Goal: Task Accomplishment & Management: Manage account settings

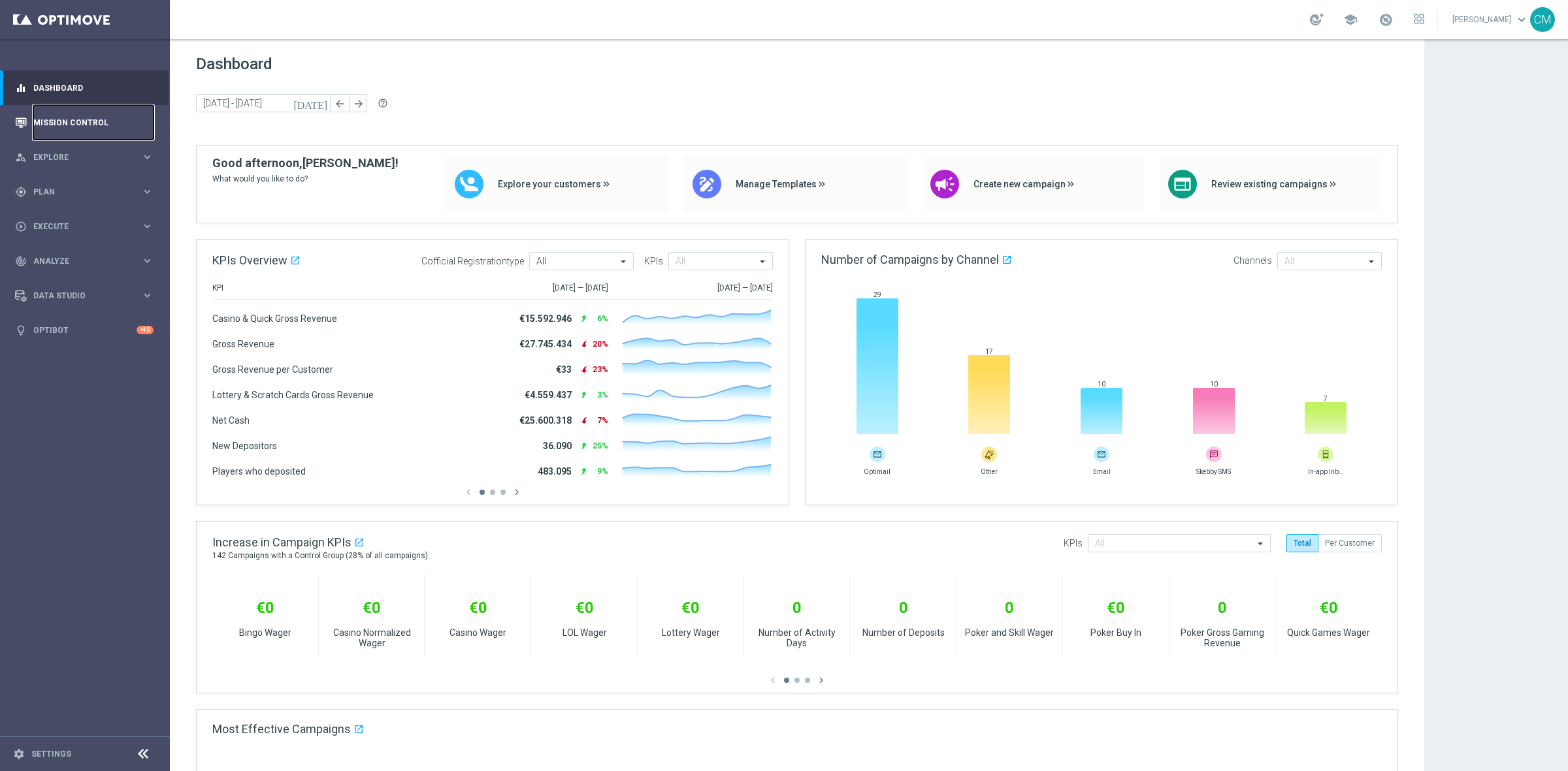
click at [79, 118] on link "Mission Control" at bounding box center [93, 122] width 120 height 35
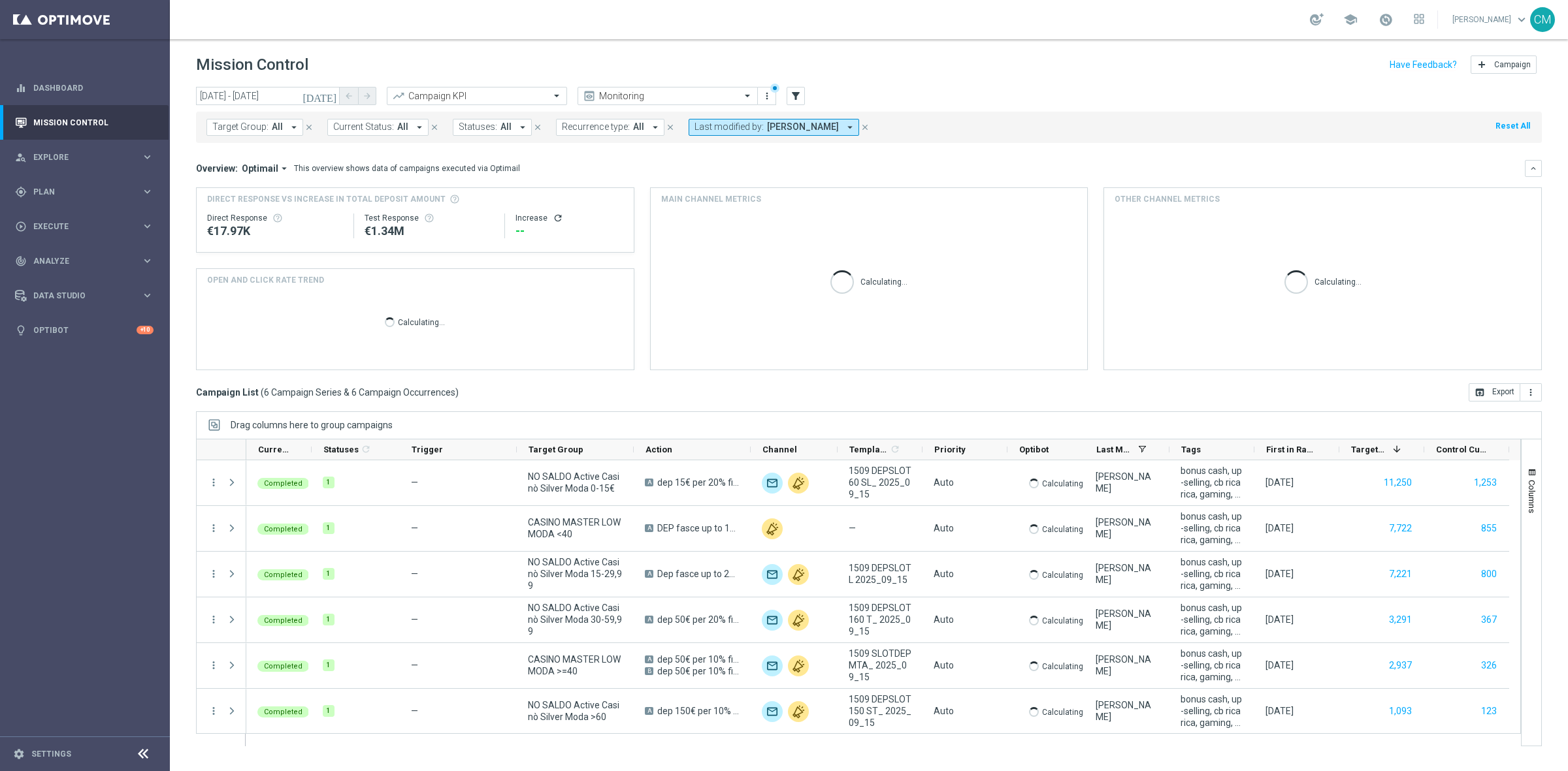
click at [332, 95] on icon "today" at bounding box center [320, 96] width 35 height 12
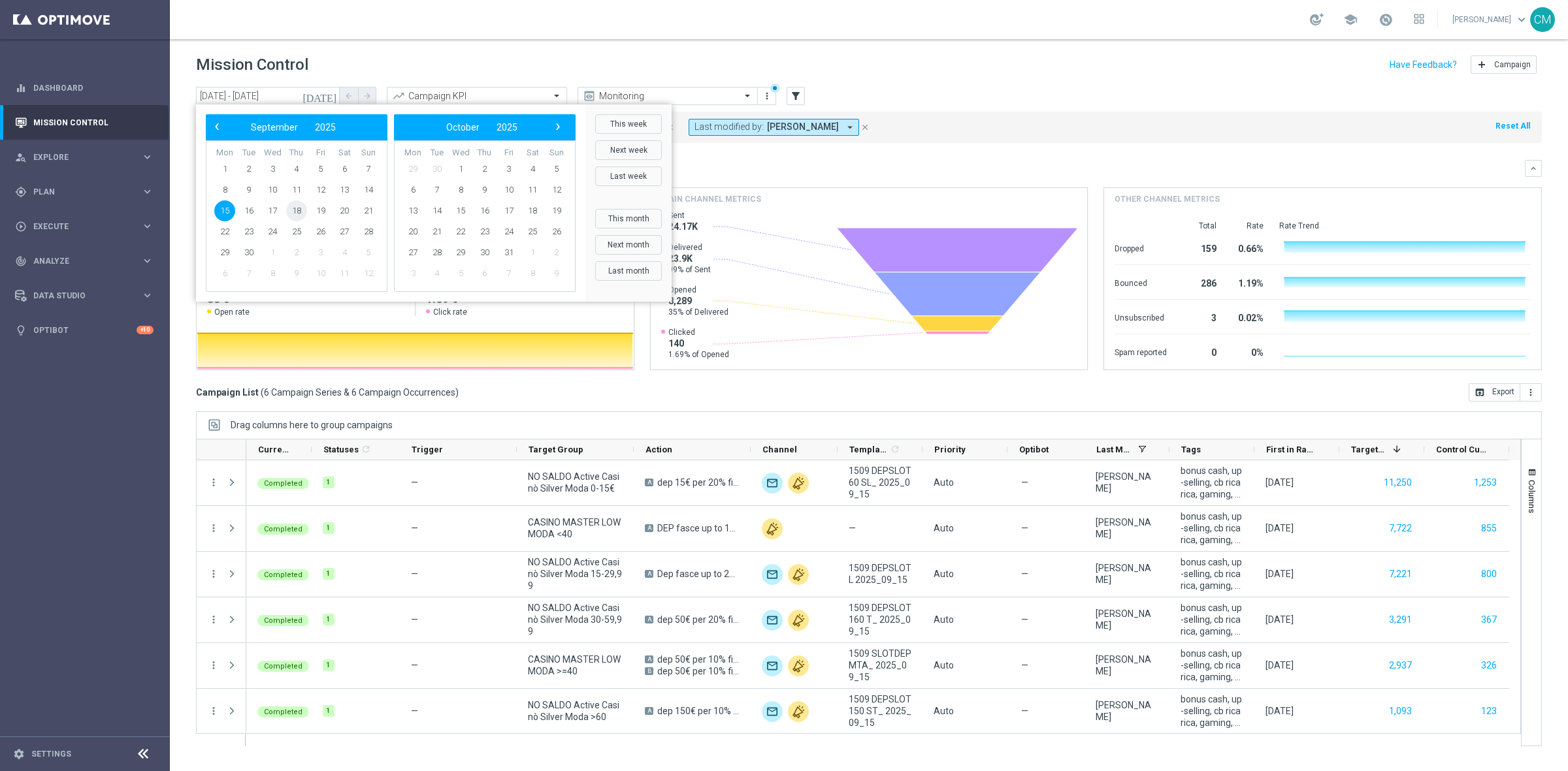
click at [295, 212] on span "18" at bounding box center [296, 210] width 21 height 21
type input "18 Sep 2025 - 18 Sep 2025"
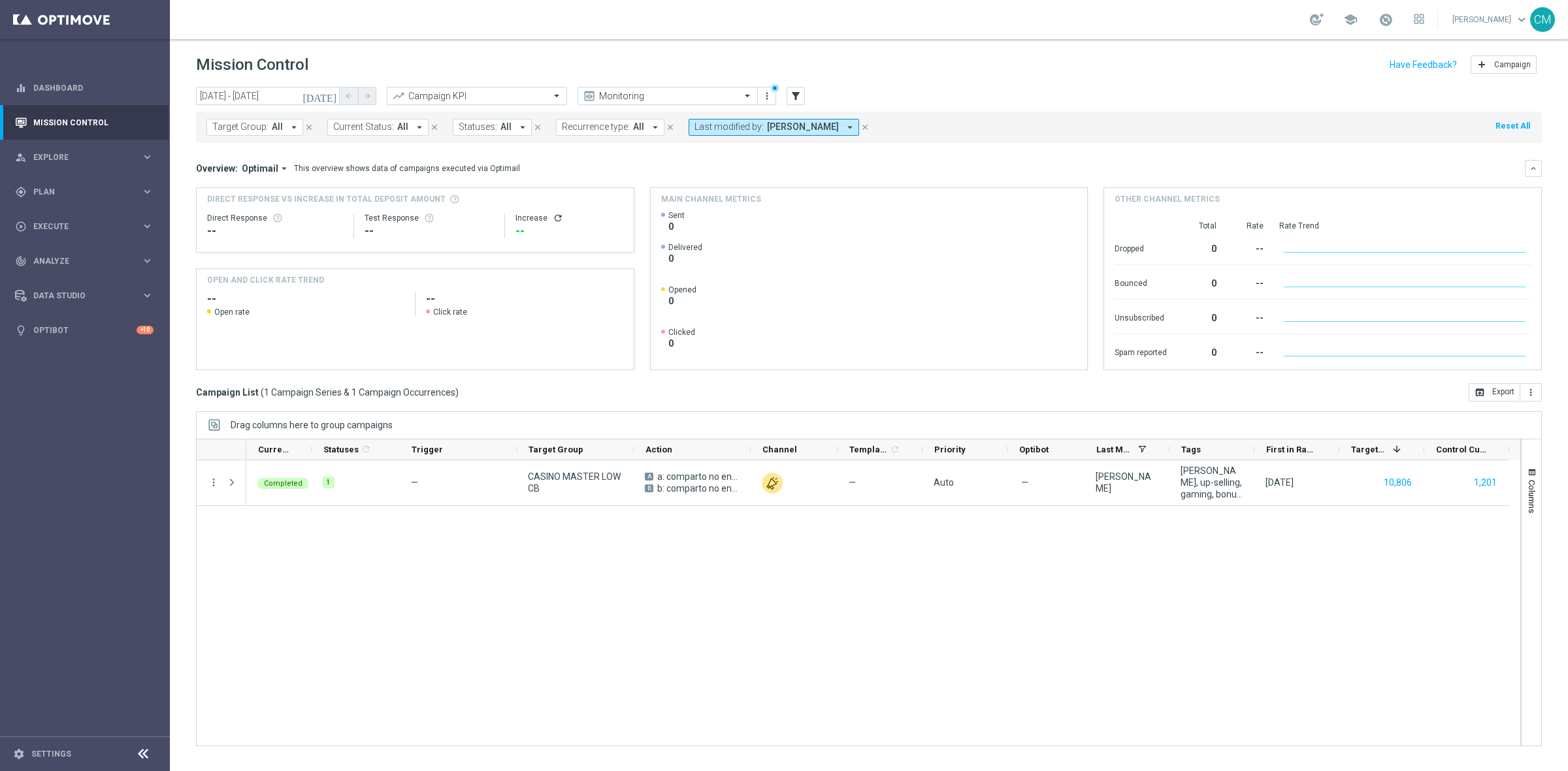
click at [736, 122] on span "Last modified by:" at bounding box center [729, 127] width 69 height 11
click at [896, 90] on div "today 18 Sep 2025 - 18 Sep 2025 arrow_back arrow_forward Campaign KPI trending_…" at bounding box center [868, 97] width 1346 height 20
click at [753, 131] on span "Last modified by:" at bounding box center [729, 127] width 69 height 11
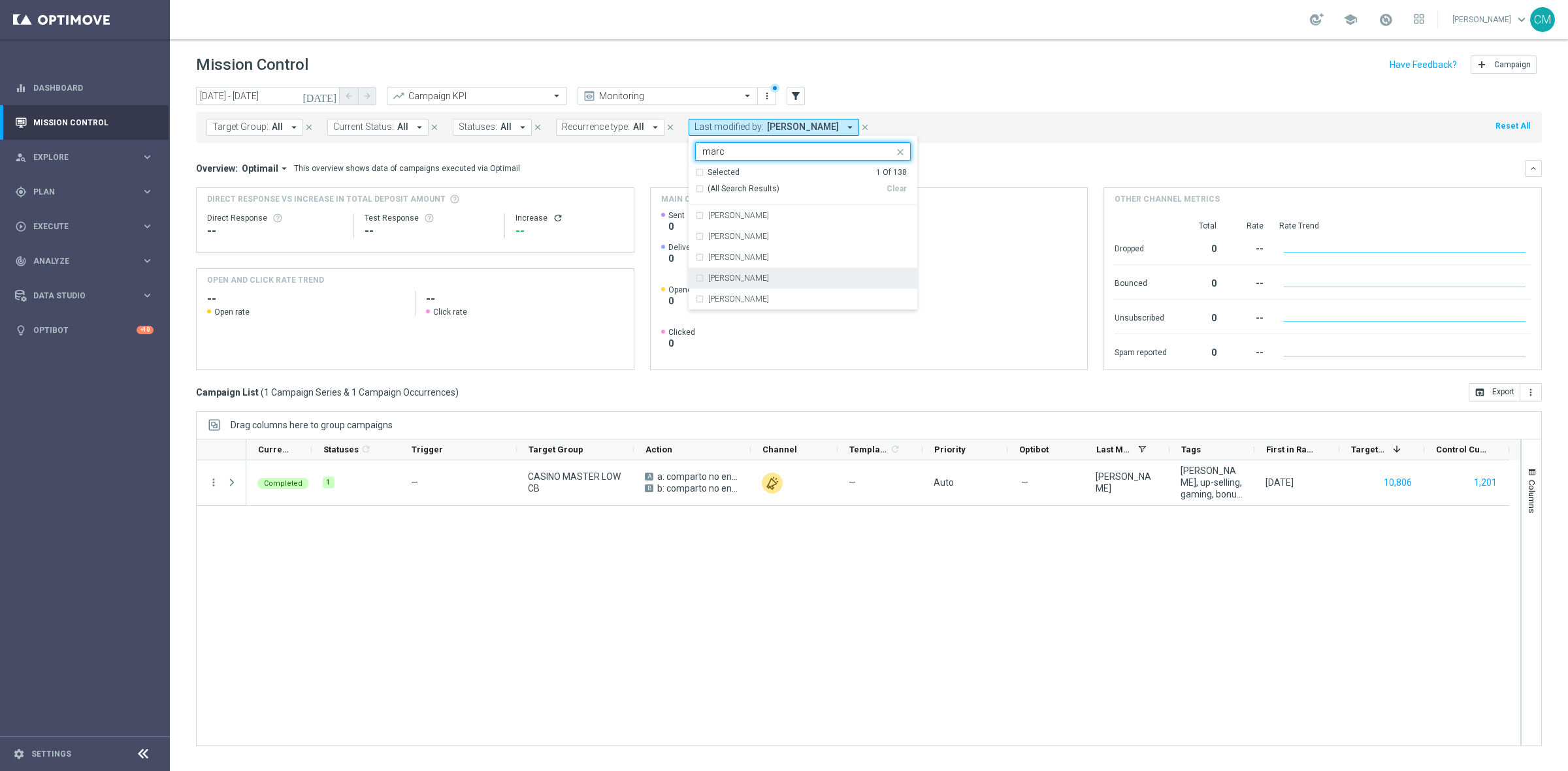
click at [784, 275] on div "marco Maccarrone" at bounding box center [809, 278] width 203 height 8
type input "marc"
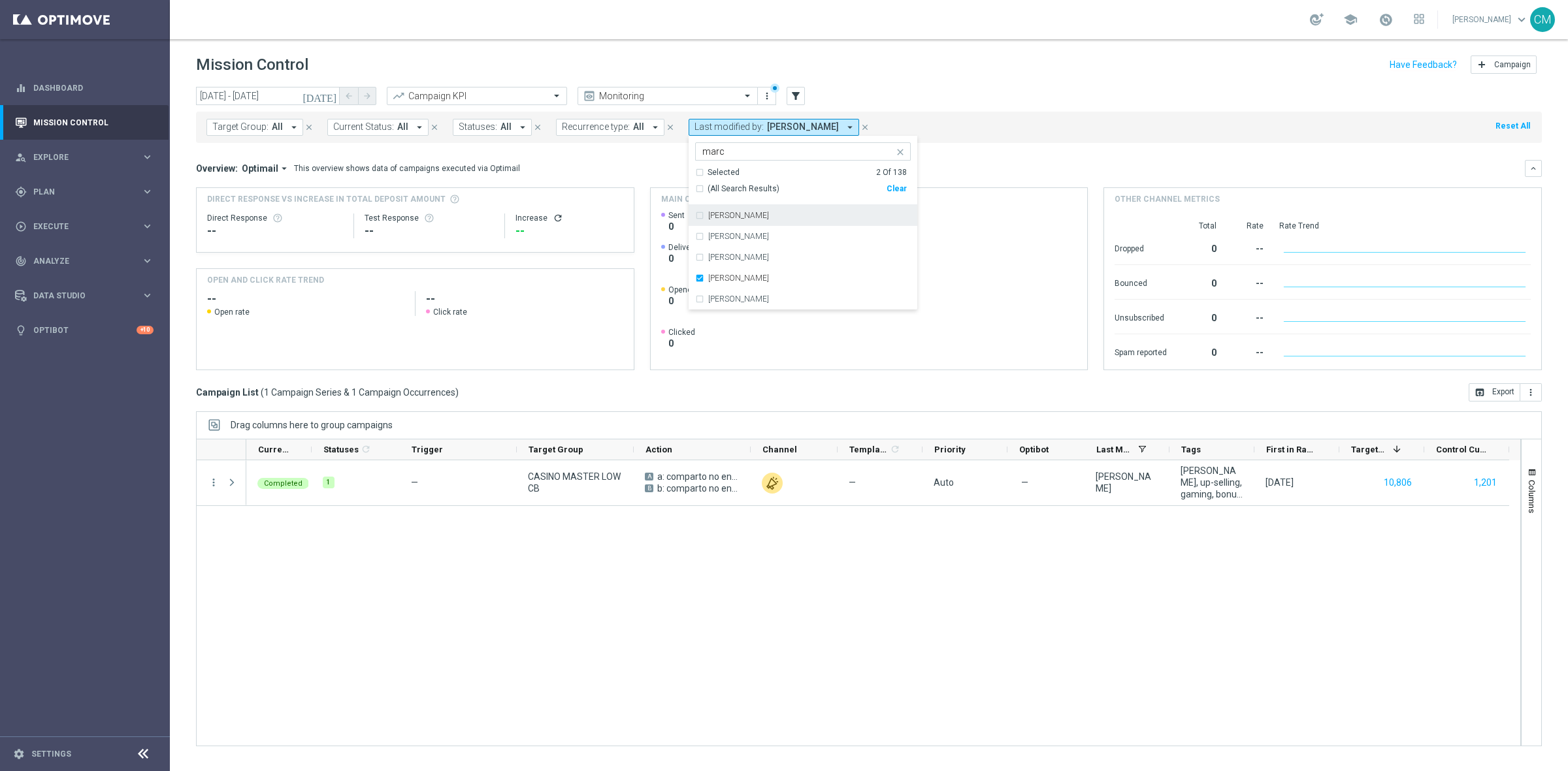
click at [984, 122] on div "Target Group: All arrow_drop_down close Current Status: All arrow_drop_down clo…" at bounding box center [868, 127] width 1346 height 31
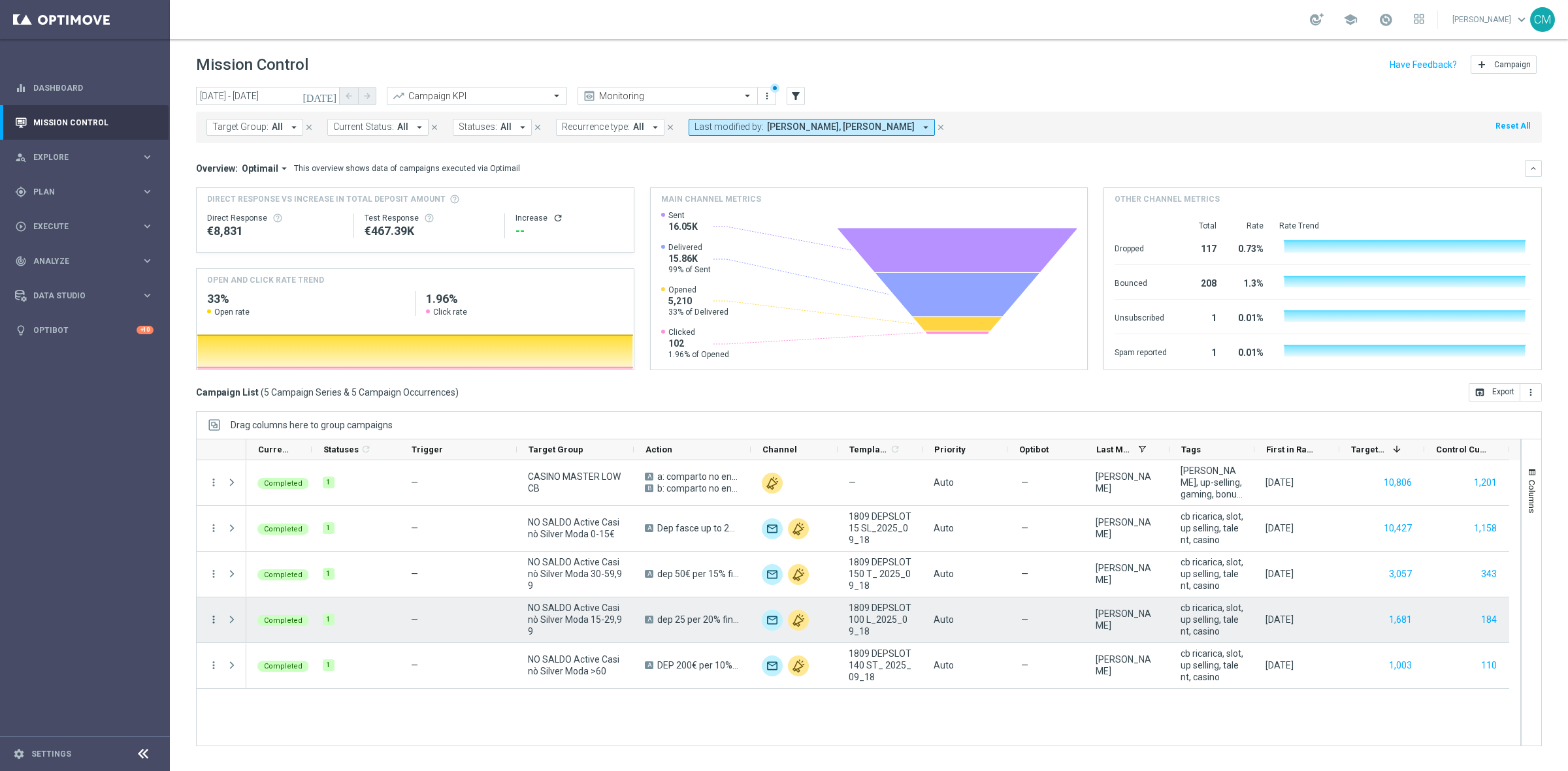
click at [211, 614] on icon "more_vert" at bounding box center [213, 619] width 12 height 12
click at [285, 471] on div "list Campaign Details" at bounding box center [292, 466] width 147 height 18
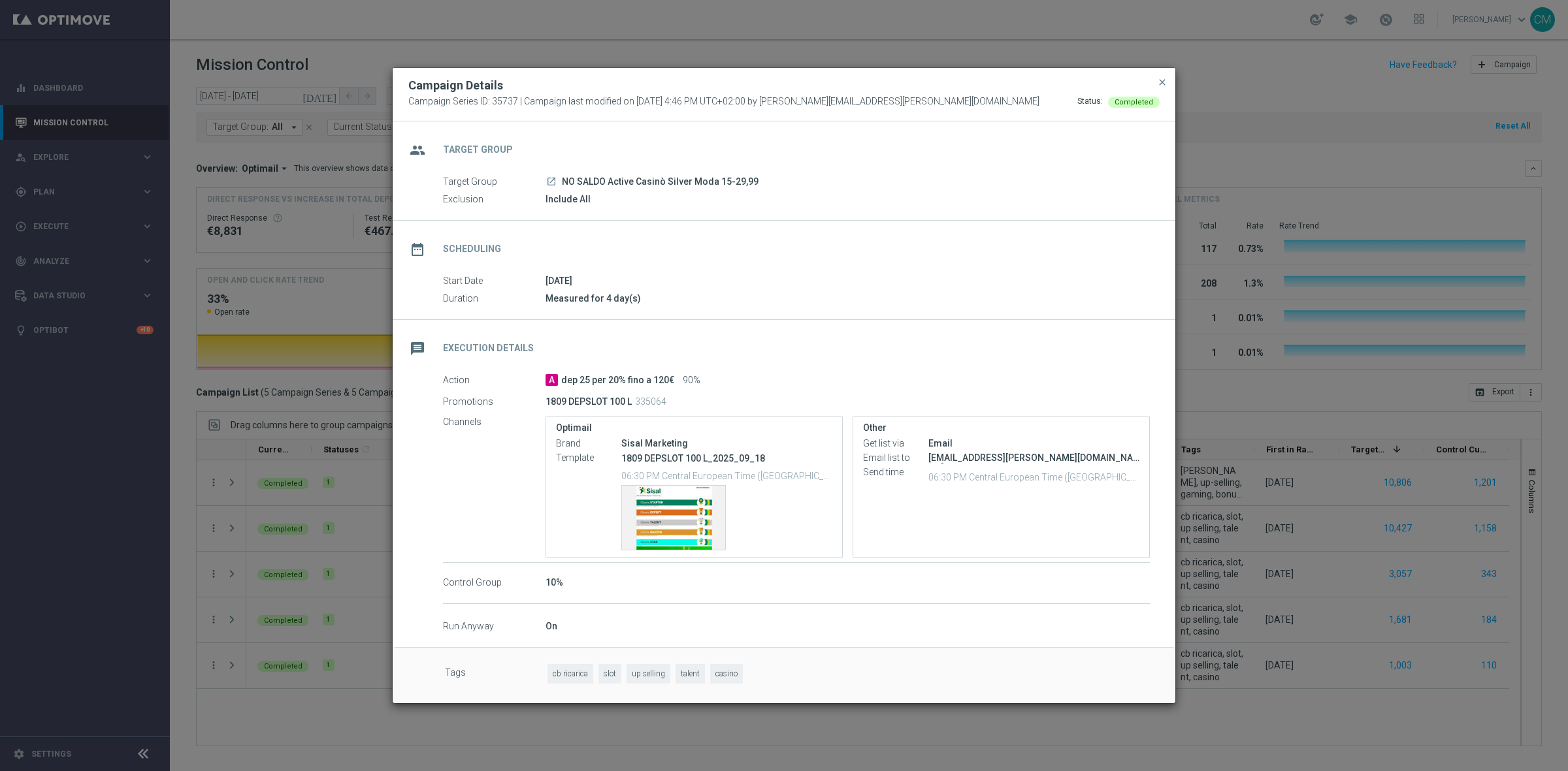
click at [100, 191] on modal-container "Campaign Details Campaign Series ID: 35737 | Campaign last modified on 18 Sep 2…" at bounding box center [784, 386] width 1568 height 771
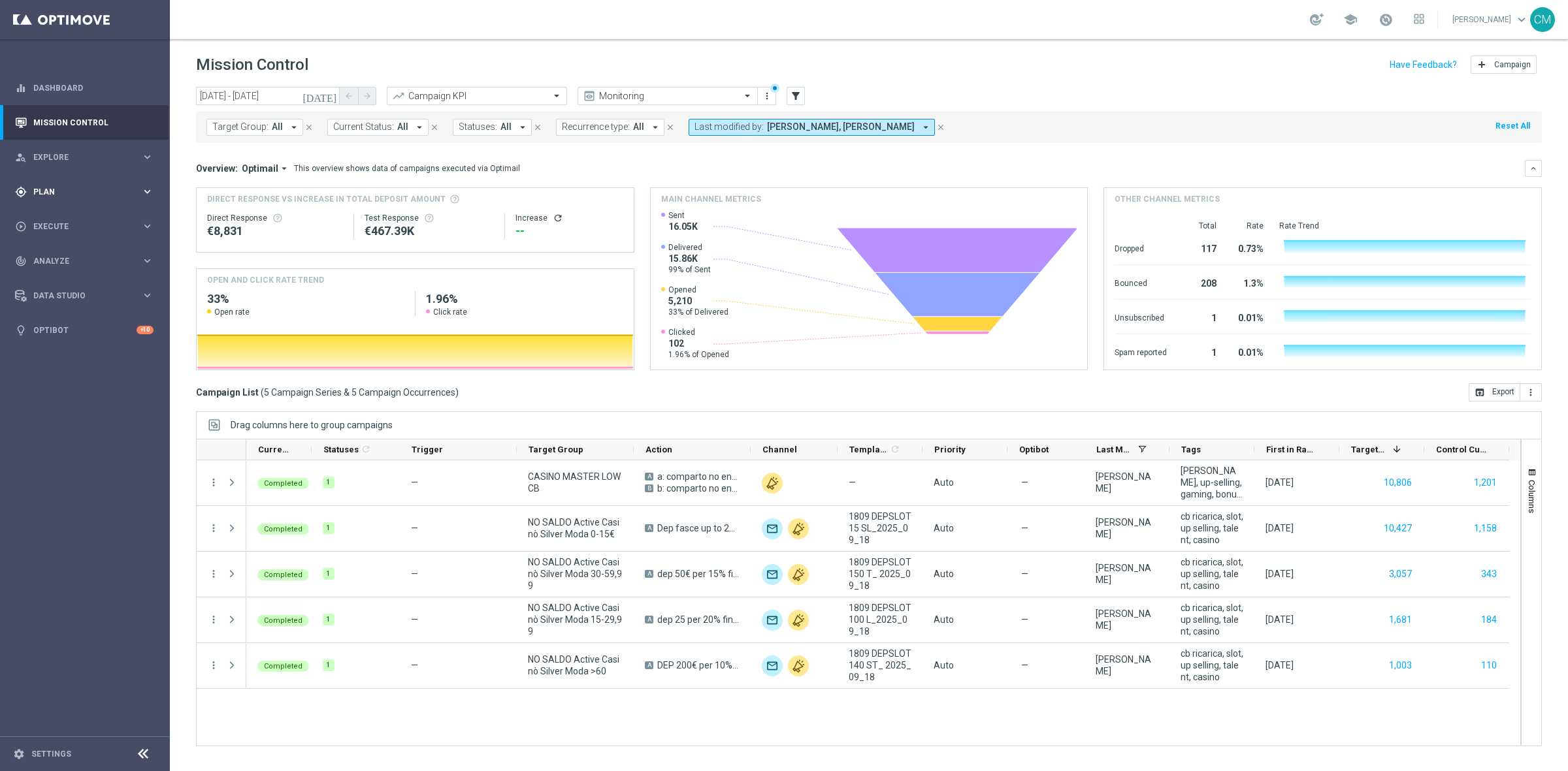
click at [92, 191] on span "Plan" at bounding box center [86, 192] width 108 height 8
click at [89, 219] on link "Target Groups" at bounding box center [85, 218] width 102 height 10
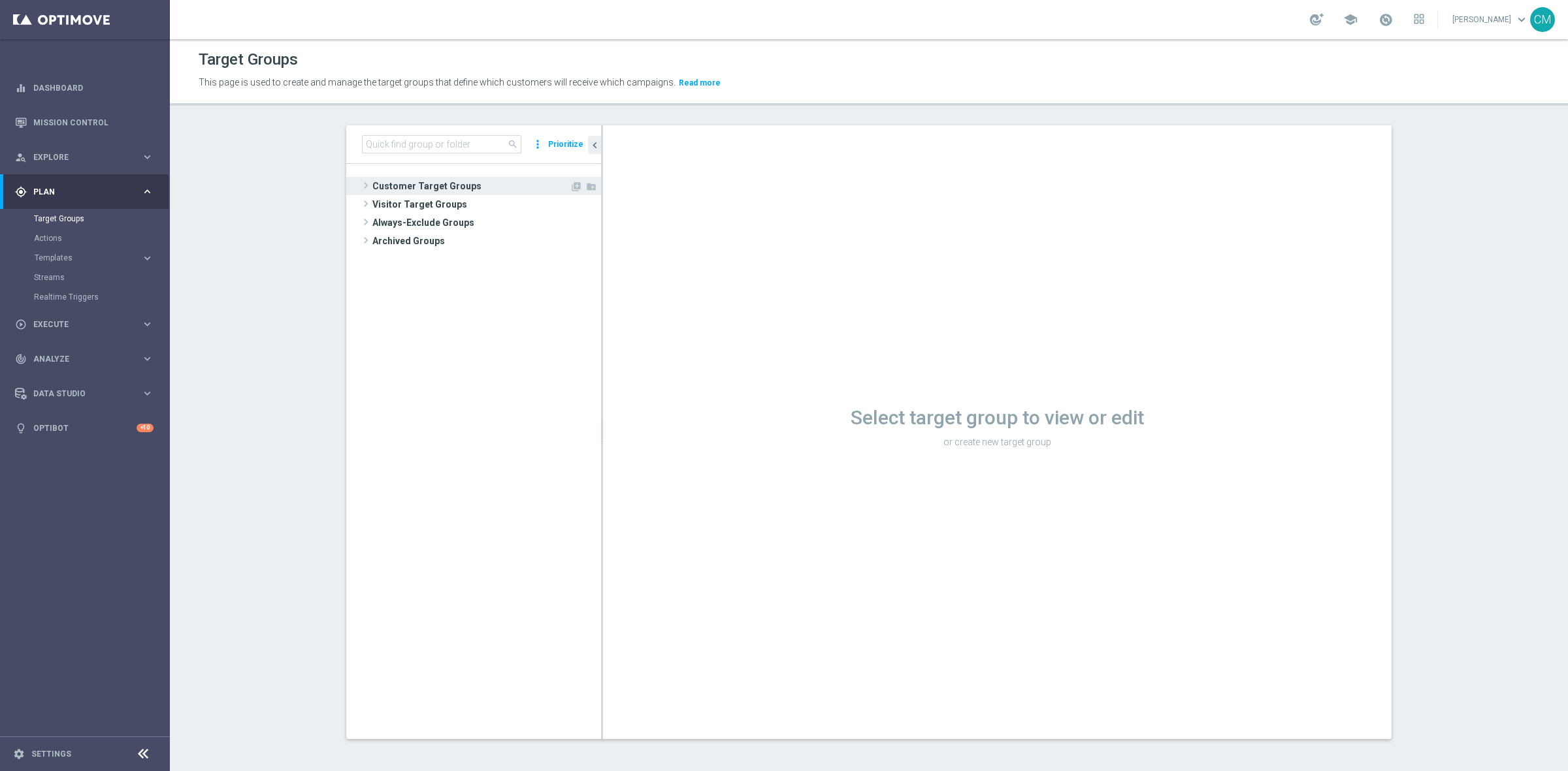
click at [426, 184] on span "Customer Target Groups" at bounding box center [471, 185] width 197 height 18
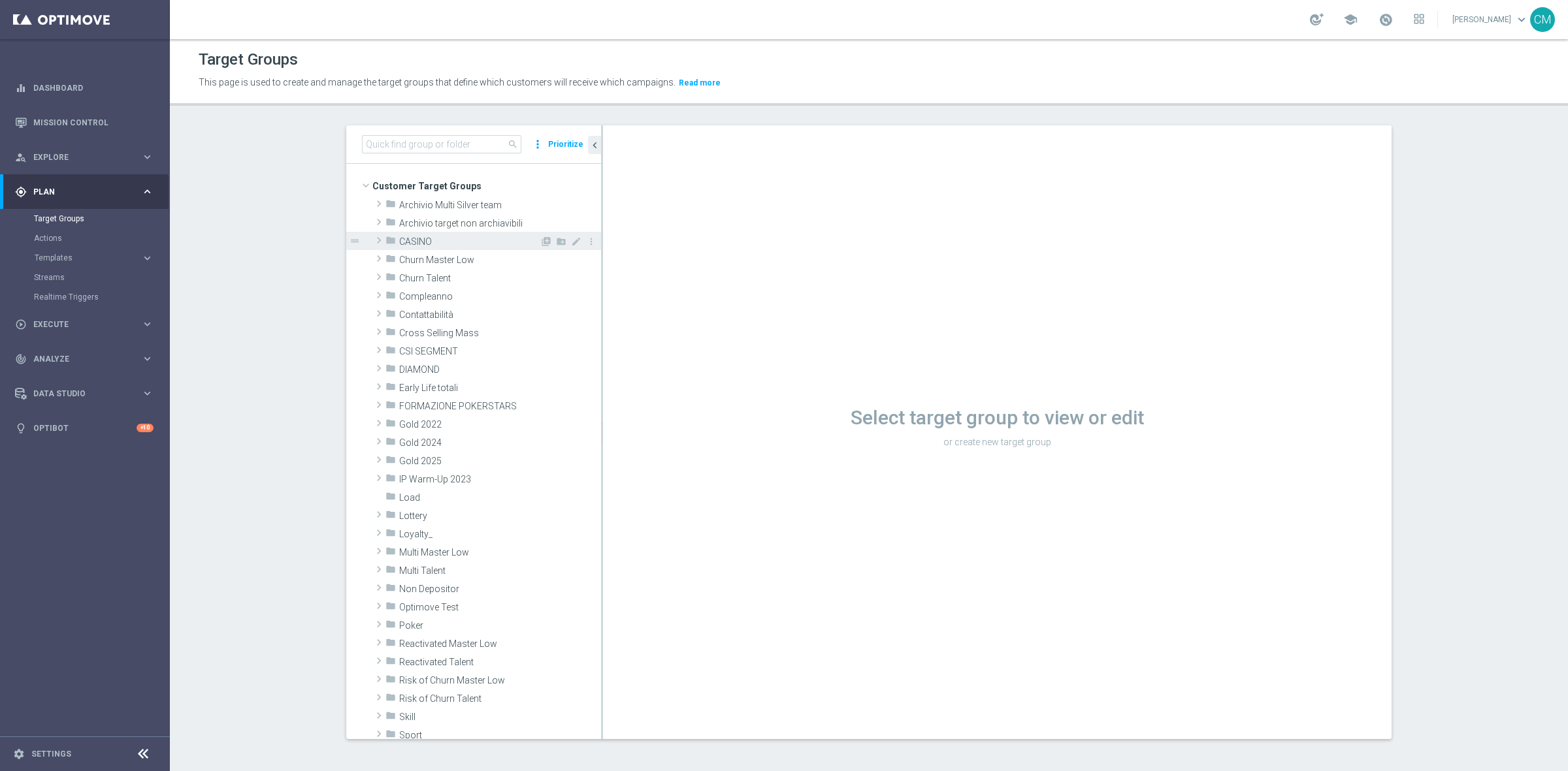
click at [428, 239] on span "CASINO" at bounding box center [469, 242] width 141 height 11
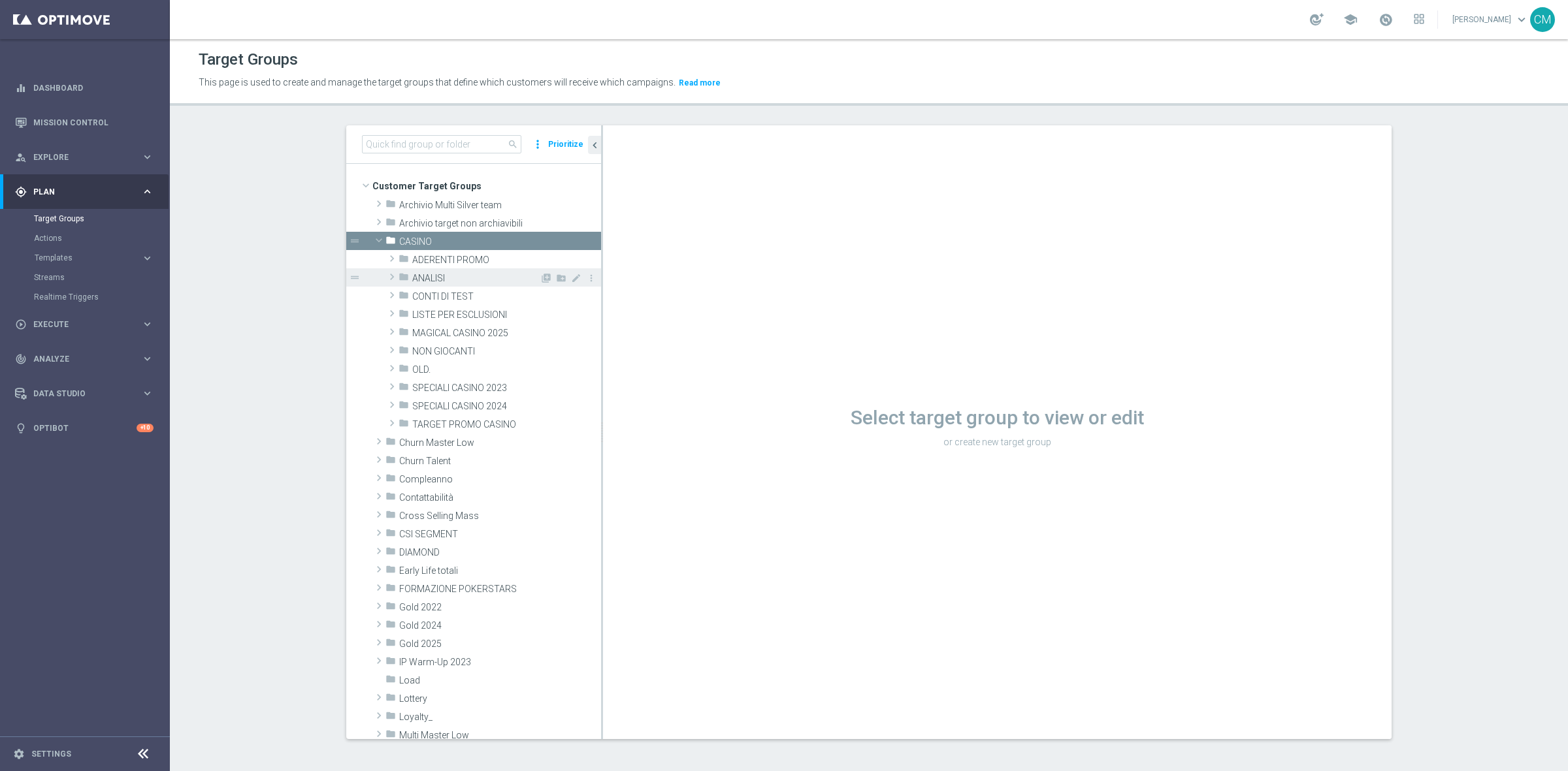
click at [434, 280] on span "ANALISI" at bounding box center [476, 279] width 127 height 11
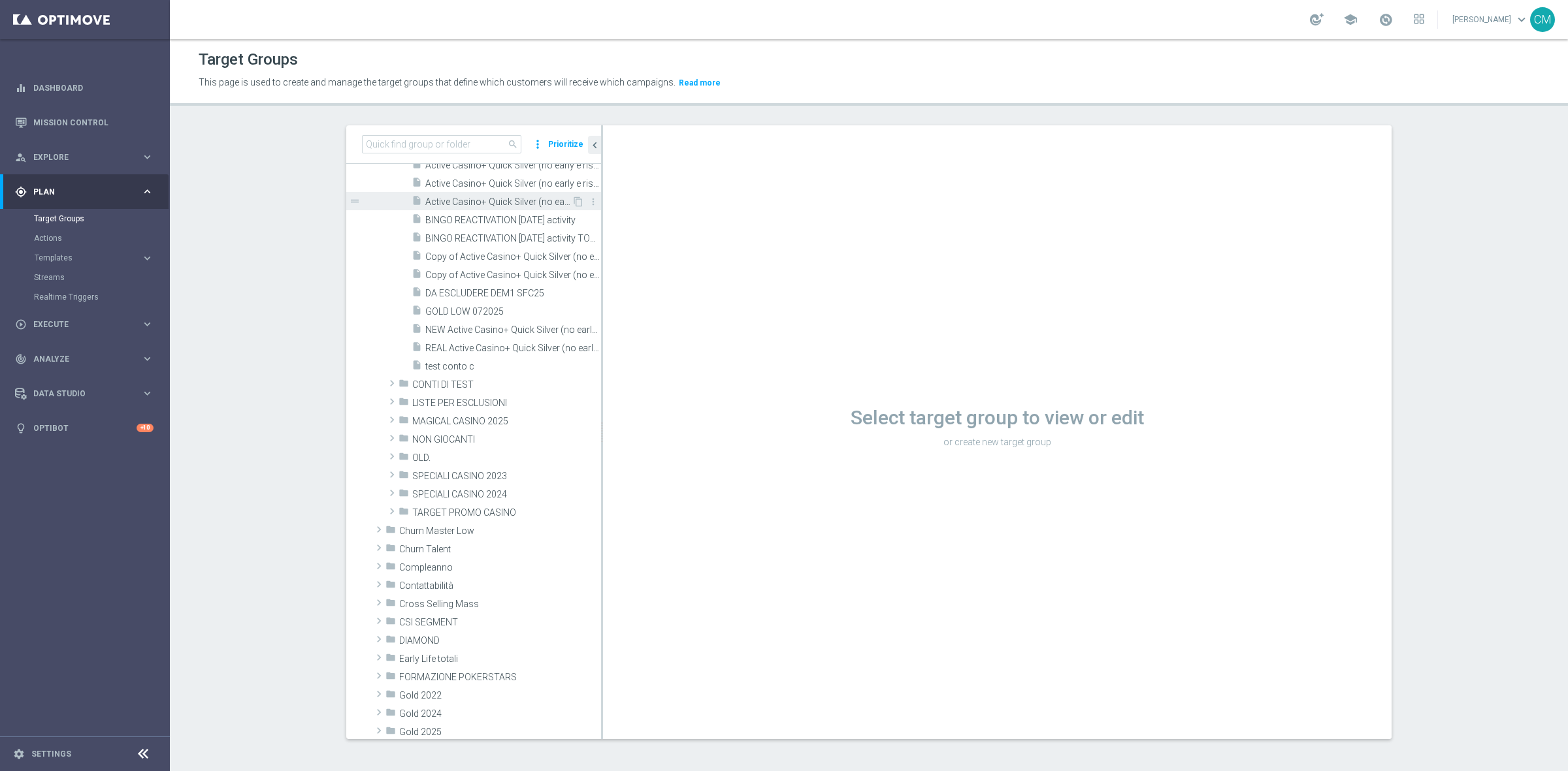
scroll to position [475, 0]
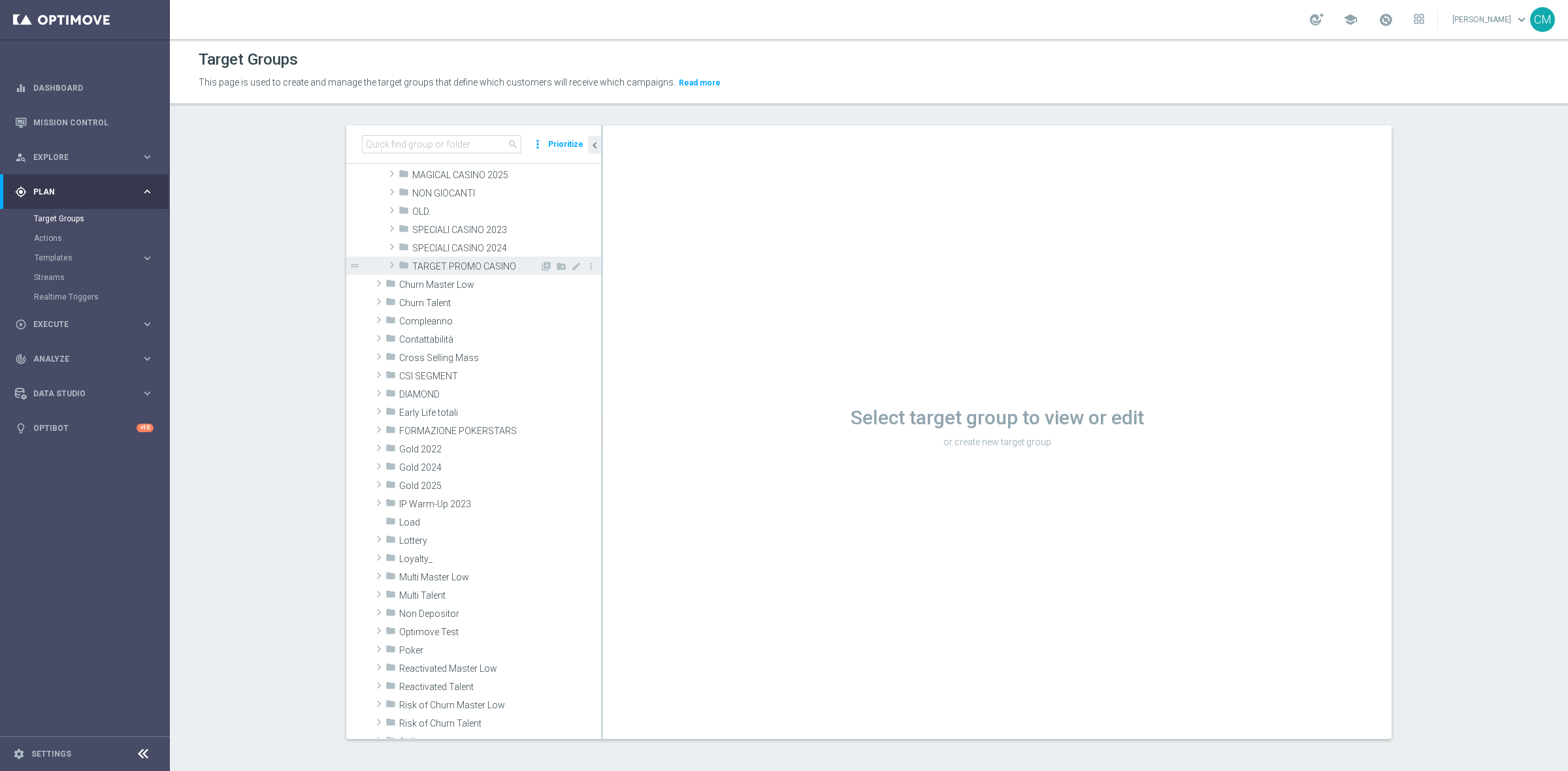
click at [445, 269] on span "TARGET PROMO CASINO" at bounding box center [476, 267] width 127 height 11
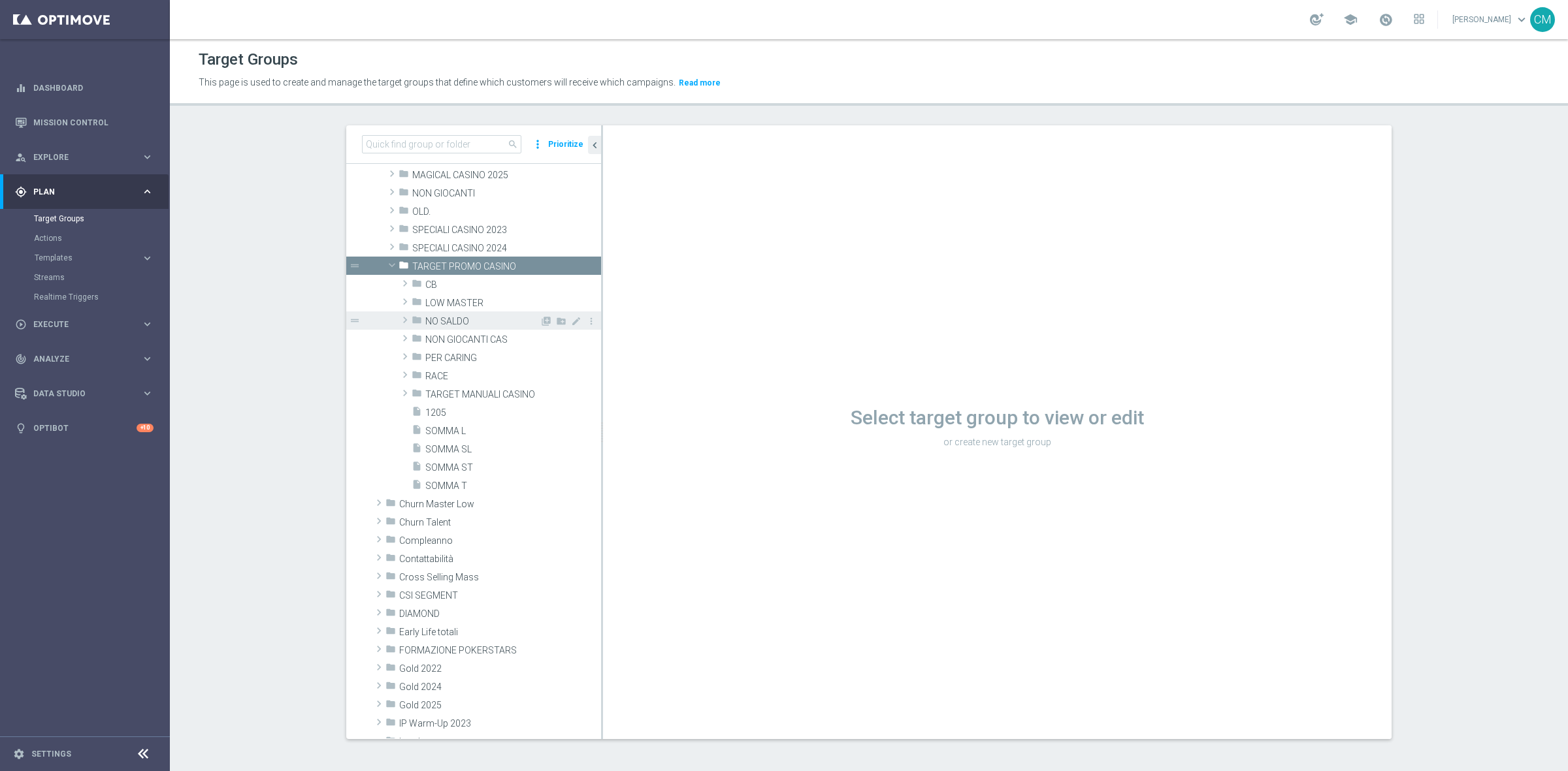
click at [456, 320] on span "NO SALDO" at bounding box center [482, 321] width 115 height 11
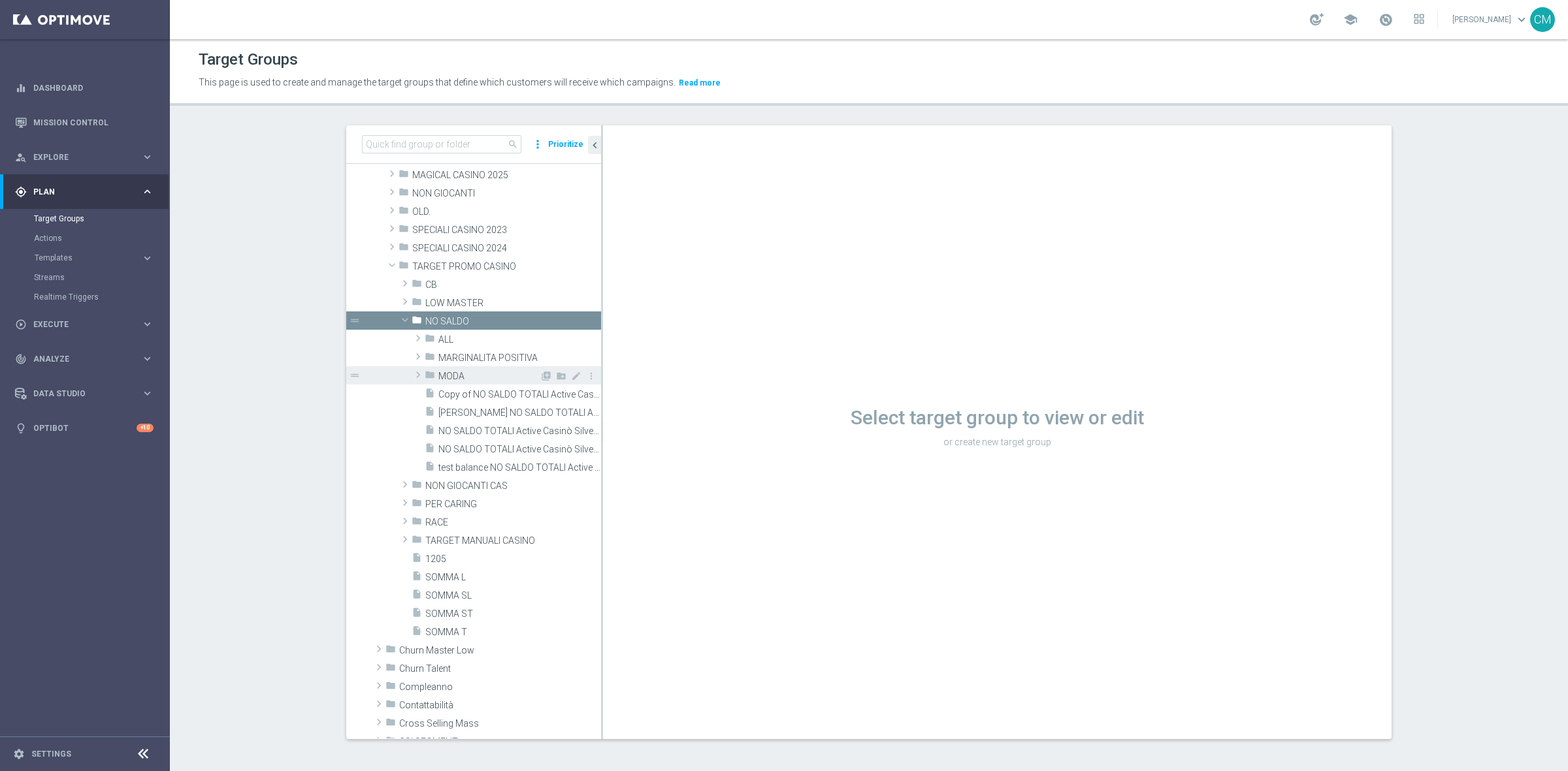
click at [469, 374] on span "MODA" at bounding box center [489, 376] width 101 height 11
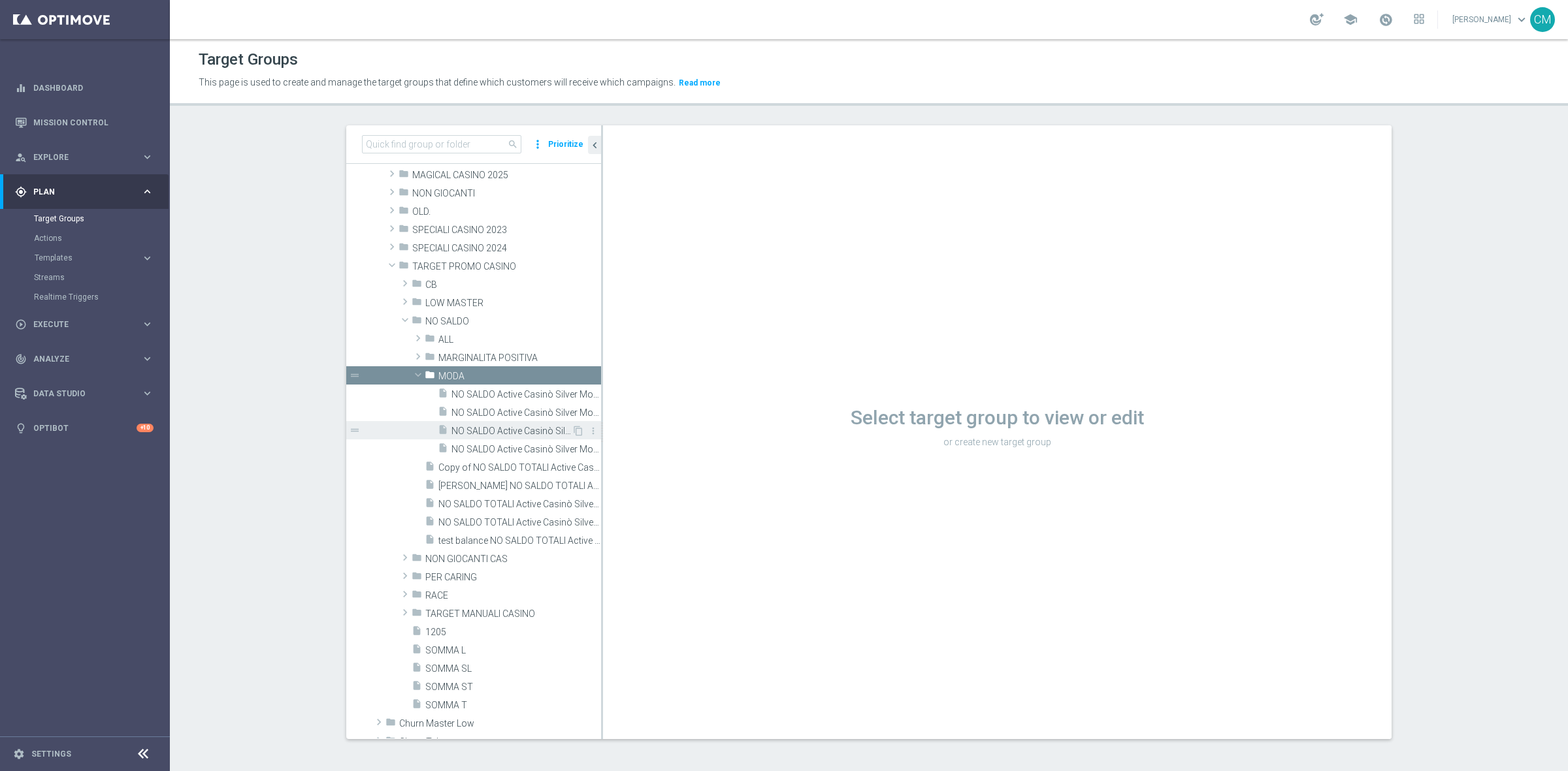
click at [485, 426] on span "NO SALDO Active Casinò Silver Moda 15-29,99" at bounding box center [511, 431] width 120 height 11
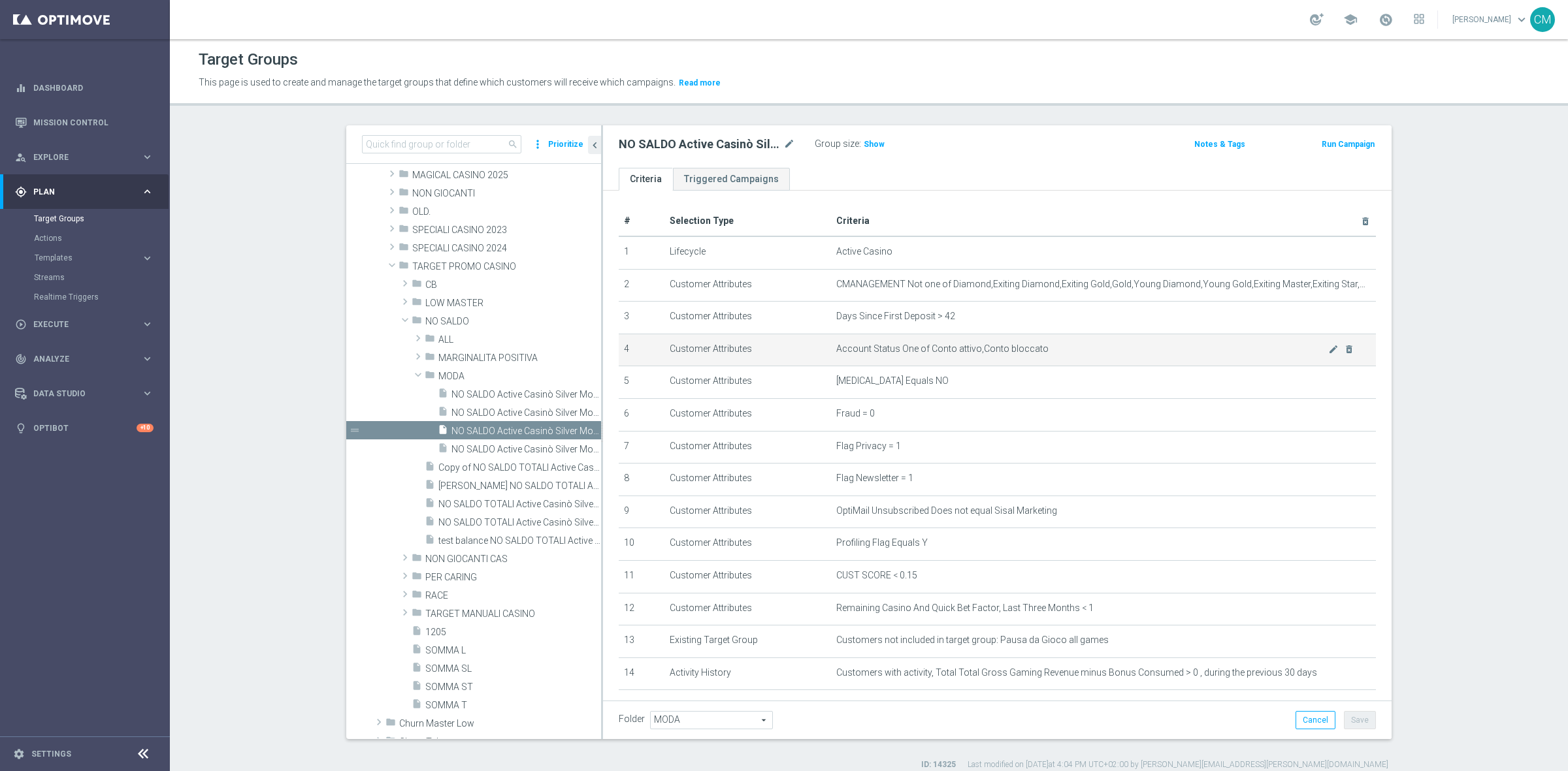
scroll to position [236, 0]
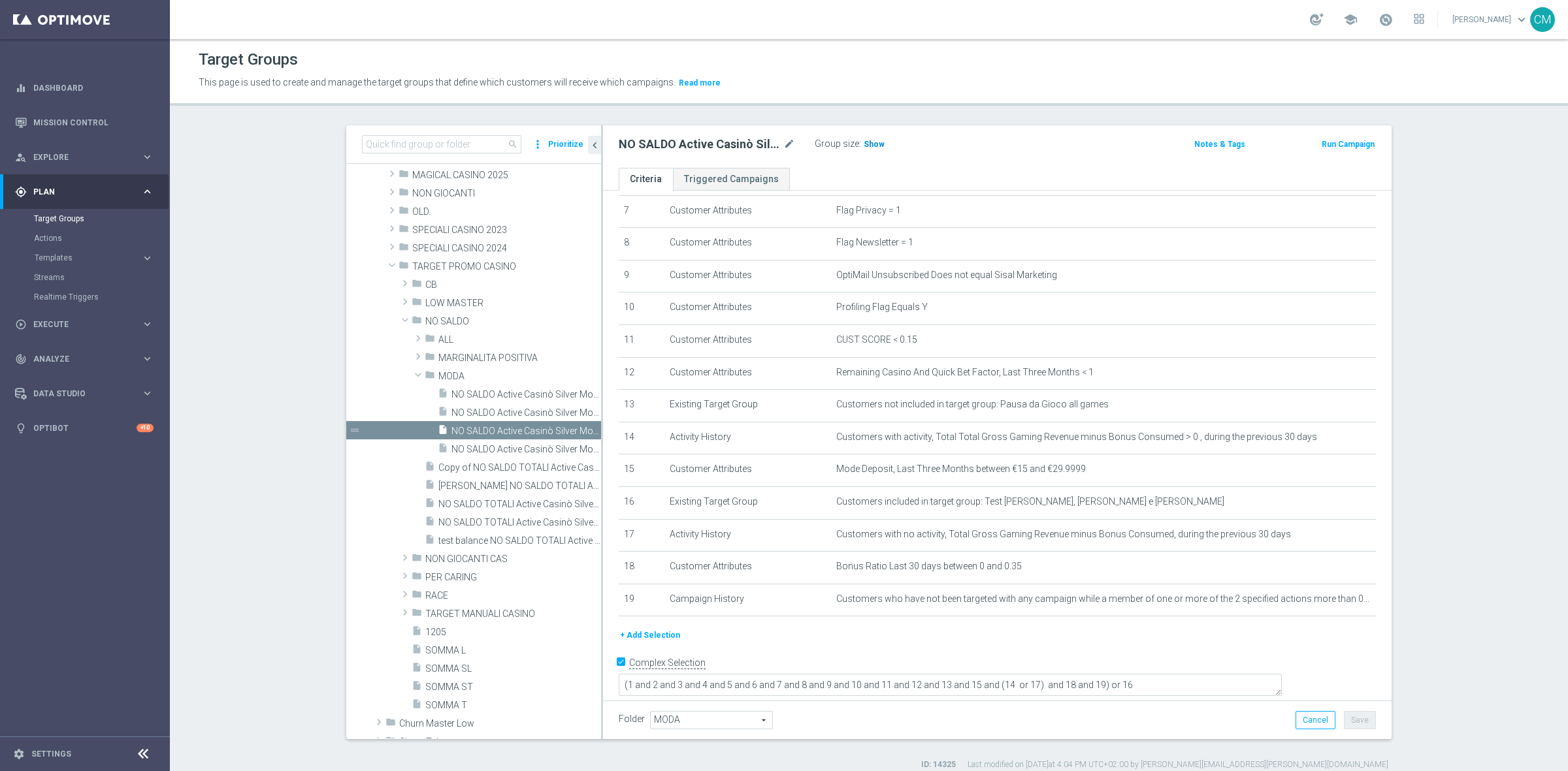
click at [864, 142] on span "Show" at bounding box center [874, 144] width 21 height 9
click at [1064, 129] on div "NO SALDO Active Casinò Silver Moda 15-29,99 mode_edit Group size : 2,481 Notes …" at bounding box center [997, 147] width 789 height 42
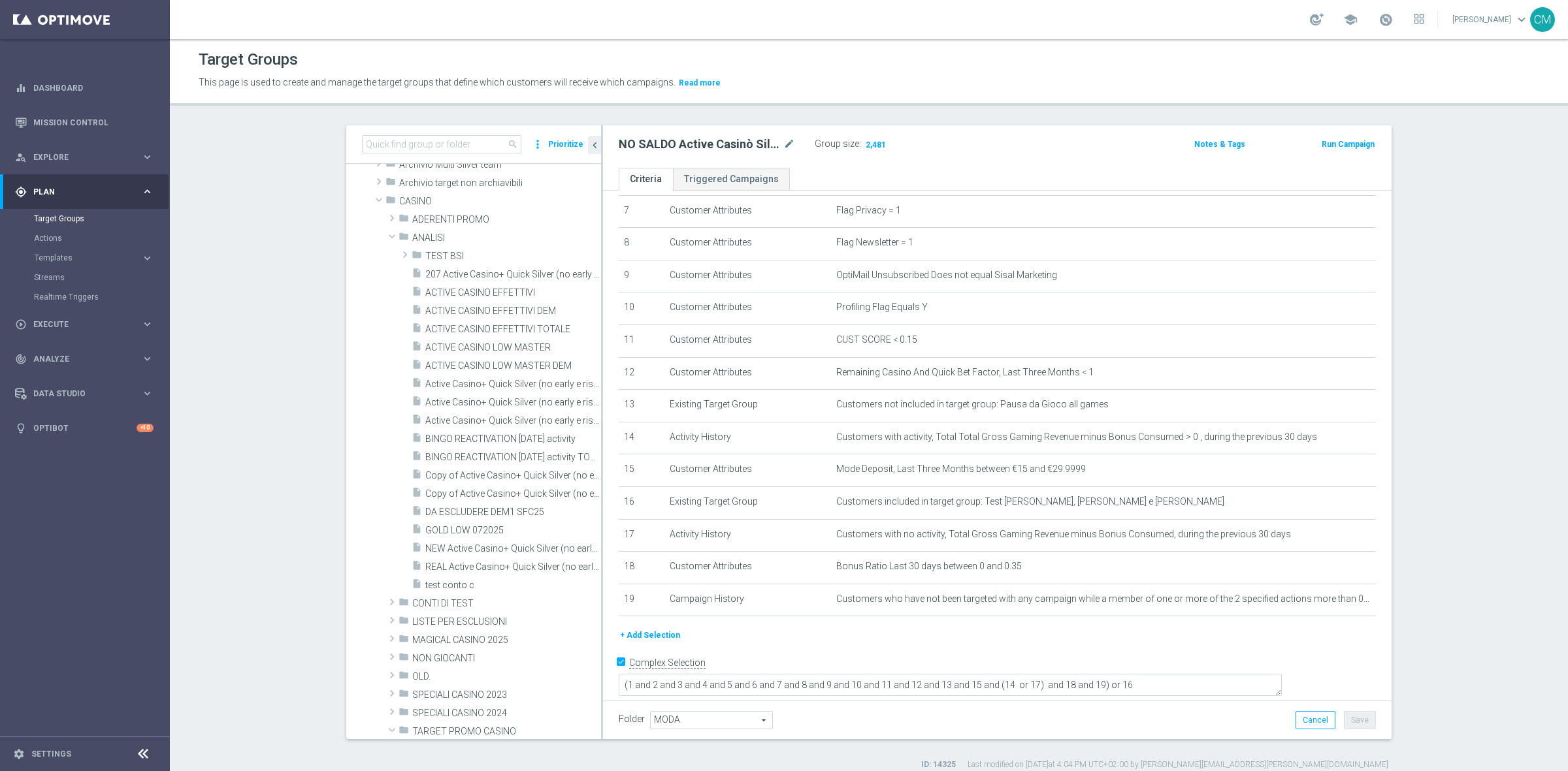
scroll to position [40, 0]
click at [490, 389] on span "Active Casino+ Quick Silver (no early e risk) CONTA DEM/Marg POS" at bounding box center [498, 385] width 146 height 11
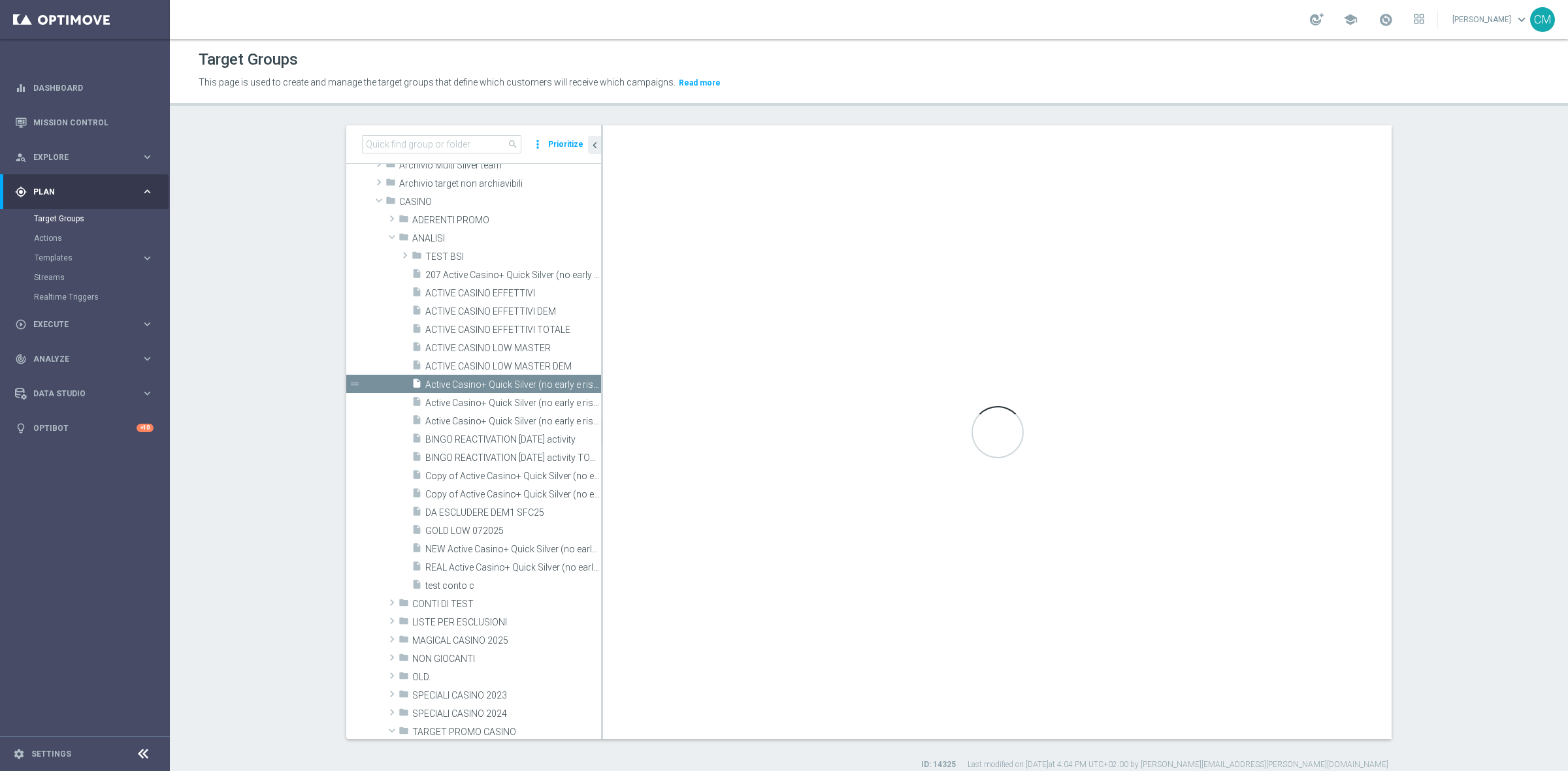
checkbox input "false"
type input "ANALISI"
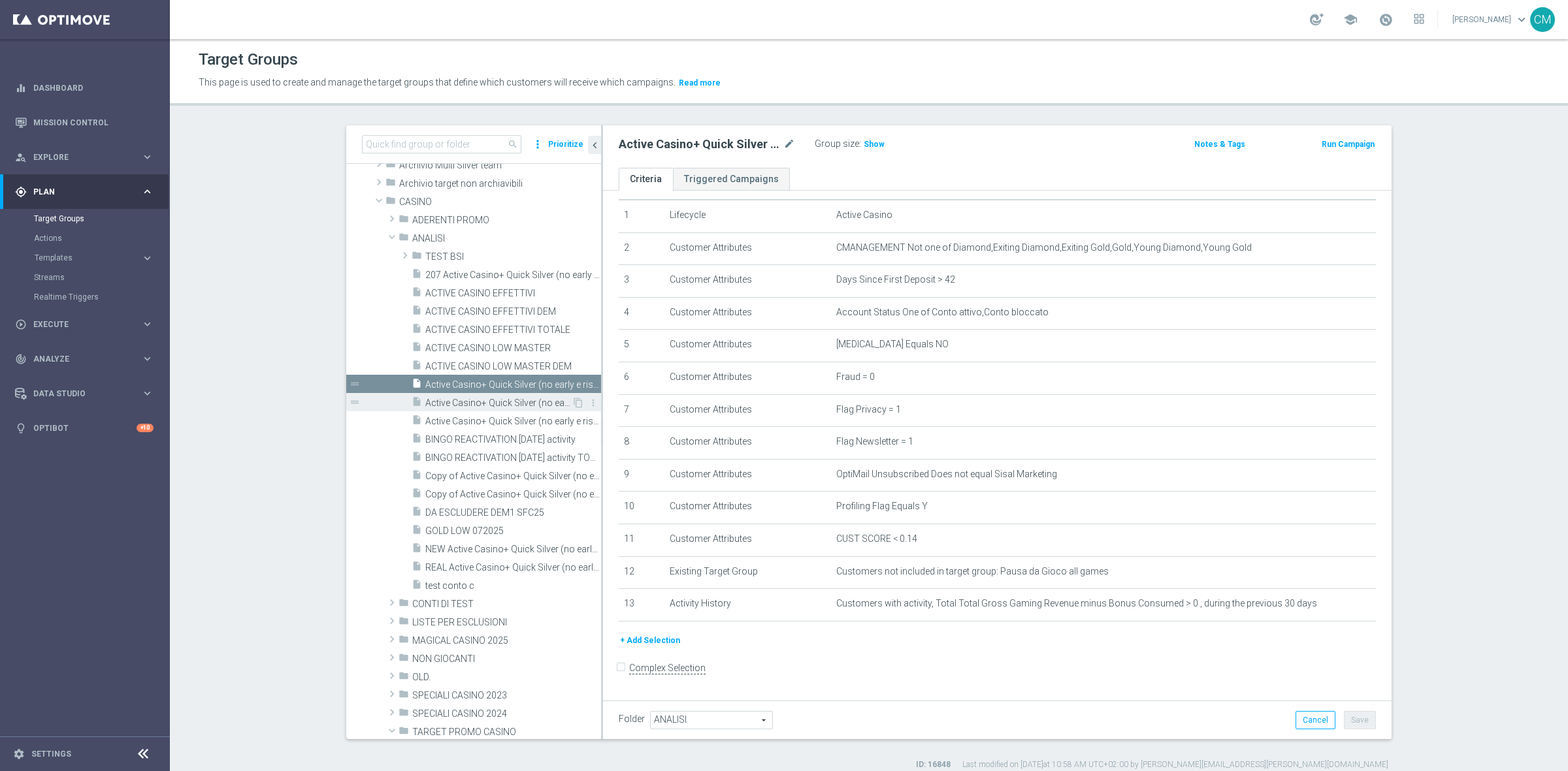
click at [482, 399] on span "Active Casino+ Quick Silver (no early e risk) CONTA DEM/Marginalità NEGATIVA <40" at bounding box center [498, 403] width 146 height 11
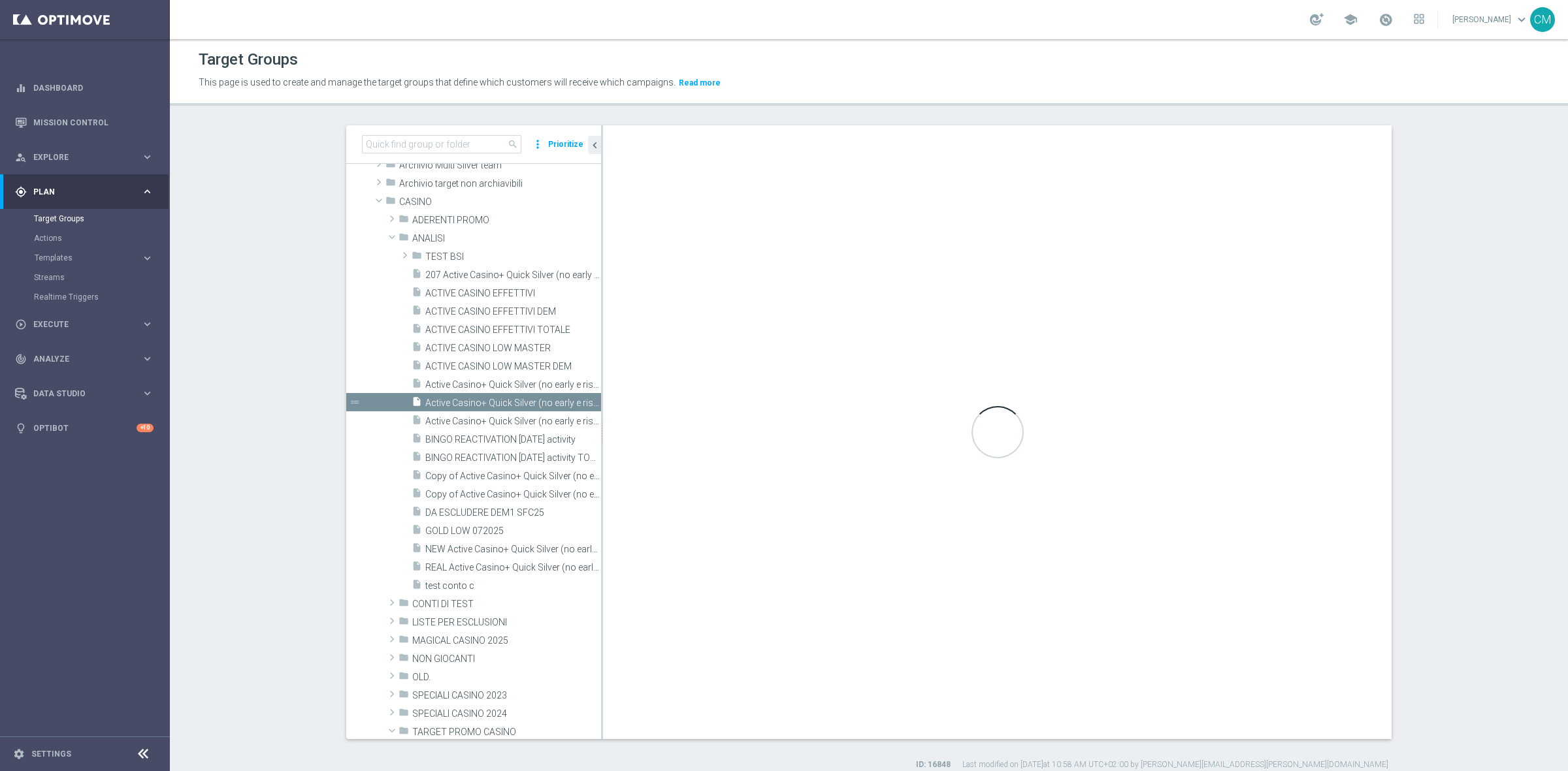
checkbox input "true"
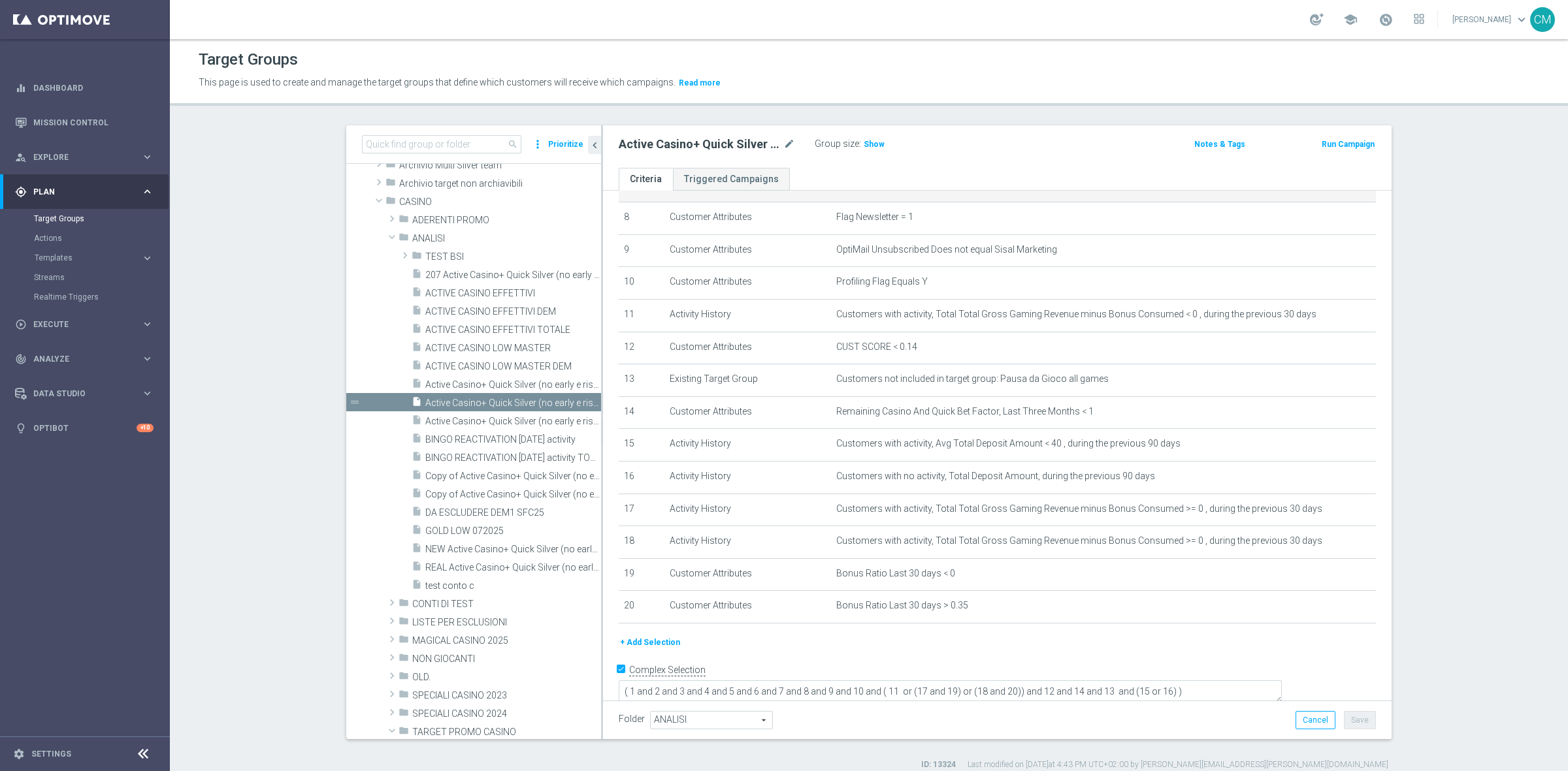
scroll to position [261, 0]
click at [1328, 347] on icon "mode_edit" at bounding box center [1332, 345] width 10 height 10
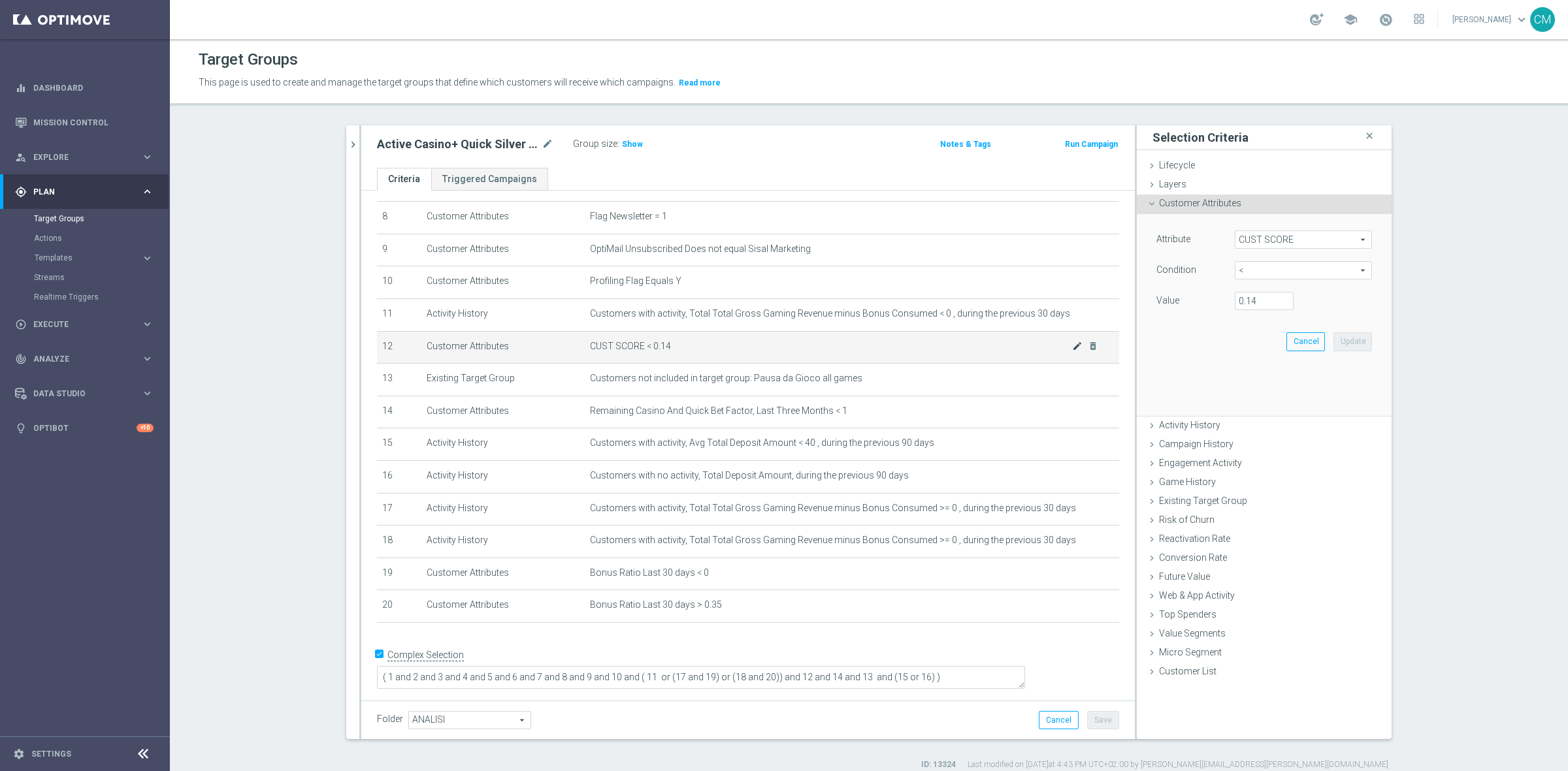
scroll to position [254, 0]
click at [1268, 310] on input "0.14" at bounding box center [1264, 301] width 59 height 18
type input "0.15"
click at [1360, 337] on button "Update" at bounding box center [1352, 341] width 38 height 18
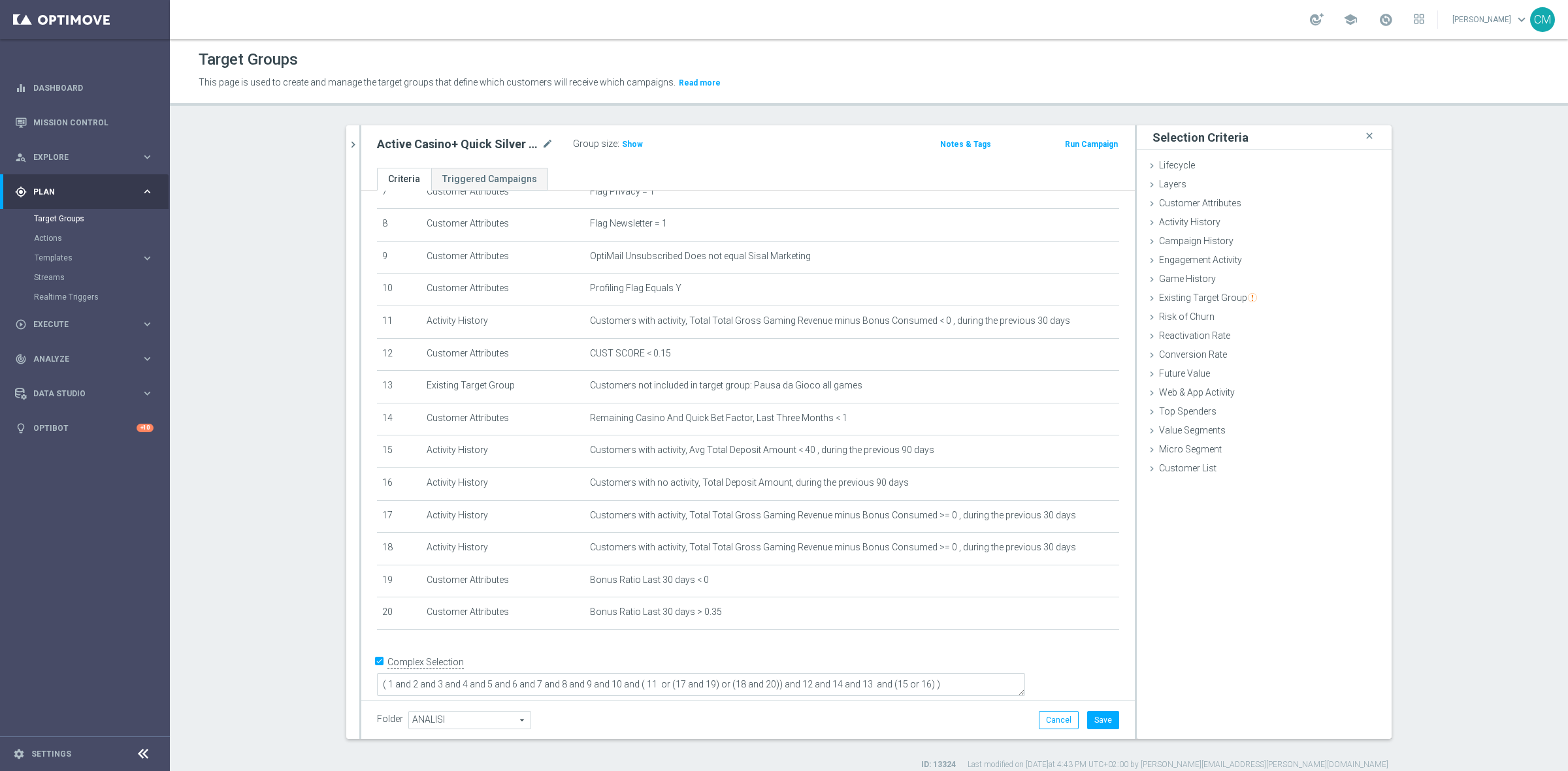
click at [1101, 730] on div "Folder ANALISI ANALISI arrow_drop_down search Cancel Save Saving..." at bounding box center [748, 719] width 774 height 38
click at [1098, 722] on button "Save" at bounding box center [1103, 720] width 32 height 18
click at [346, 152] on button "chevron_right" at bounding box center [353, 144] width 13 height 38
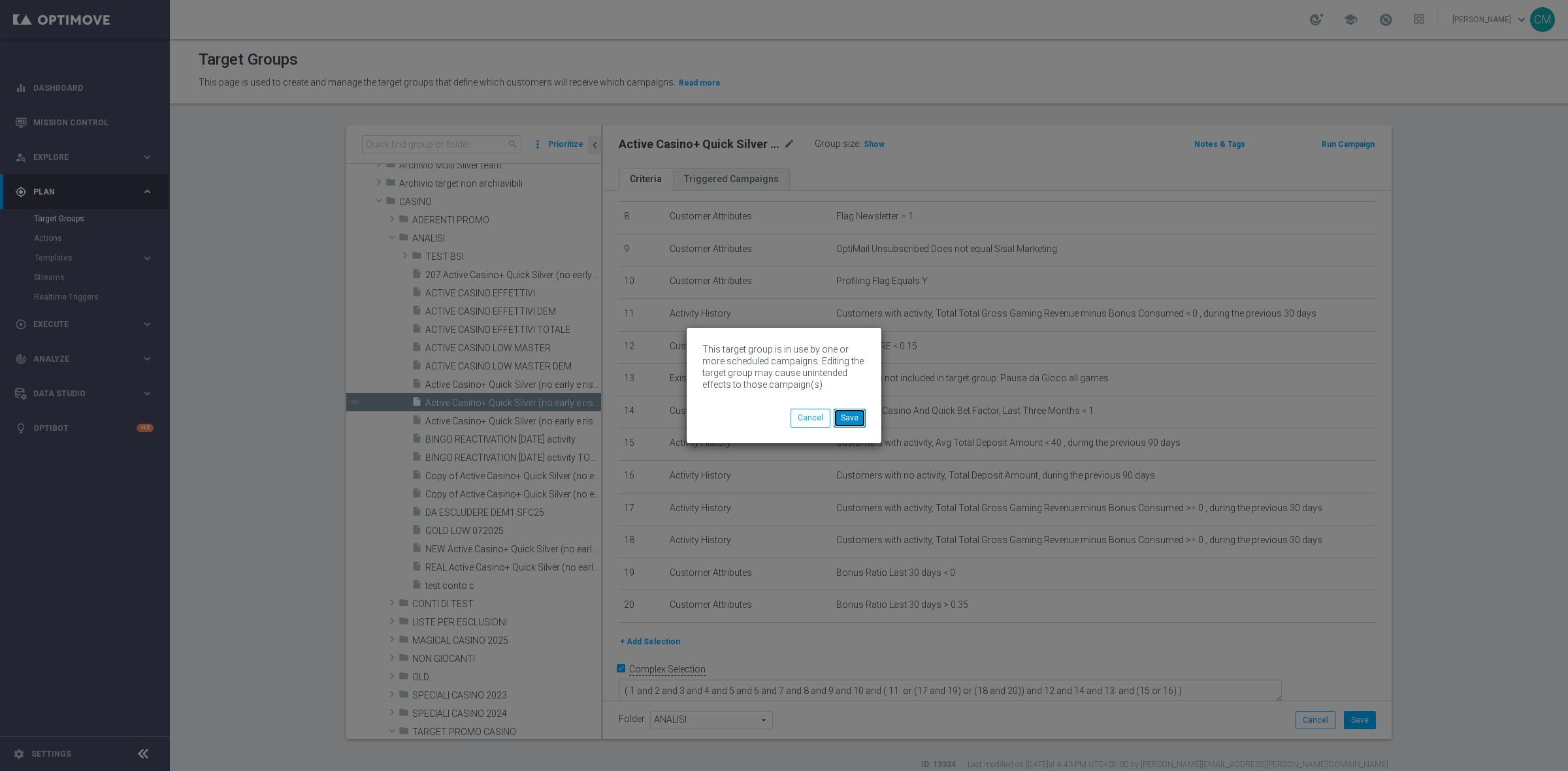
click at [852, 419] on button "Save" at bounding box center [849, 418] width 32 height 18
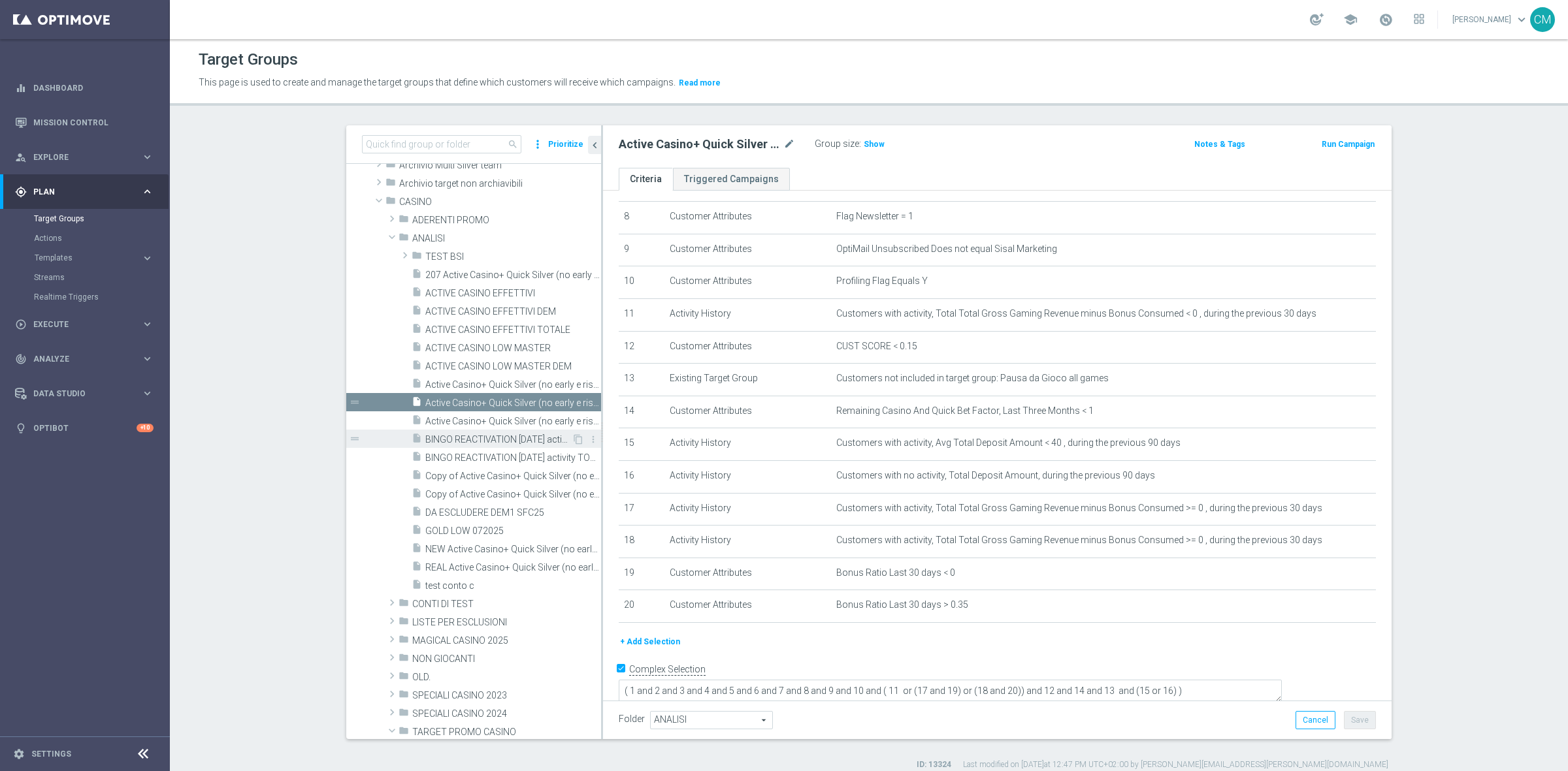
click at [504, 429] on div "insert_drive_file BINGO REACTIVATION 27.04.25 activity" at bounding box center [492, 438] width 160 height 18
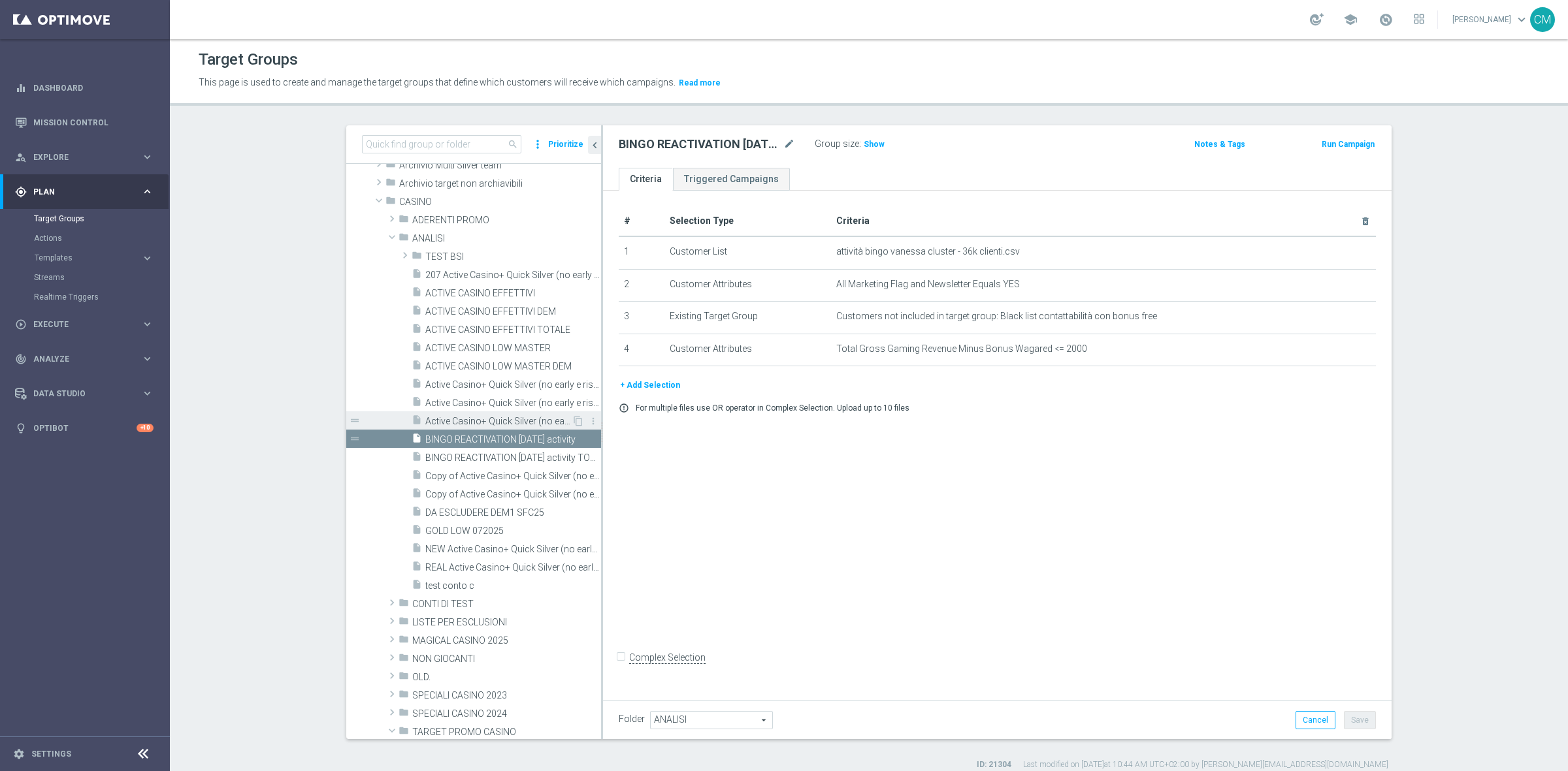
click at [498, 419] on span "Active Casino+ Quick Silver (no early e risk) CONTA DEM/Marginalità NEGATIVA >40" at bounding box center [498, 422] width 146 height 11
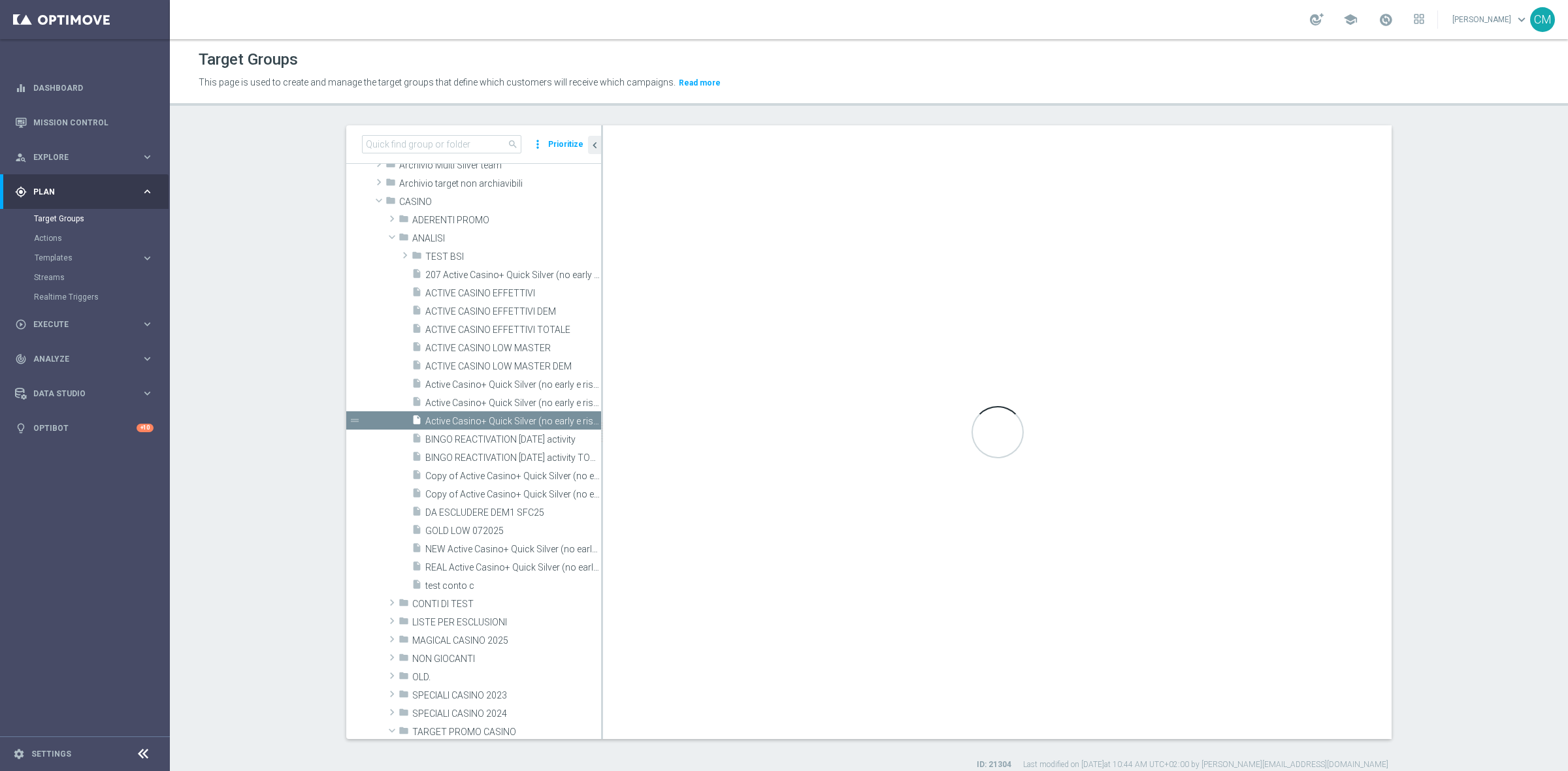
checkbox input "true"
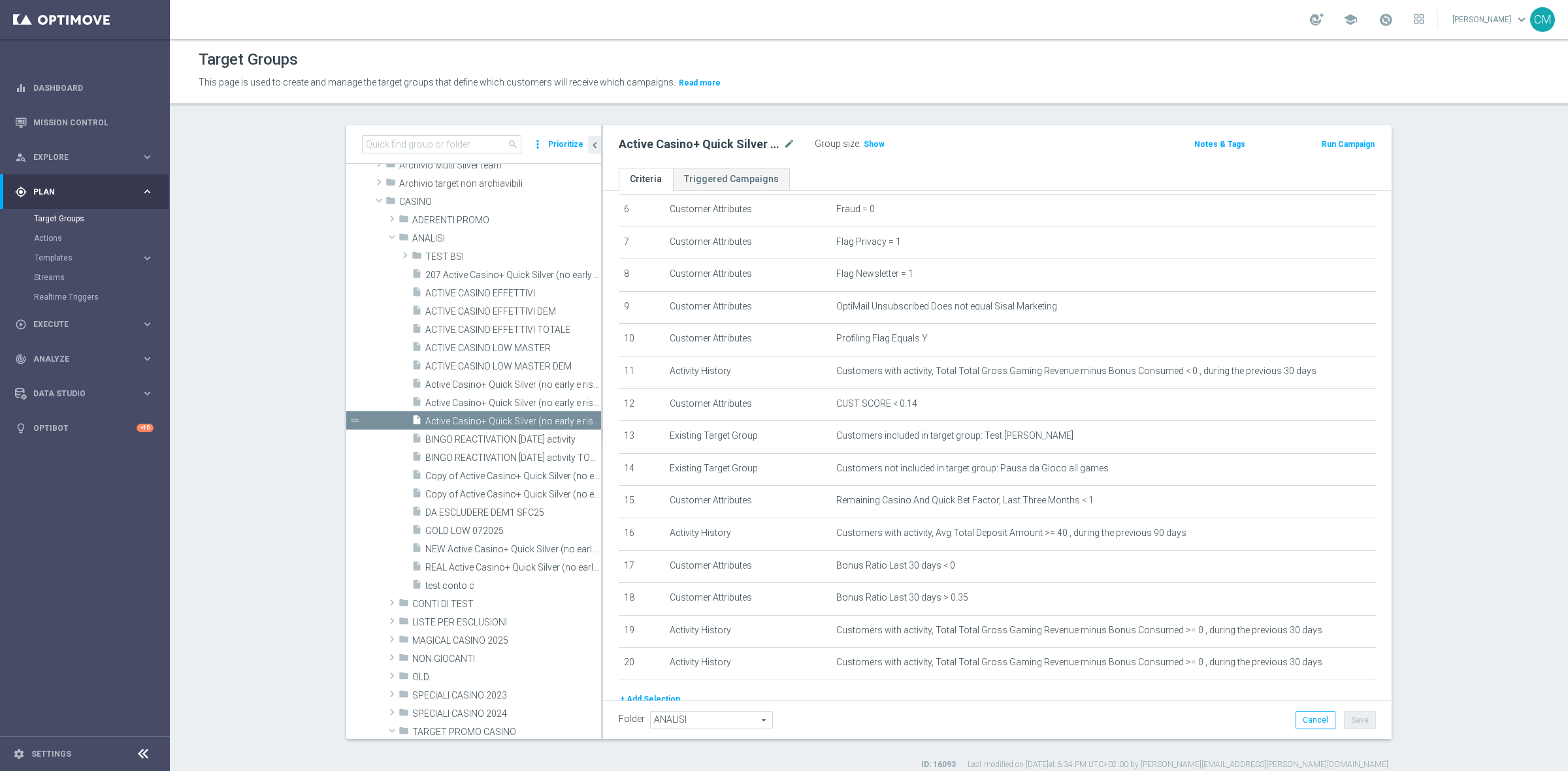
scroll to position [221, 0]
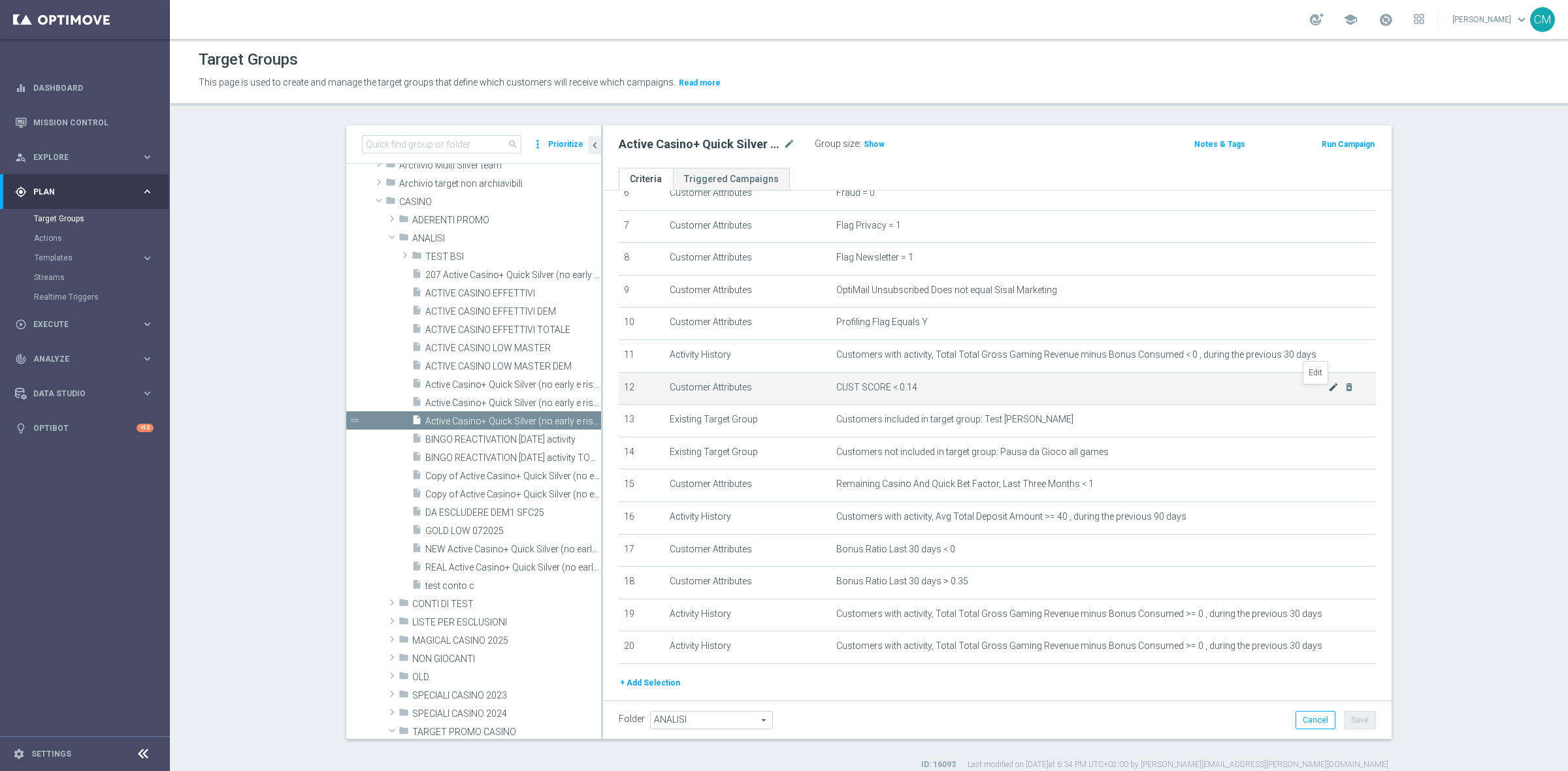
click at [1328, 390] on icon "mode_edit" at bounding box center [1332, 386] width 10 height 10
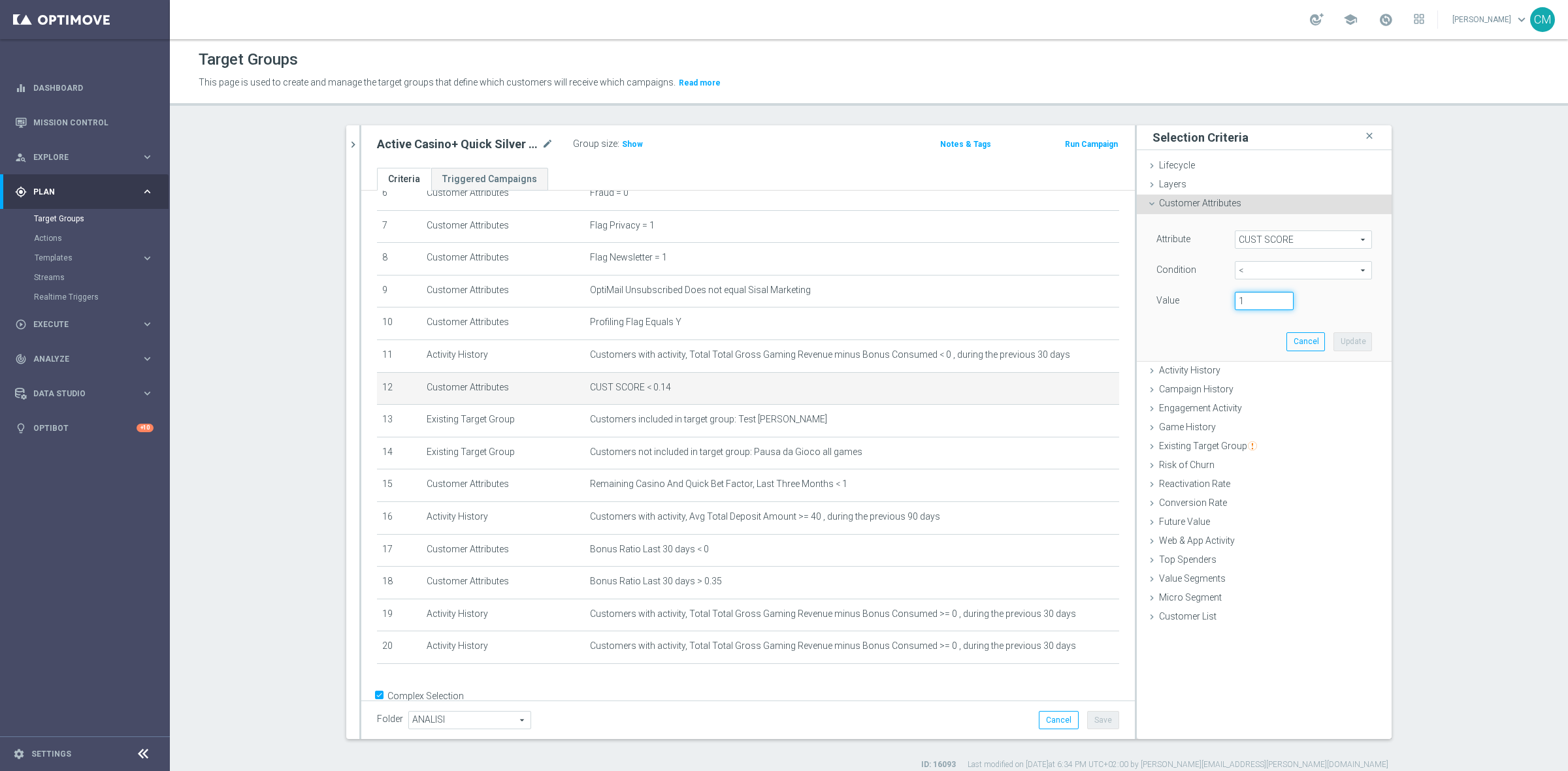
type input "1"
click at [1280, 298] on input "1" at bounding box center [1264, 301] width 59 height 18
type input "0.15"
click at [1363, 337] on button "Update" at bounding box center [1352, 341] width 38 height 18
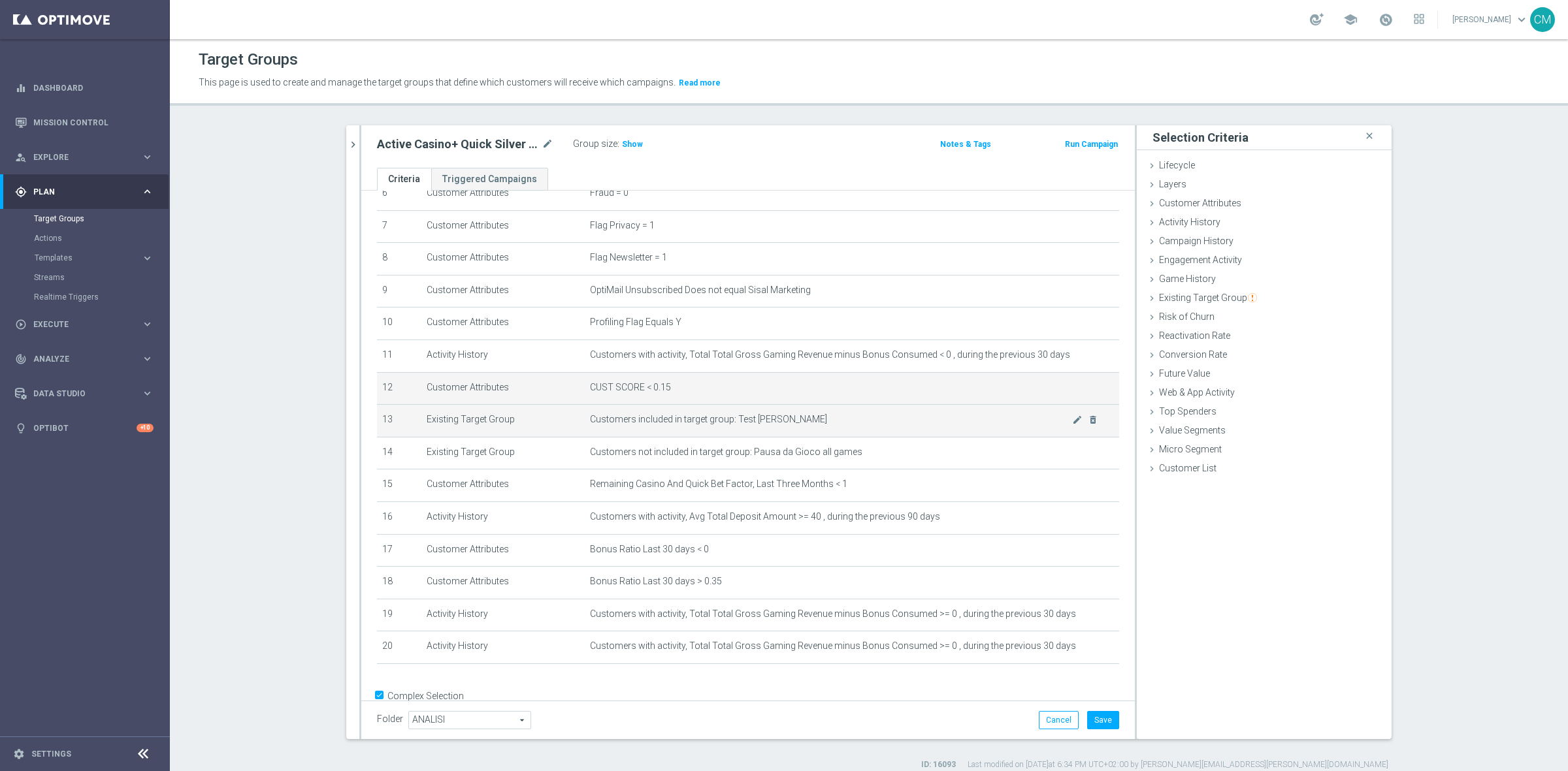
scroll to position [254, 0]
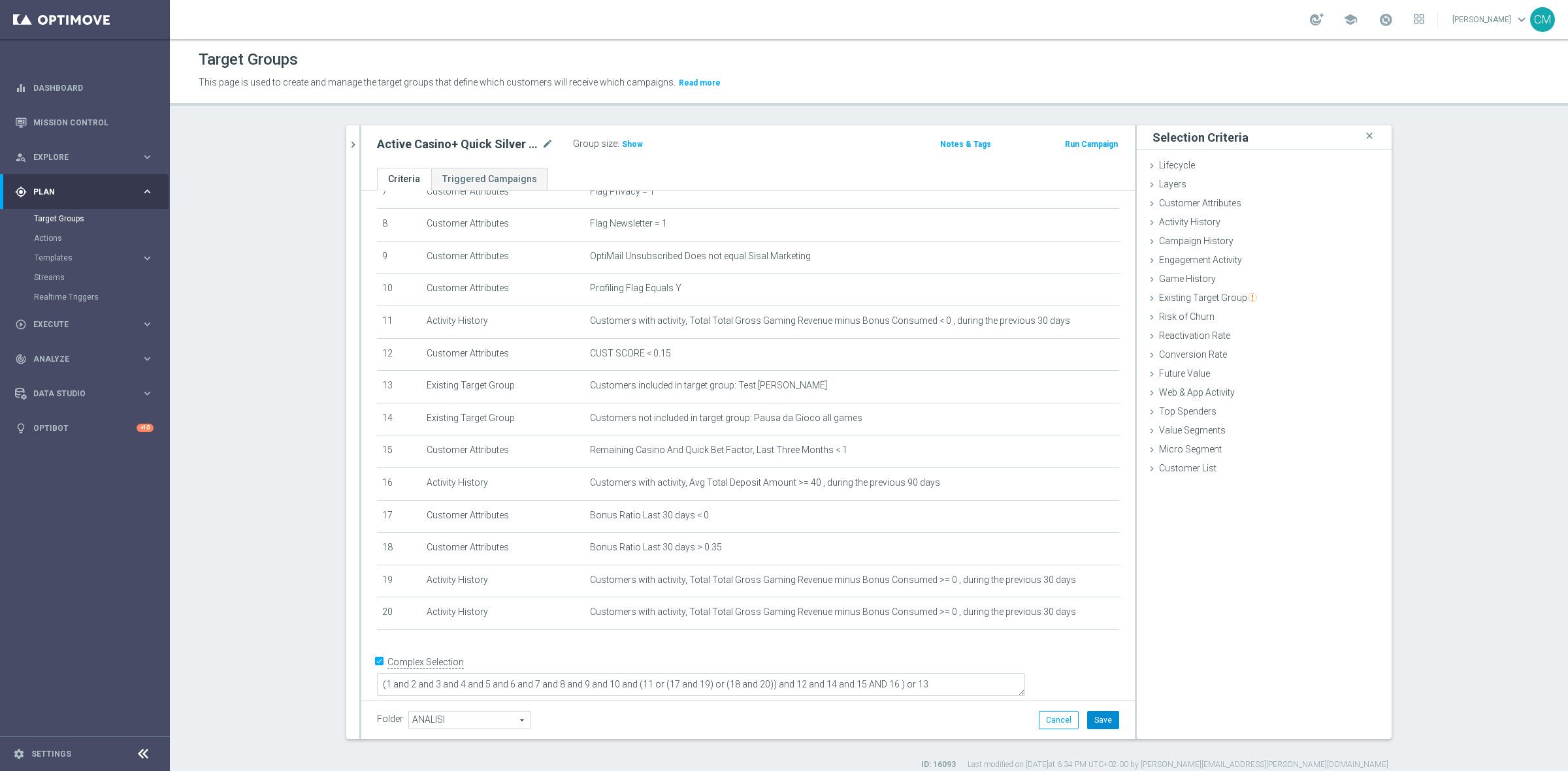
click at [1091, 722] on button "Save" at bounding box center [1103, 720] width 32 height 18
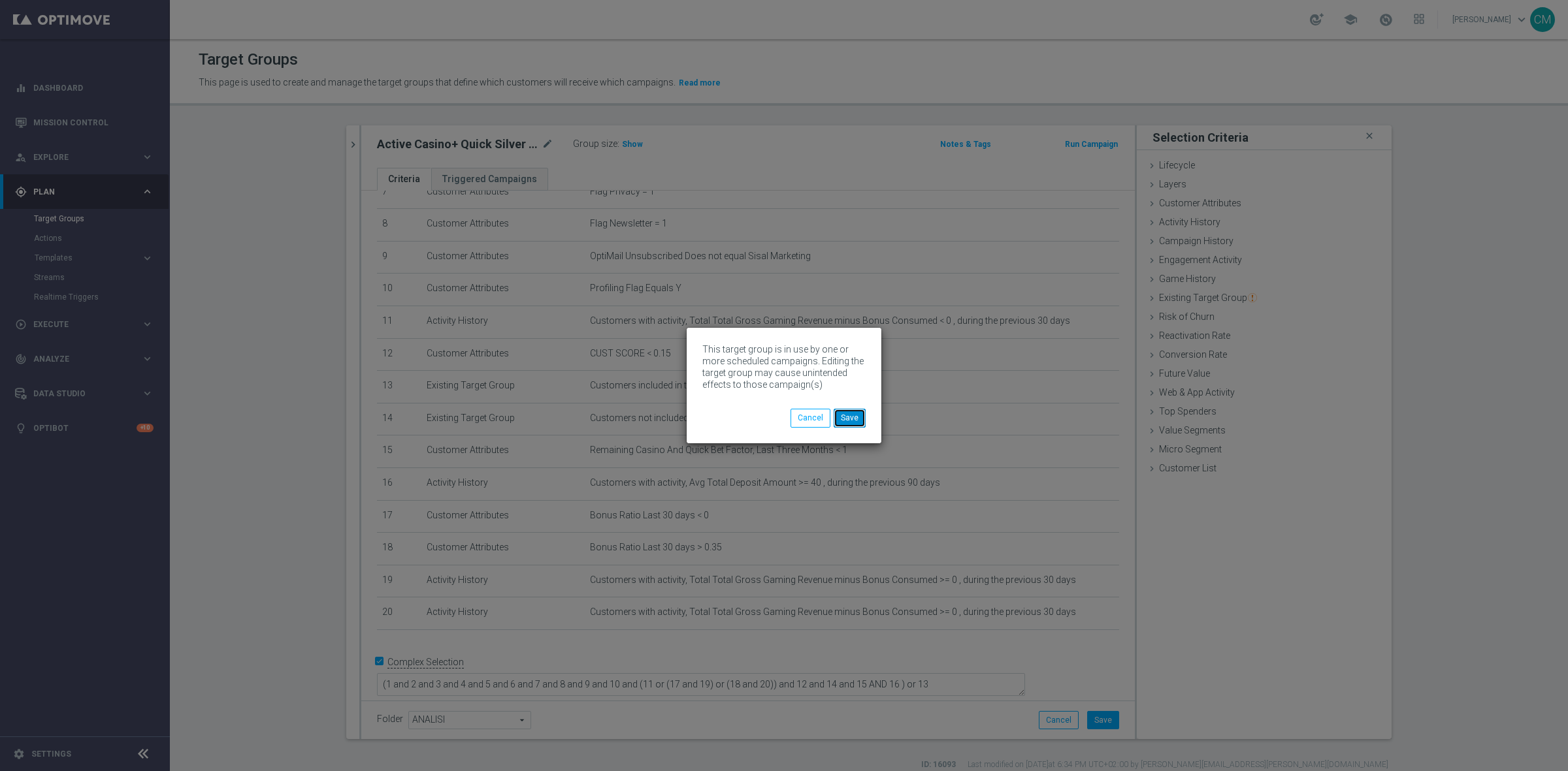
click at [846, 412] on button "Save" at bounding box center [849, 418] width 32 height 18
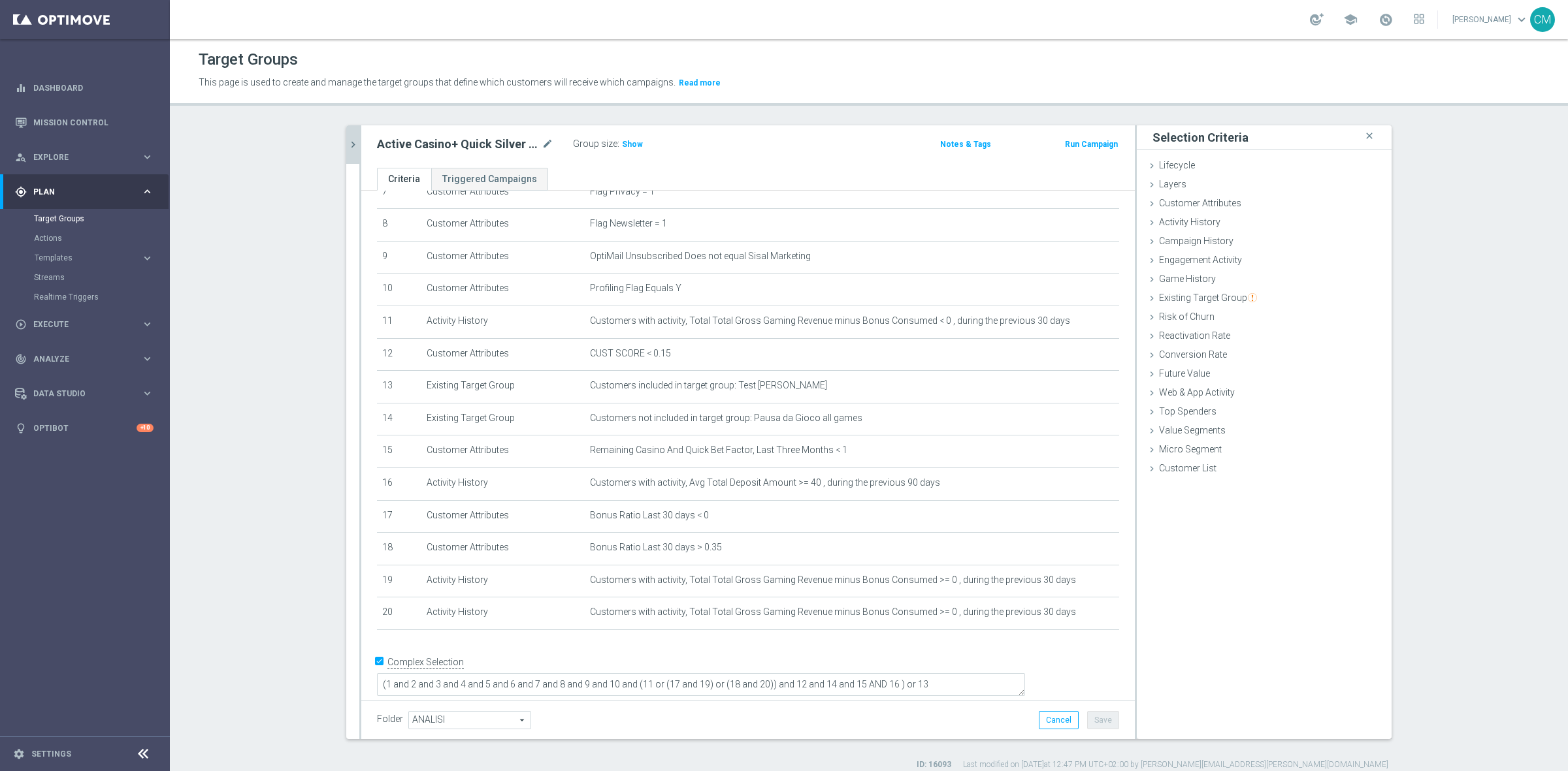
click at [347, 147] on icon "chevron_right" at bounding box center [354, 144] width 13 height 13
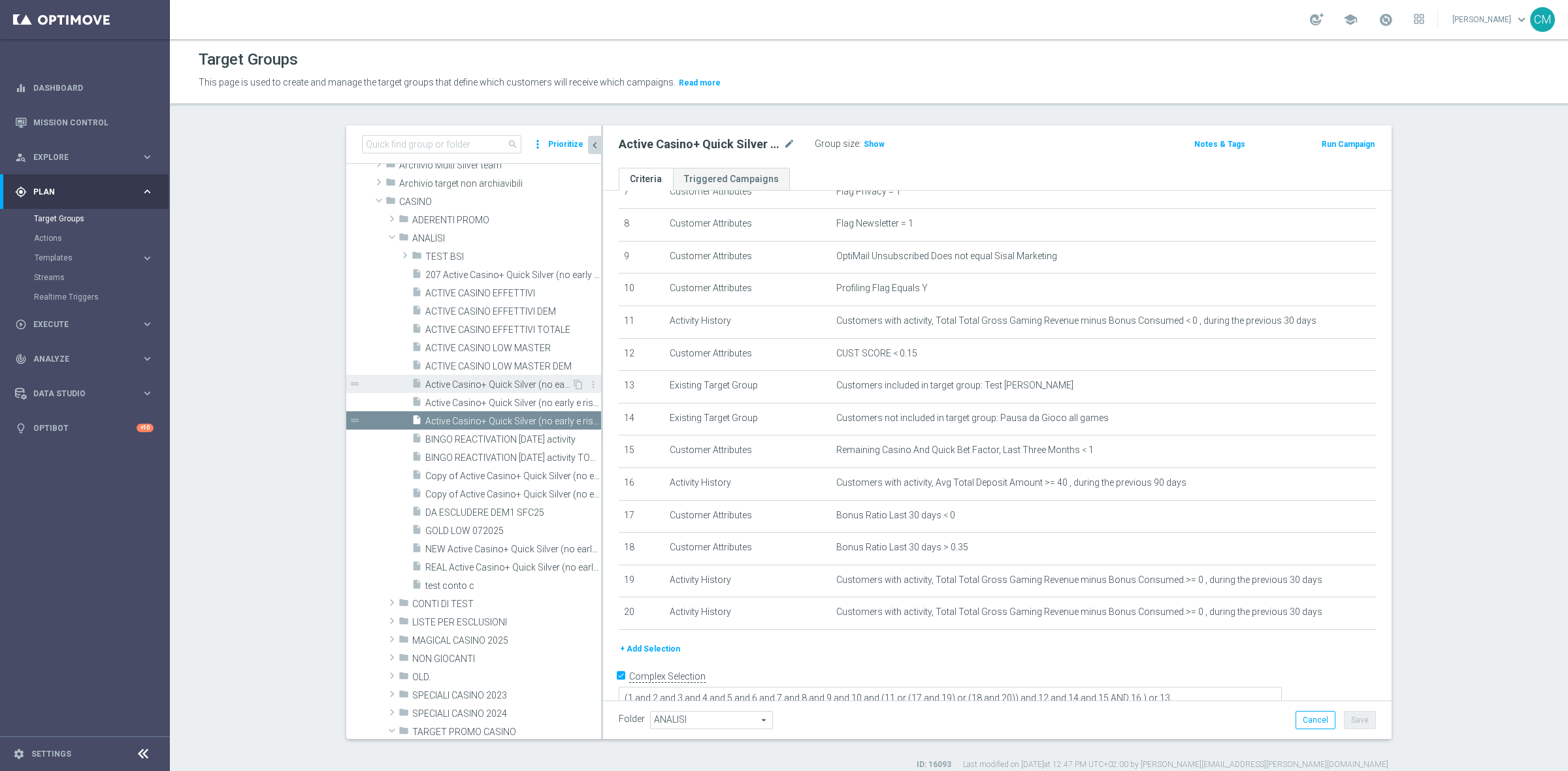
click at [487, 383] on span "Active Casino+ Quick Silver (no early e risk) CONTA DEM/Marg POS" at bounding box center [498, 385] width 146 height 11
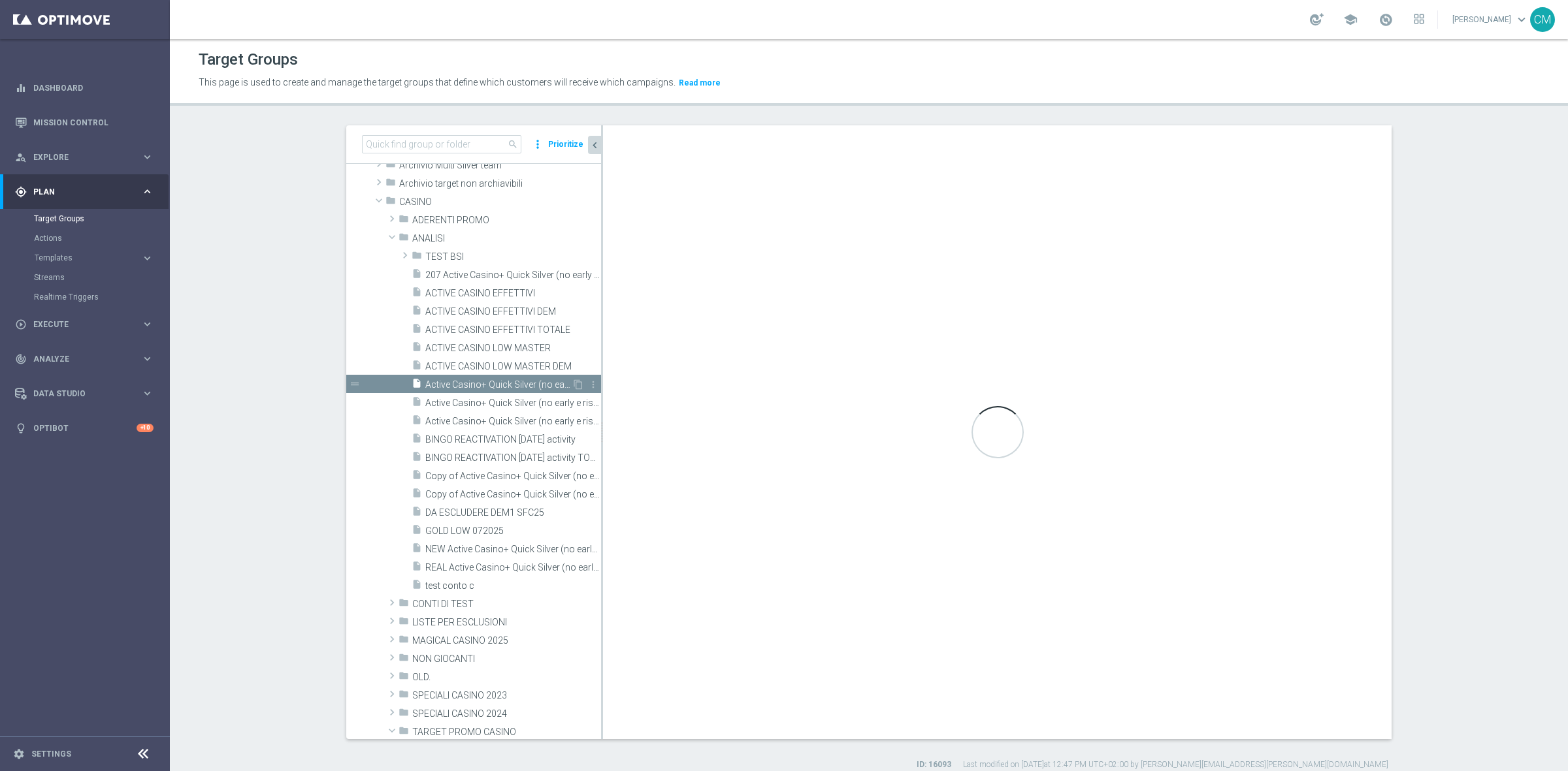
checkbox input "false"
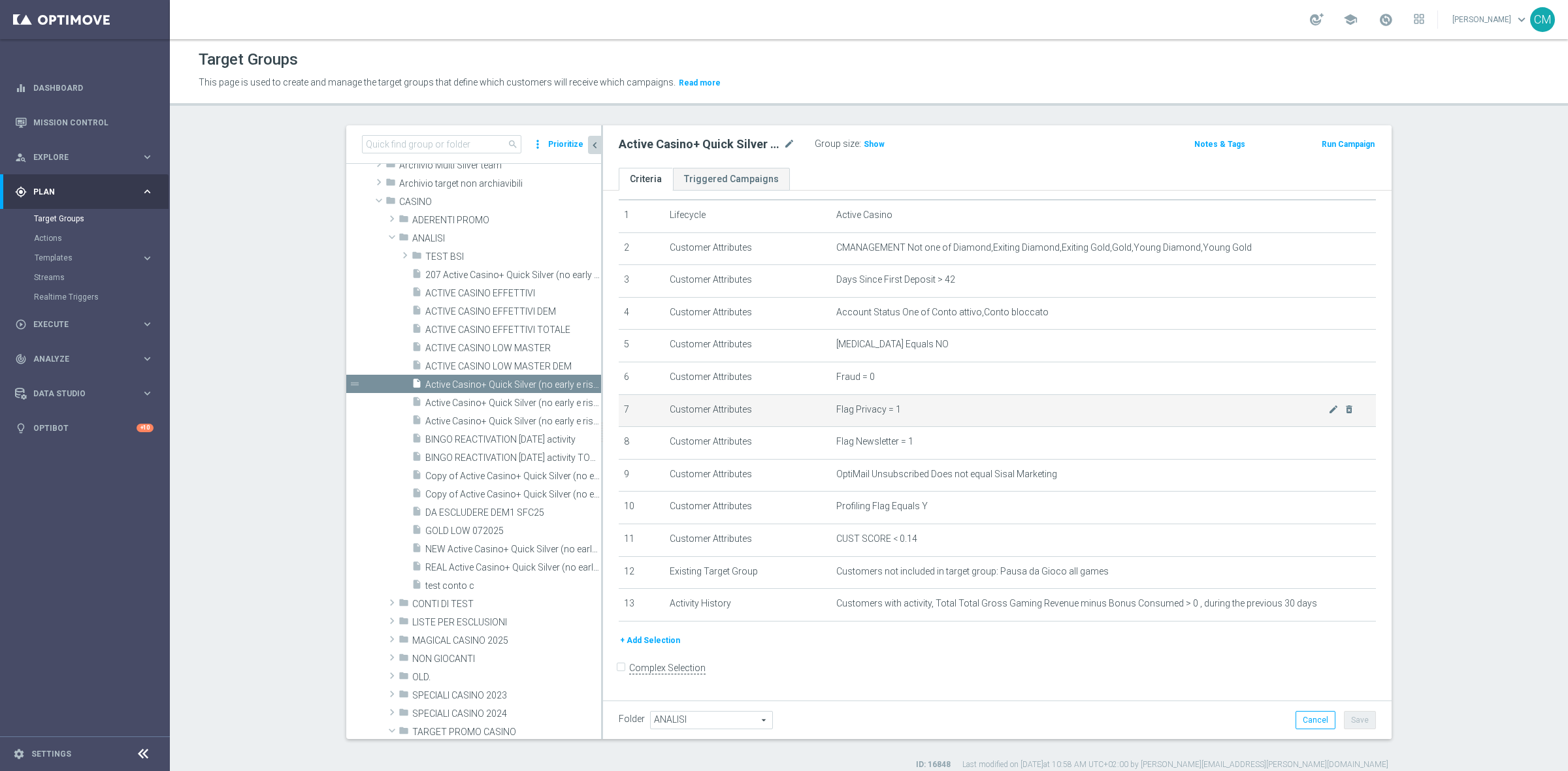
scroll to position [12, 0]
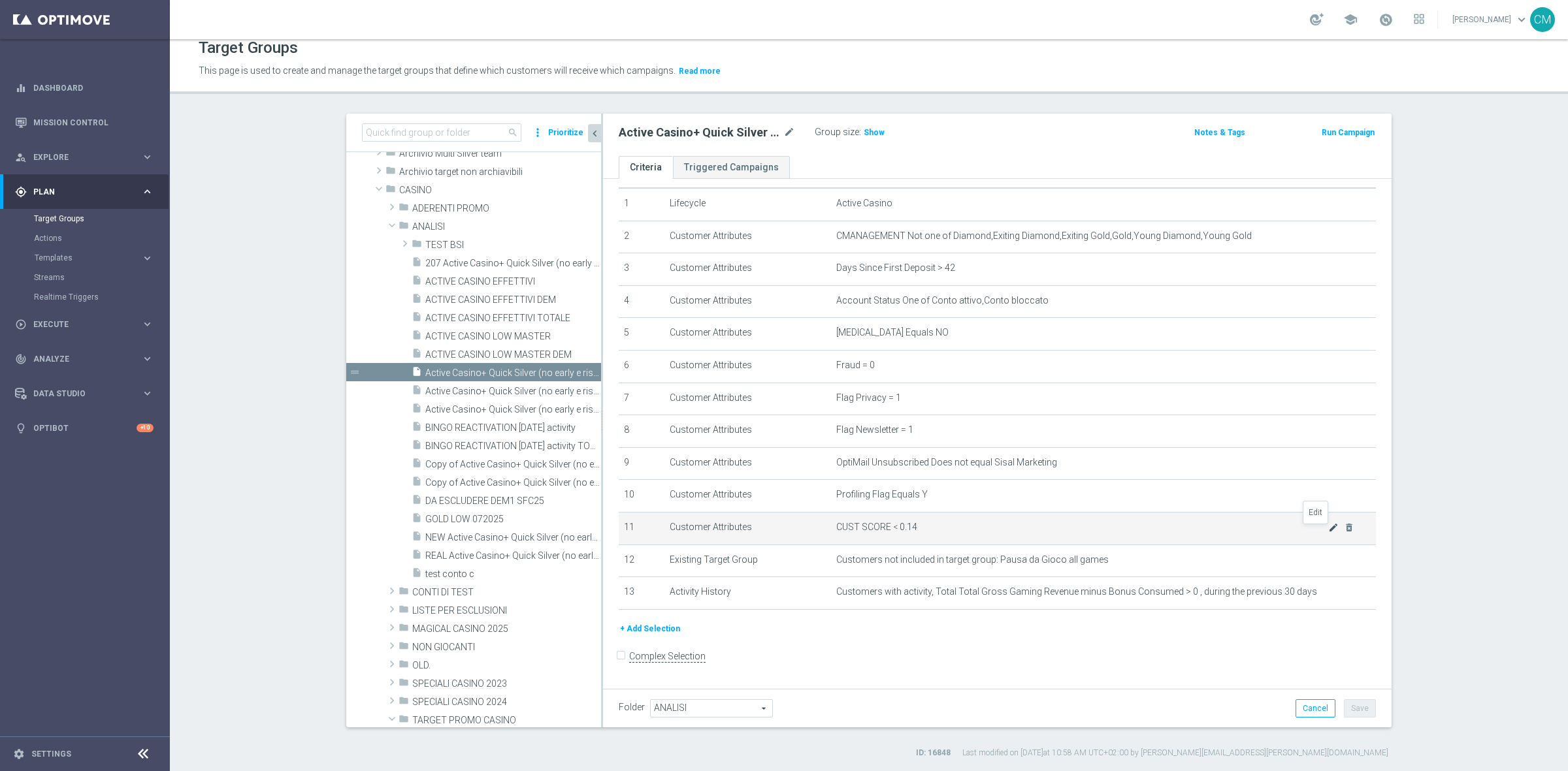
click at [1328, 529] on icon "mode_edit" at bounding box center [1332, 527] width 10 height 10
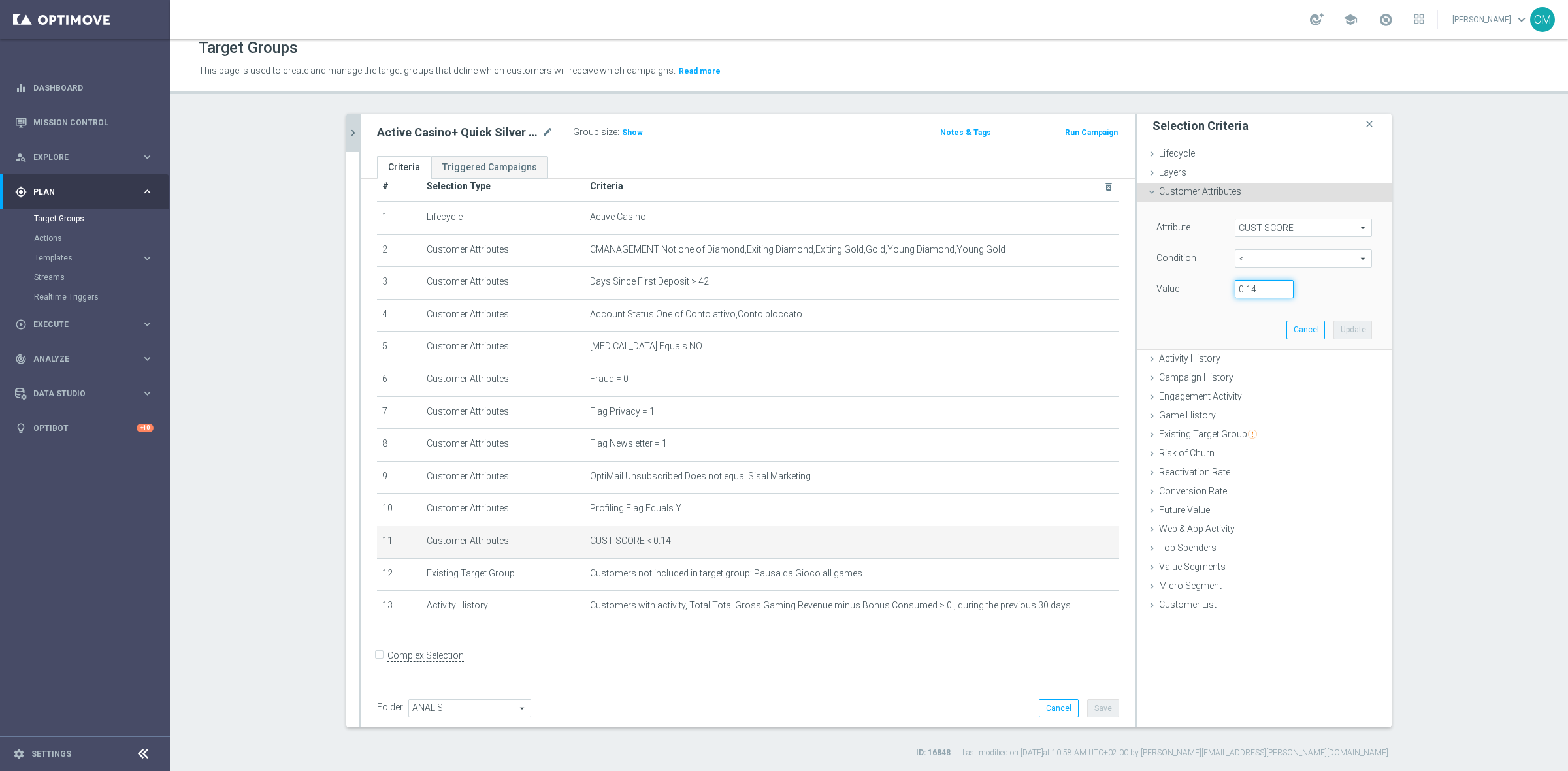
click at [1251, 294] on input "0.14" at bounding box center [1264, 289] width 59 height 18
type input "0.15"
click at [1350, 323] on button "Update" at bounding box center [1352, 329] width 38 height 18
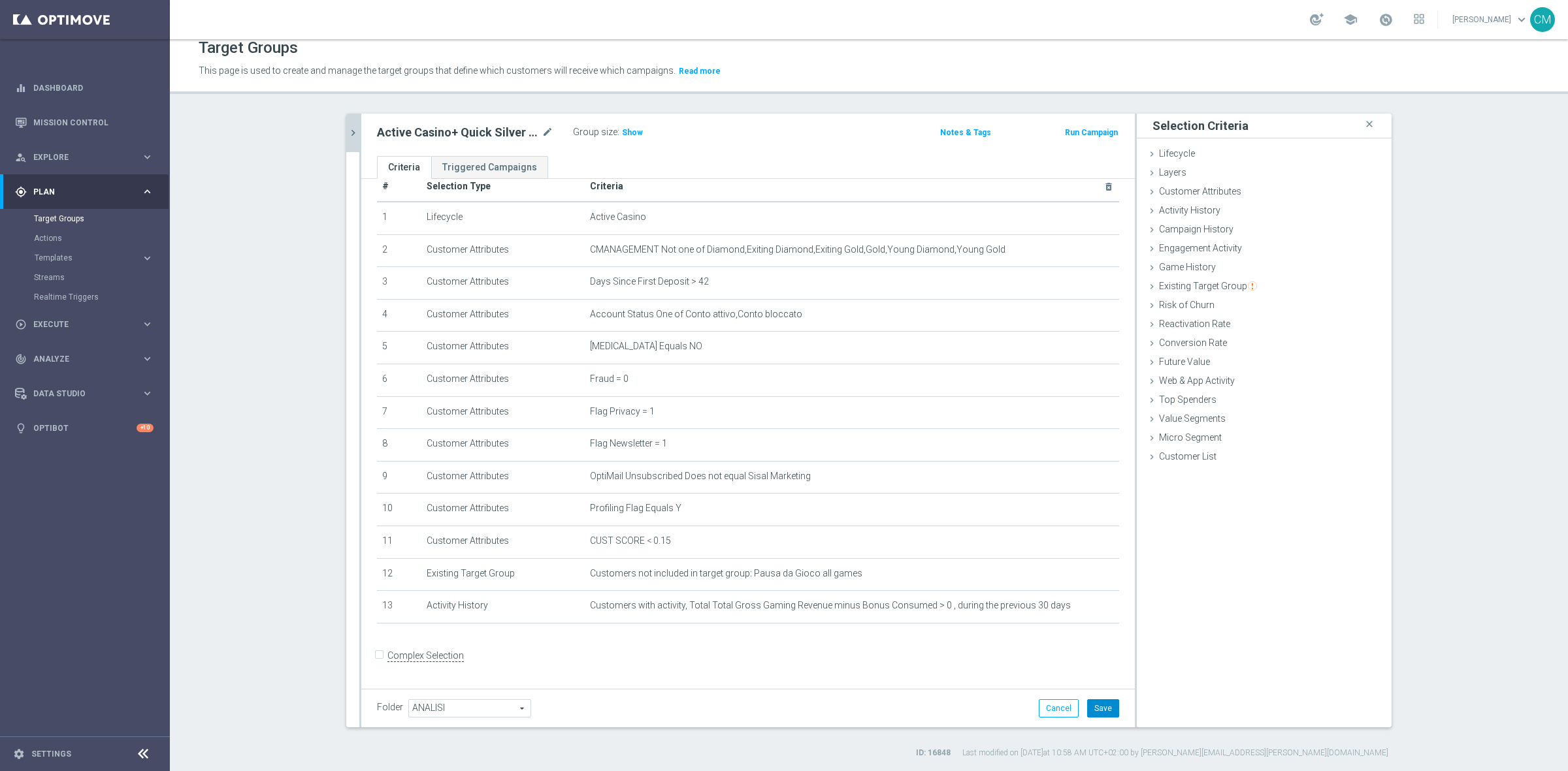
click at [1102, 713] on button "Save" at bounding box center [1103, 708] width 32 height 18
click at [346, 145] on button "chevron_right" at bounding box center [353, 133] width 13 height 38
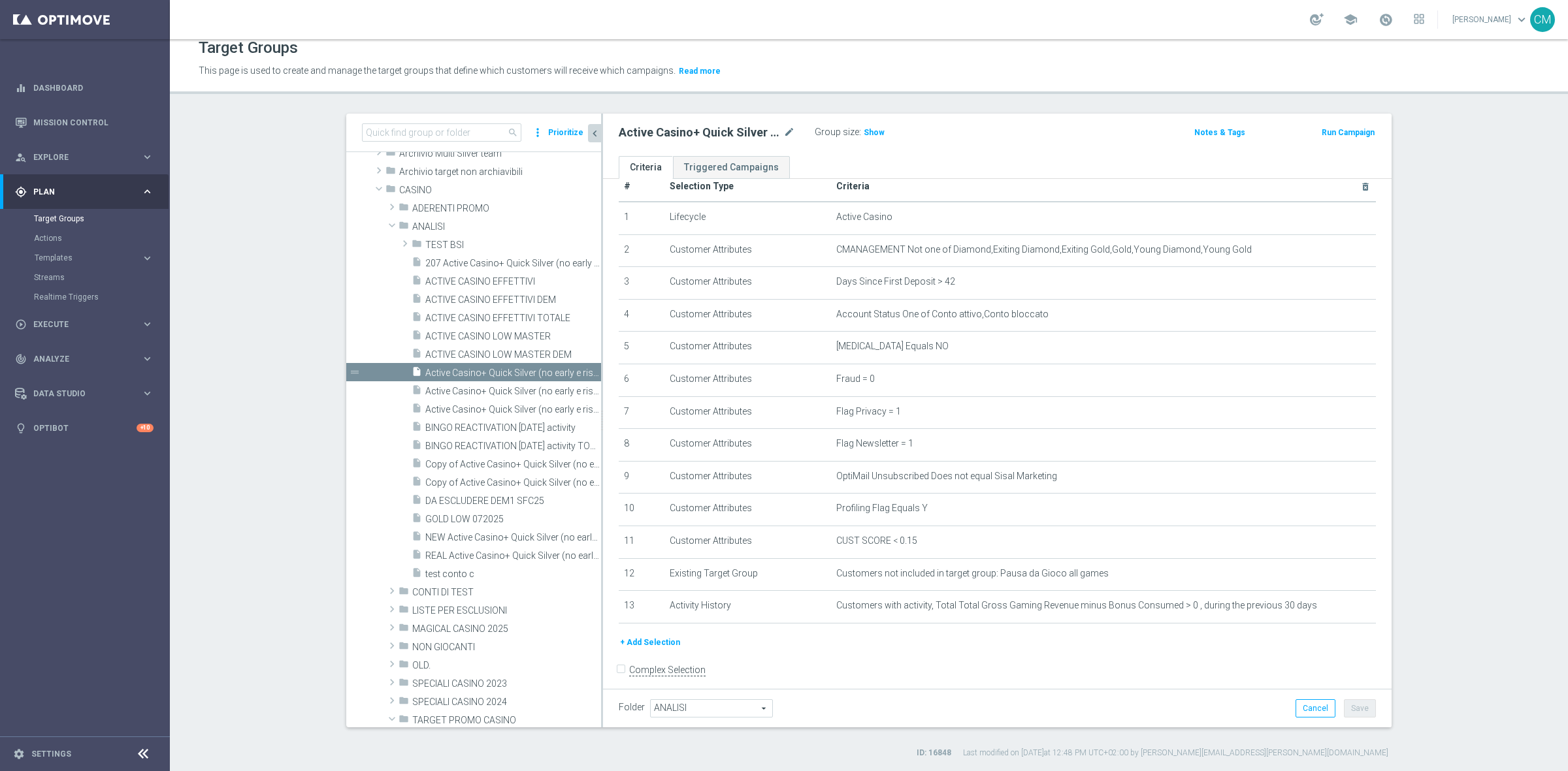
scroll to position [37, 0]
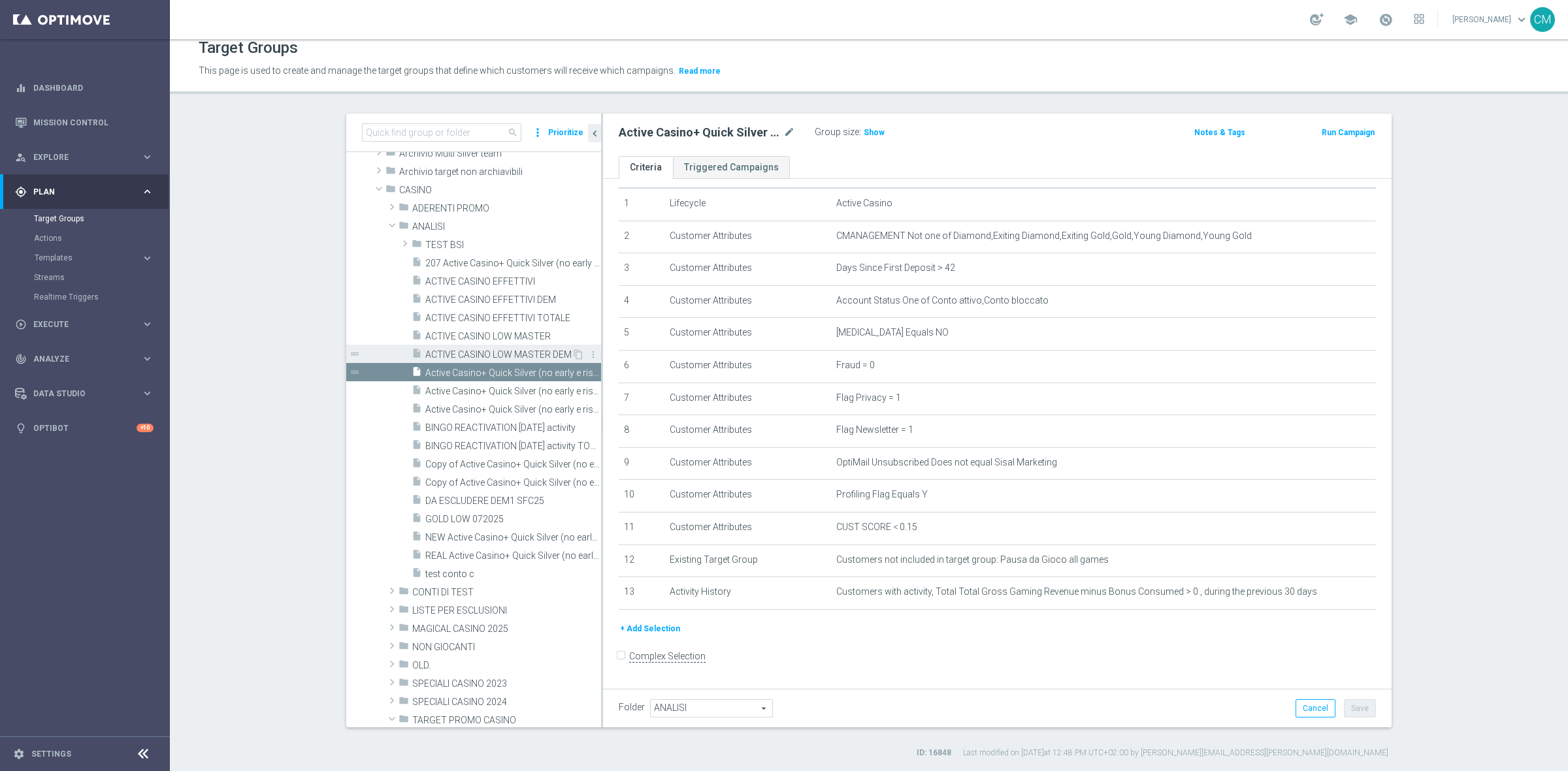
click at [487, 353] on span "ACTIVE CASINO LOW MASTER DEM" at bounding box center [498, 355] width 146 height 11
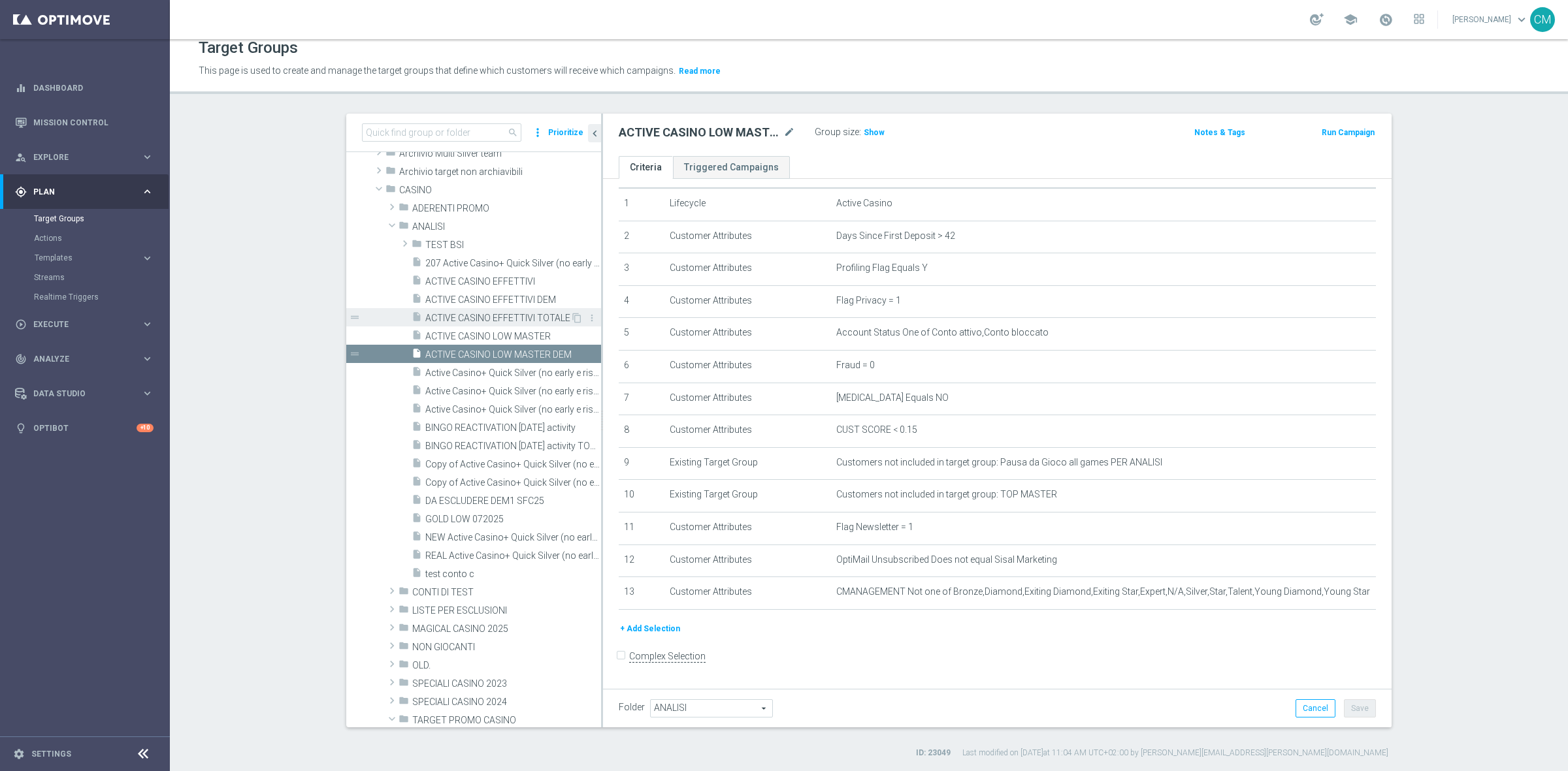
click at [474, 312] on span "ACTIVE CASINO EFFETTIVI TOTALE" at bounding box center [497, 318] width 145 height 11
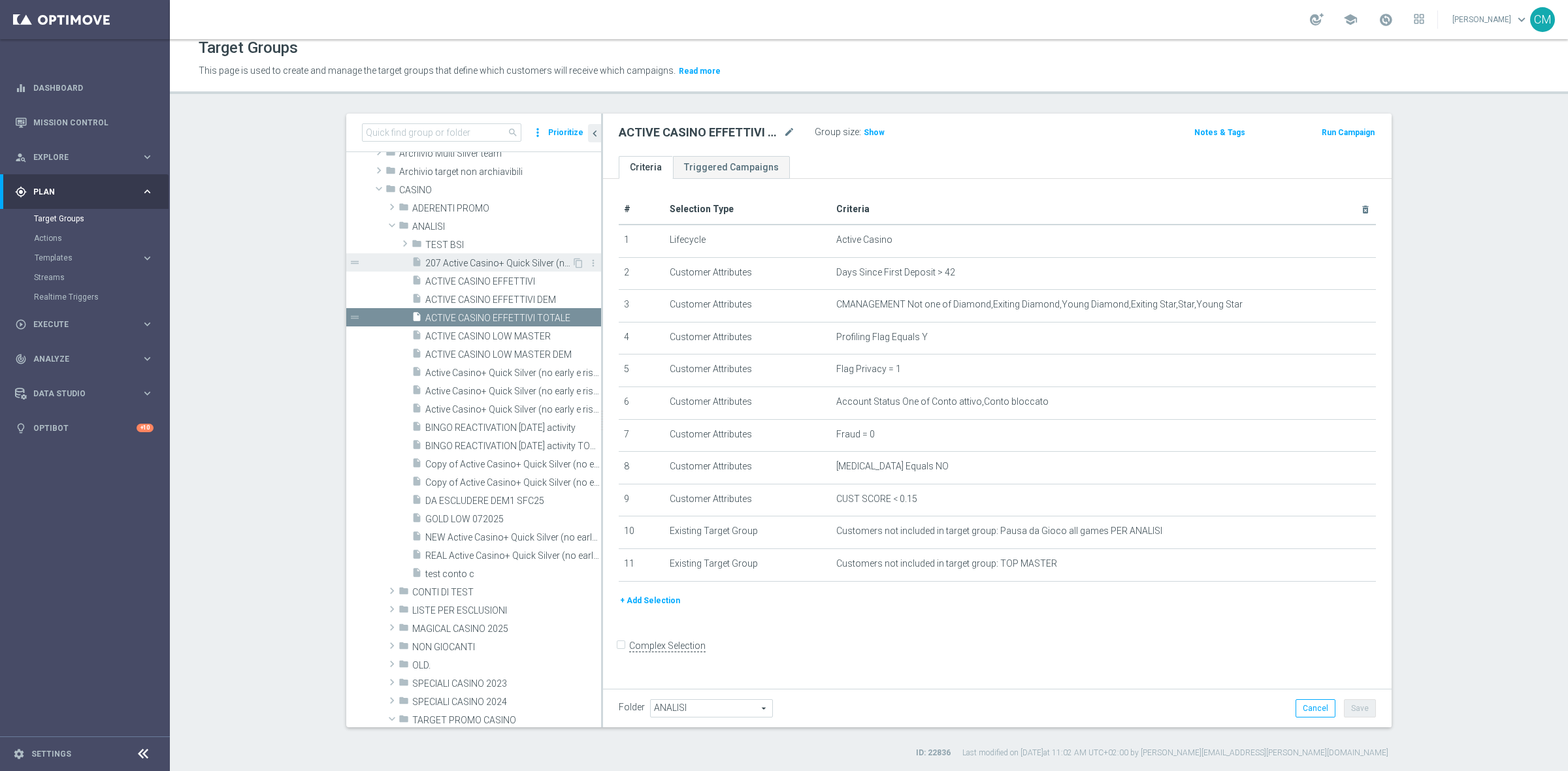
click at [475, 262] on span "207 Active Casino+ Quick Silver (no early e risk) CONTA DEM/Marginalità NEGATIV…" at bounding box center [498, 263] width 146 height 11
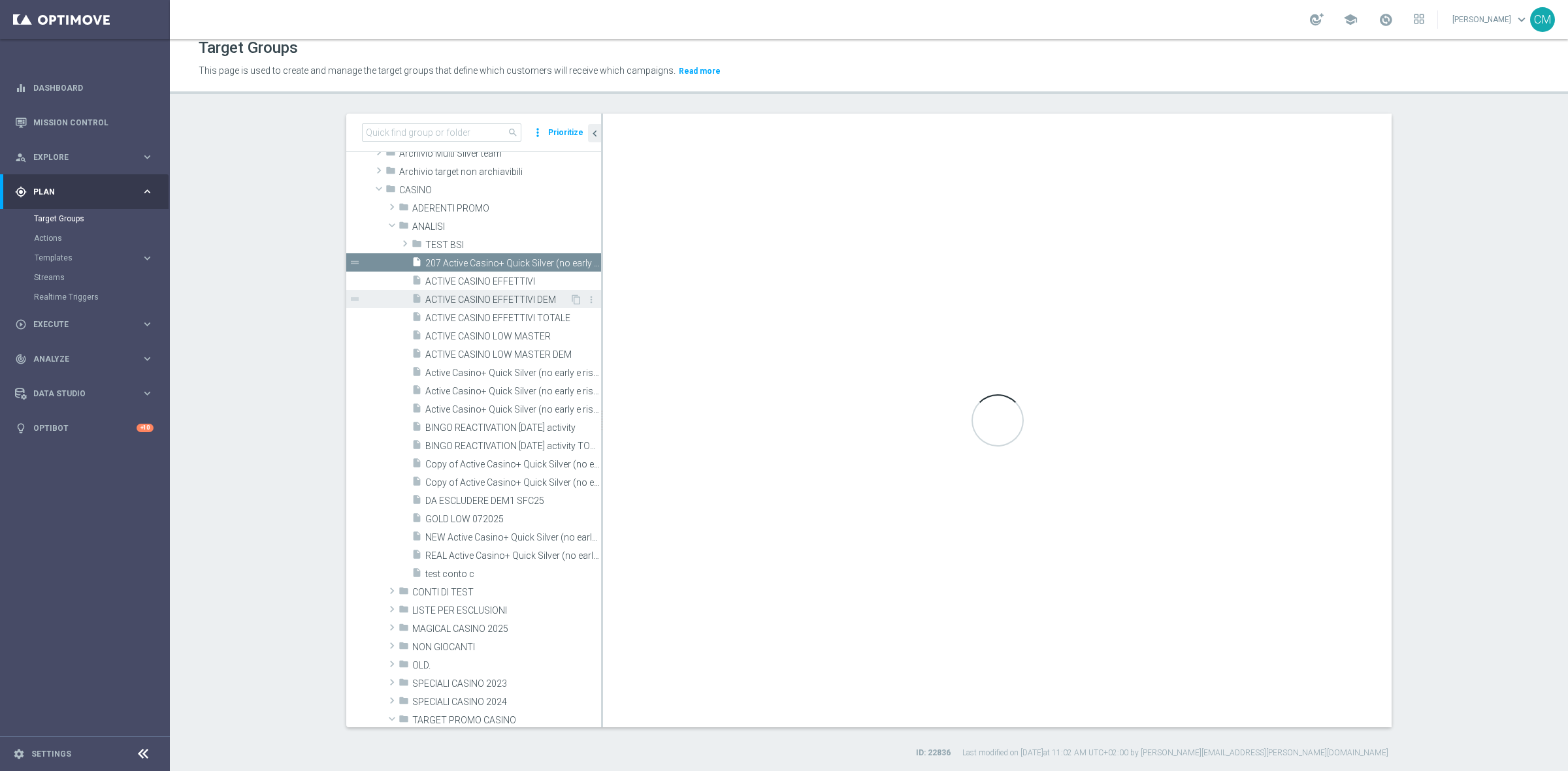
checkbox input "true"
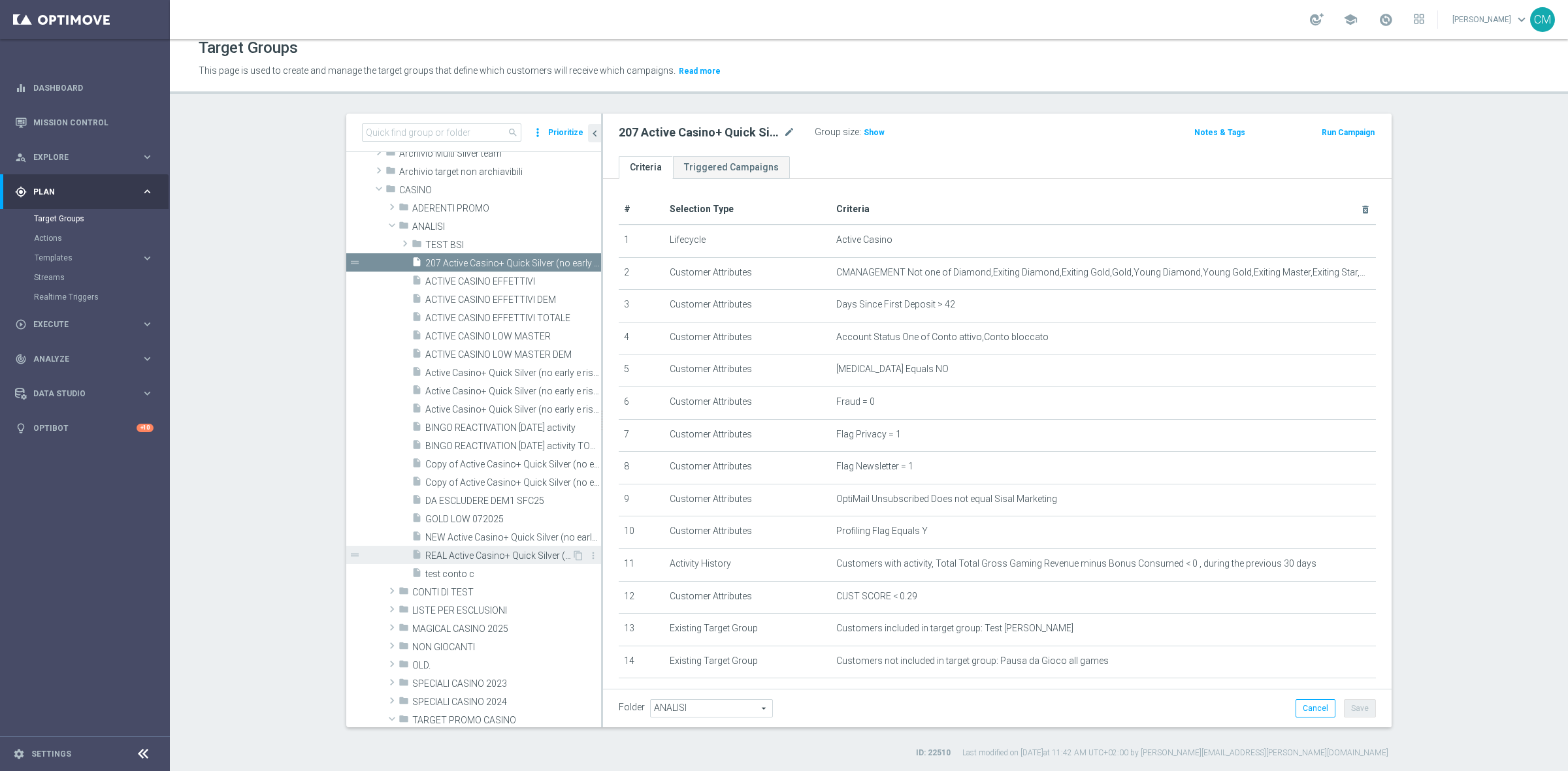
click at [500, 548] on div "insert_drive_file REAL Active Casino+ Quick Silver (no early e risk) CONTA SOLO…" at bounding box center [492, 554] width 160 height 18
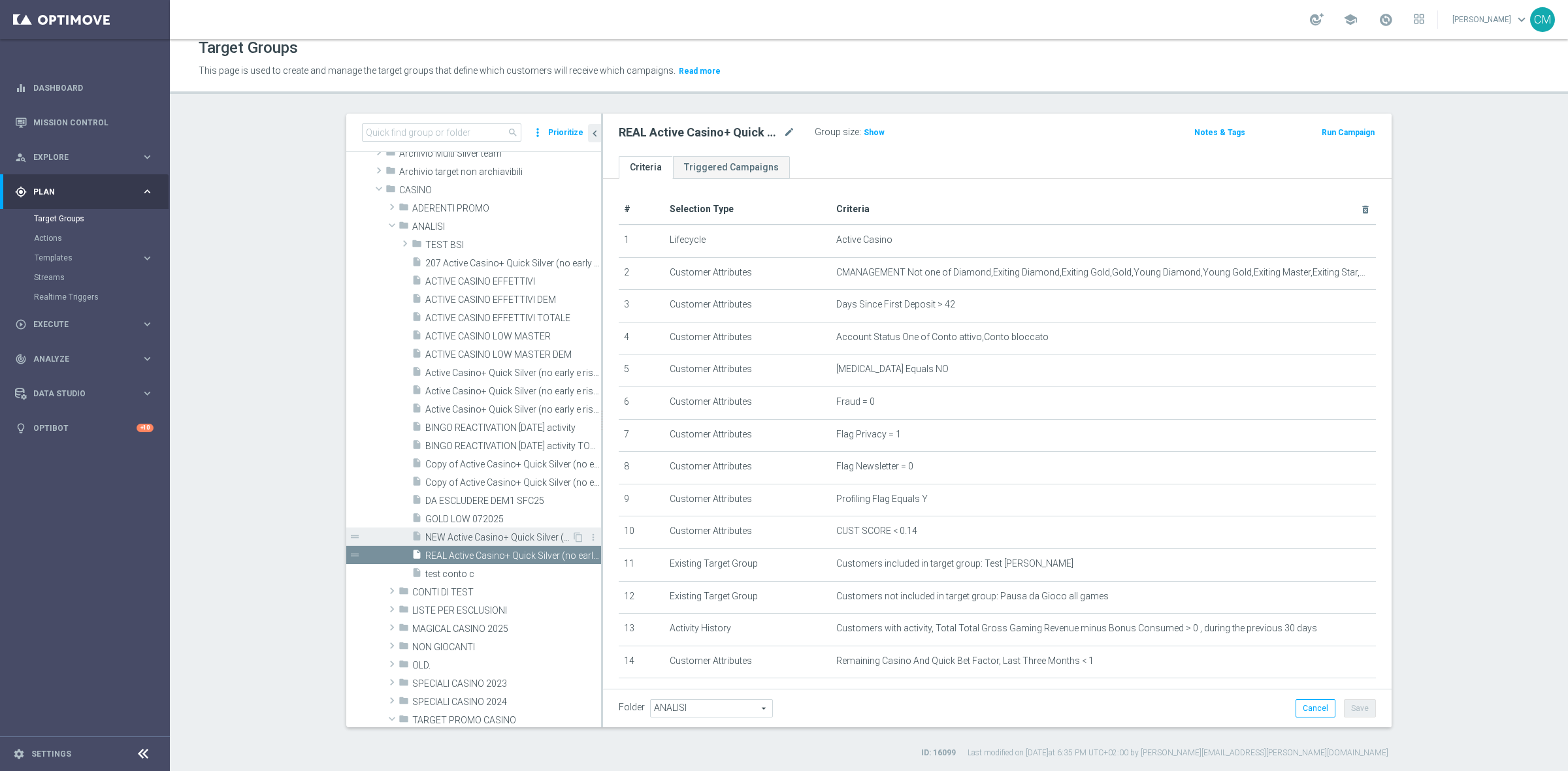
click at [500, 534] on span "NEW Active Casino+ Quick Silver (no early e risk) CONTA SOLO LOGIN" at bounding box center [498, 538] width 146 height 11
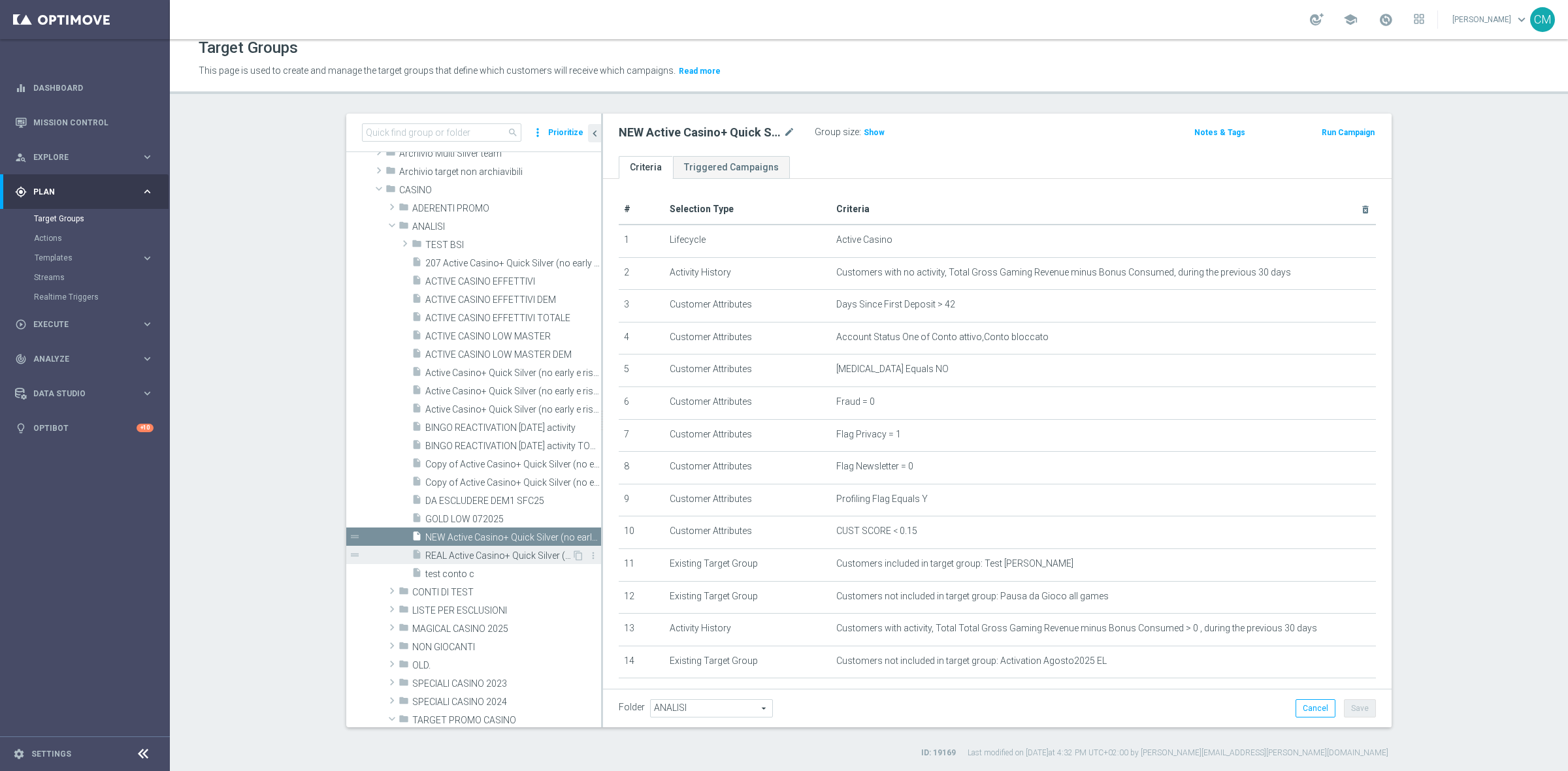
click at [477, 554] on span "REAL Active Casino+ Quick Silver (no early e risk) CONTA SOLO LOGIN" at bounding box center [498, 556] width 146 height 11
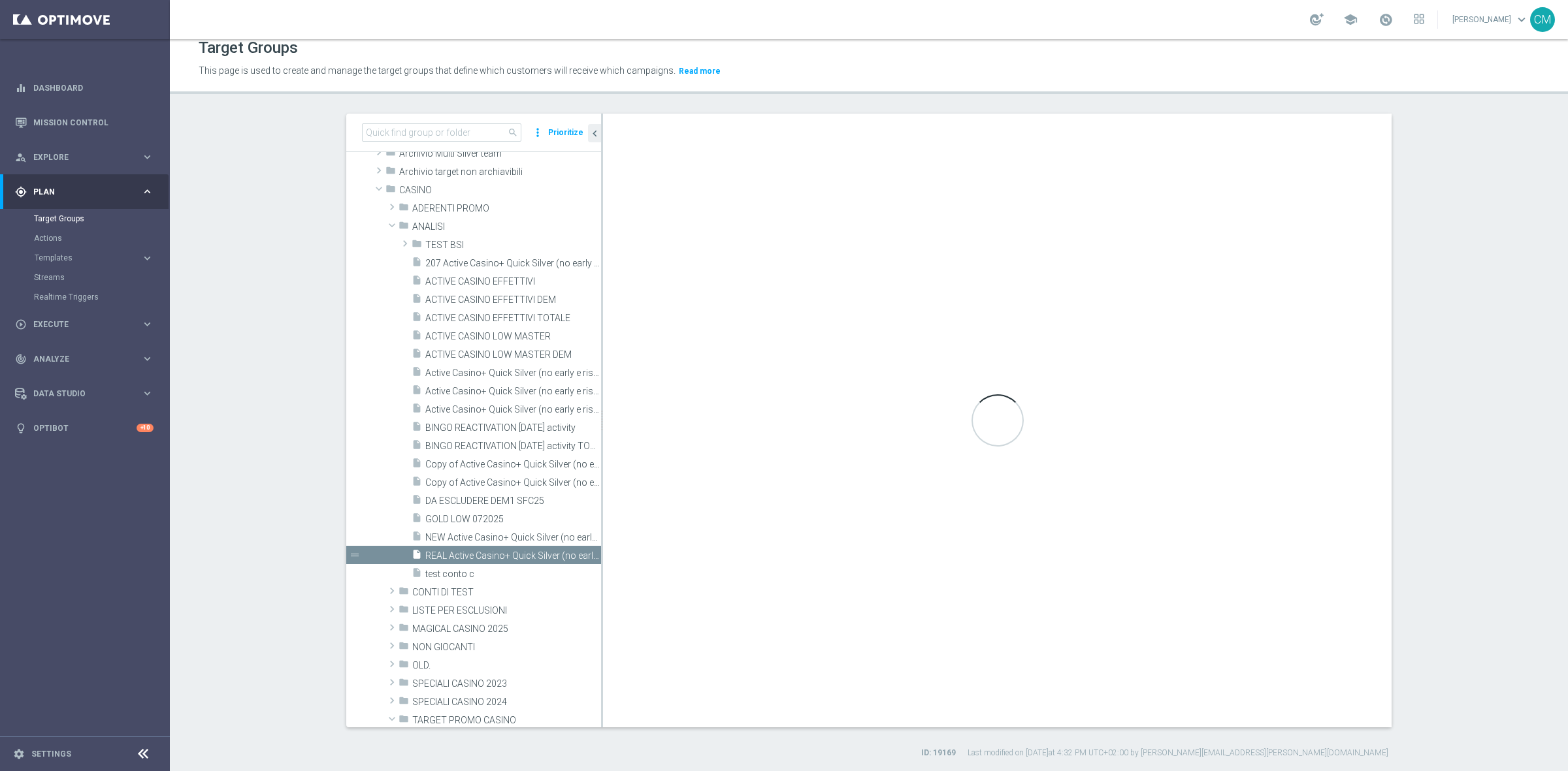
type textarea "(1 and 2 and 3 and 4 and 5 and 6 and 7 and 8 and 9 and 10 and 12 AND 13 AND 14 …"
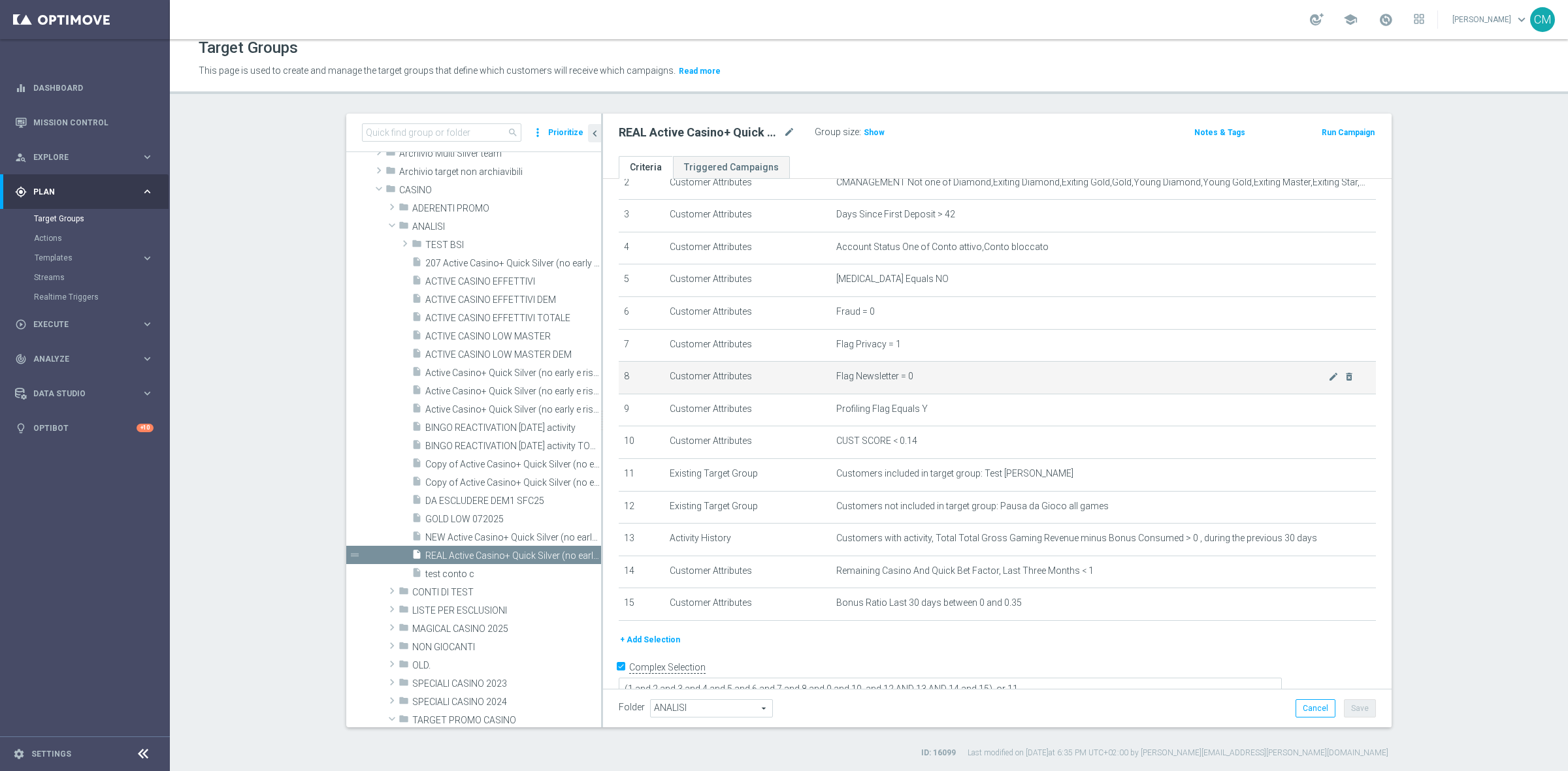
scroll to position [91, 0]
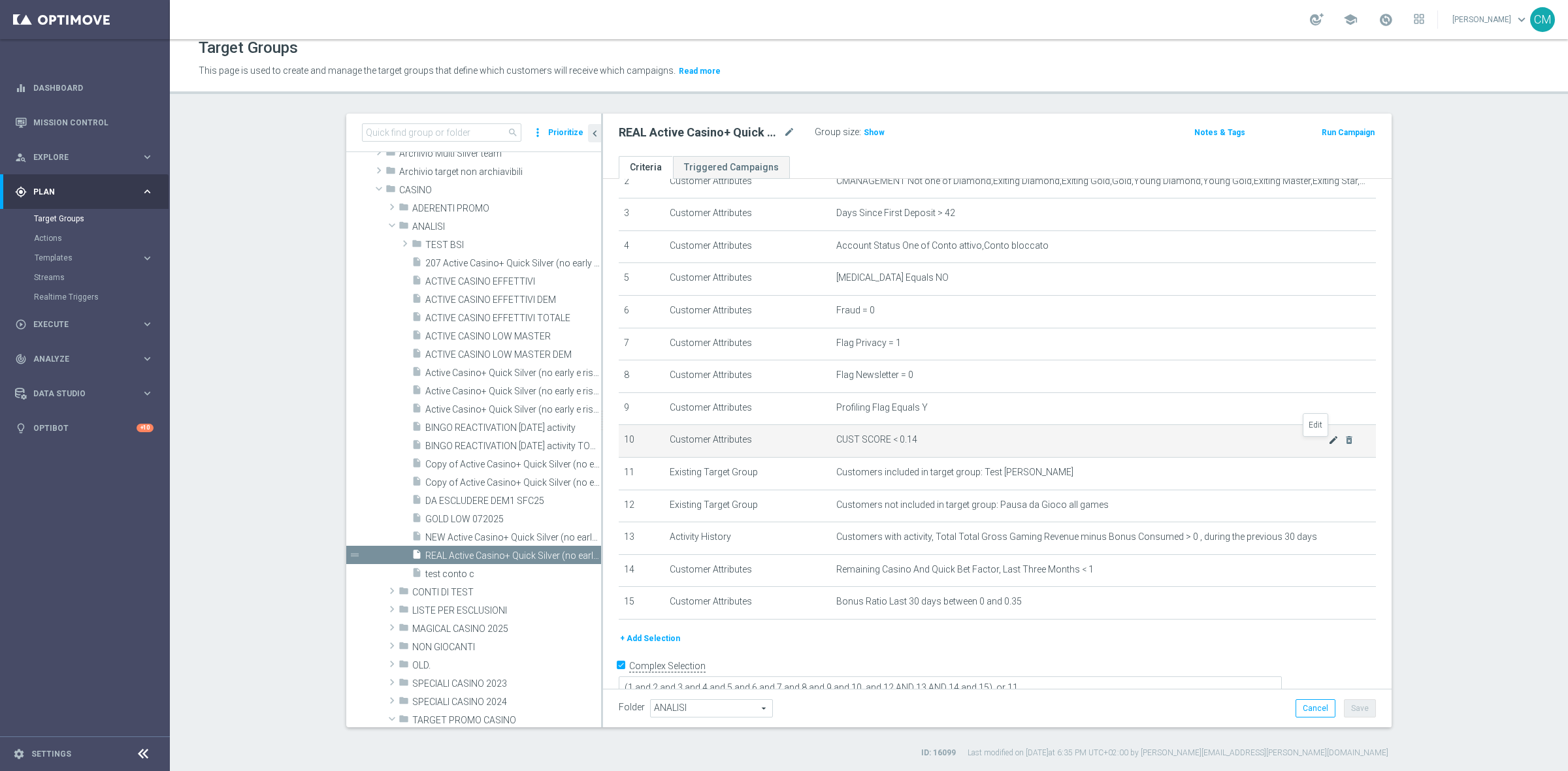
click at [1328, 443] on icon "mode_edit" at bounding box center [1332, 440] width 10 height 10
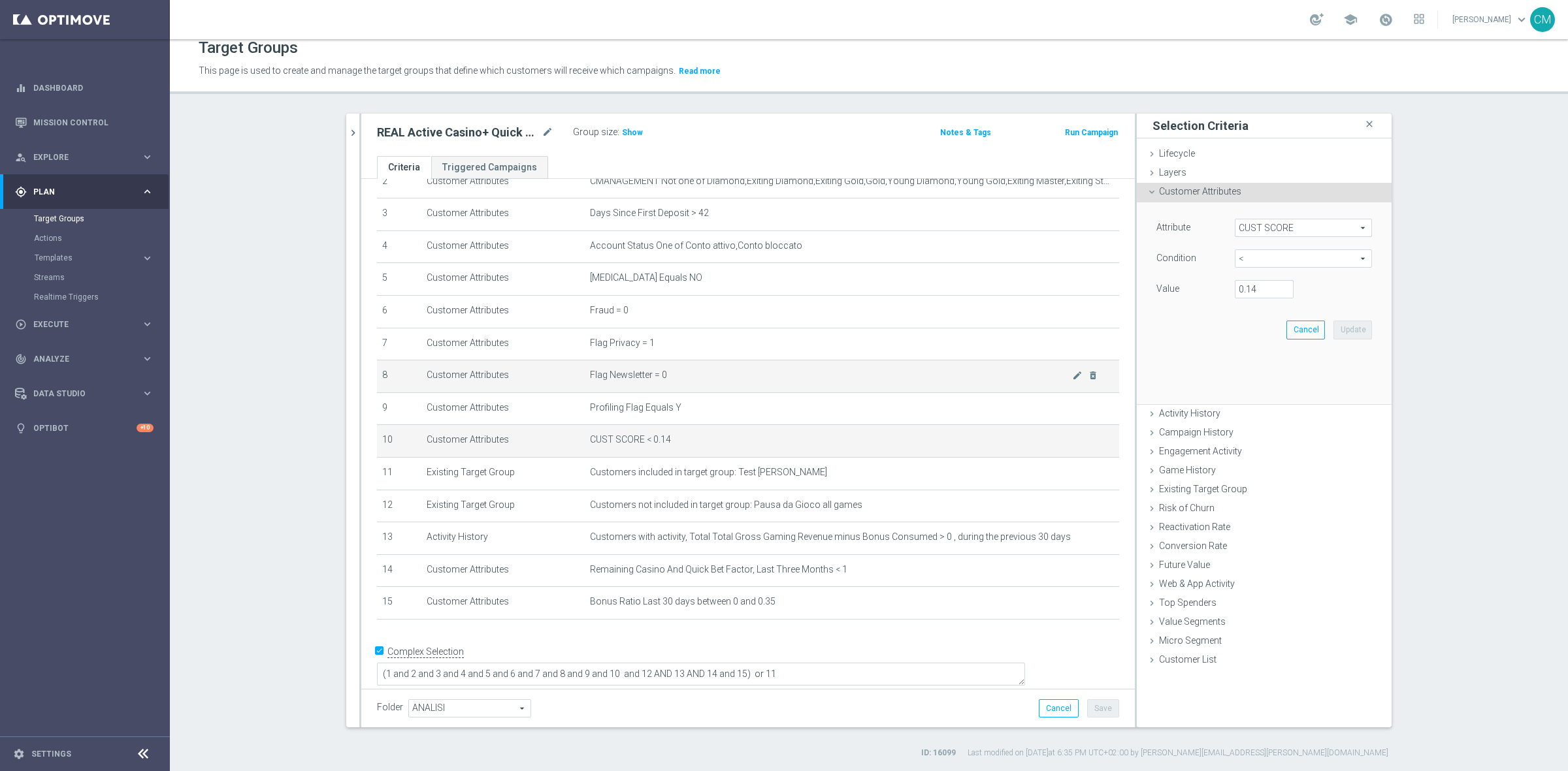
scroll to position [90, 0]
click at [1267, 285] on input "0.14" at bounding box center [1264, 289] width 59 height 18
type input "0.15"
click at [1343, 323] on button "Update" at bounding box center [1352, 329] width 38 height 18
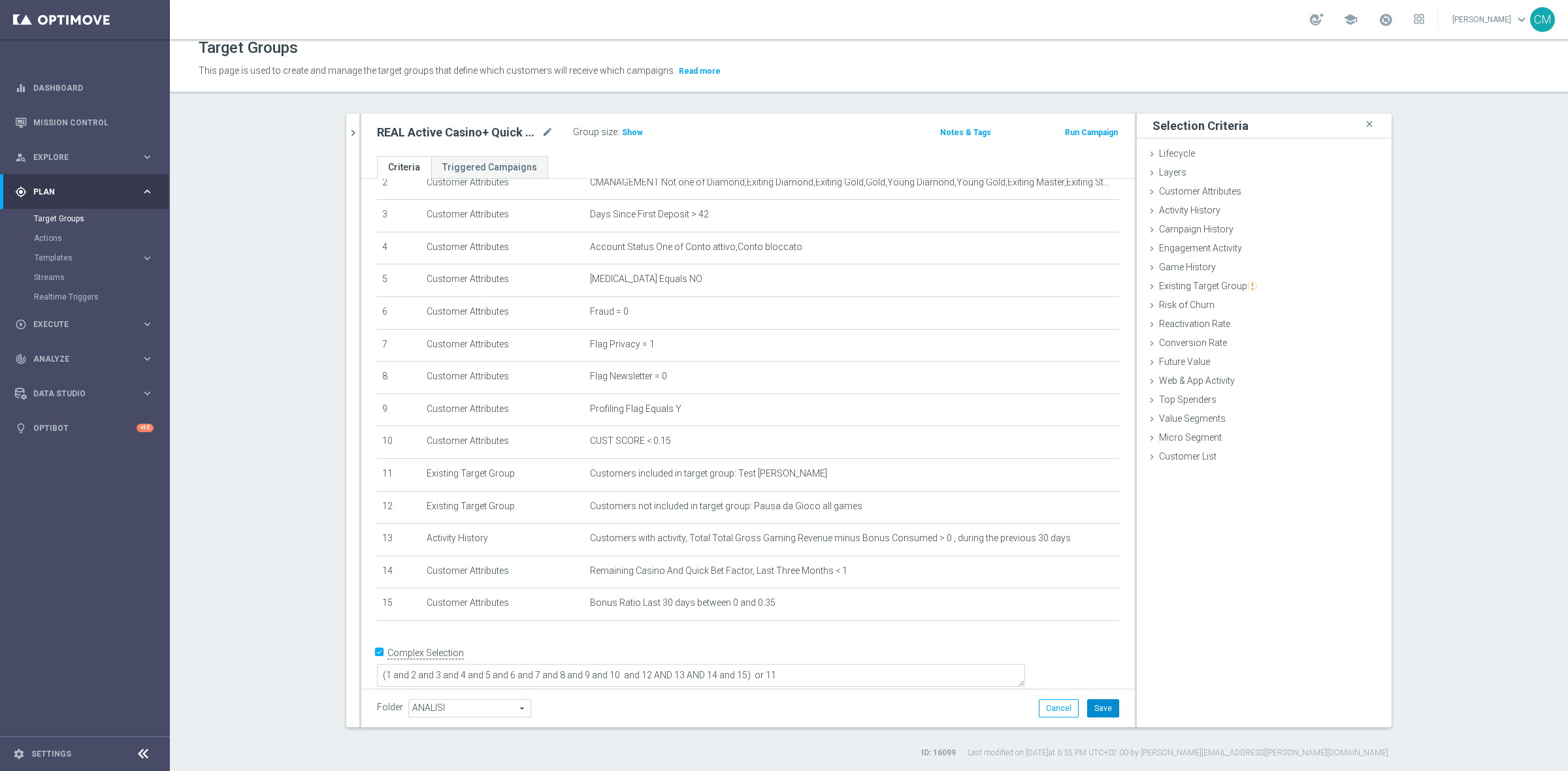
click at [1101, 706] on button "Save" at bounding box center [1103, 708] width 32 height 18
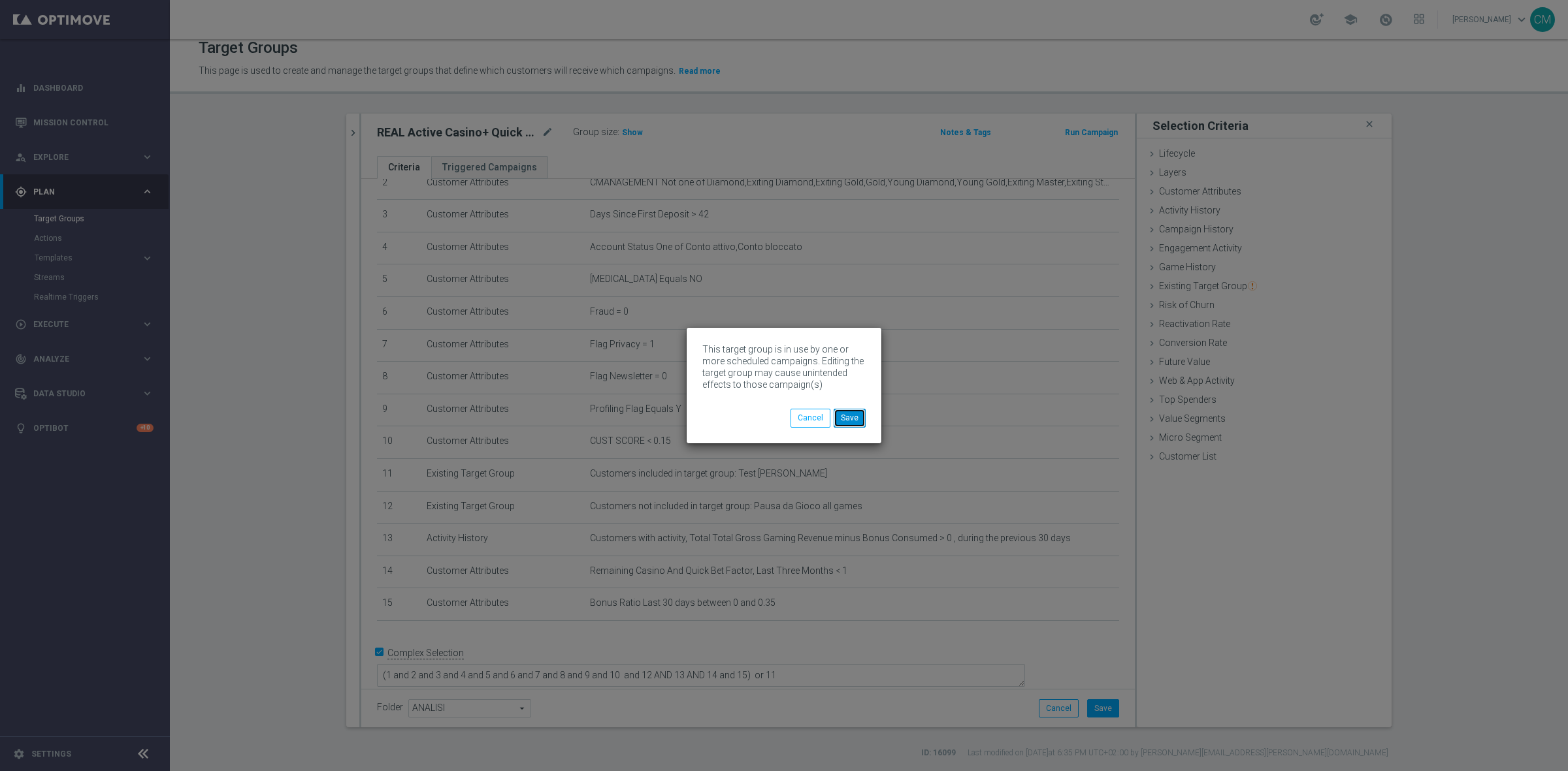
click at [857, 413] on button "Save" at bounding box center [849, 418] width 32 height 18
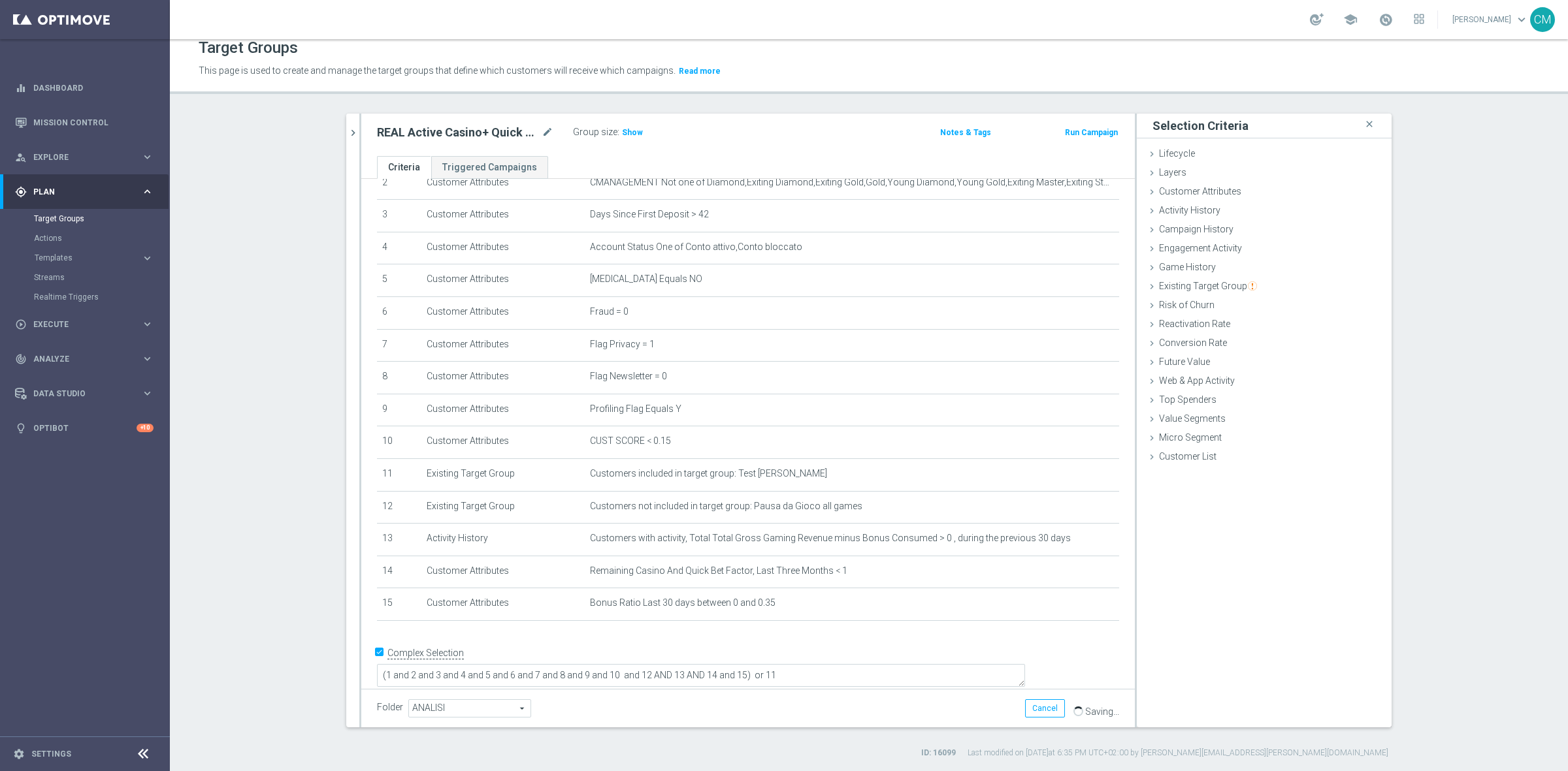
drag, startPoint x: 350, startPoint y: 138, endPoint x: 357, endPoint y: 141, distance: 7.6
click at [350, 138] on icon "chevron_right" at bounding box center [354, 133] width 13 height 13
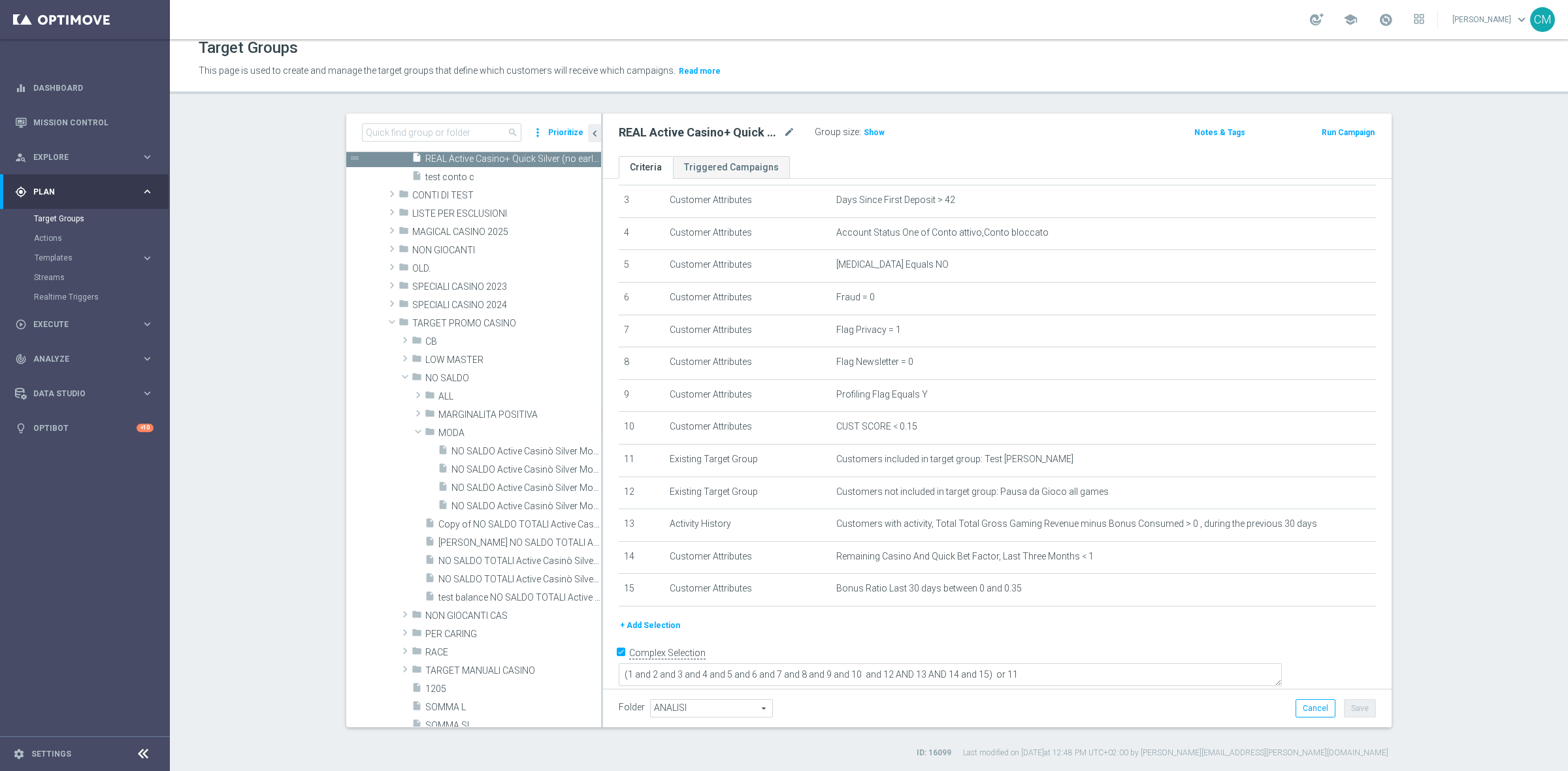
scroll to position [440, 0]
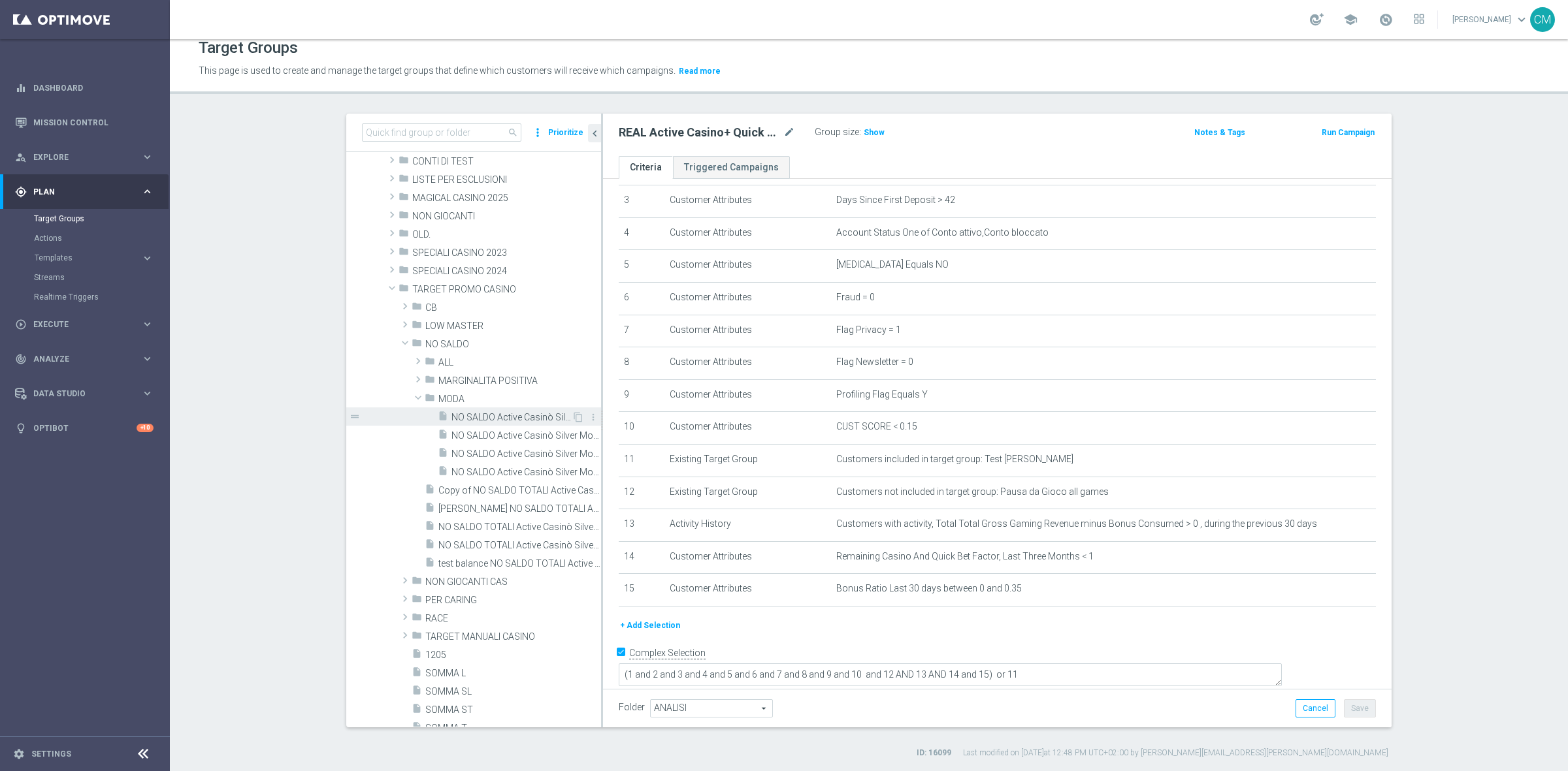
click at [485, 415] on span "NO SALDO Active Casinò Silver Moda >60" at bounding box center [511, 418] width 120 height 11
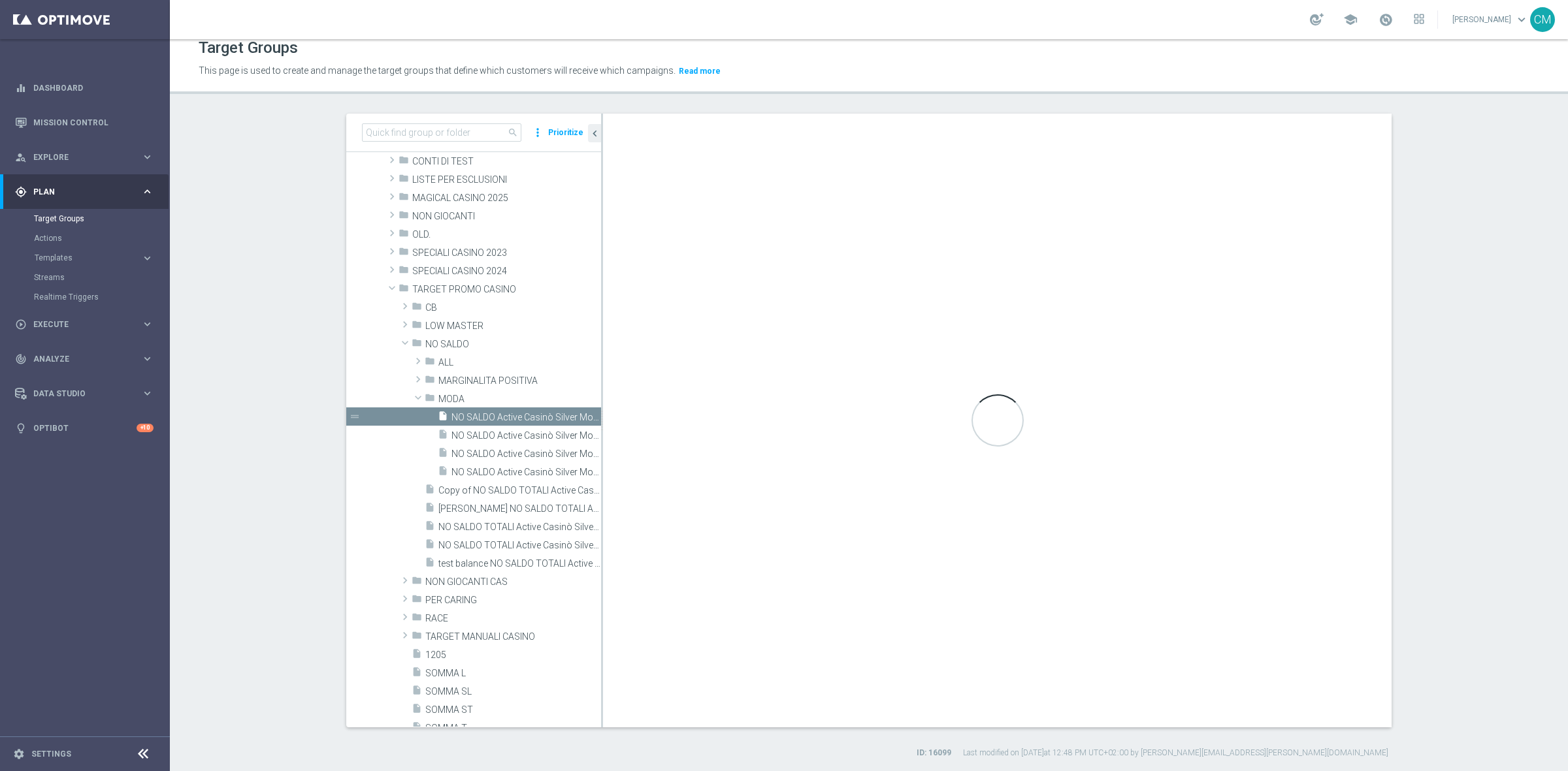
type input "MODA"
type textarea "(1 and 2 and 3 and 4 and 5 and 6 and 7 and 8 and 9 and 10 and 11 and 12 and 13 …"
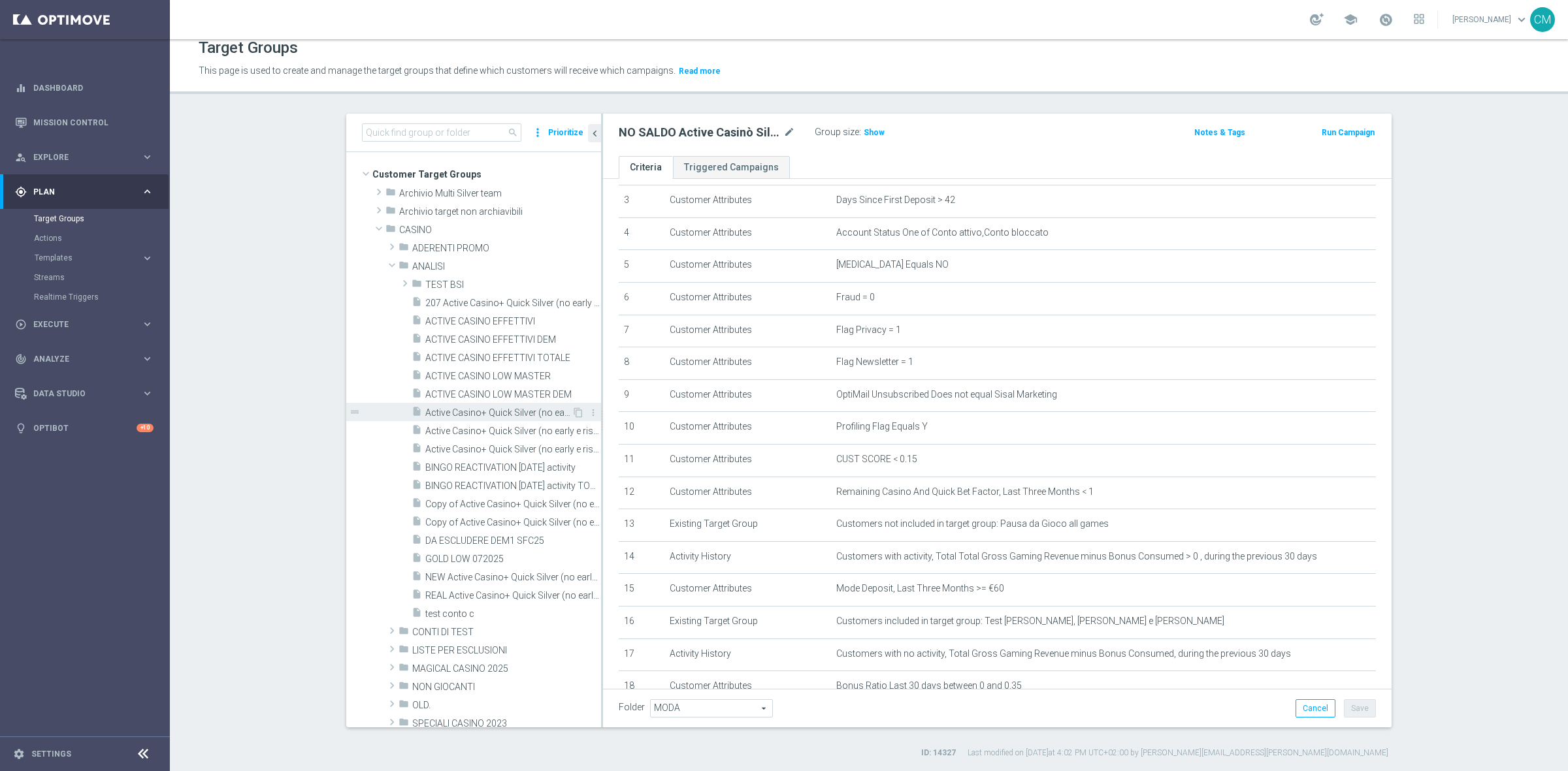
click at [490, 418] on span "Active Casino+ Quick Silver (no early e risk) CONTA DEM/Marg POS" at bounding box center [498, 413] width 146 height 11
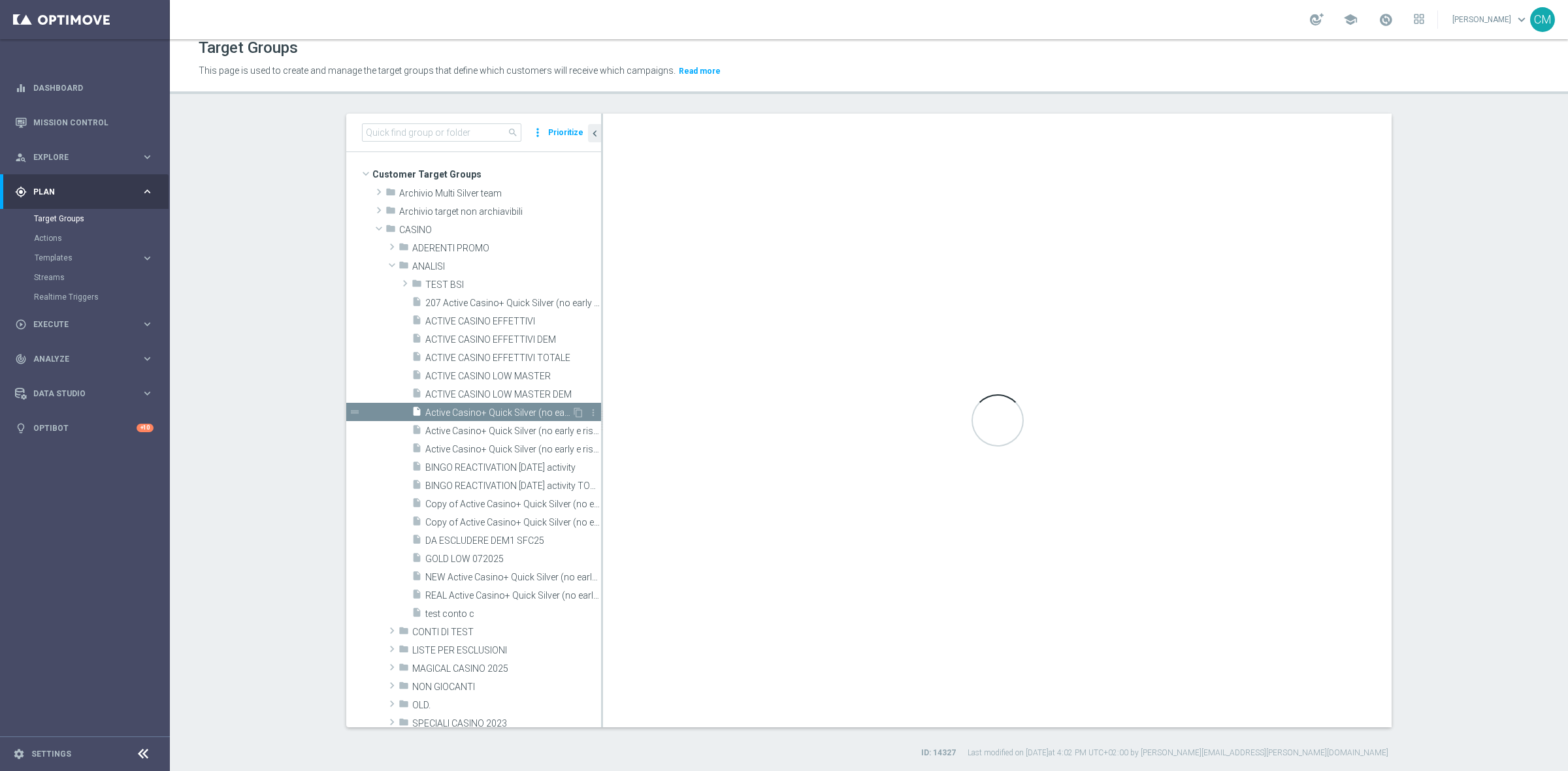
checkbox input "false"
type input "ANALISI"
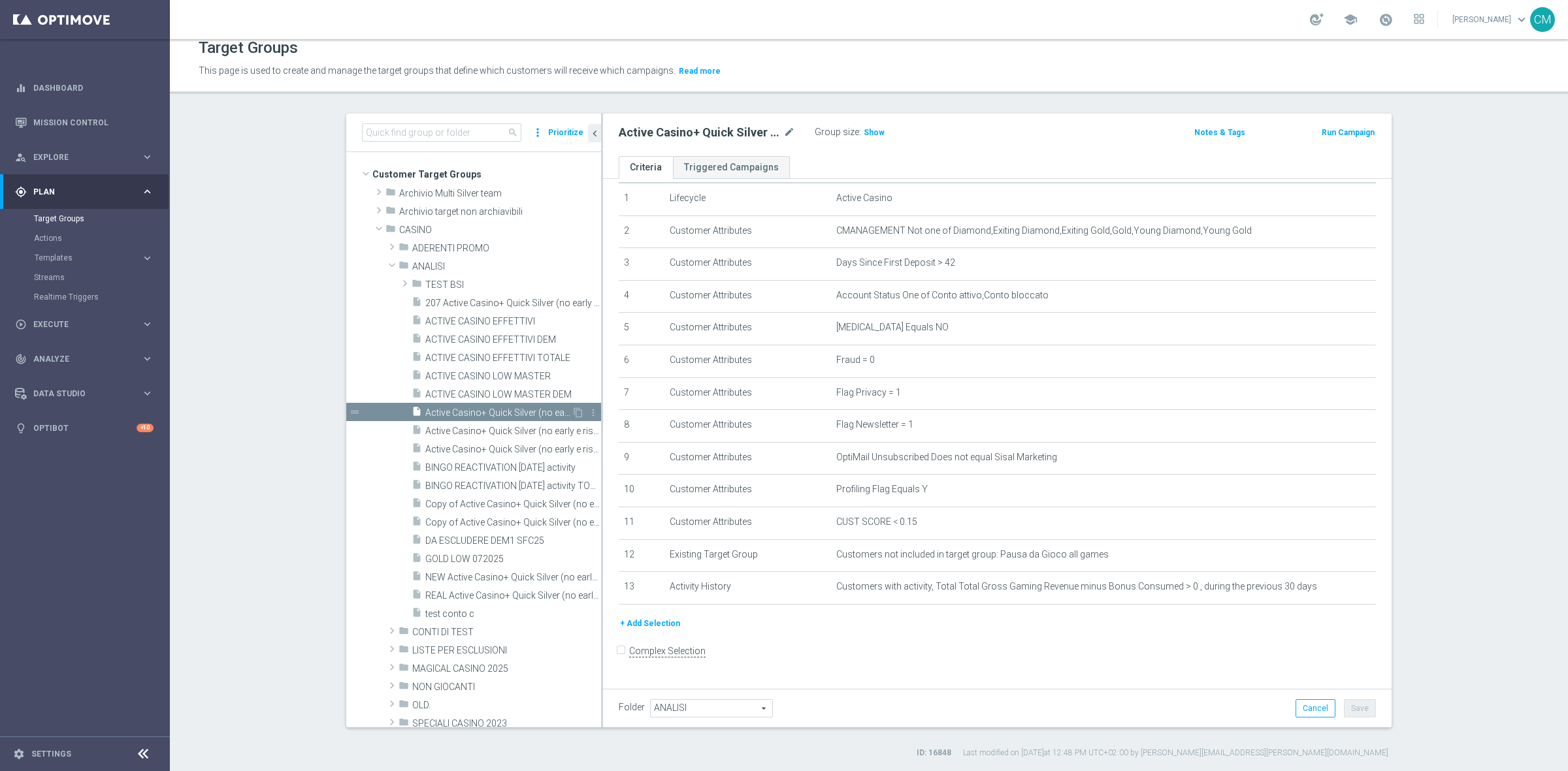
scroll to position [37, 0]
click at [494, 436] on div "insert_drive_file Active Casino+ Quick Silver (no early e risk) CONTA DEM/Margi…" at bounding box center [492, 429] width 160 height 18
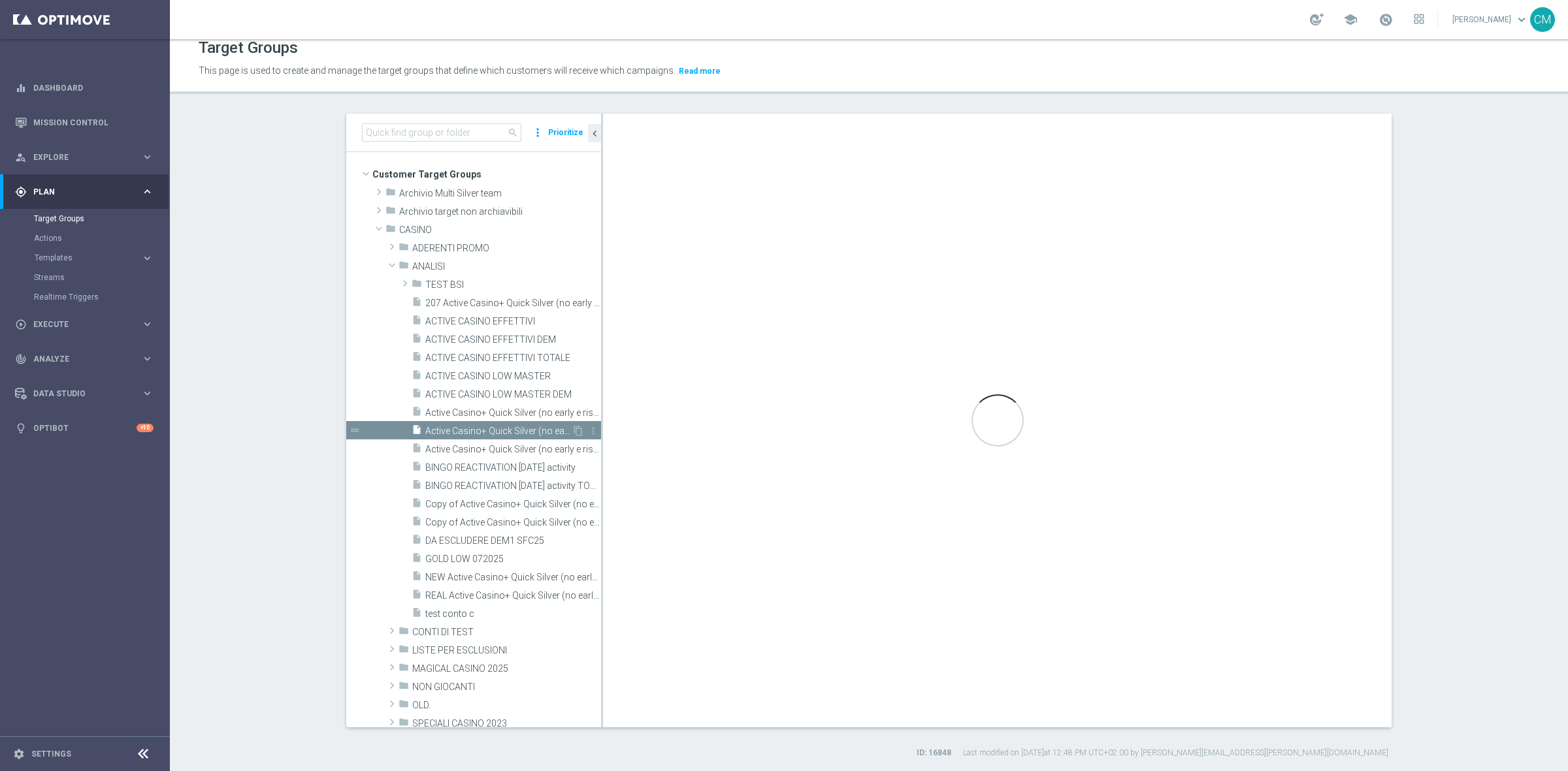
checkbox input "true"
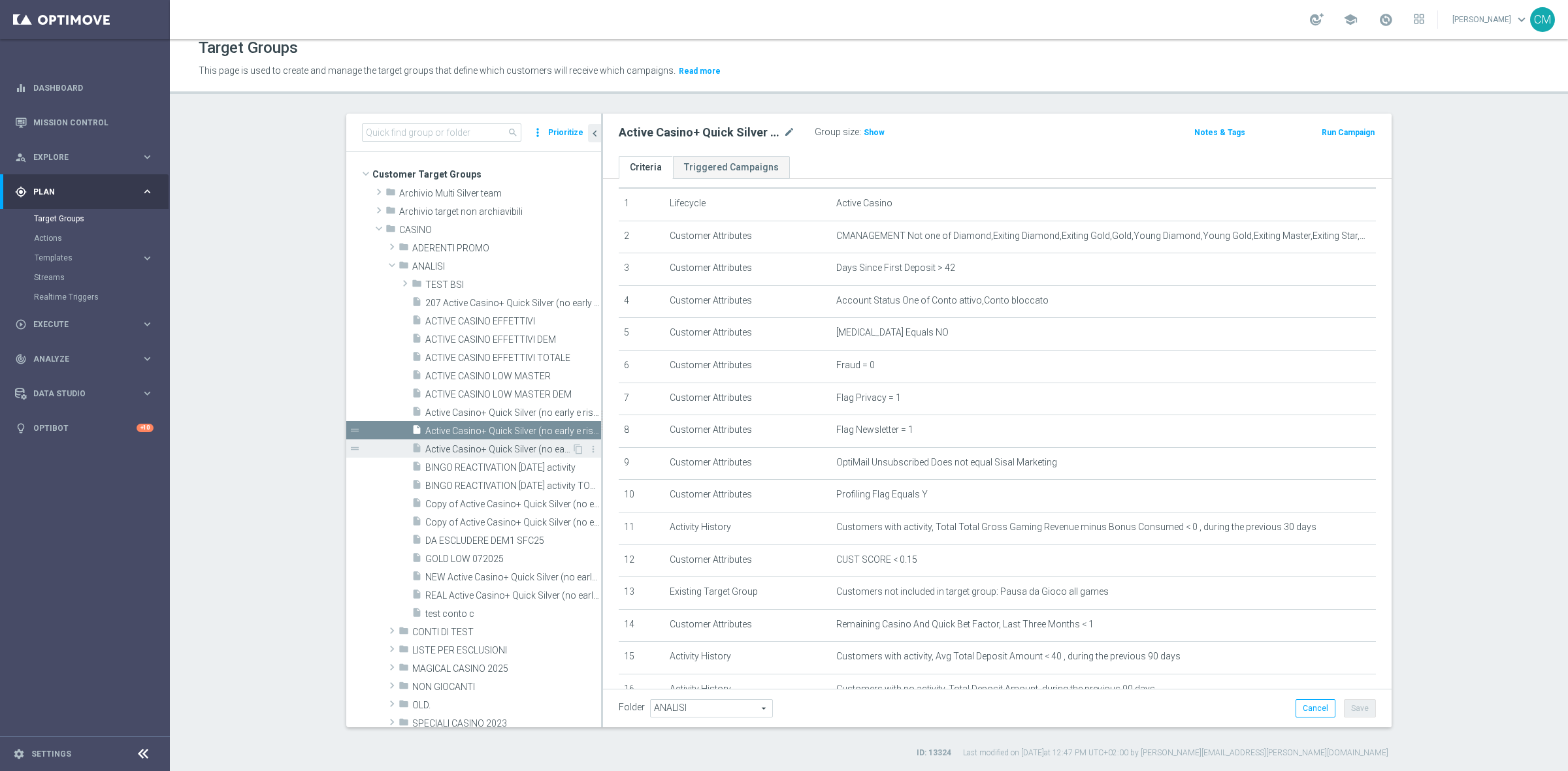
scroll to position [104, 0]
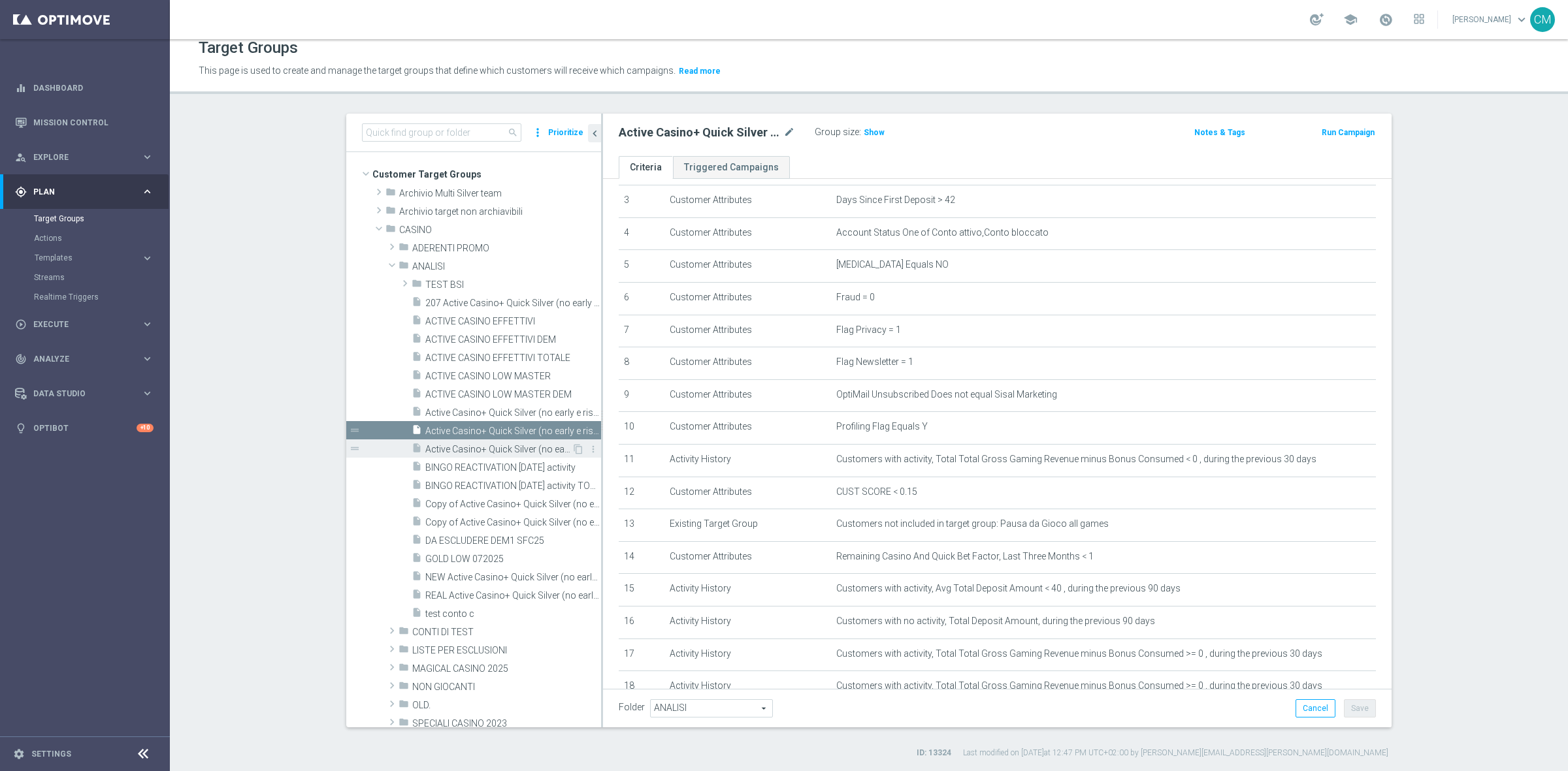
click at [495, 440] on div "insert_drive_file Active Casino+ Quick Silver (no early e risk) CONTA DEM/Margi…" at bounding box center [492, 448] width 160 height 18
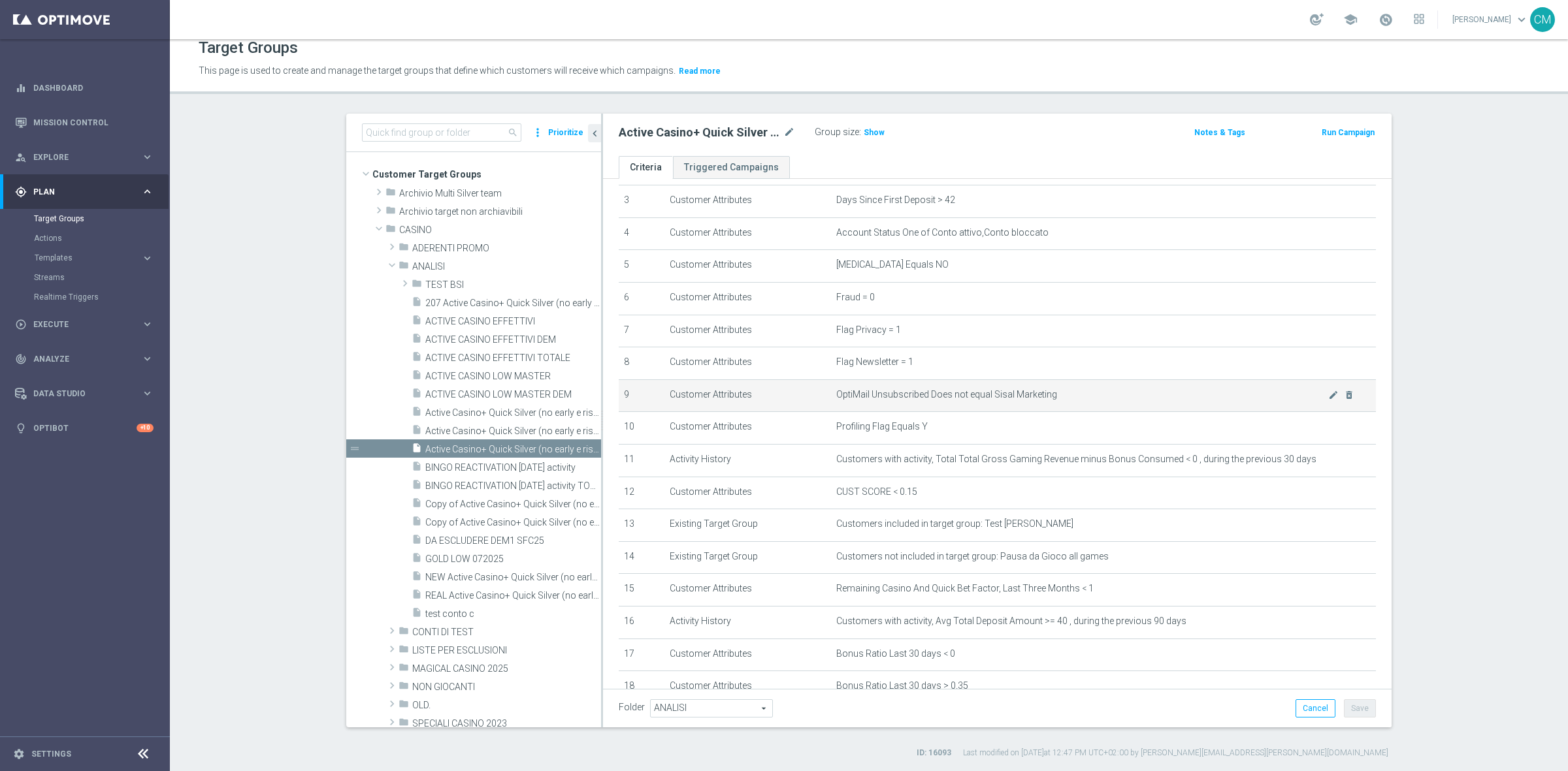
scroll to position [269, 0]
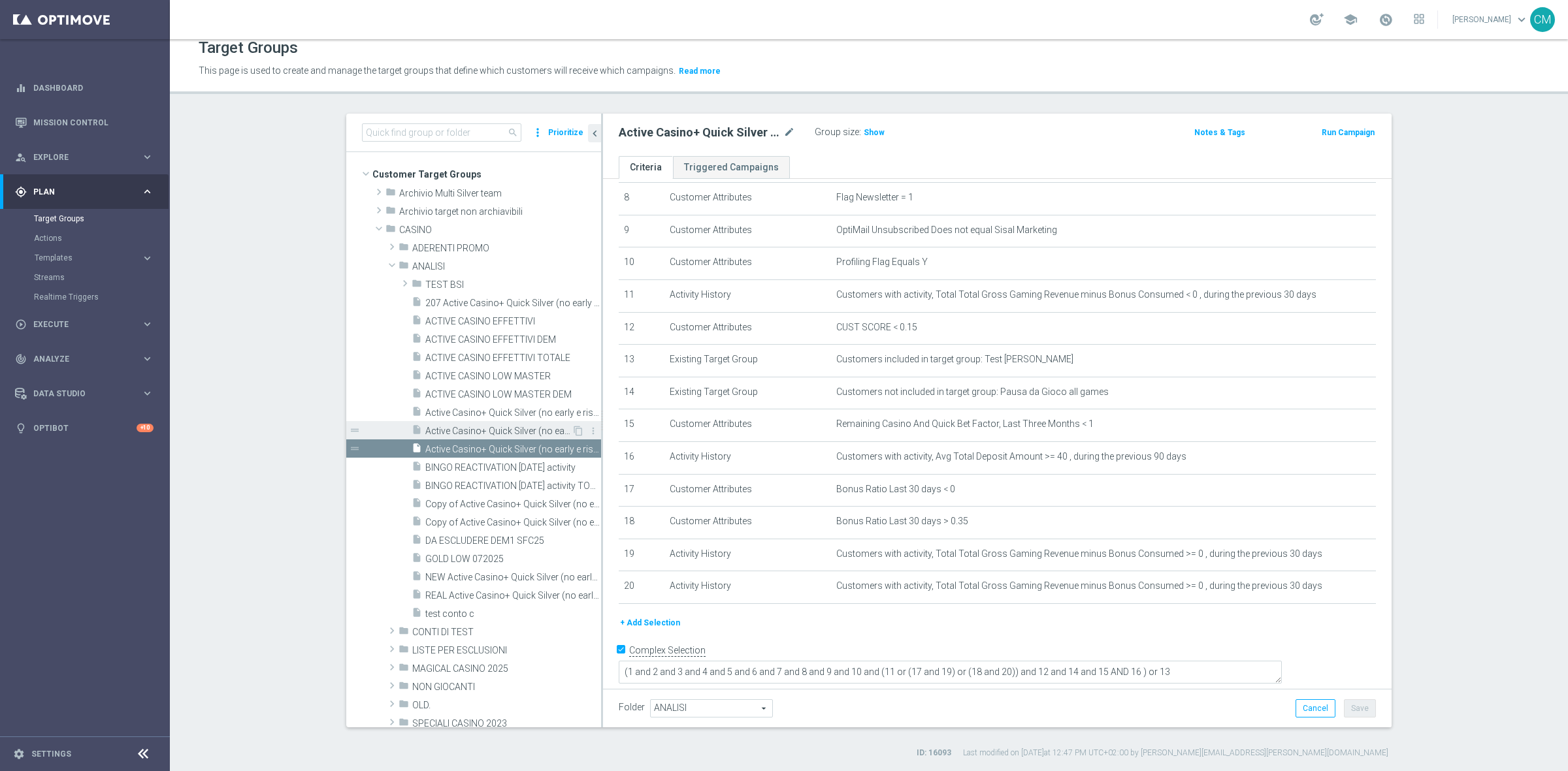
click at [514, 433] on span "Active Casino+ Quick Silver (no early e risk) CONTA DEM/Marginalità NEGATIVA <40" at bounding box center [498, 431] width 146 height 11
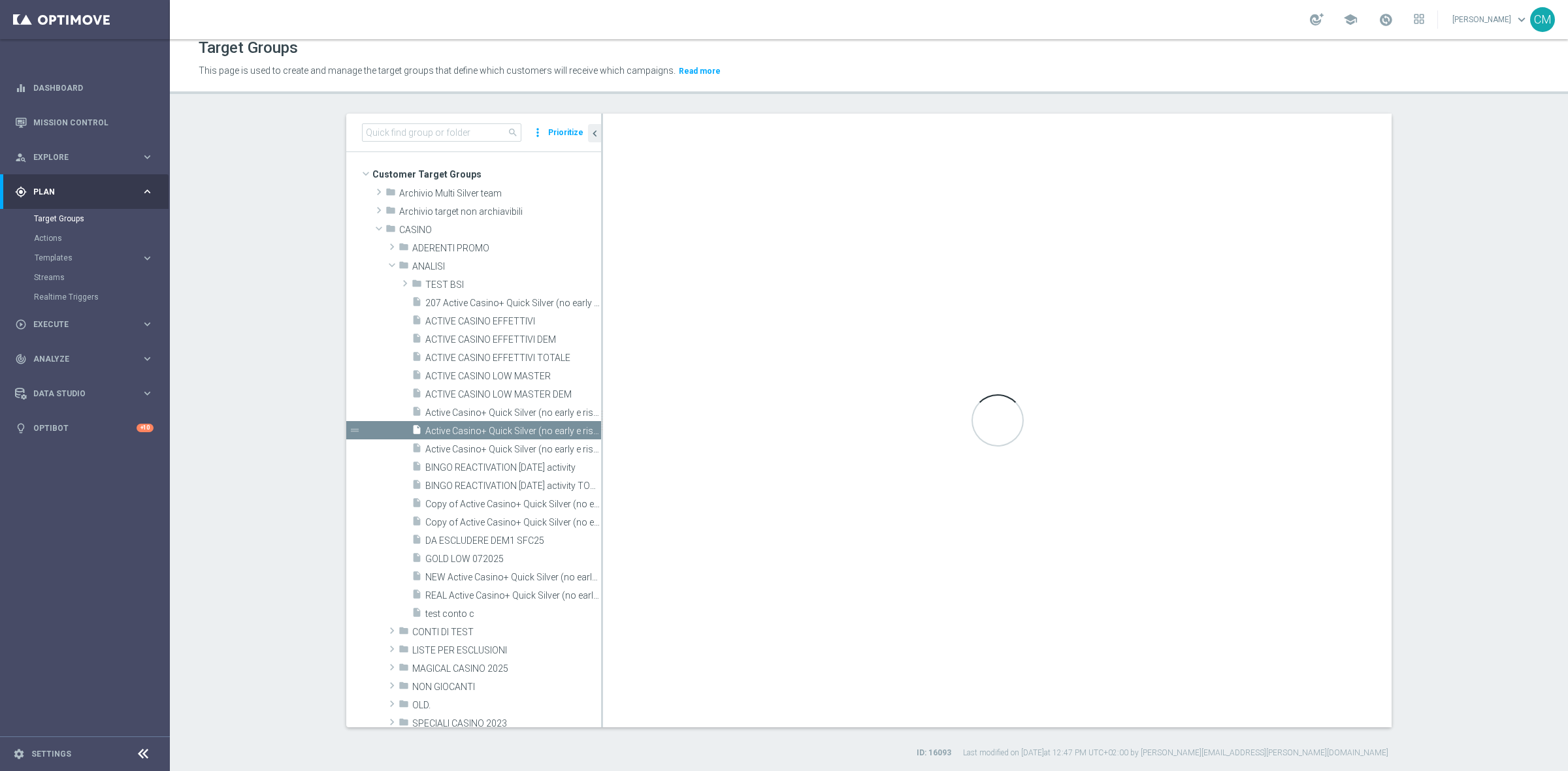
type textarea "( 1 and 2 and 3 and 4 and 5 and 6 and 7 and 8 and 9 and 10 and ( 11 or (17 and …"
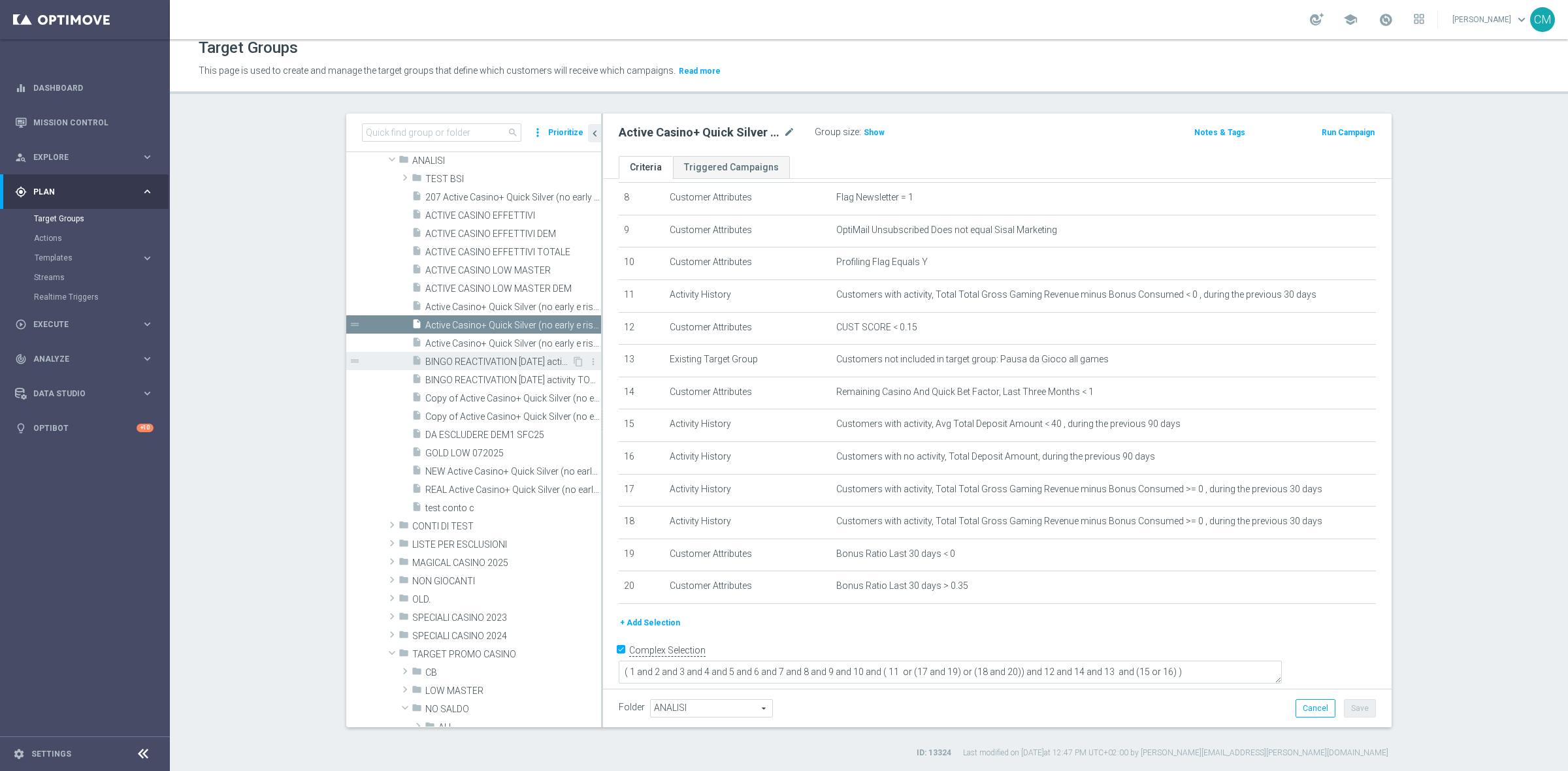
scroll to position [108, 0]
click at [82, 258] on span "Templates" at bounding box center [81, 258] width 93 height 8
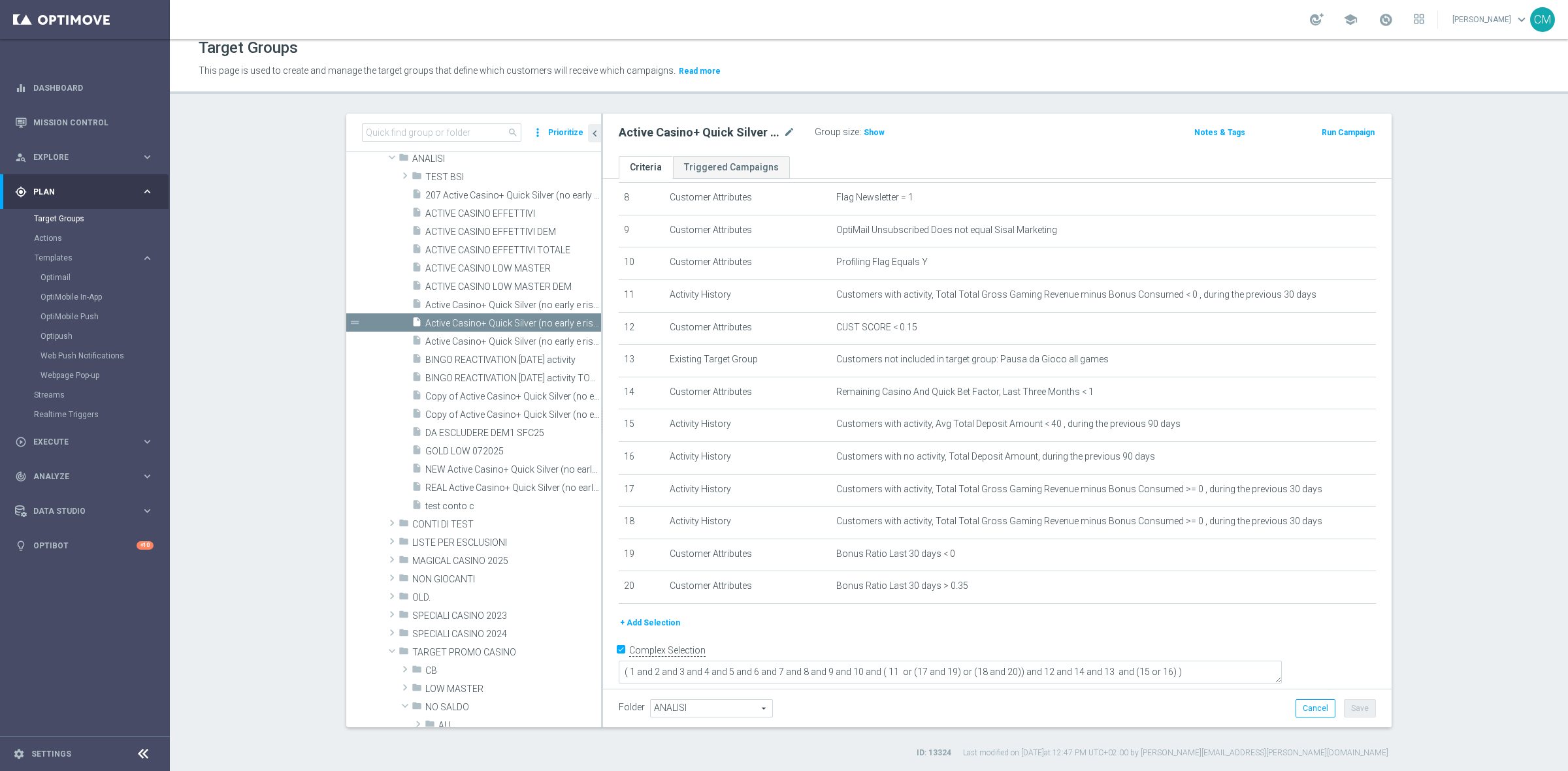
click at [63, 269] on div "Optimail" at bounding box center [104, 277] width 128 height 20
click at [63, 274] on link "Optimail" at bounding box center [88, 277] width 95 height 10
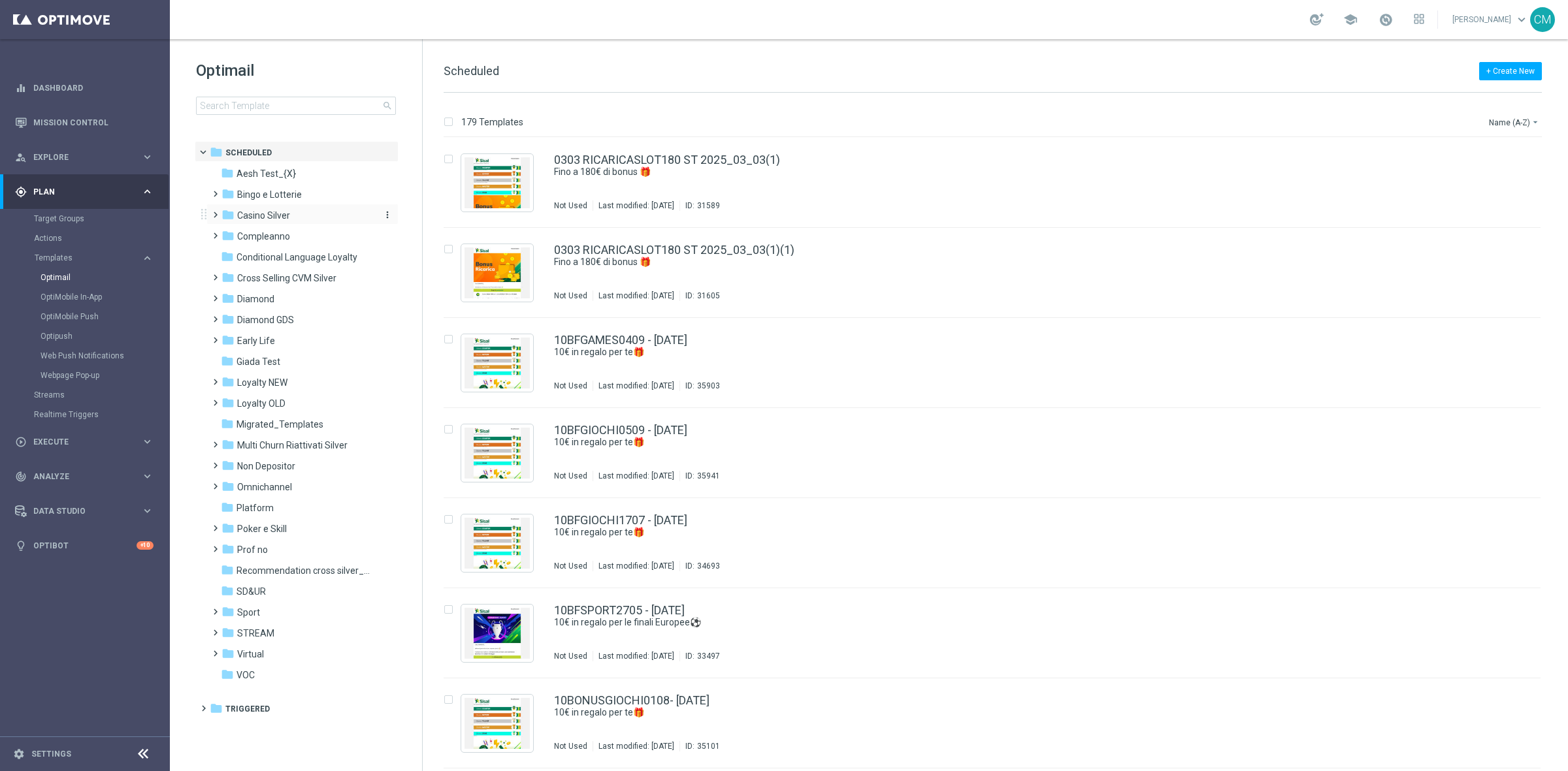
click at [254, 221] on span "Casino Silver" at bounding box center [263, 215] width 53 height 12
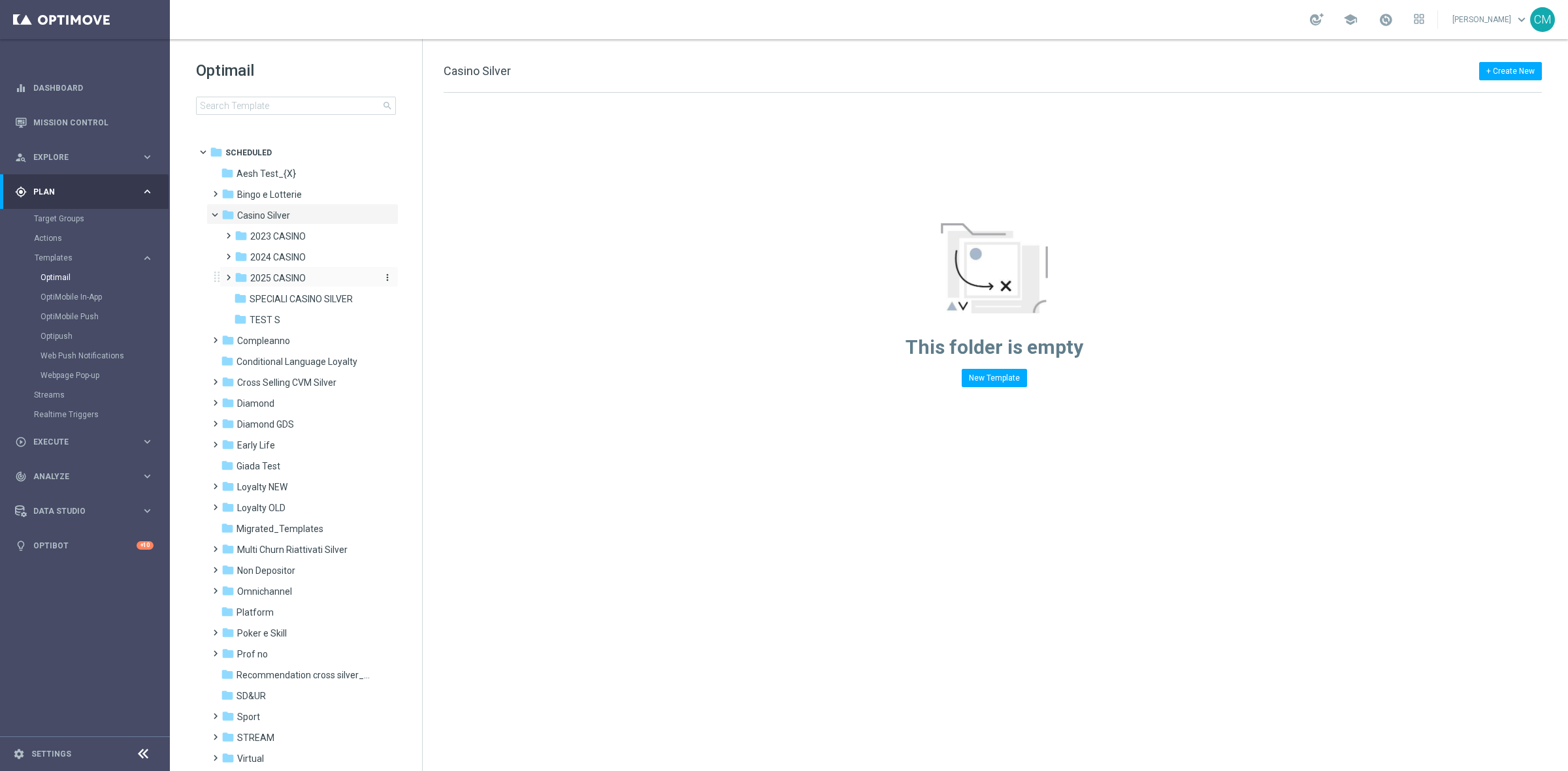
click at [273, 285] on div "folder 2025 CASINO" at bounding box center [304, 278] width 139 height 15
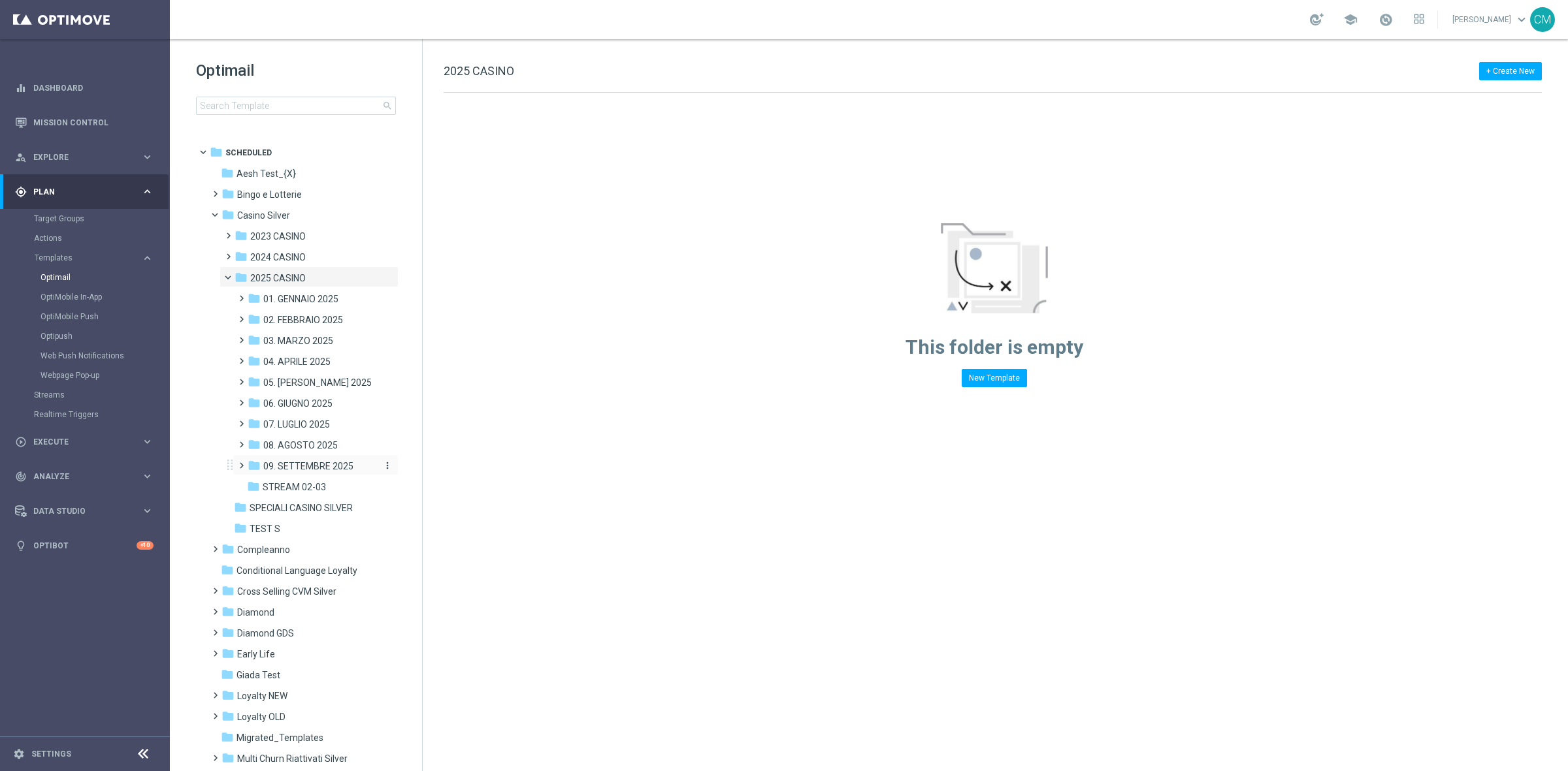
click at [312, 465] on span "09. SETTEMBRE 2025" at bounding box center [308, 466] width 90 height 12
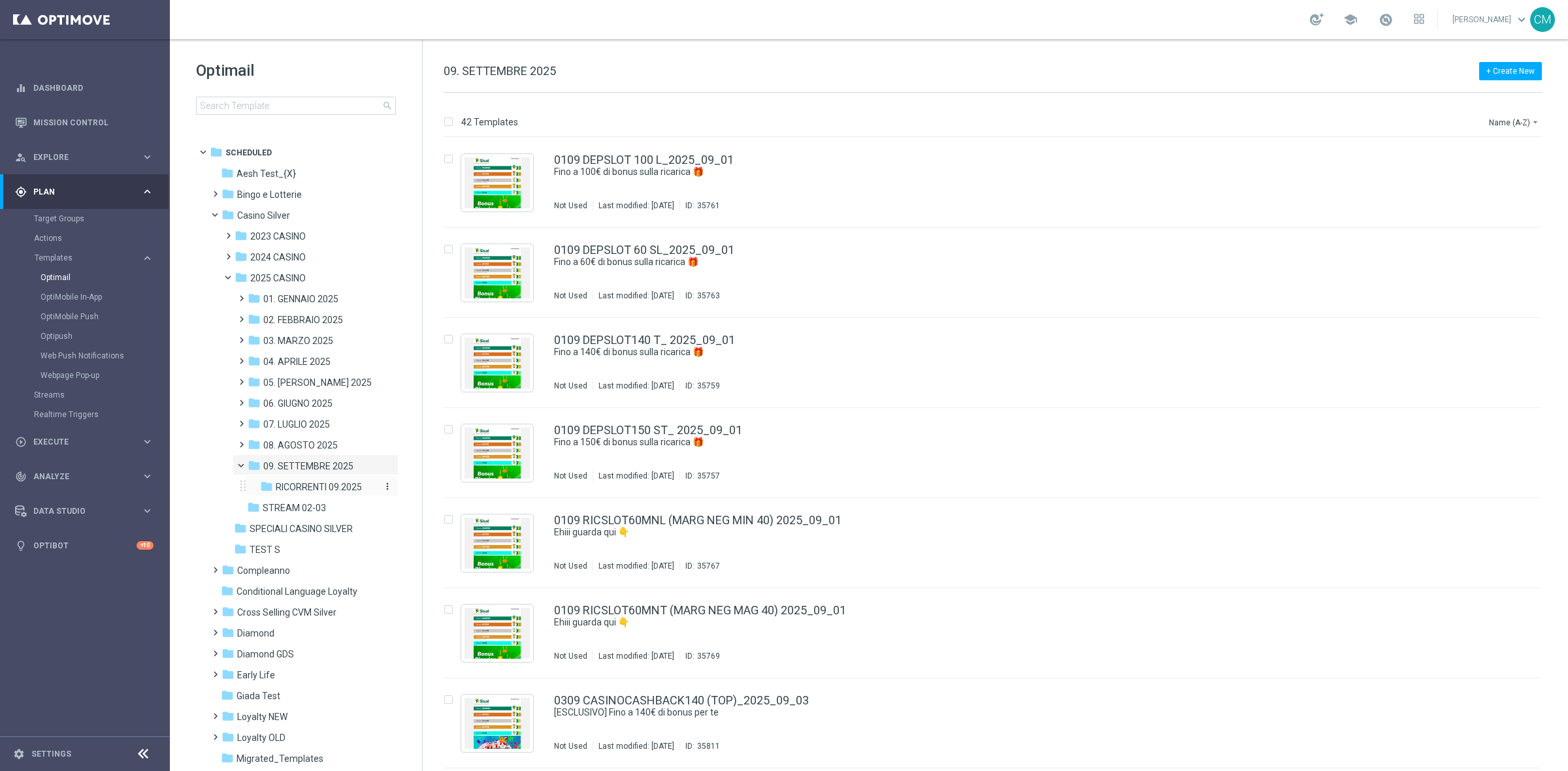
click at [316, 480] on div "folder RICORRENTI 09.2025" at bounding box center [319, 487] width 118 height 15
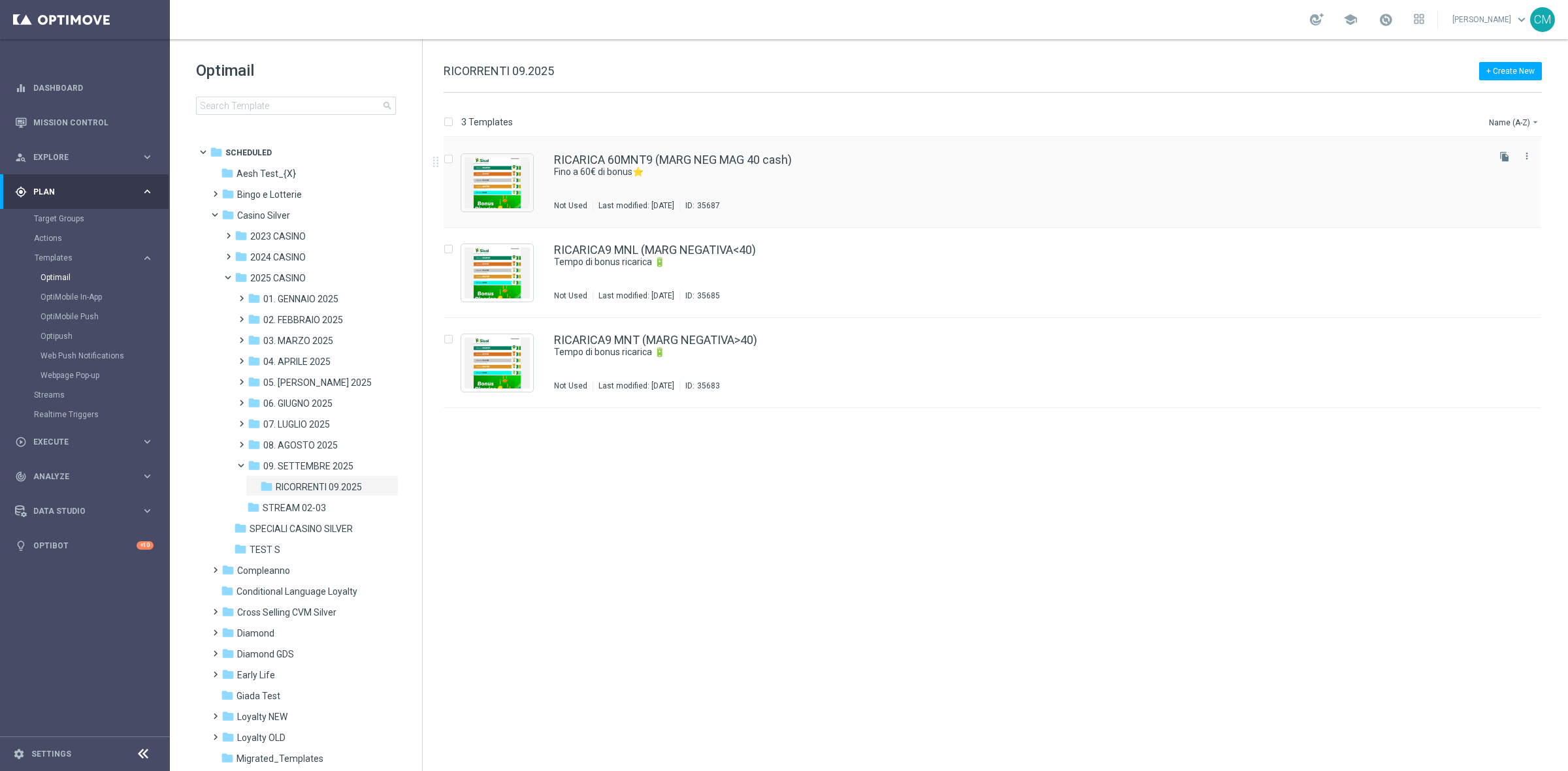
click at [821, 190] on div "RICARICA 60MNT9 (MARG NEG MAG 40 cash) Fino a 60€ di bonus⭐ Not Used Last modif…" at bounding box center [1020, 182] width 932 height 57
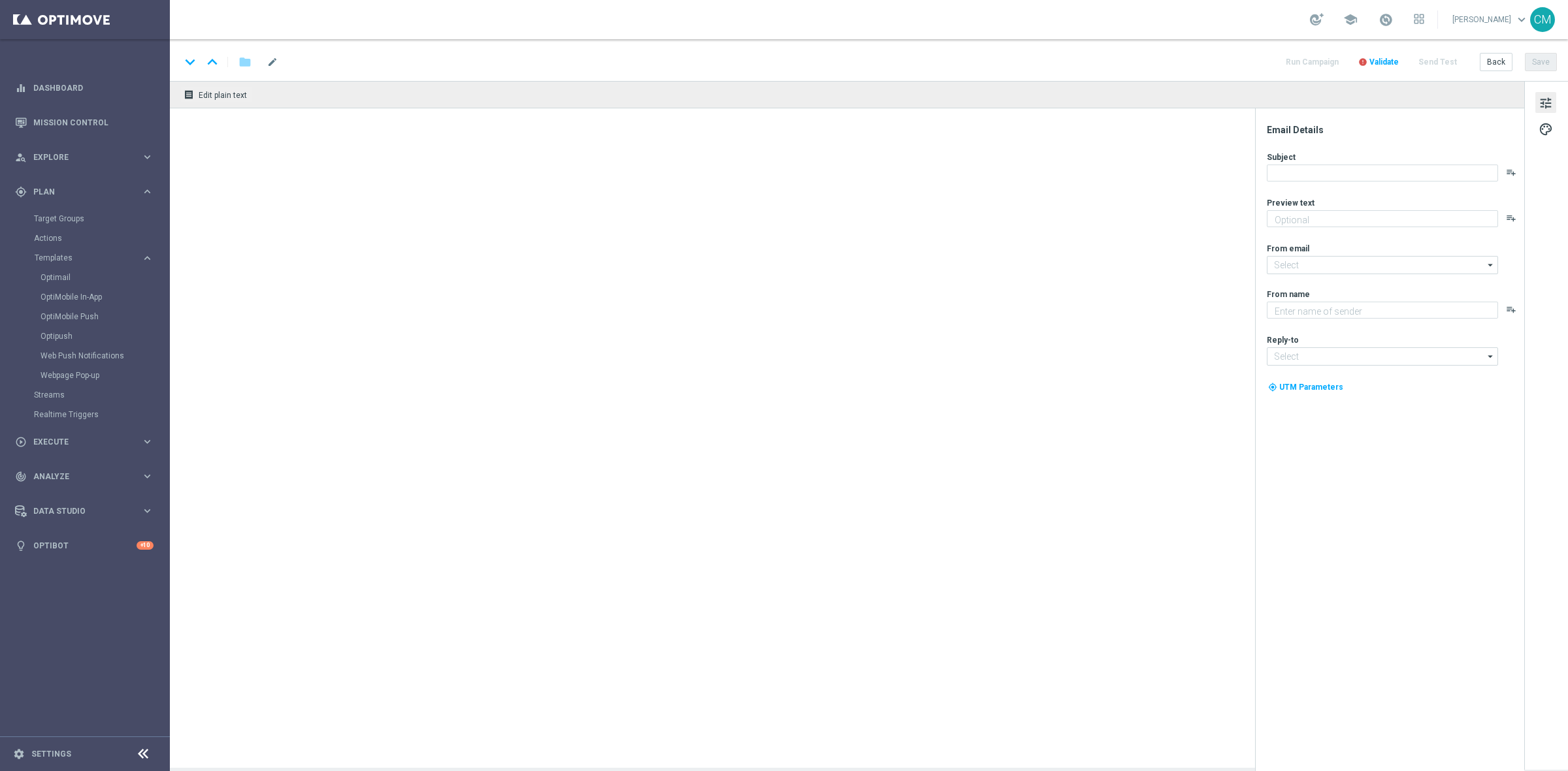
type textarea "Vuoi scoprire la nuova promozione per te?"
type input "[EMAIL_ADDRESS][DOMAIN_NAME]"
type textarea "Sisal"
type input "[EMAIL_ADDRESS][DOMAIN_NAME]"
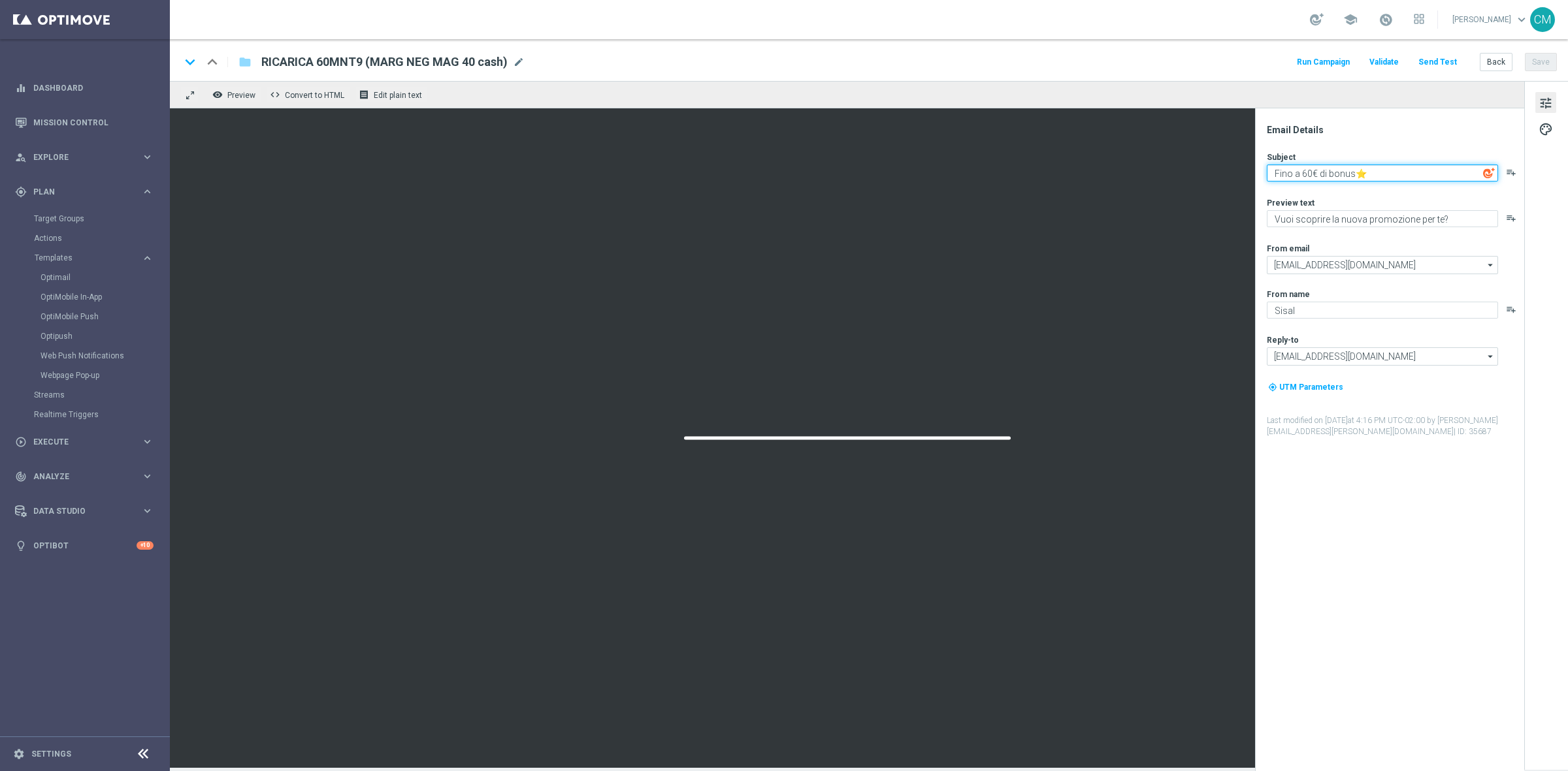
drag, startPoint x: 1382, startPoint y: 180, endPoint x: 1259, endPoint y: 175, distance: 123.1
click at [1259, 175] on div "Email Details Subject Fino a 60€ di bonus⭐ playlist_add Preview text Vuoi scopr…" at bounding box center [1389, 440] width 269 height 663
paste textarea "150€ di bonus sulla ricarica 🎁"
click at [1311, 170] on textarea "Fino a 150€ di bonus sulla ricarica 🎁" at bounding box center [1382, 174] width 231 height 17
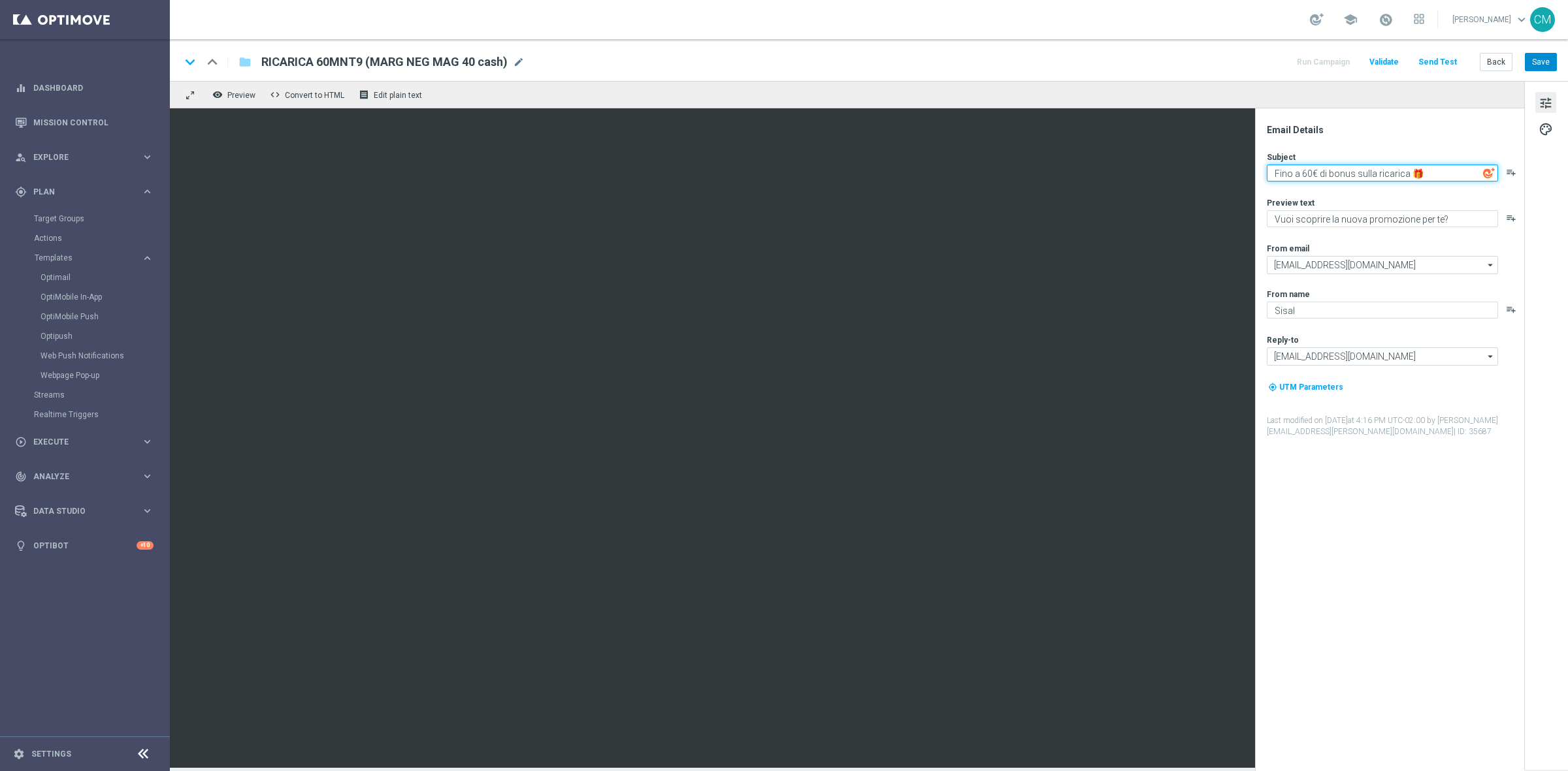
type textarea "Fino a 60€ di bonus sulla ricarica 🎁"
click at [1541, 54] on button "Save" at bounding box center [1541, 61] width 32 height 18
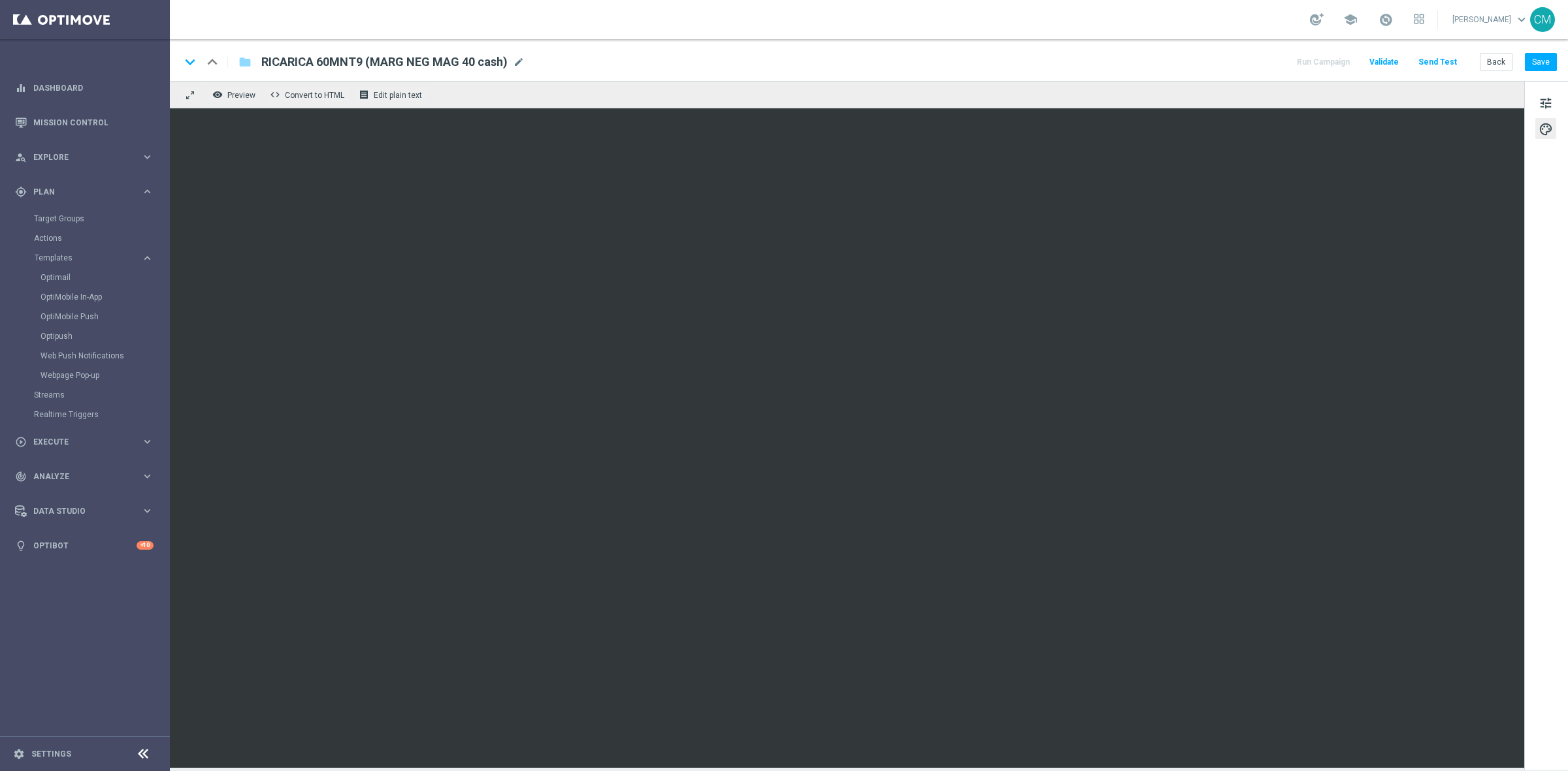
click at [1518, 62] on div "Back Save" at bounding box center [1518, 61] width 77 height 18
click at [1544, 57] on button "Save" at bounding box center [1541, 61] width 32 height 18
click at [1499, 60] on button "Back" at bounding box center [1496, 61] width 33 height 18
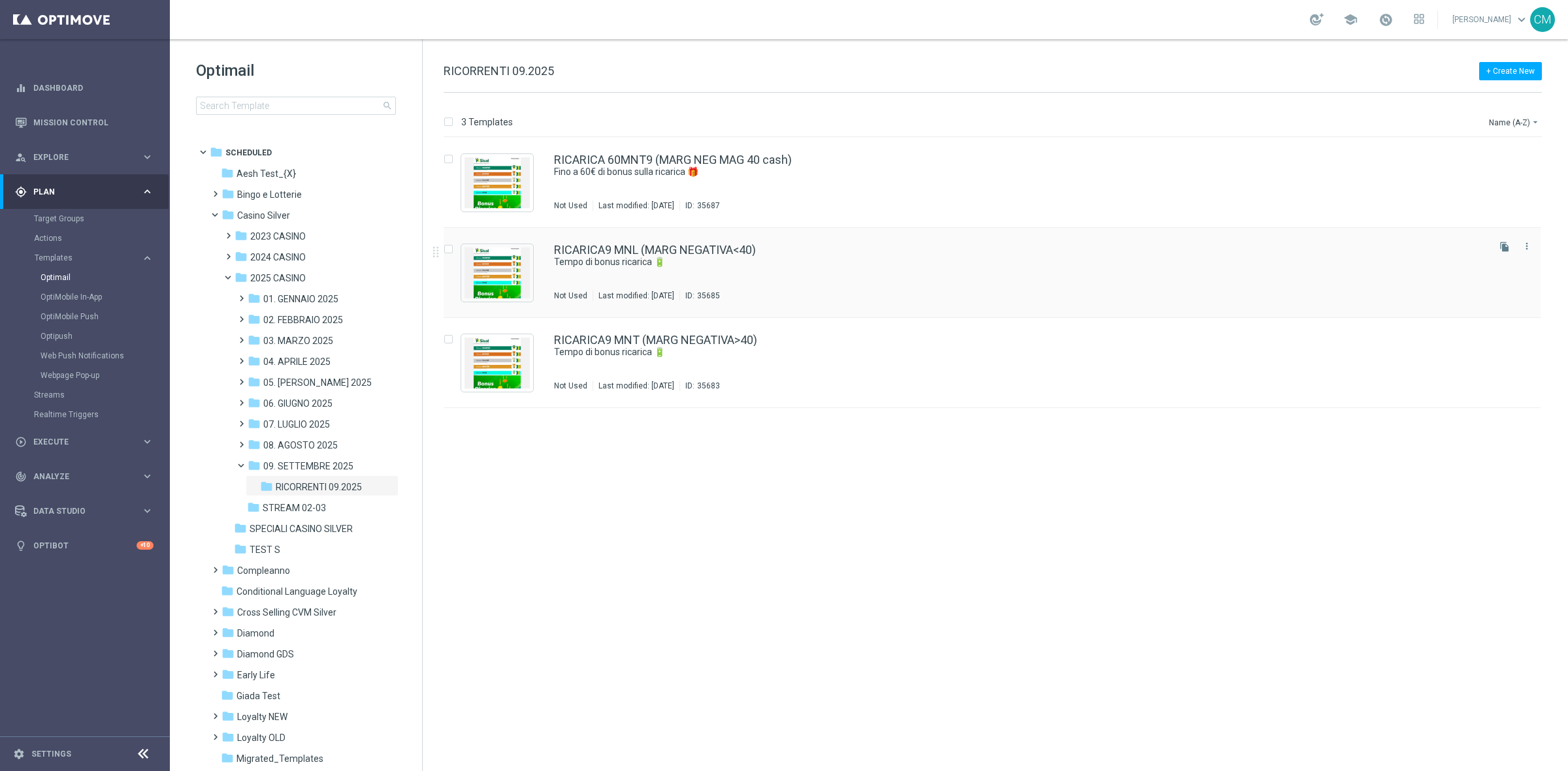
click at [837, 288] on div "RICARICA9 MNL (MARG NEGATIVA<40) Tempo di bonus ricarica 🔋 Not Used Last modifi…" at bounding box center [1020, 272] width 932 height 57
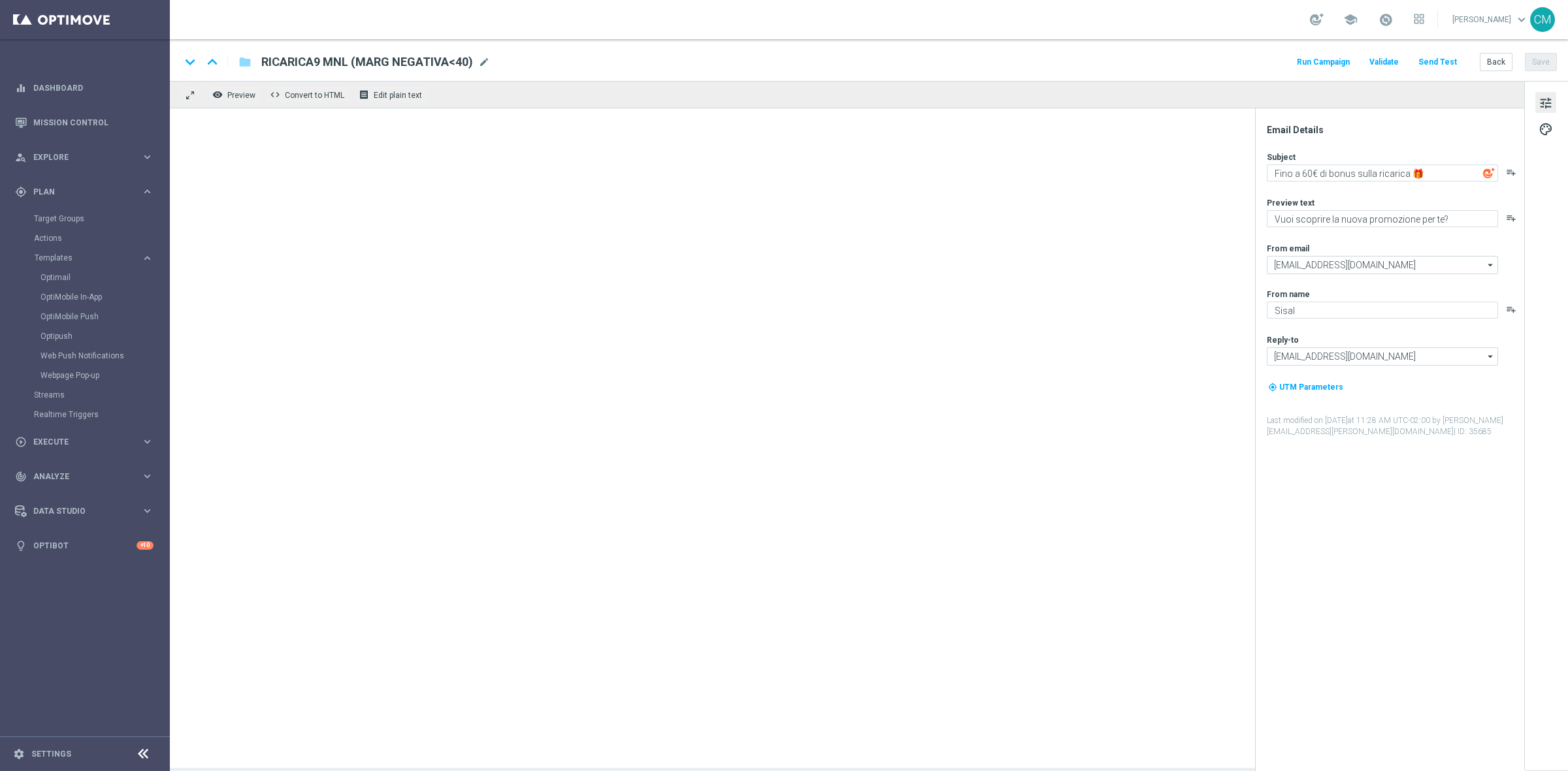
type textarea "Tempo di bonus ricarica 🔋"
type textarea "​Per te fino a 20.000 Sisal point"
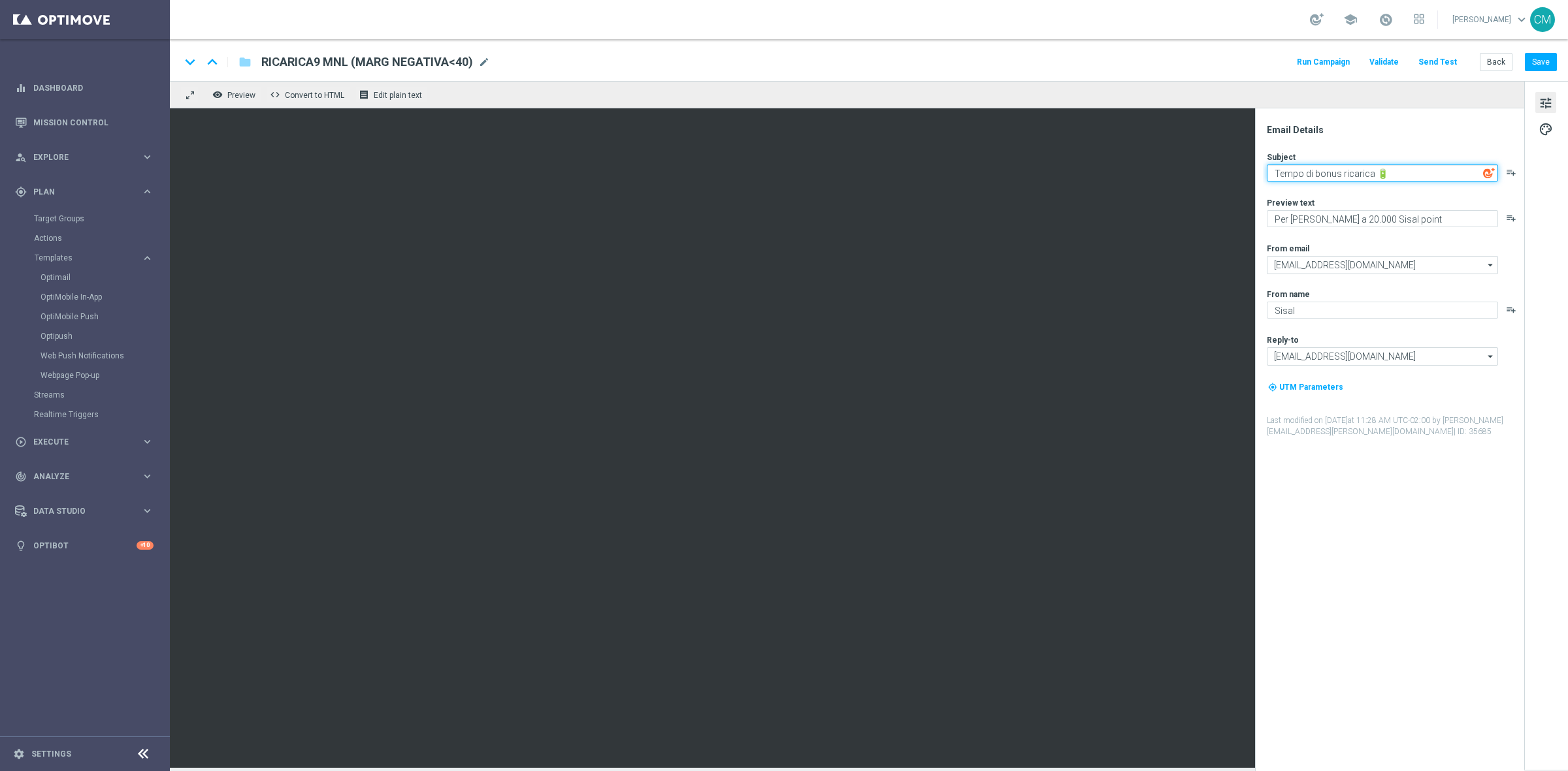
paste textarea "Bonus ricarica 🎁"
type textarea "Bonus ricarica 🎁"
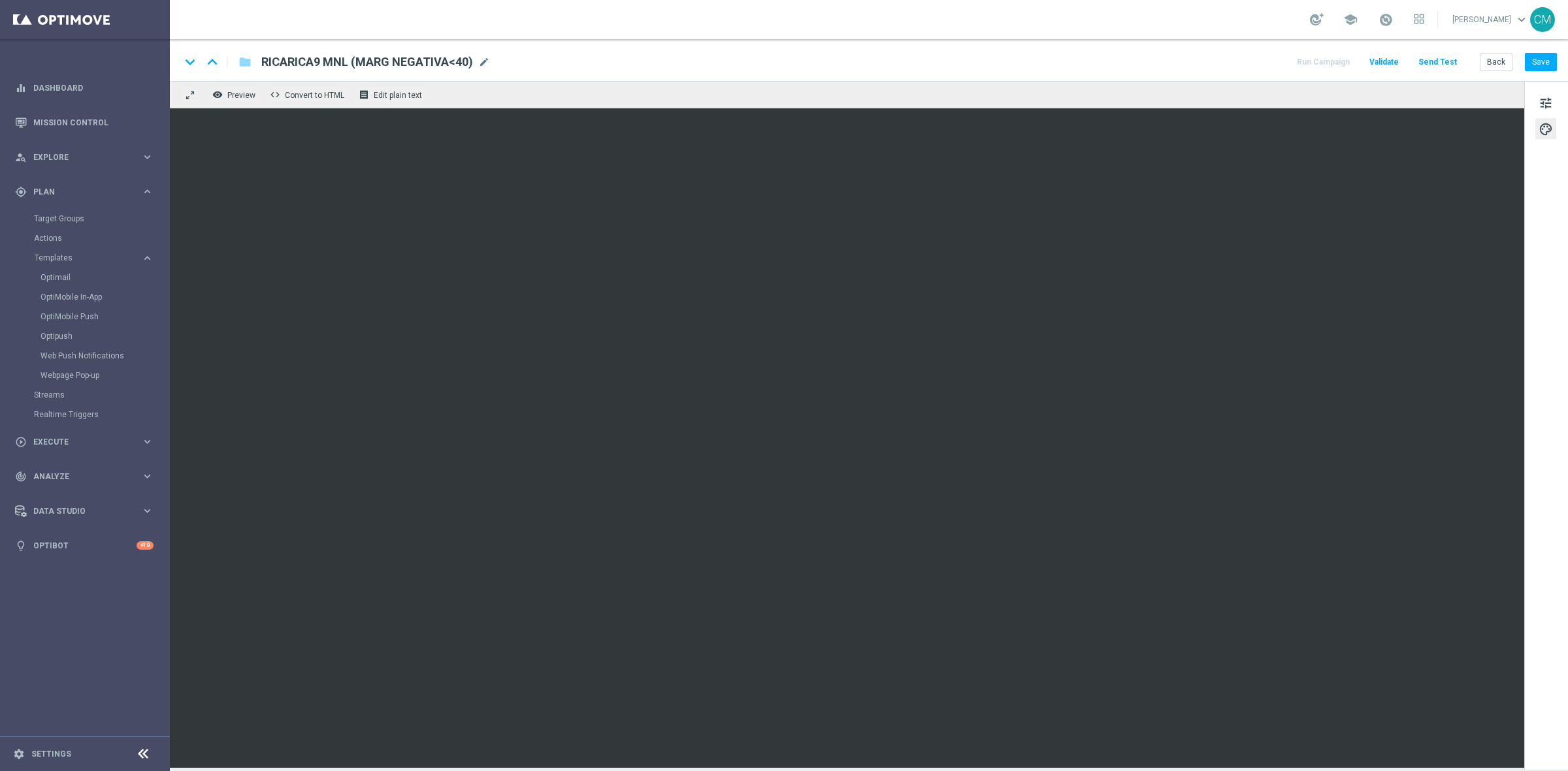
click at [1530, 51] on div "keyboard_arrow_down keyboard_arrow_up folder RICARICA9 MNL (MARG NEGATIVA<40) R…" at bounding box center [868, 60] width 1398 height 42
click at [1552, 60] on button "Save" at bounding box center [1541, 61] width 32 height 18
click at [53, 217] on link "Target Groups" at bounding box center [85, 218] width 102 height 10
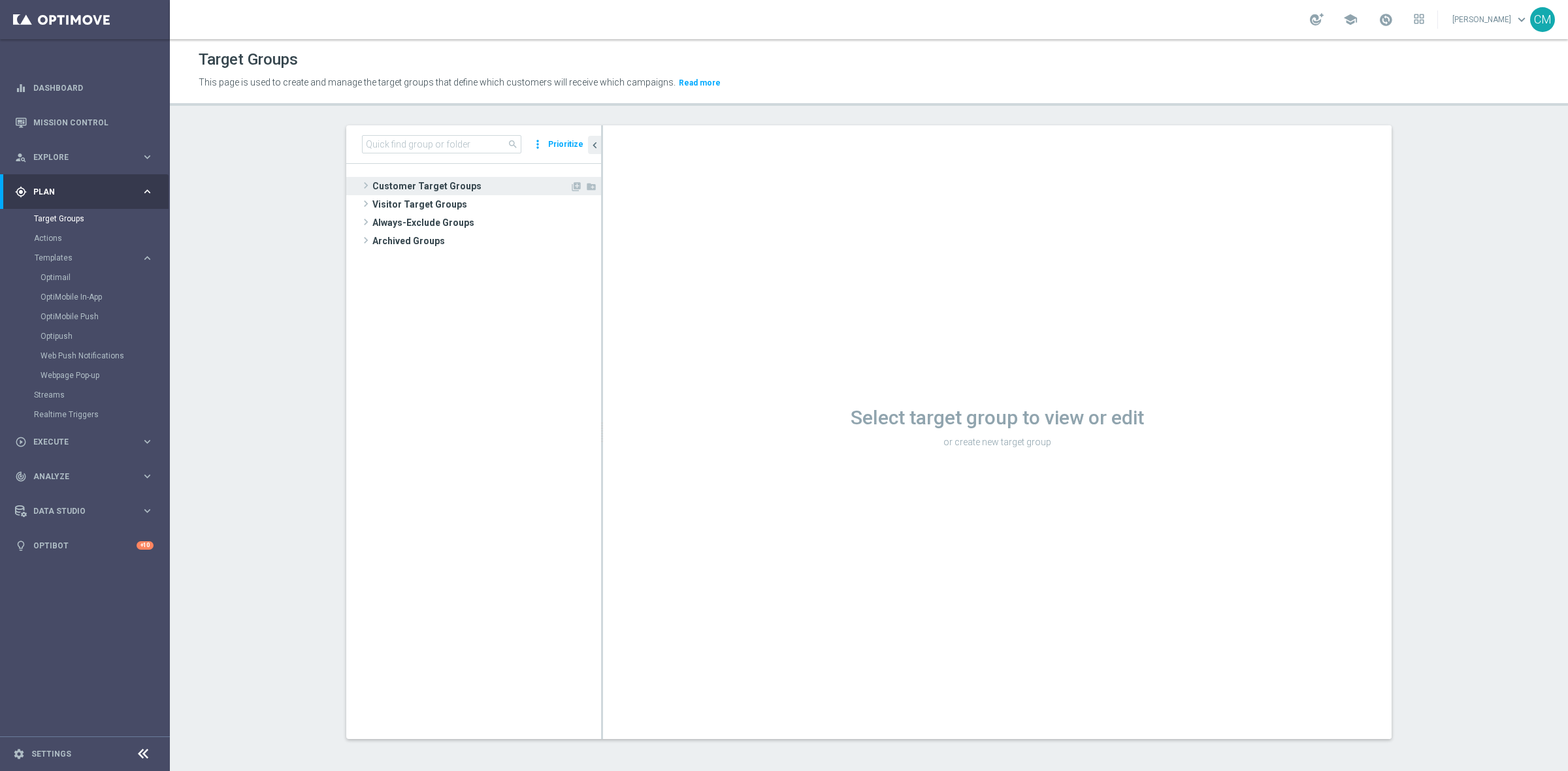
click at [420, 184] on span "Customer Target Groups" at bounding box center [471, 185] width 197 height 18
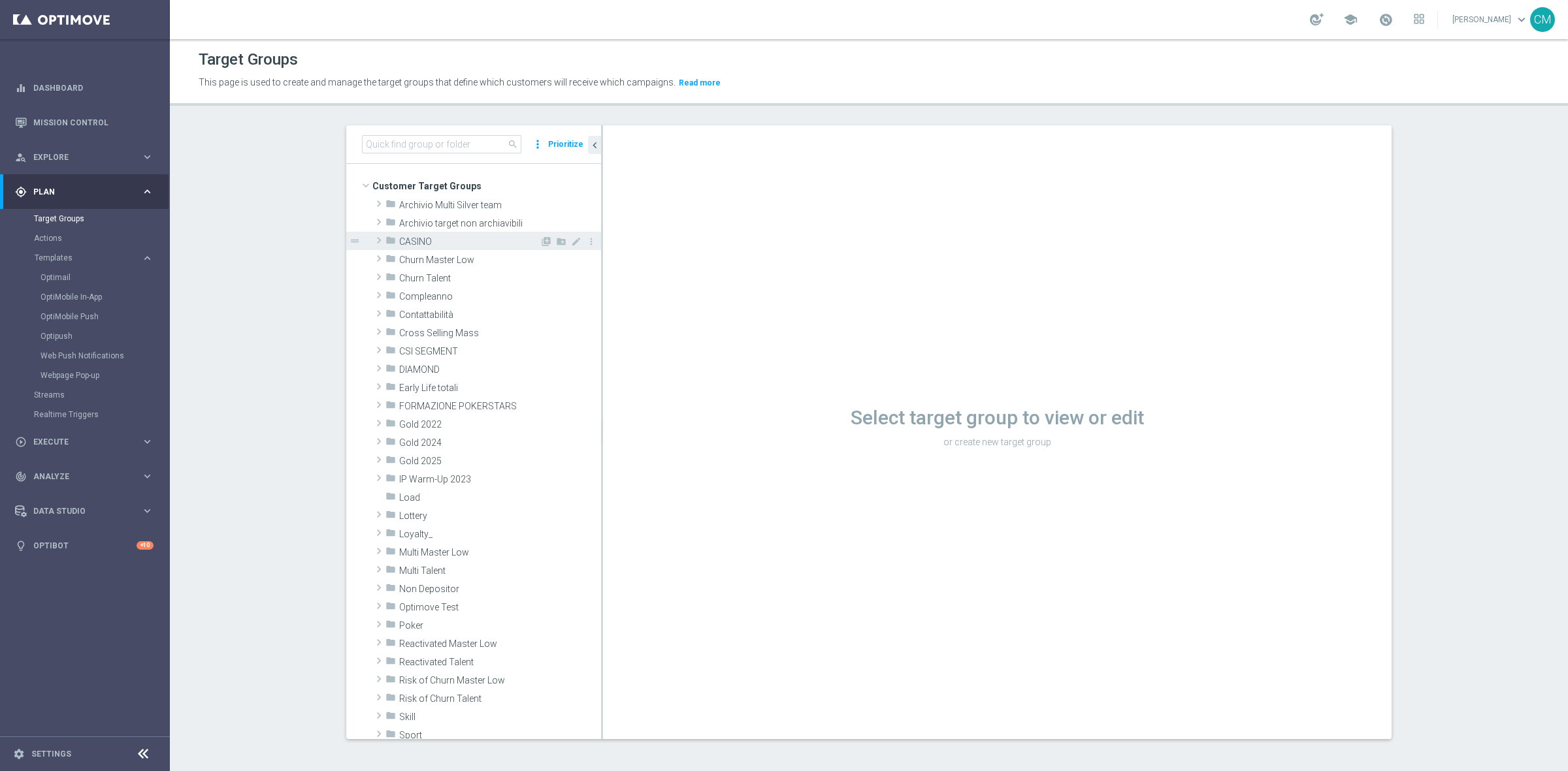
click at [419, 246] on span "CASINO" at bounding box center [469, 242] width 141 height 11
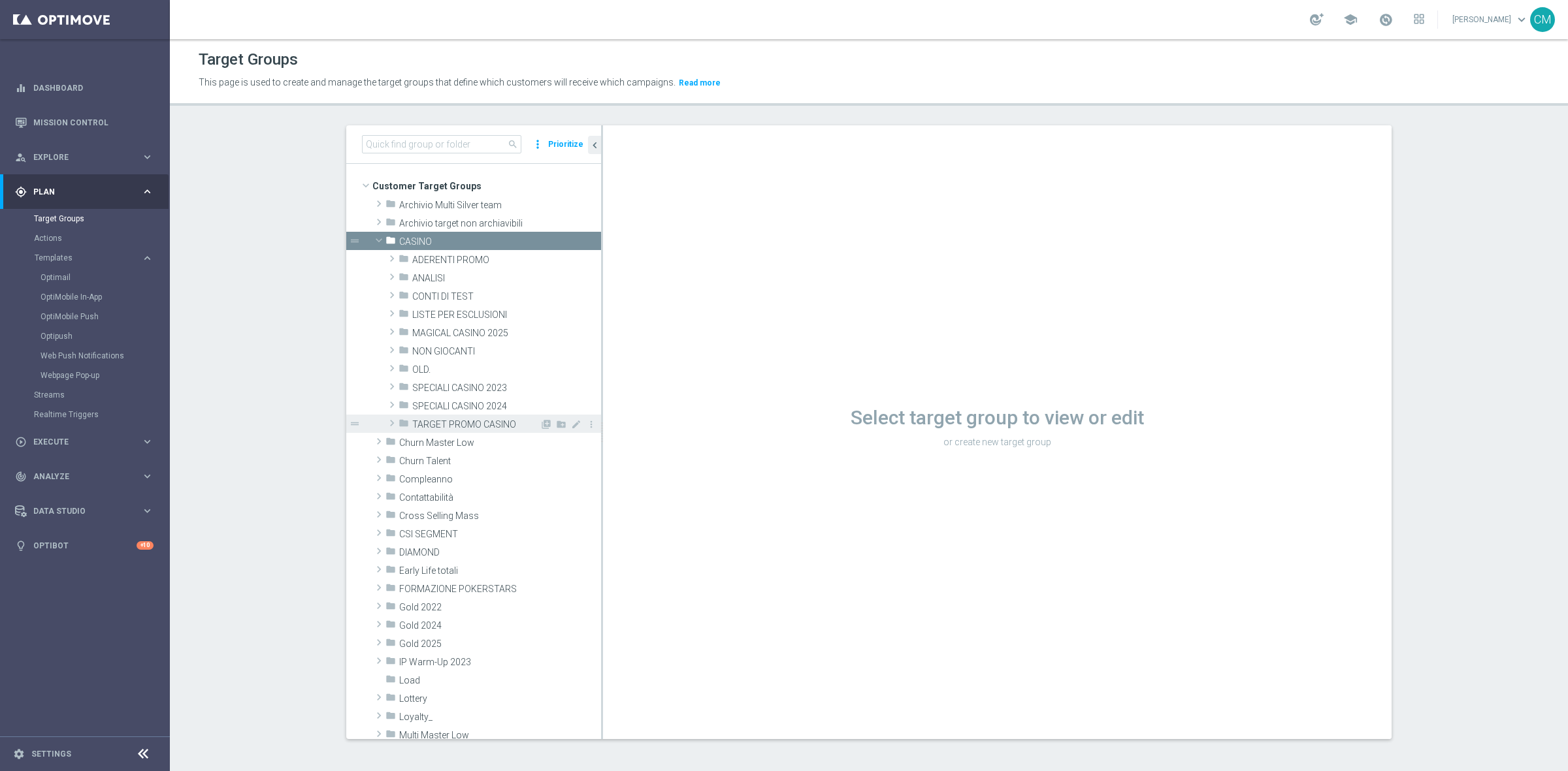
click at [461, 422] on span "TARGET PROMO CASINO" at bounding box center [476, 425] width 127 height 11
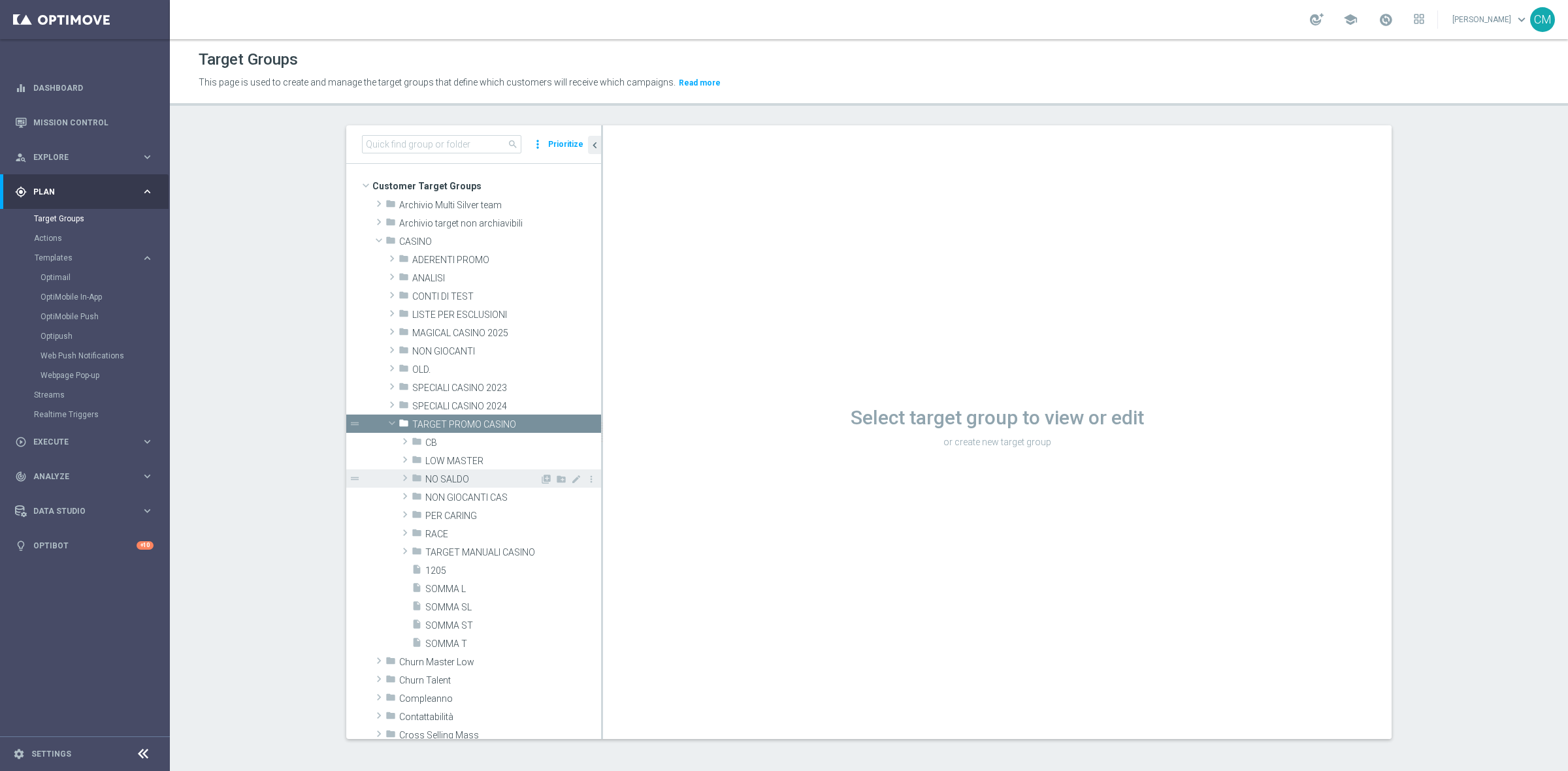
click at [448, 474] on span "NO SALDO" at bounding box center [482, 480] width 115 height 11
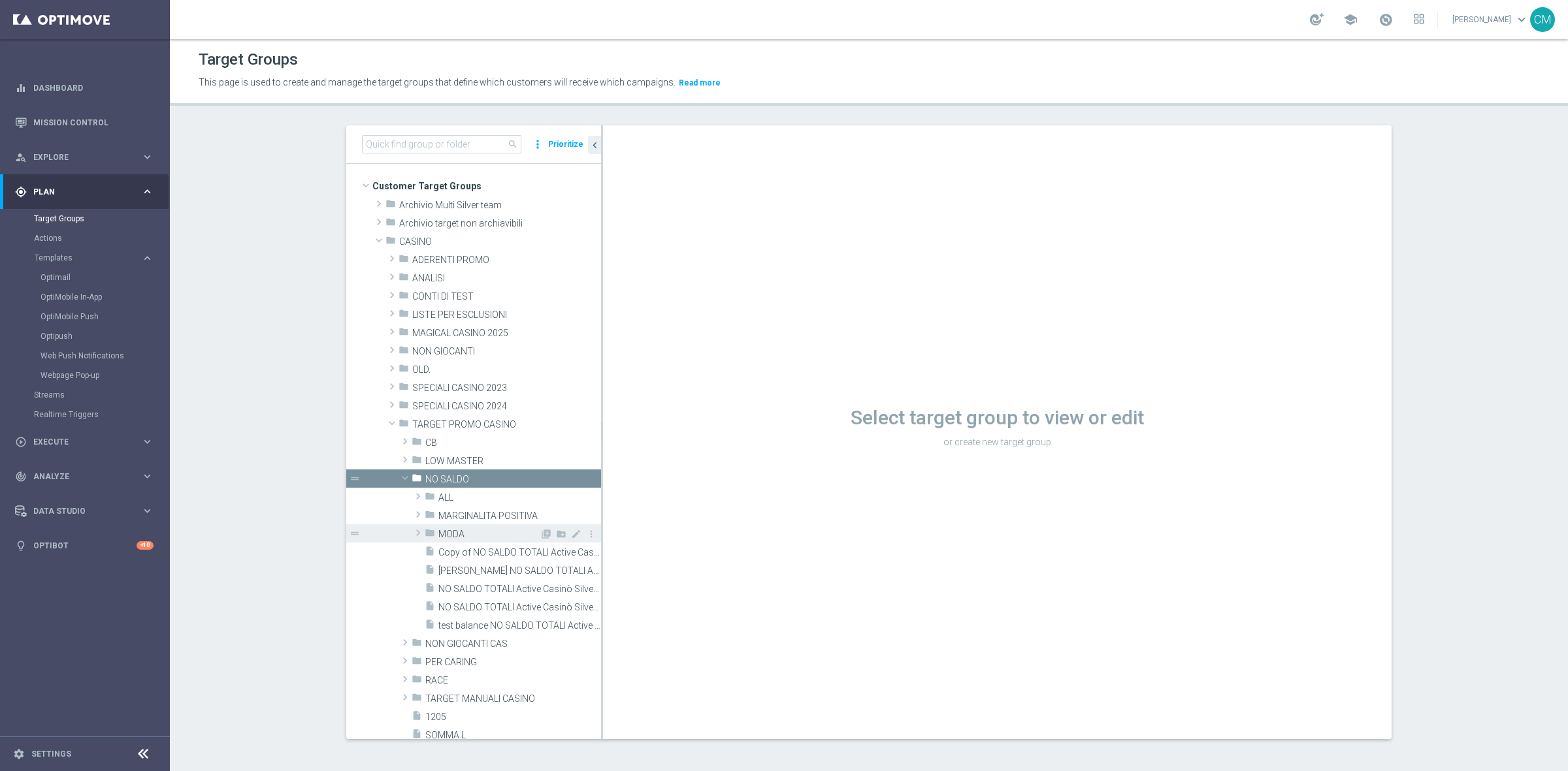
click at [469, 529] on span "MODA" at bounding box center [489, 535] width 101 height 11
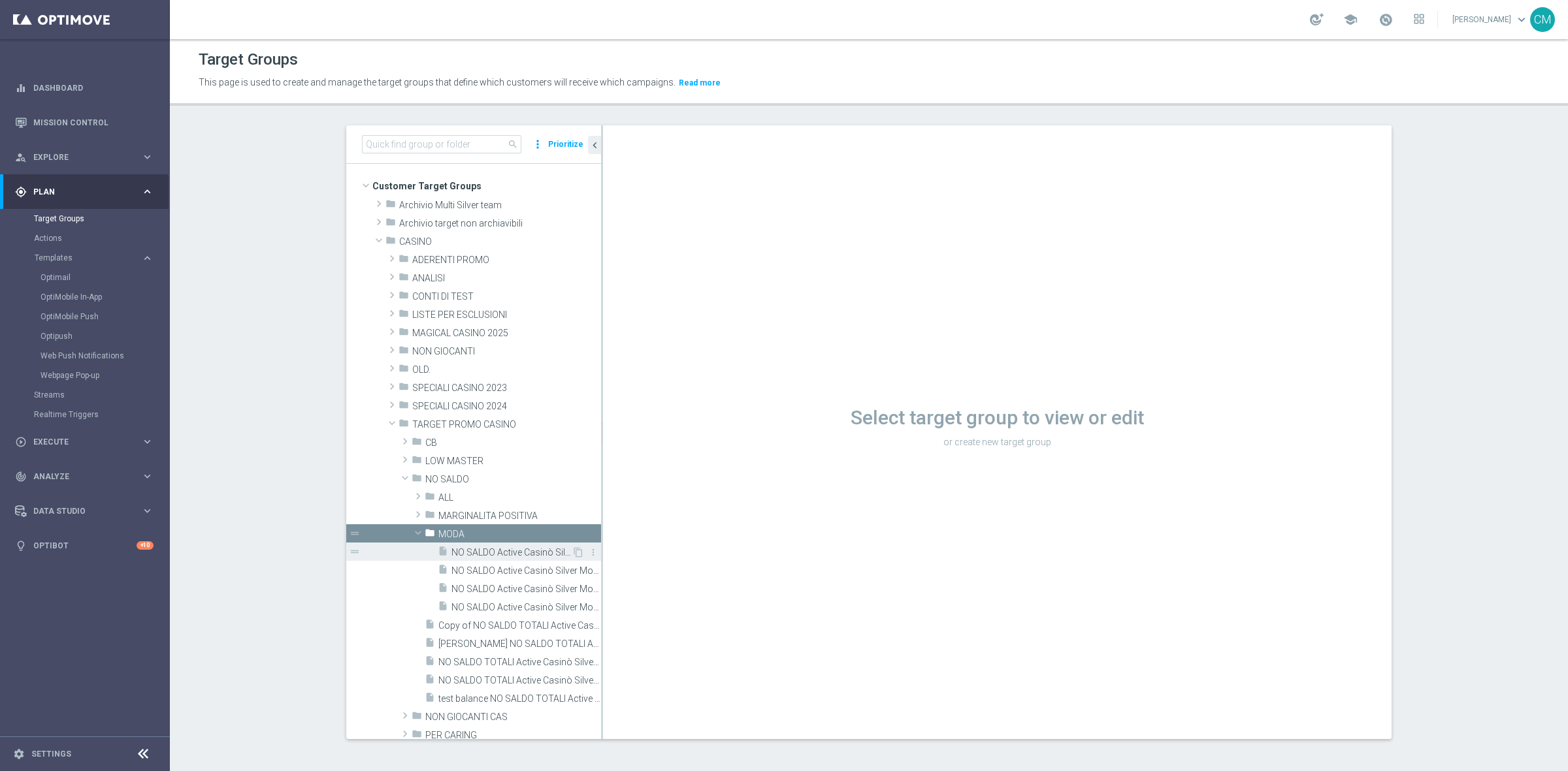
click at [478, 547] on span "NO SALDO Active Casinò Silver Moda >60" at bounding box center [511, 553] width 120 height 11
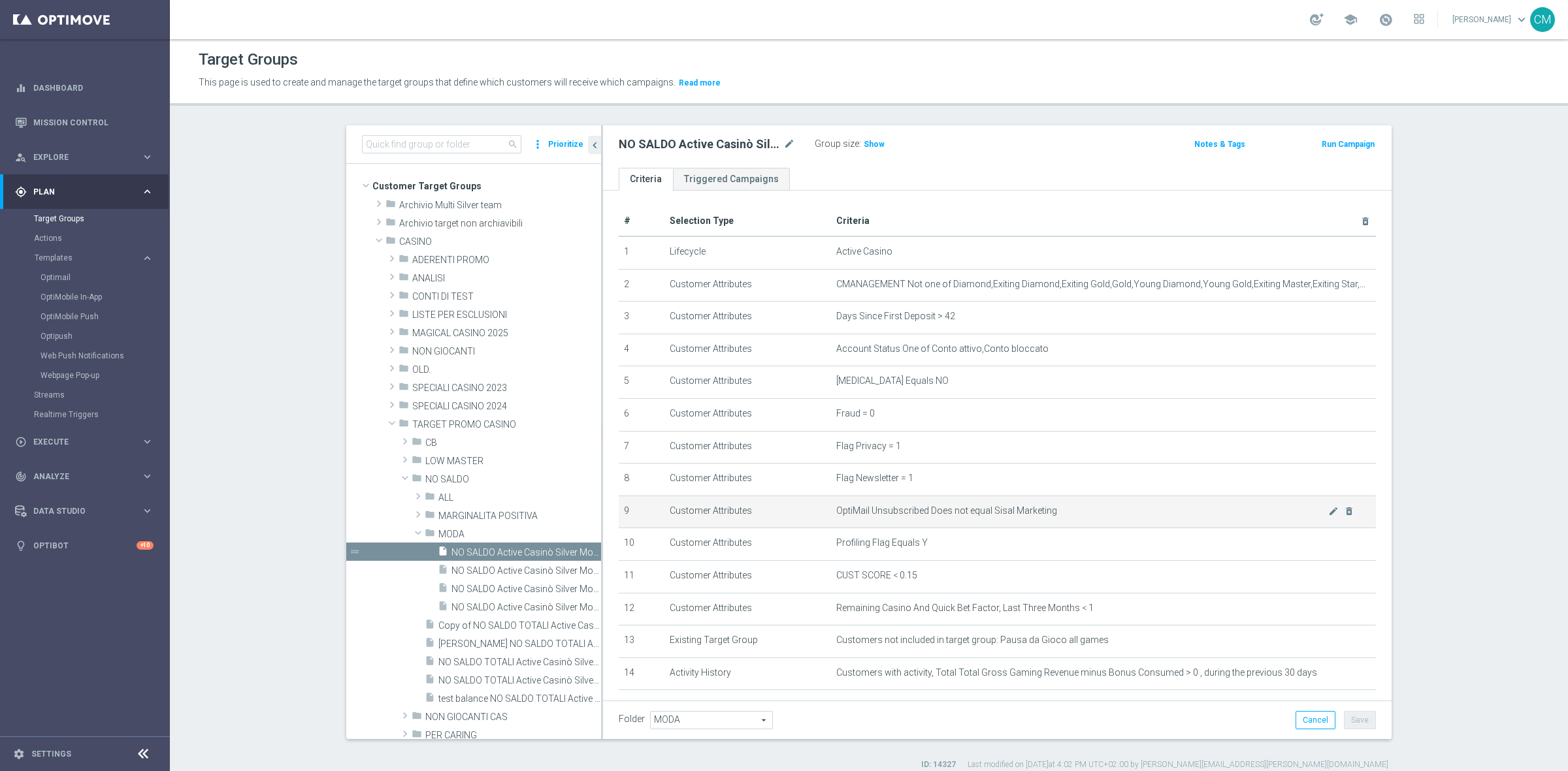
scroll to position [236, 0]
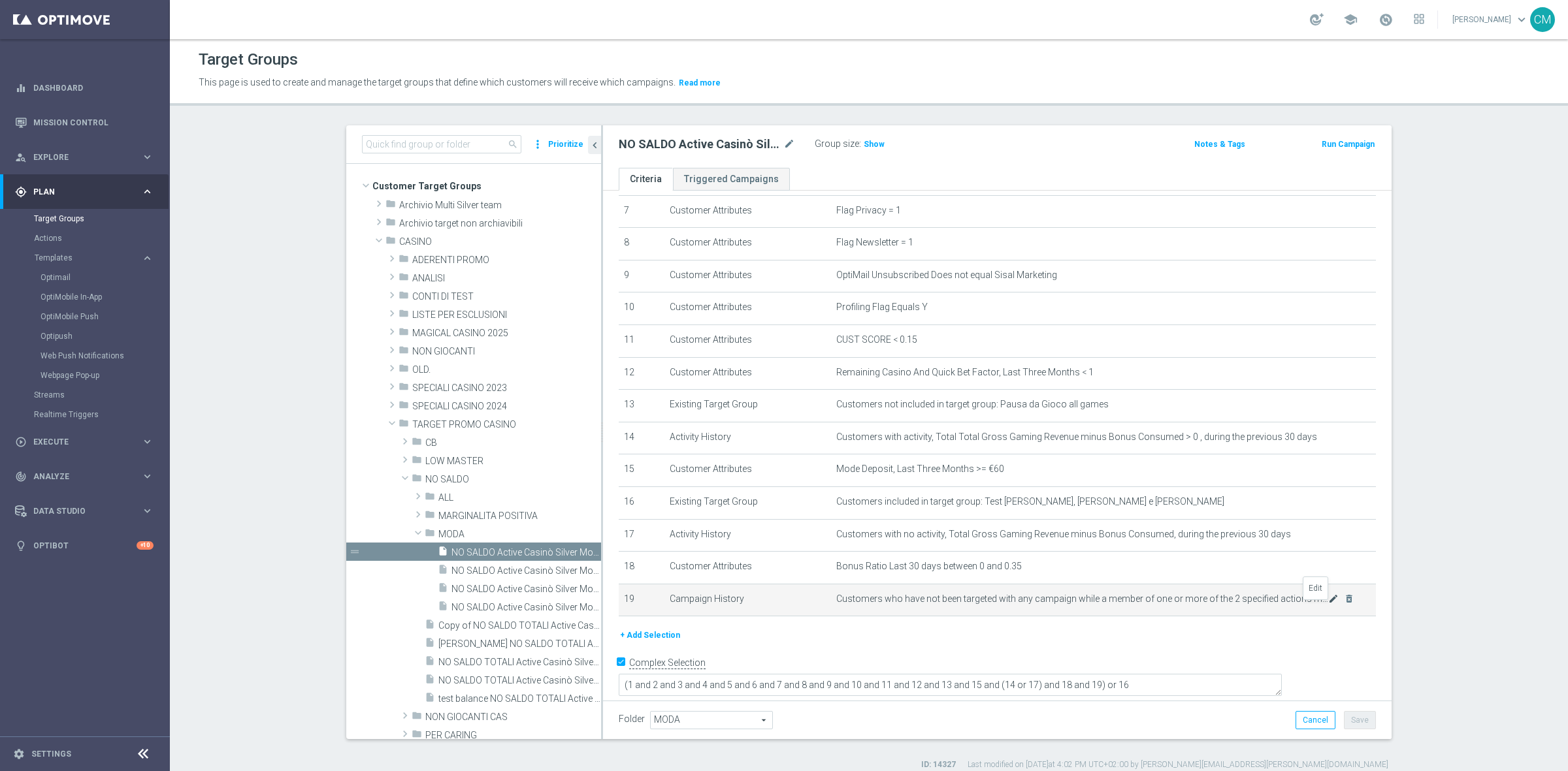
click at [1328, 604] on icon "mode_edit" at bounding box center [1332, 598] width 10 height 10
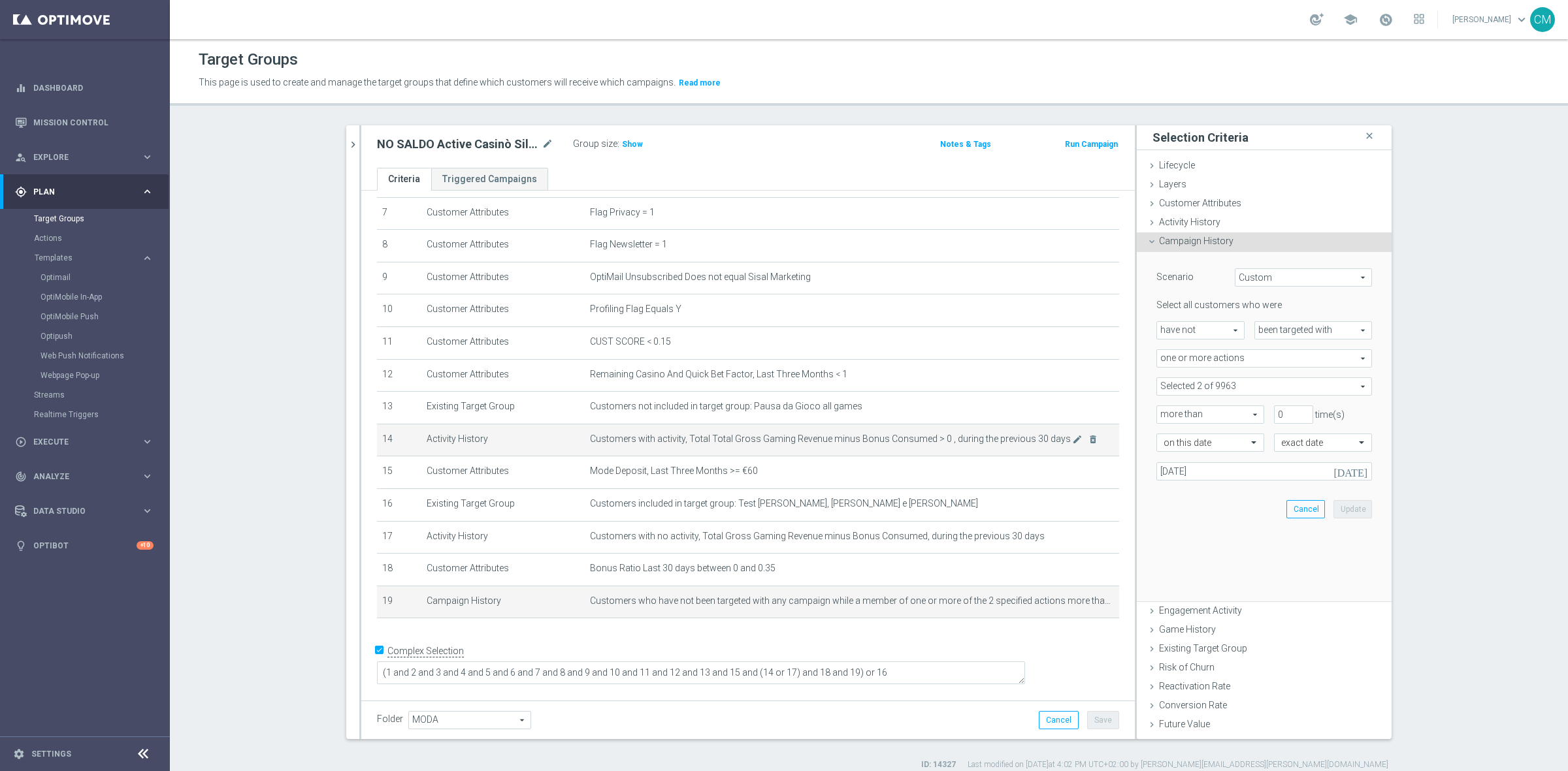
scroll to position [222, 0]
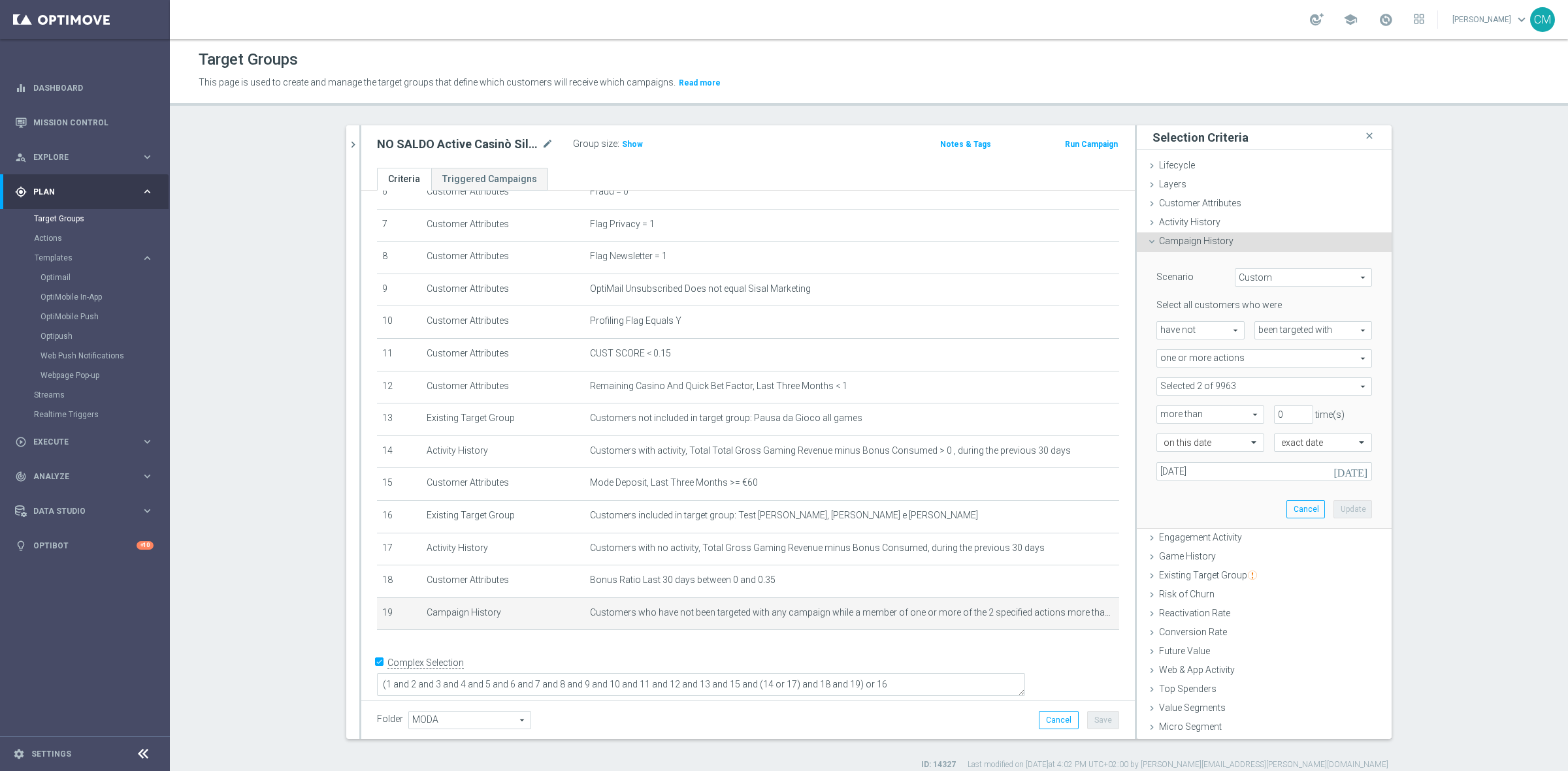
click at [1215, 380] on span at bounding box center [1264, 386] width 214 height 17
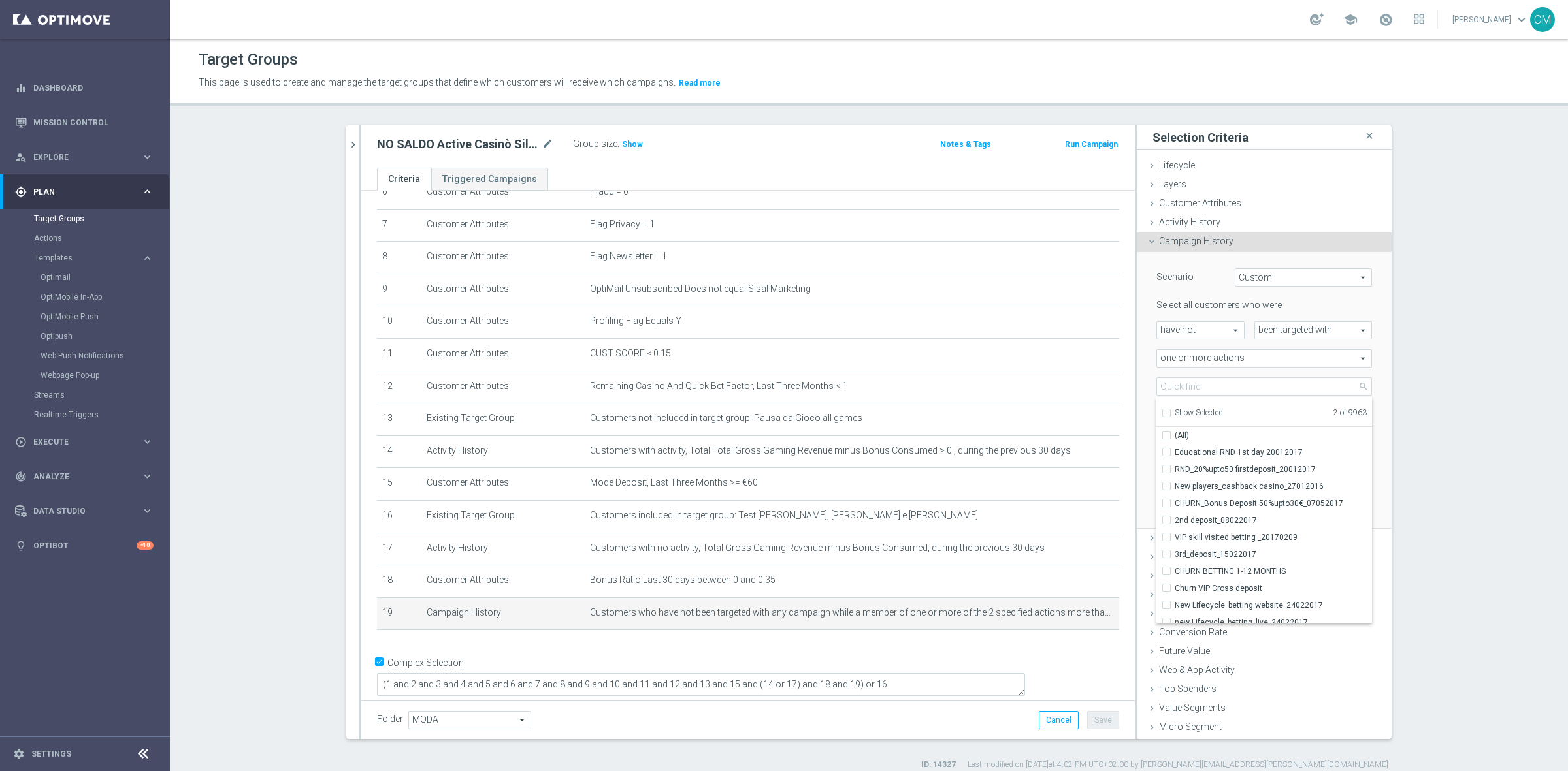
click at [1187, 413] on span "Show Selected" at bounding box center [1199, 413] width 49 height 9
click at [1170, 413] on input "Show Selected" at bounding box center [1165, 415] width 9 height 9
checkbox input "true"
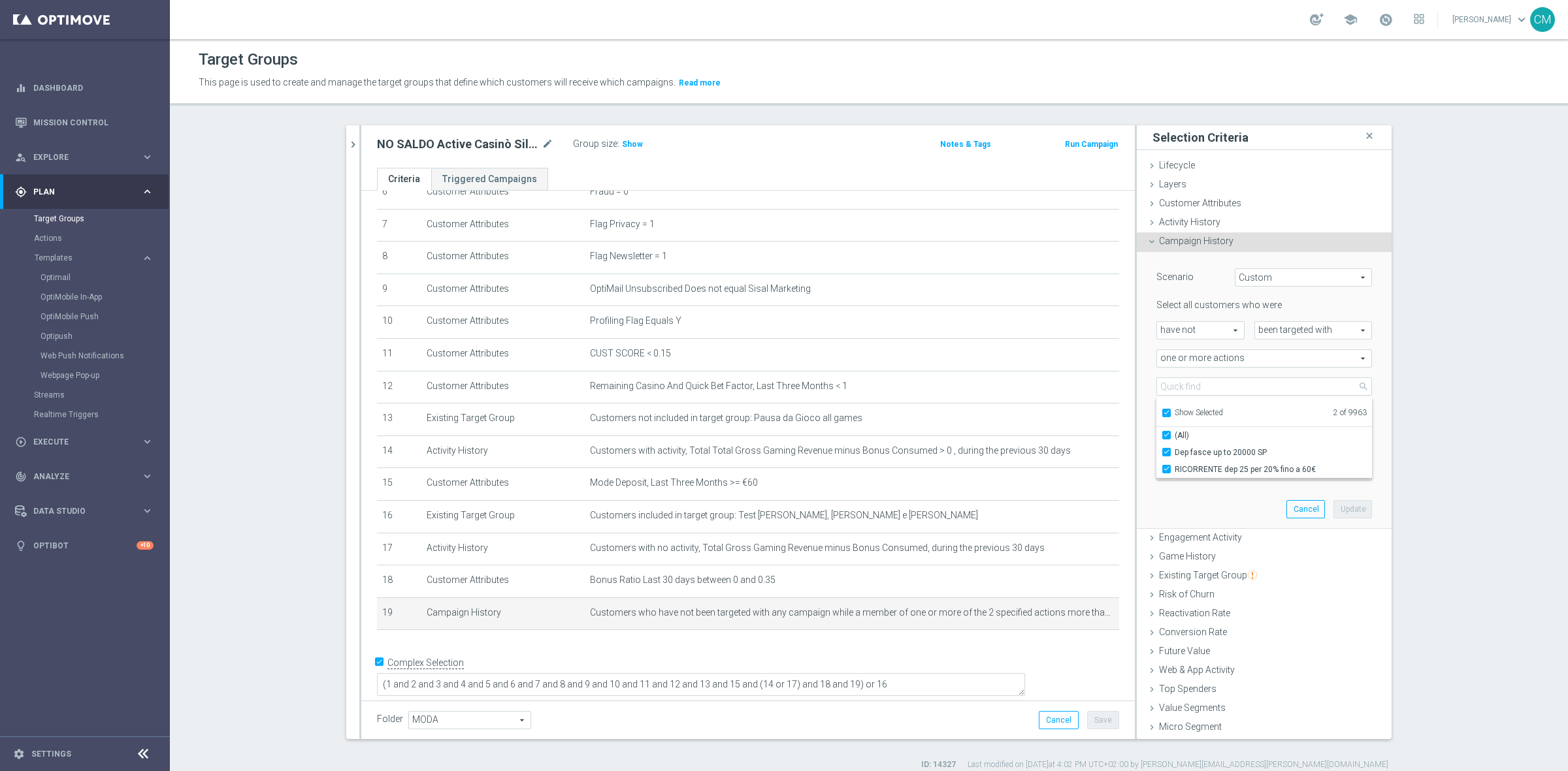
click at [1146, 386] on div "Selected 2 of 9963 arrow_drop_down search Show Selected 2 of 9963 (All) Dep fas…" at bounding box center [1263, 386] width 235 height 18
click at [1087, 618] on icon "delete_forever" at bounding box center [1092, 612] width 10 height 10
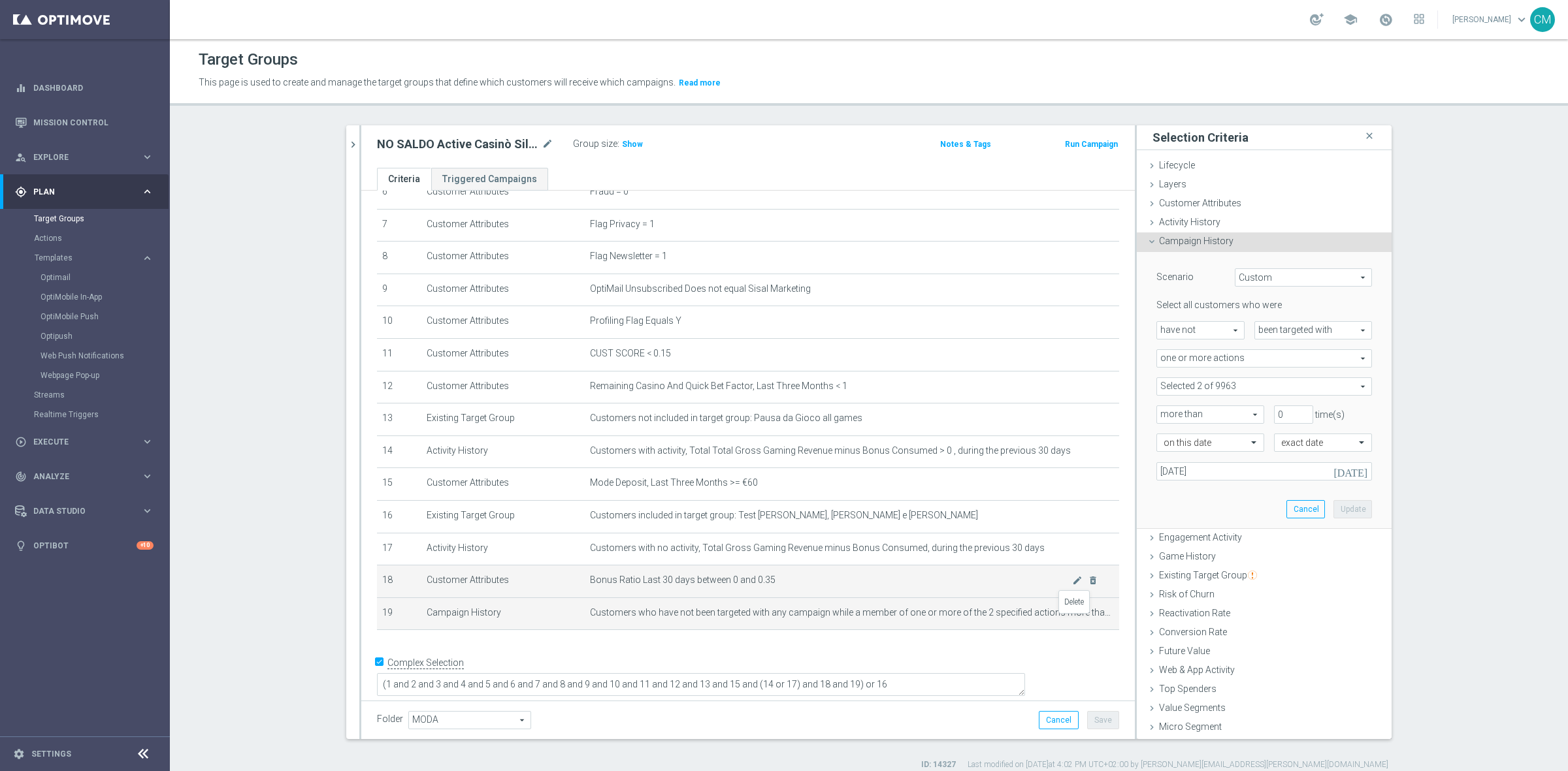
scroll to position [190, 0]
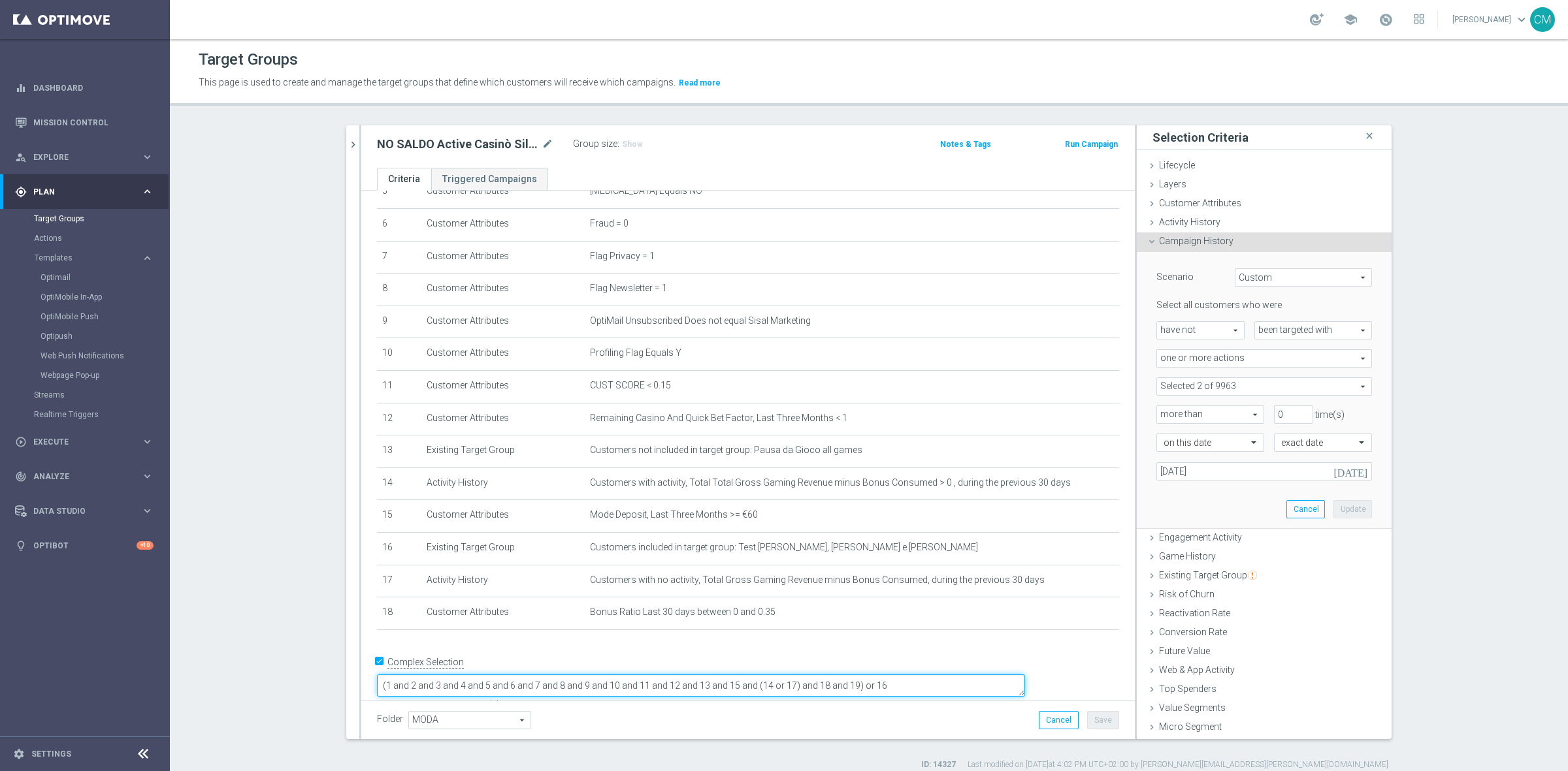
click at [938, 674] on textarea "(1 and 2 and 3 and 4 and 5 and 6 and 7 and 8 and 9 and 10 and 11 and 12 and 13 …" at bounding box center [701, 685] width 648 height 23
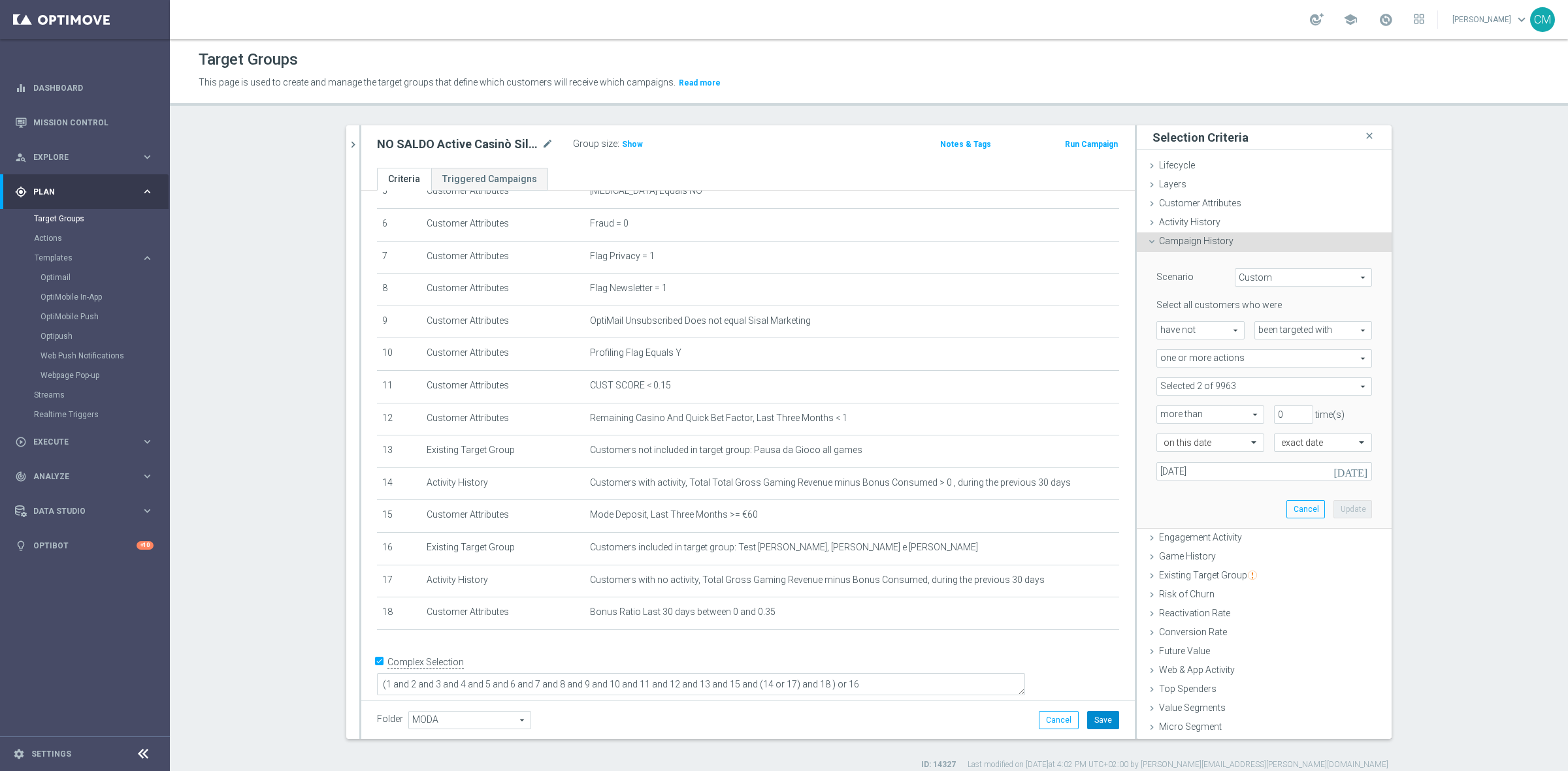
click at [1088, 713] on button "Save" at bounding box center [1103, 720] width 32 height 18
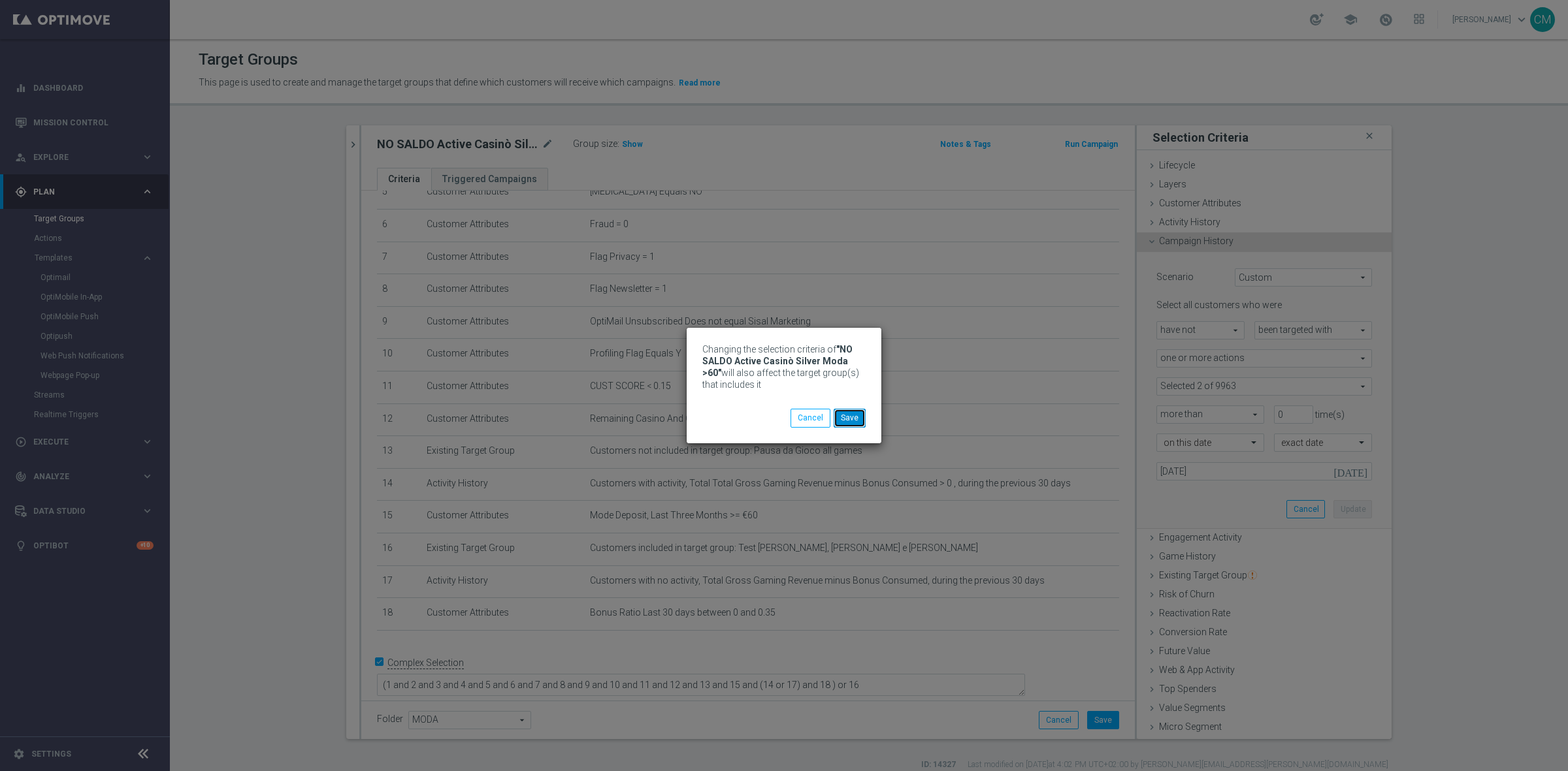
click at [850, 417] on button "Save" at bounding box center [849, 418] width 32 height 18
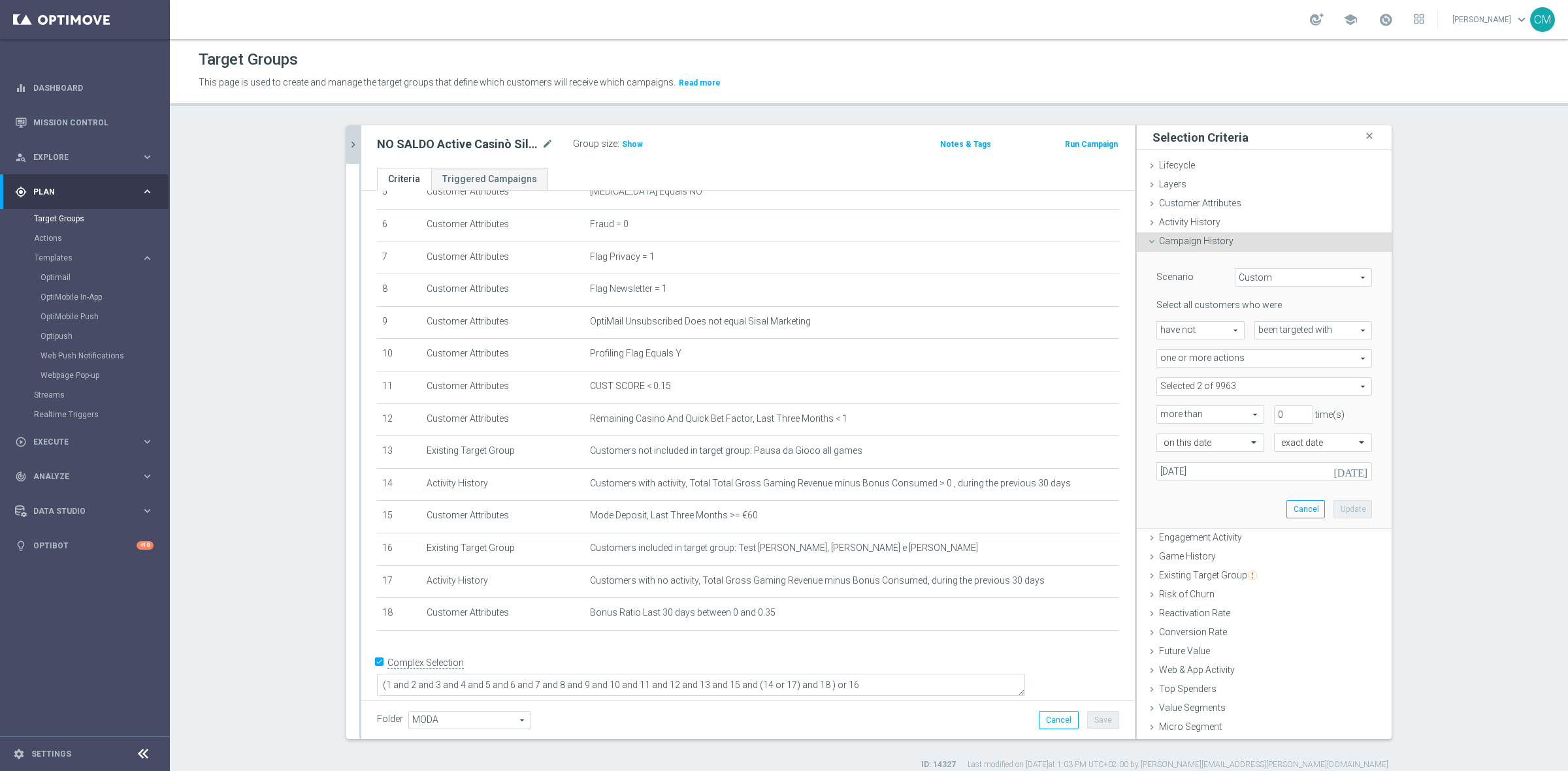
click at [346, 144] on button "chevron_right" at bounding box center [353, 144] width 13 height 38
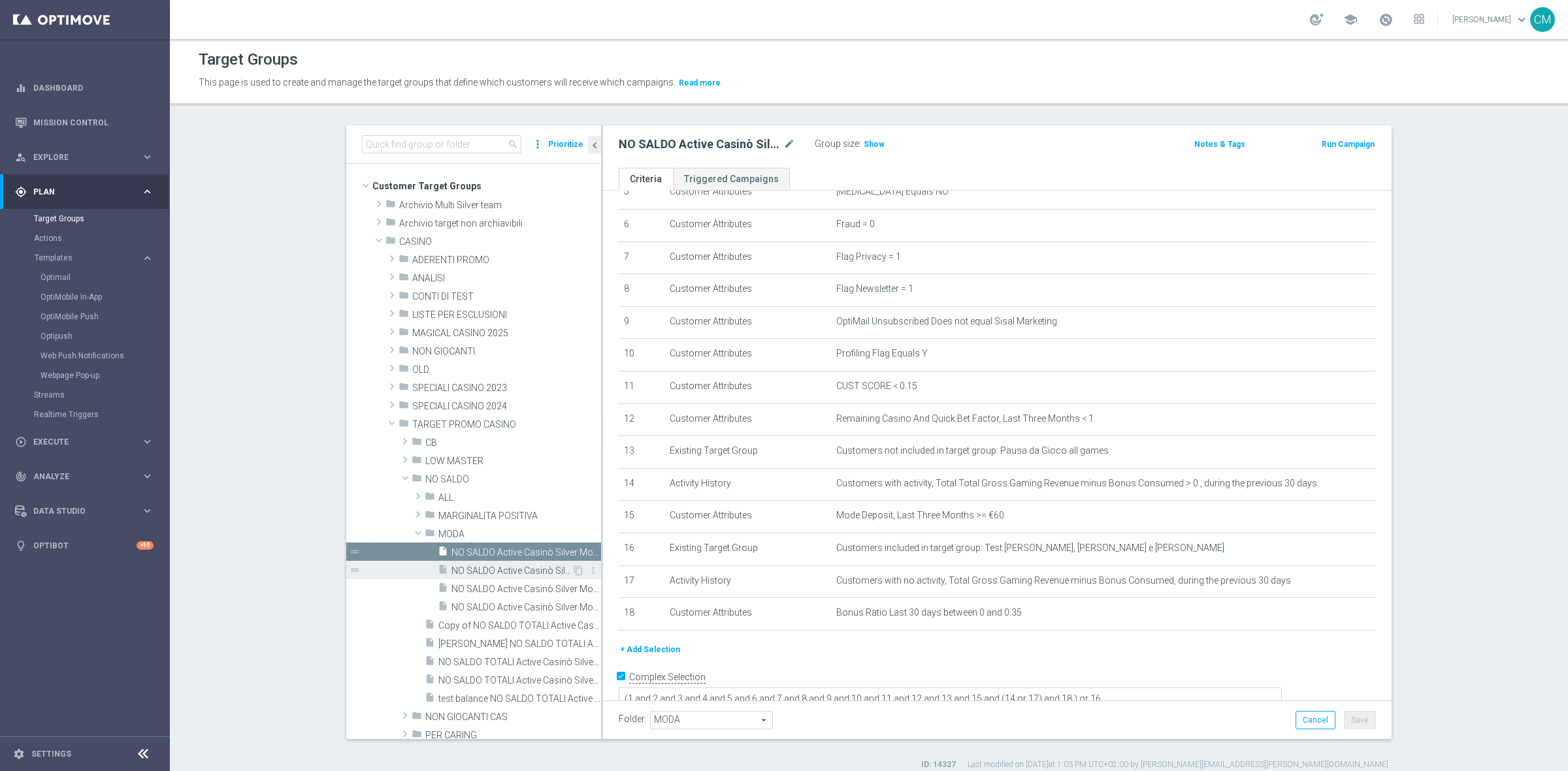
click at [498, 568] on span "NO SALDO Active Casinò Silver Moda 0-15€" at bounding box center [511, 571] width 120 height 11
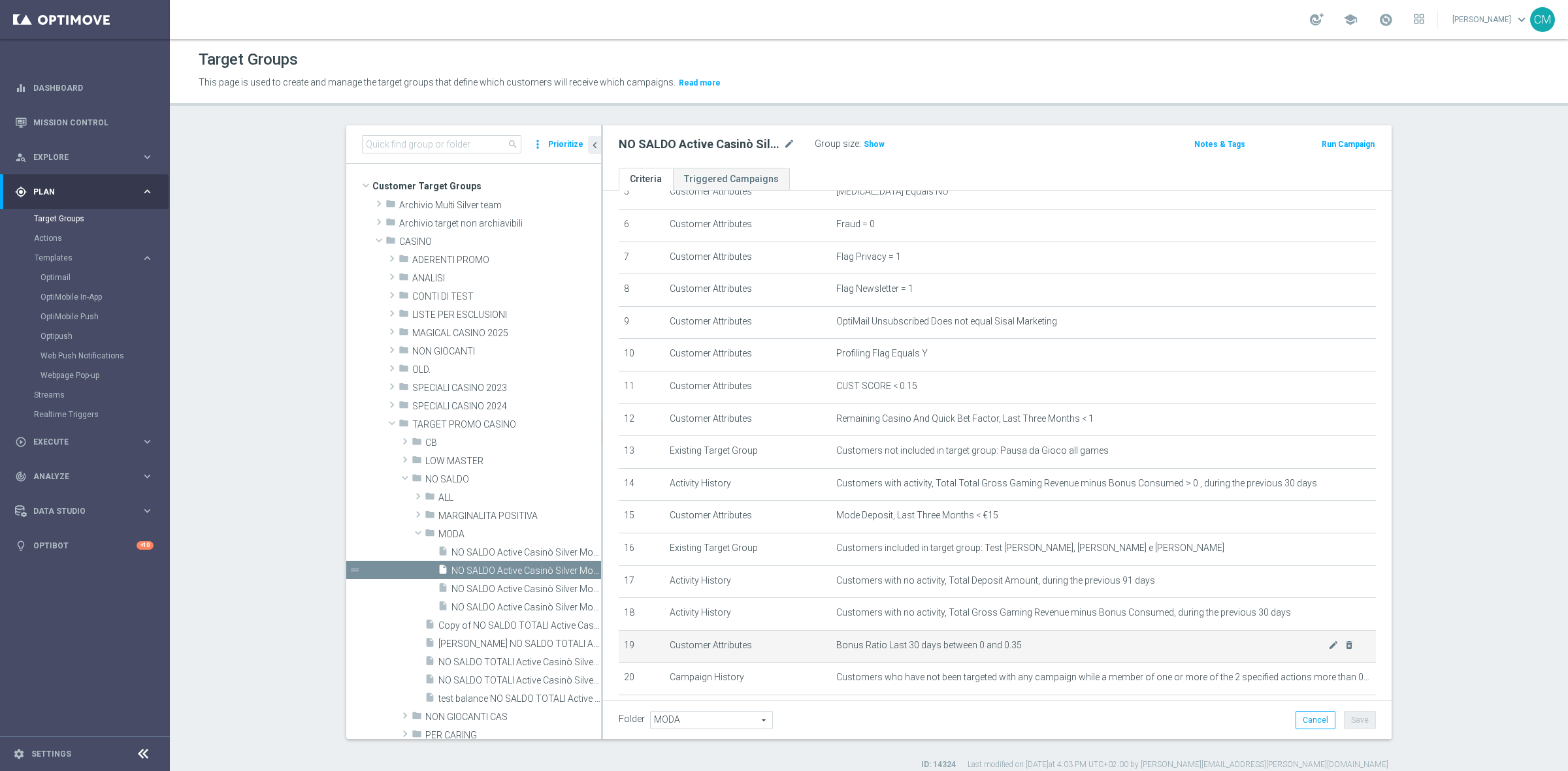
scroll to position [269, 0]
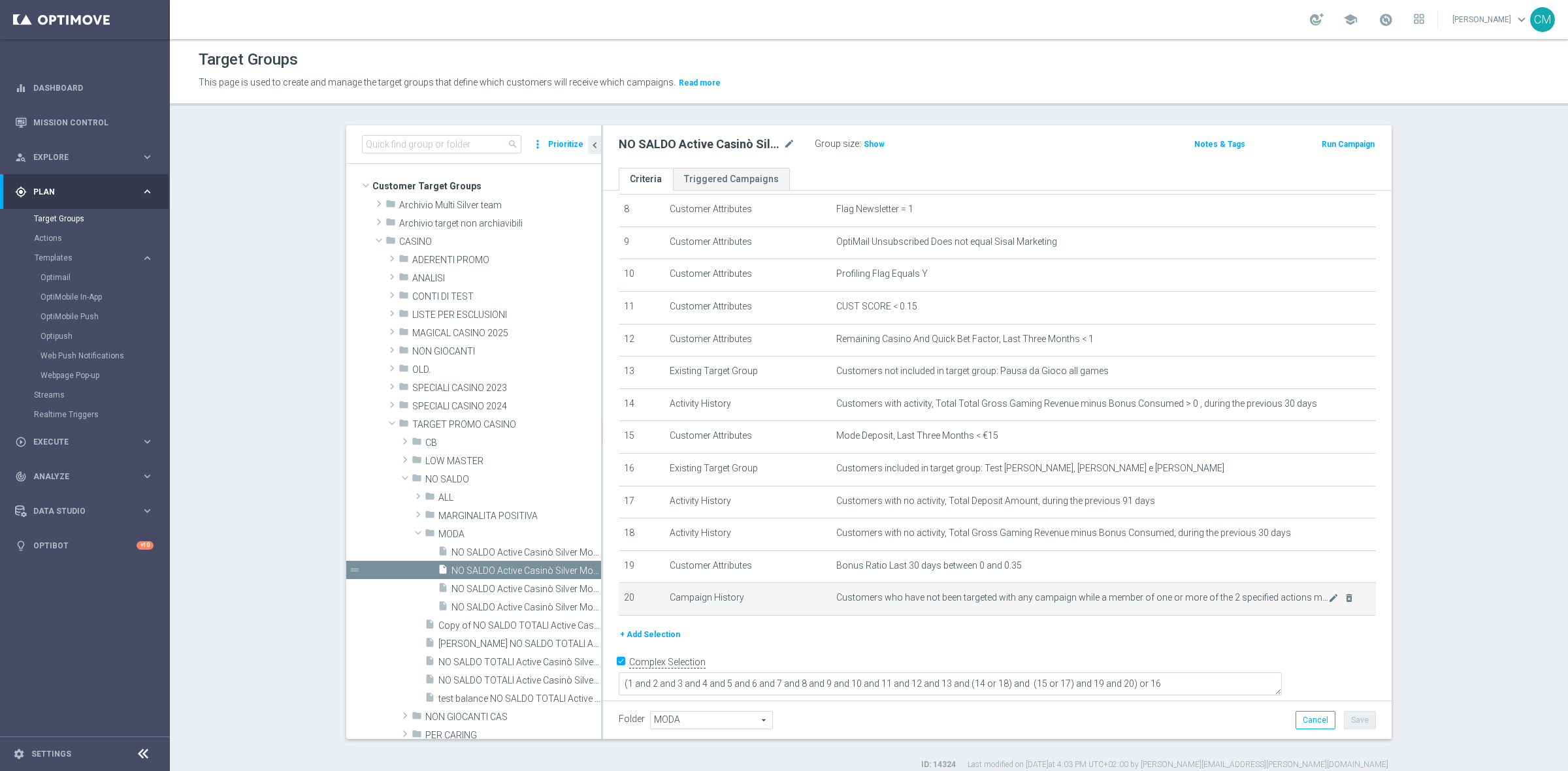
click at [1328, 603] on div "mode_edit delete_forever" at bounding box center [1340, 597] width 26 height 11
click at [1340, 601] on td "Customers who have not been targeted with any campaign while a member of one or…" at bounding box center [1104, 600] width 545 height 33
click at [1343, 603] on icon "delete_forever" at bounding box center [1348, 597] width 10 height 10
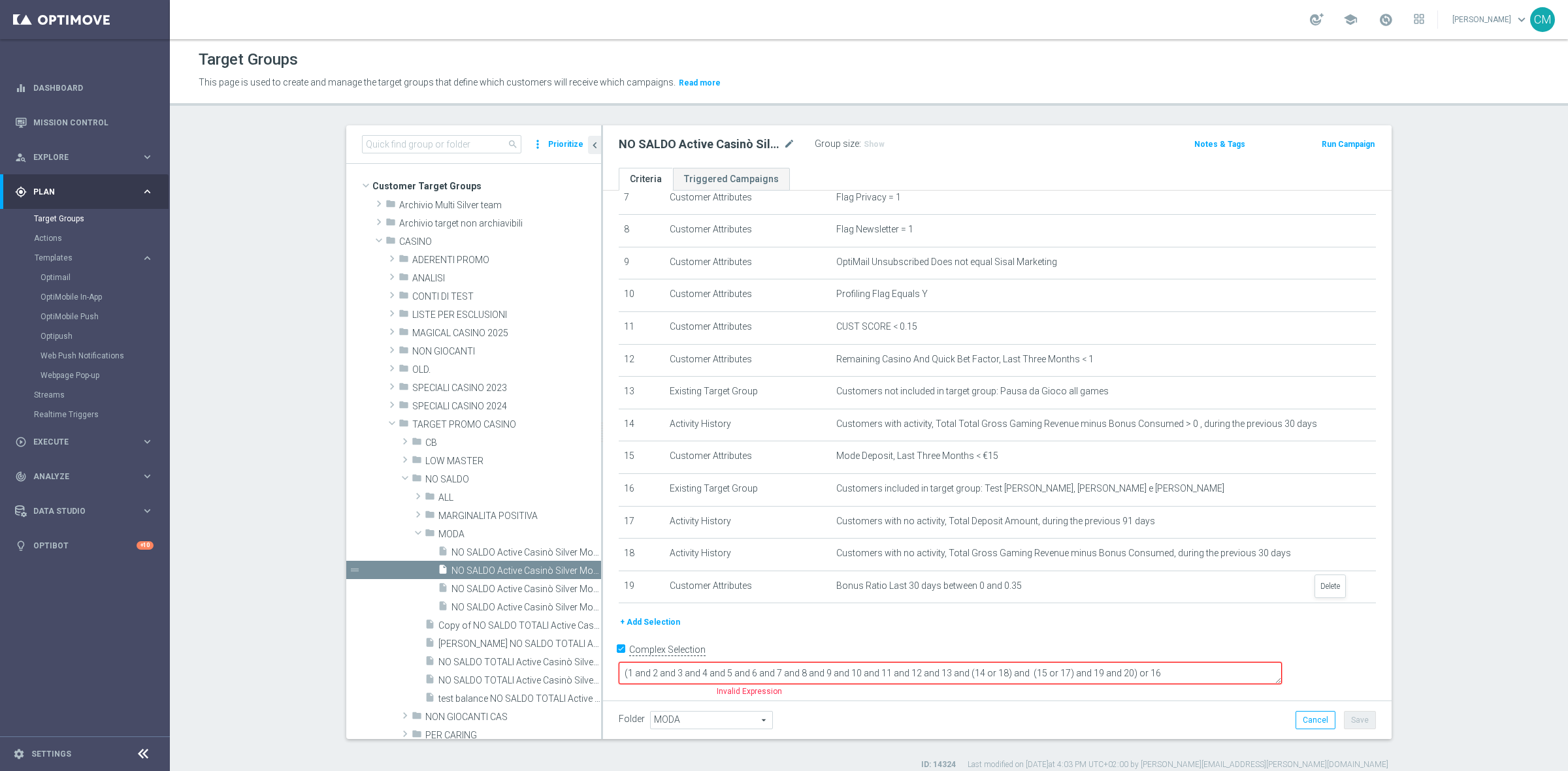
scroll to position [237, 0]
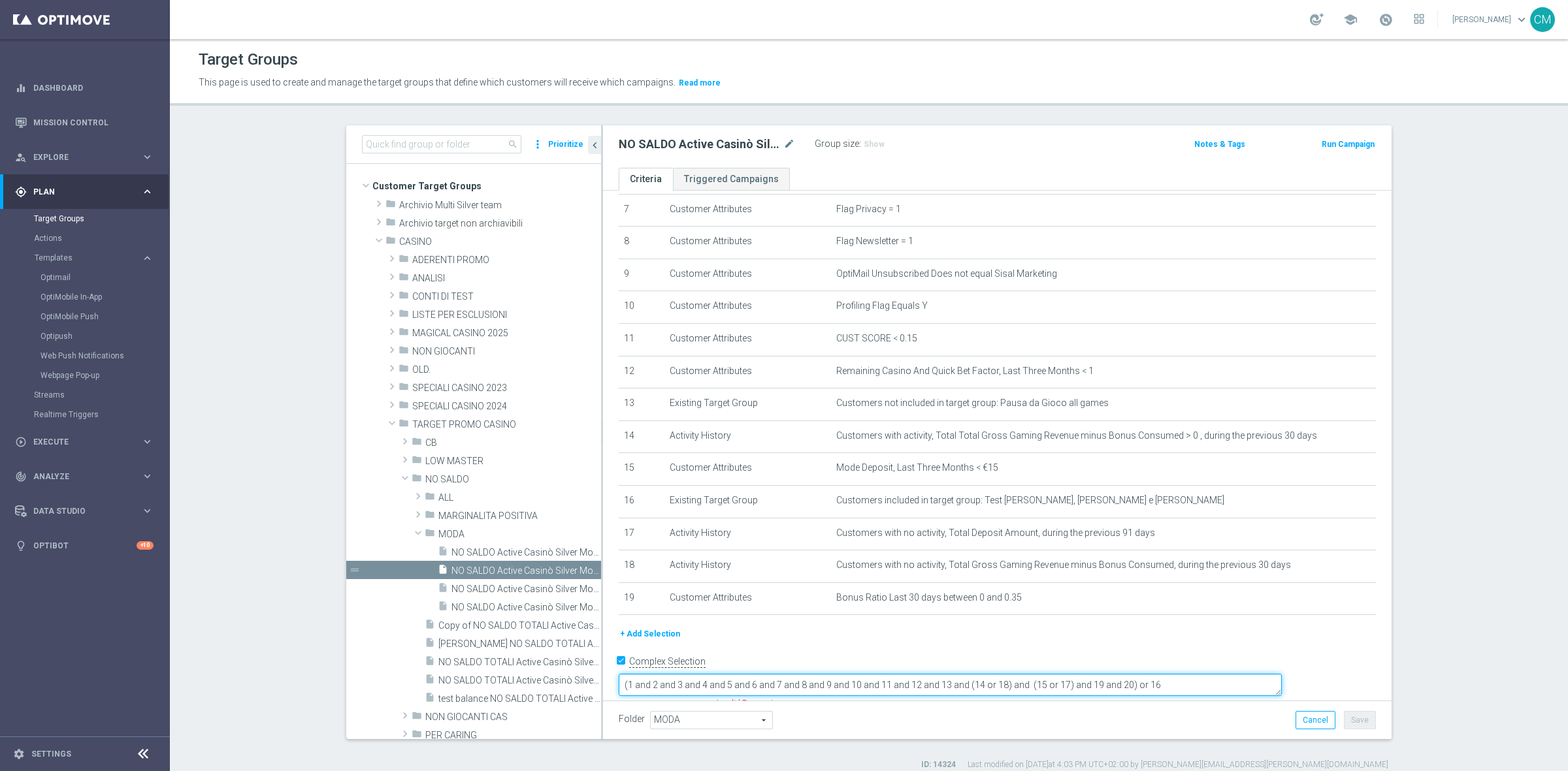
click at [1215, 674] on textarea "(1 and 2 and 3 and 4 and 5 and 6 and 7 and 8 and 9 and 10 and 11 and 12 and 13 …" at bounding box center [950, 685] width 663 height 23
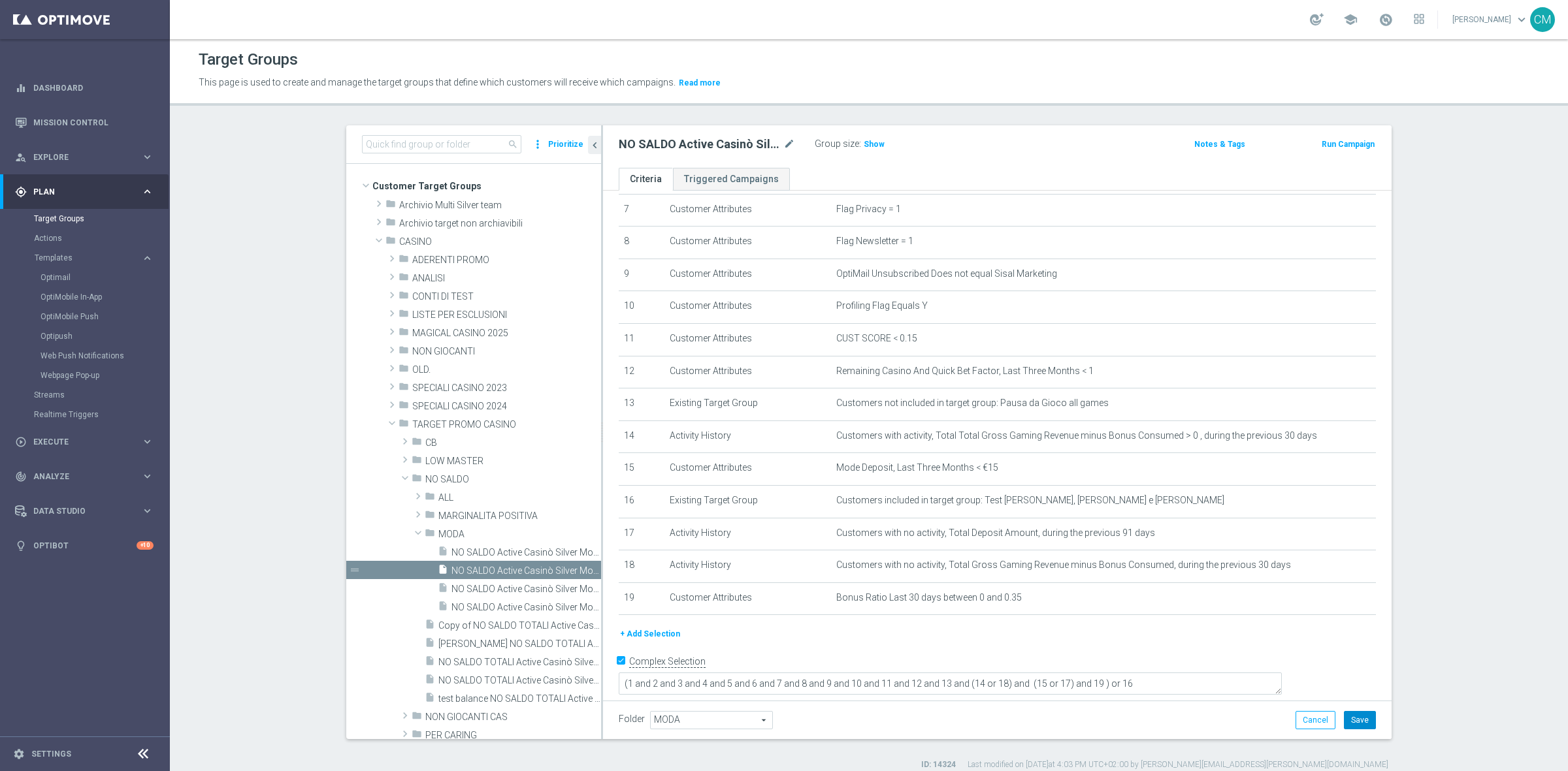
click at [1369, 722] on button "Save" at bounding box center [1359, 720] width 32 height 18
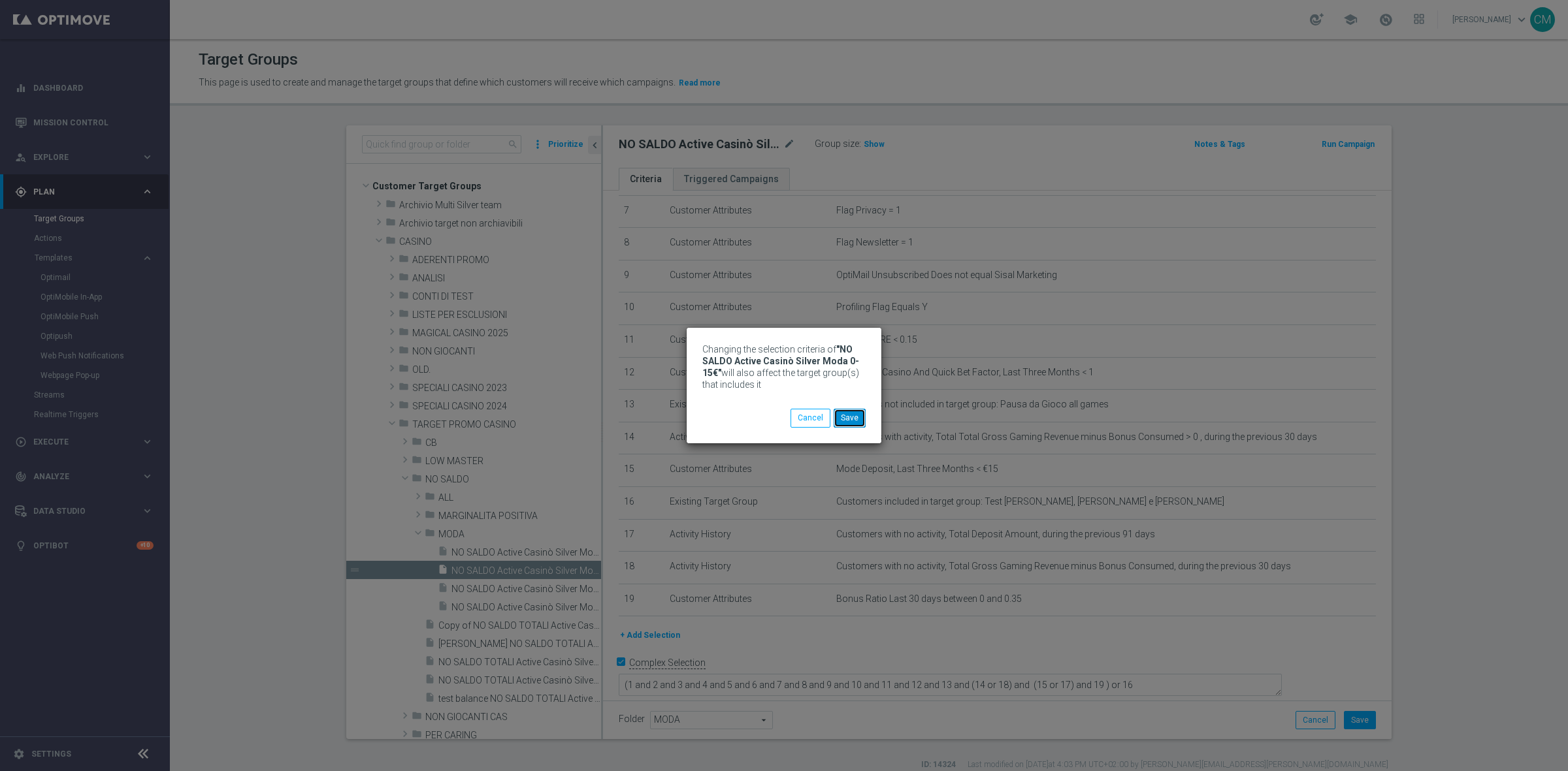
click at [847, 420] on button "Save" at bounding box center [849, 418] width 32 height 18
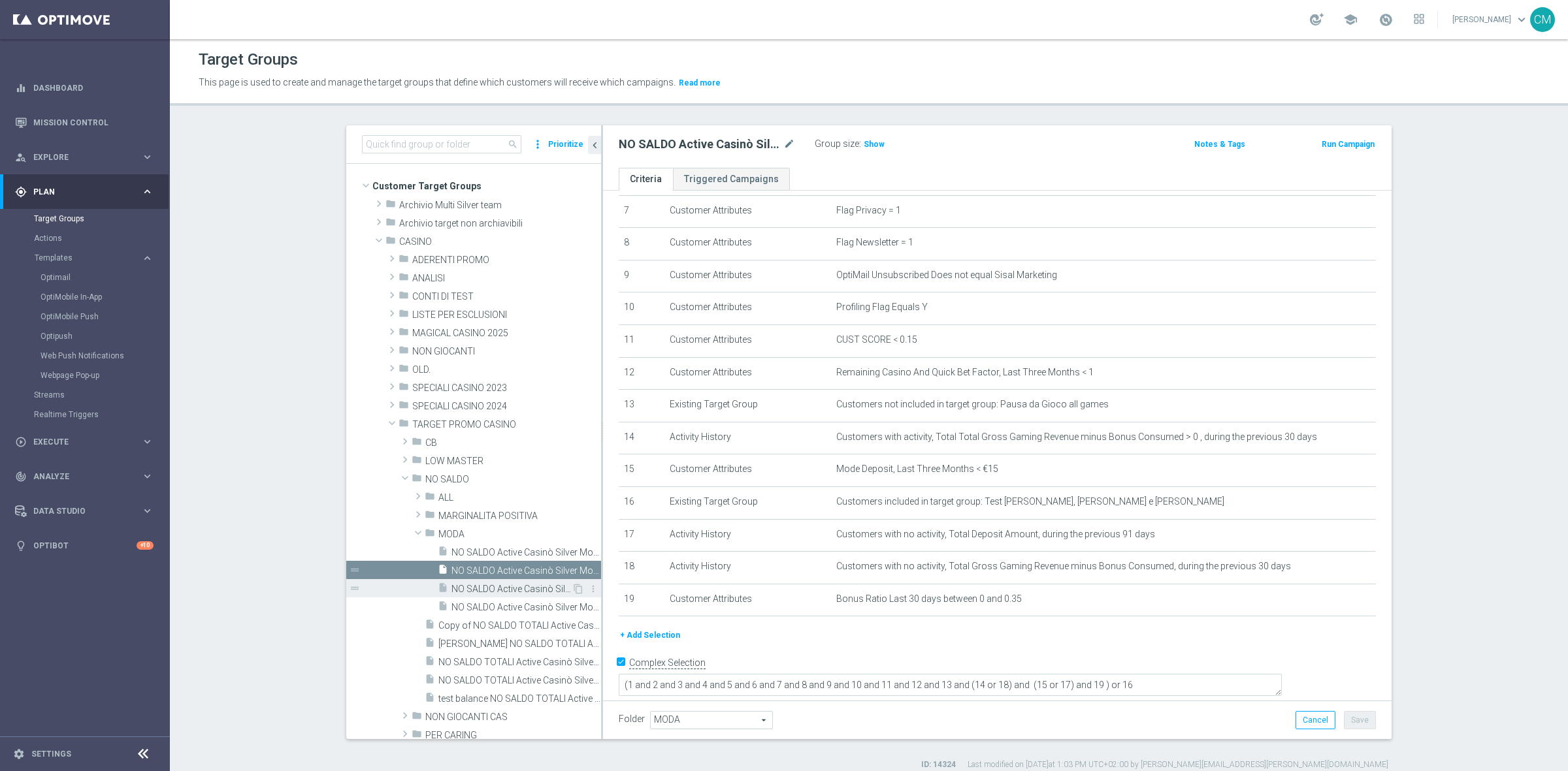
click at [498, 586] on span "NO SALDO Active Casinò Silver Moda 15-29,99" at bounding box center [511, 589] width 120 height 11
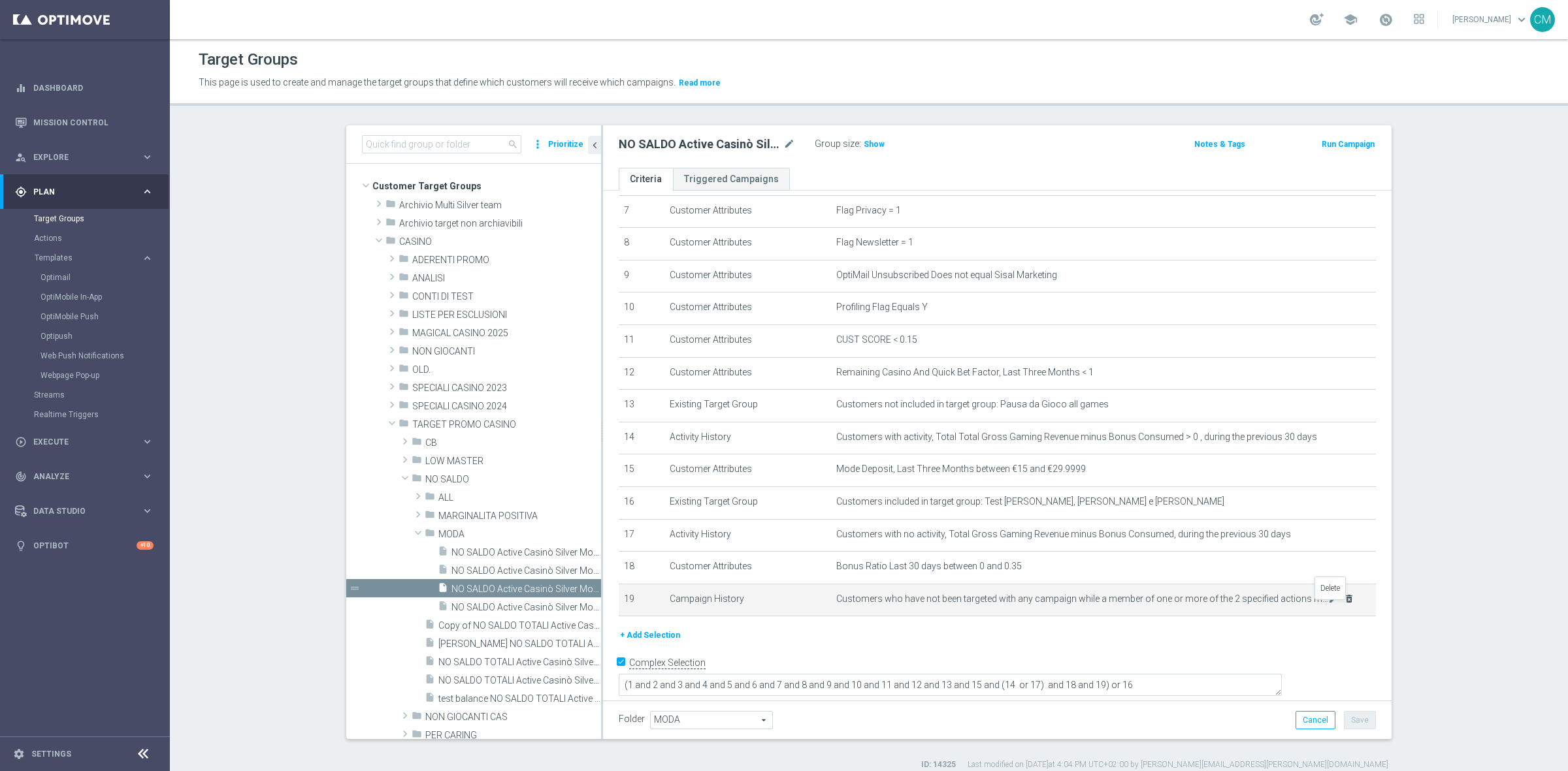
click at [1343, 601] on icon "delete_forever" at bounding box center [1348, 598] width 10 height 10
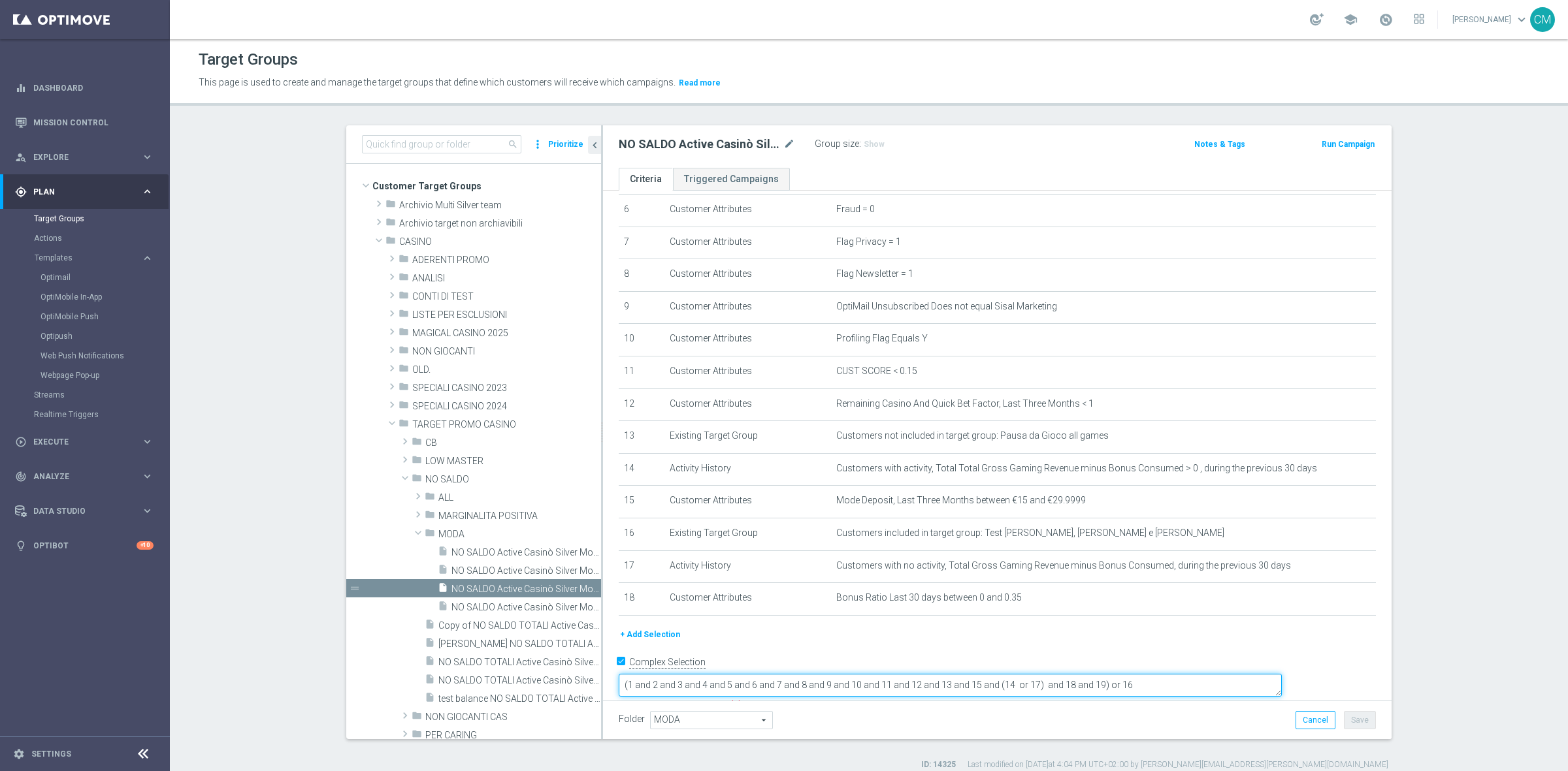
click at [1186, 674] on textarea "(1 and 2 and 3 and 4 and 5 and 6 and 7 and 8 and 9 and 10 and 11 and 12 and 13 …" at bounding box center [950, 685] width 663 height 23
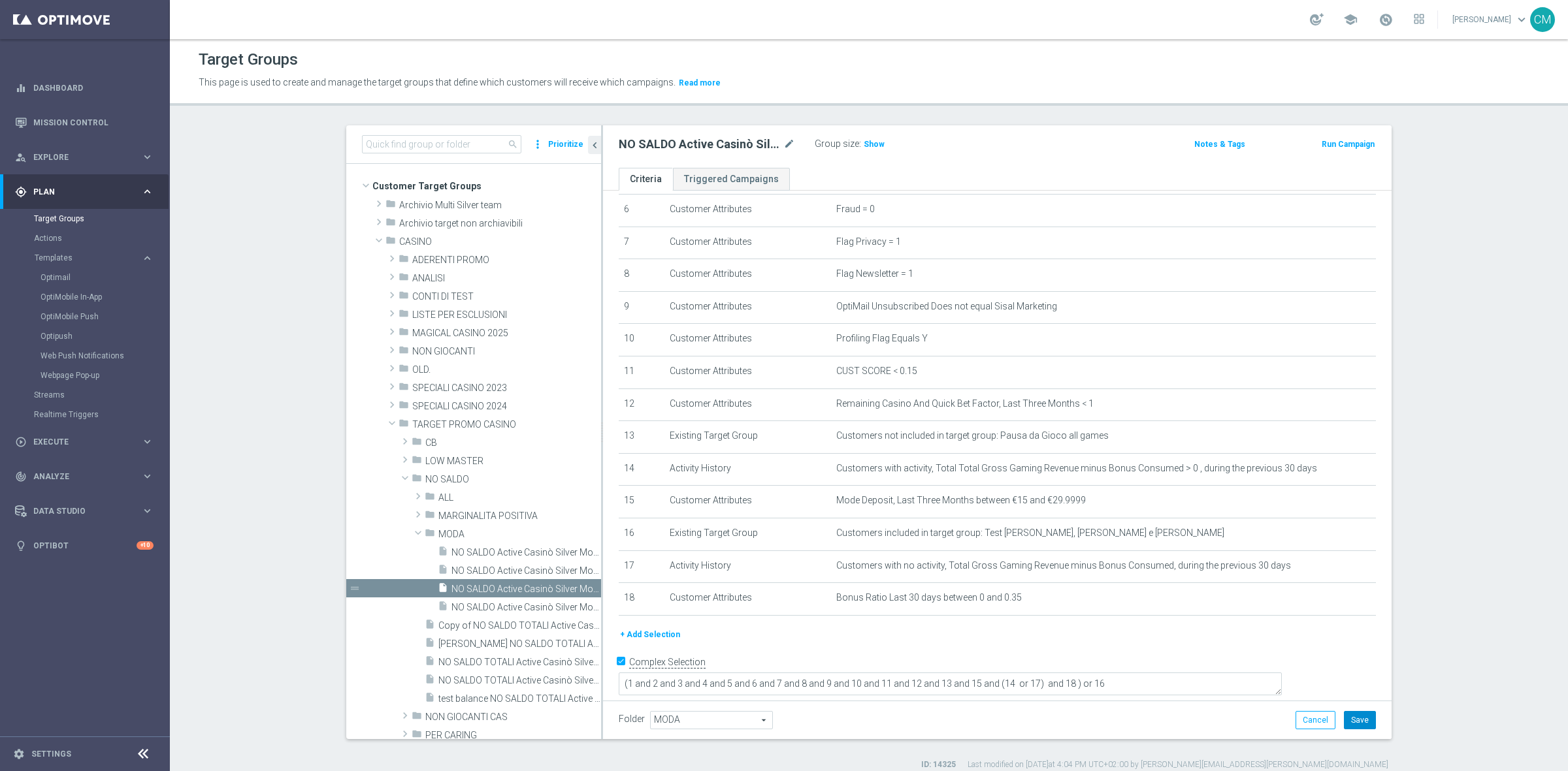
click at [1367, 713] on button "Save" at bounding box center [1359, 720] width 32 height 18
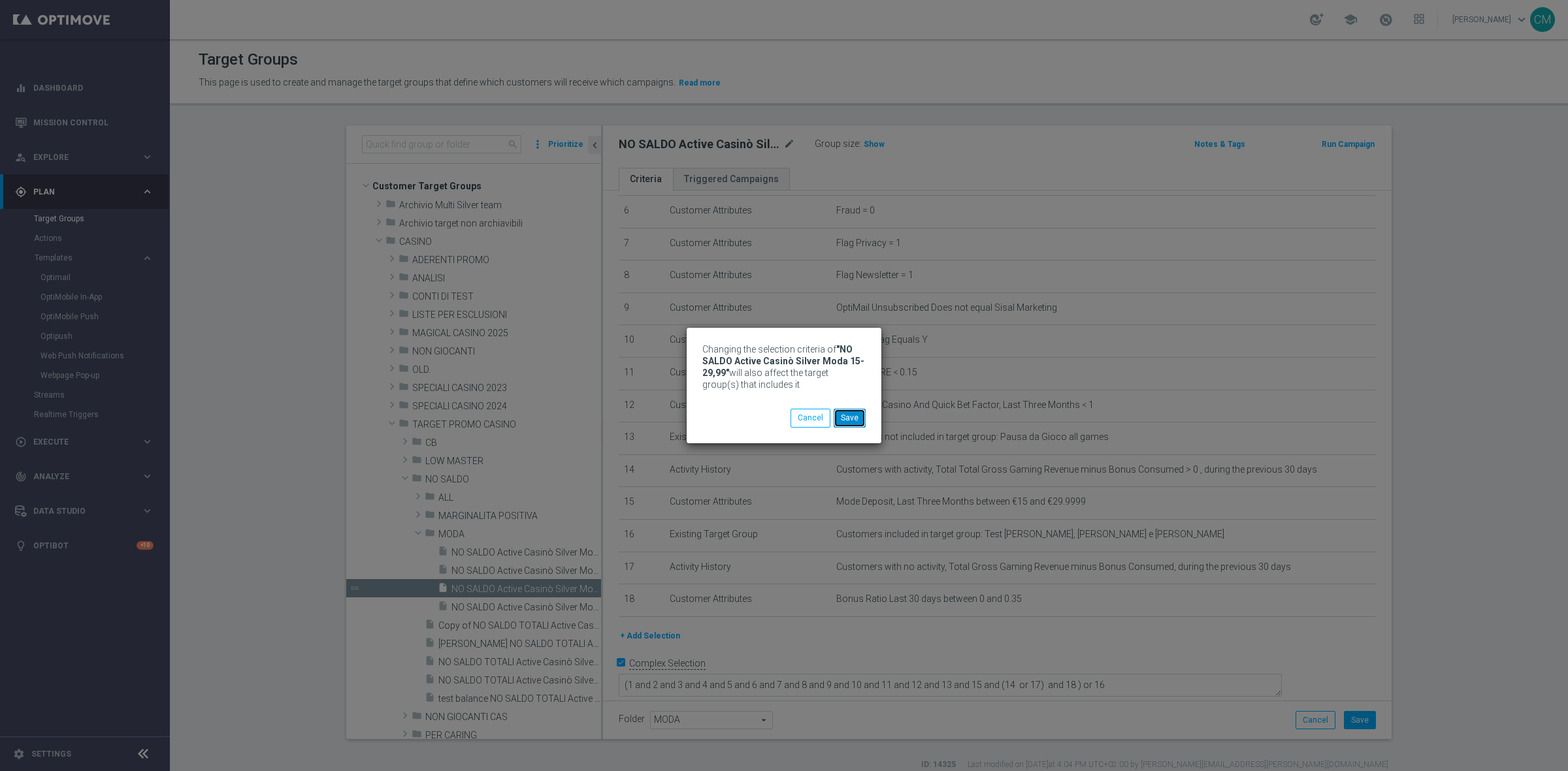
click at [857, 409] on button "Save" at bounding box center [849, 418] width 32 height 18
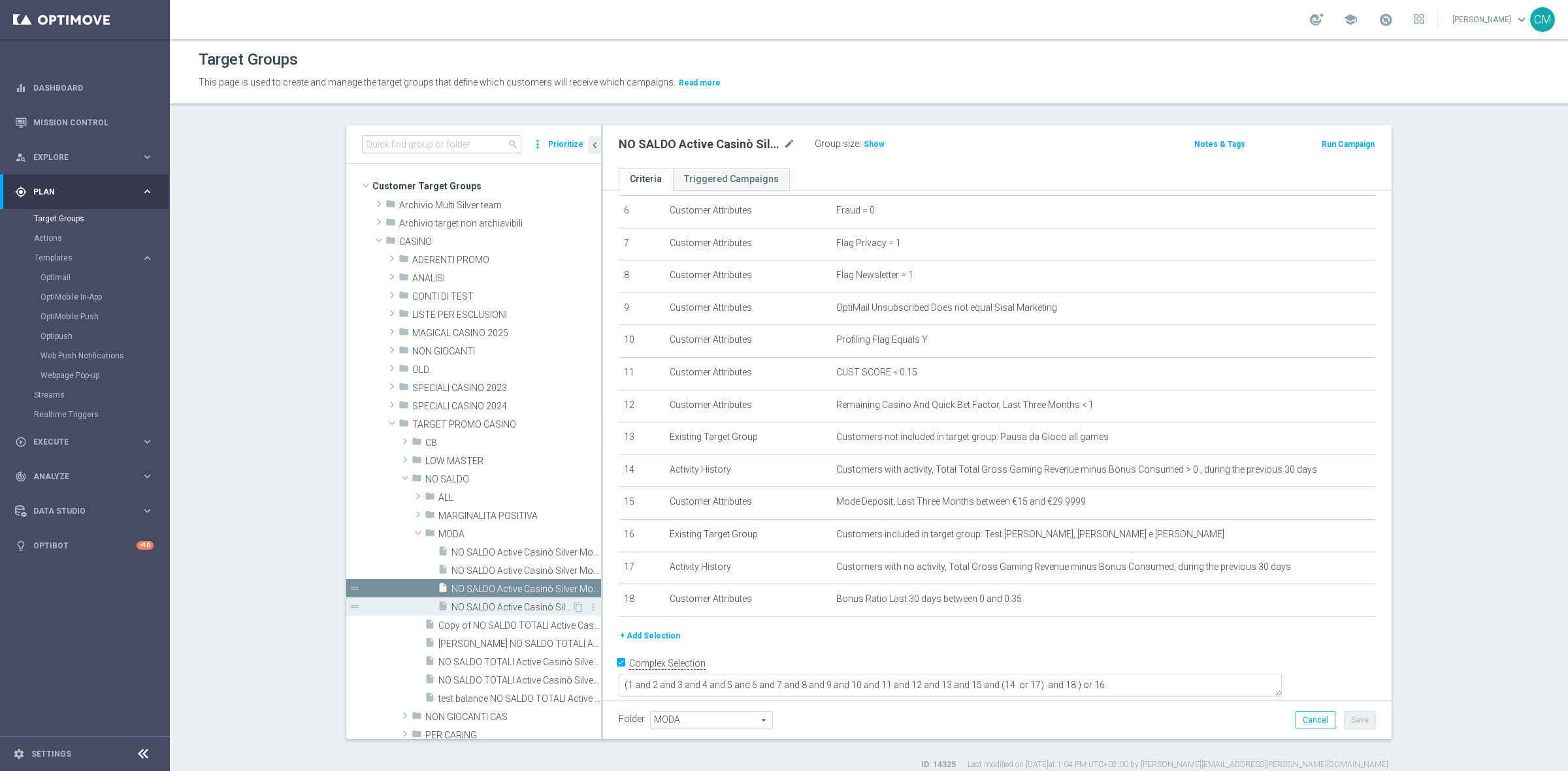
click at [519, 608] on span "NO SALDO Active Casinò Silver Moda 30-59,99" at bounding box center [511, 608] width 120 height 11
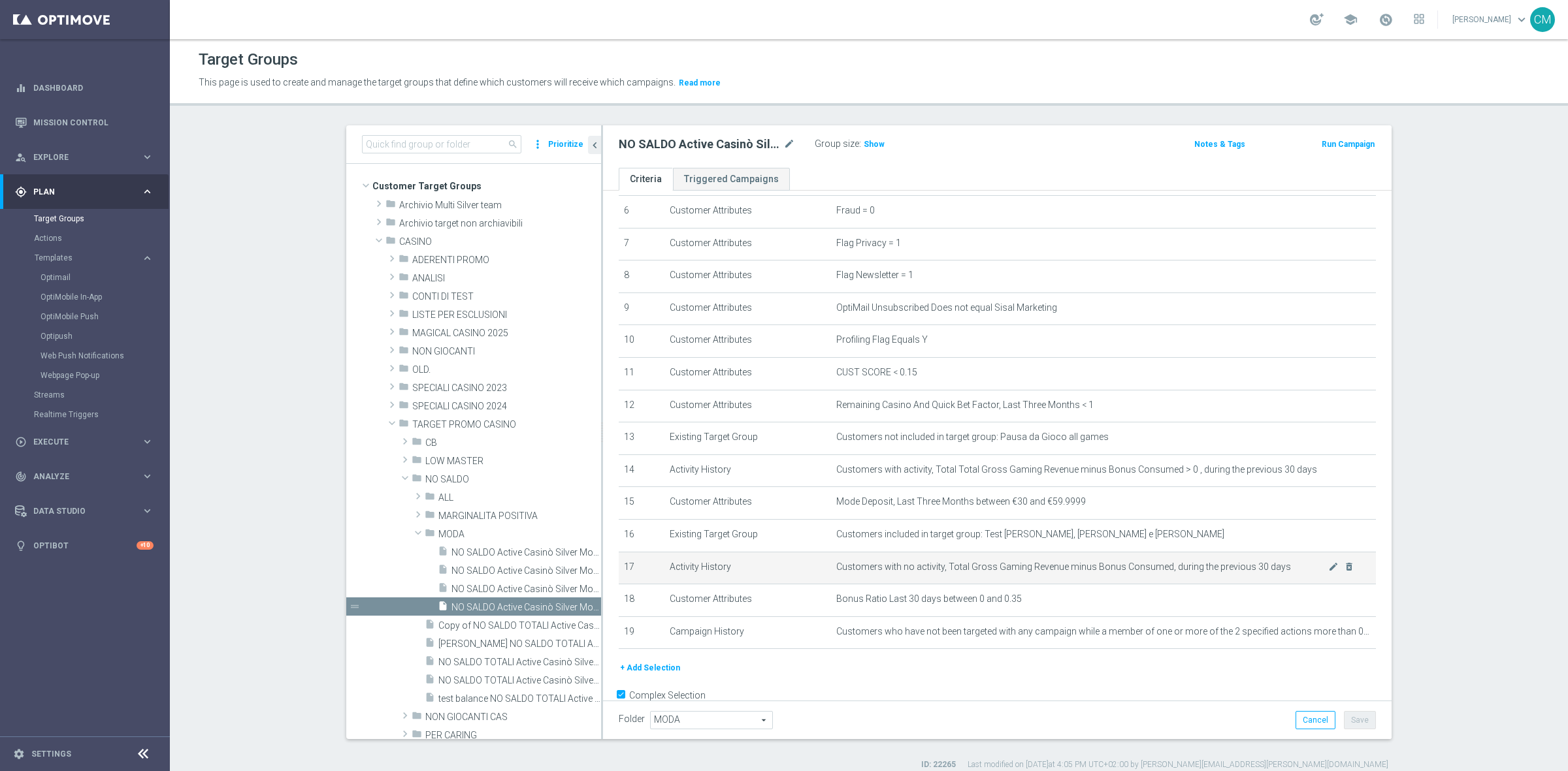
scroll to position [236, 0]
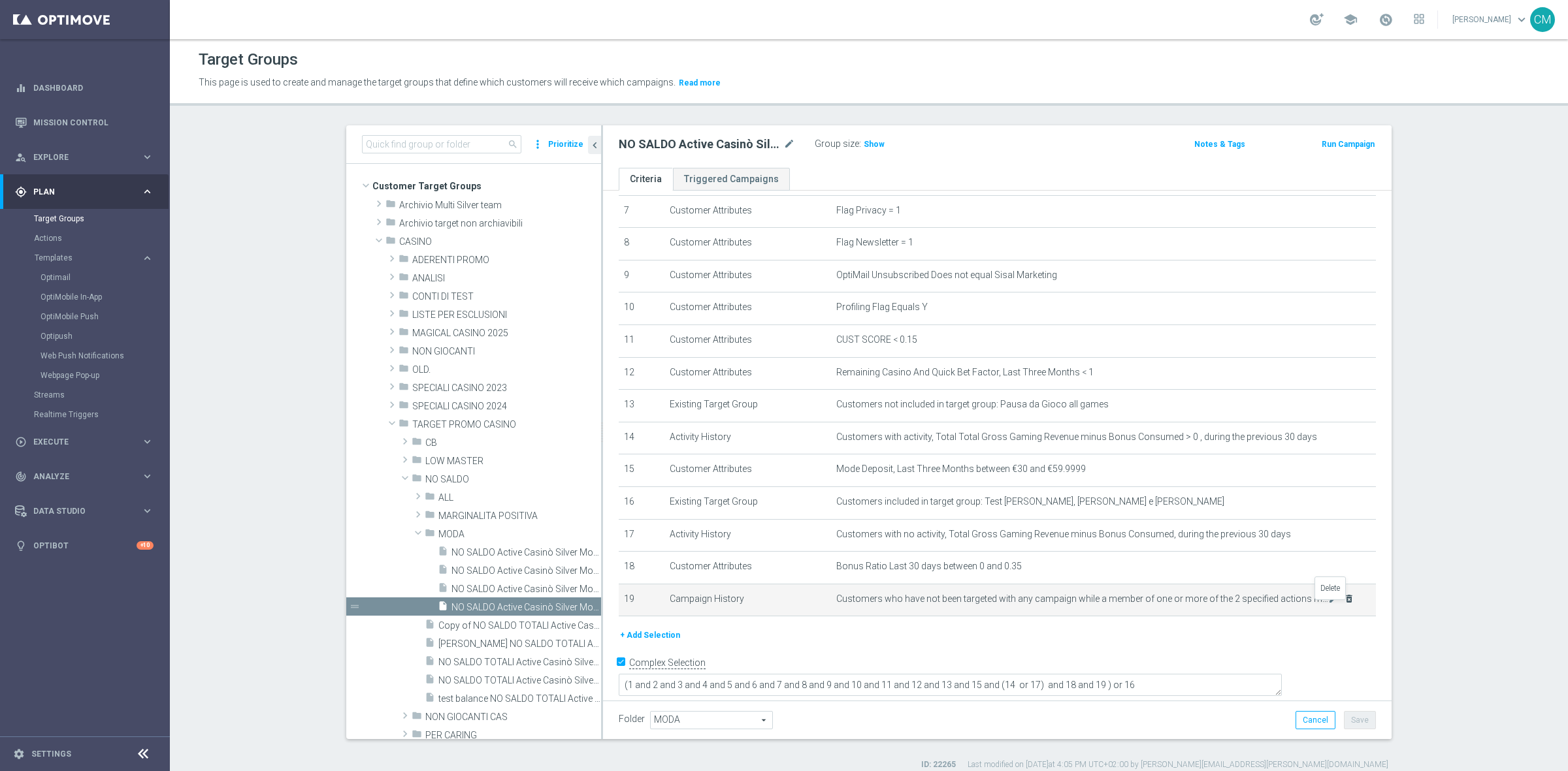
click at [1343, 604] on icon "delete_forever" at bounding box center [1348, 598] width 10 height 10
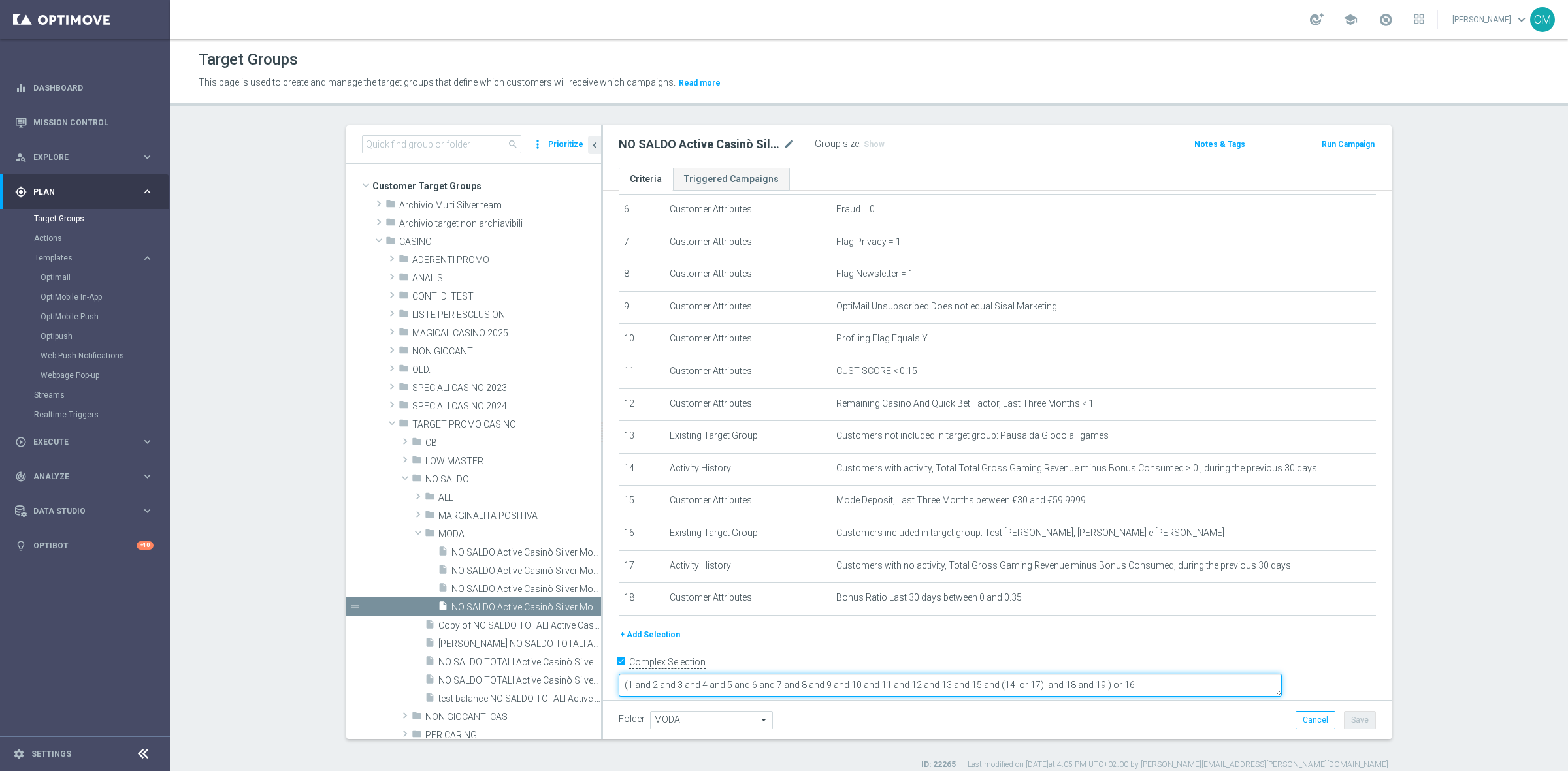
click at [1187, 674] on textarea "(1 and 2 and 3 and 4 and 5 and 6 and 7 and 8 and 9 and 10 and 11 and 12 and 13 …" at bounding box center [950, 685] width 663 height 23
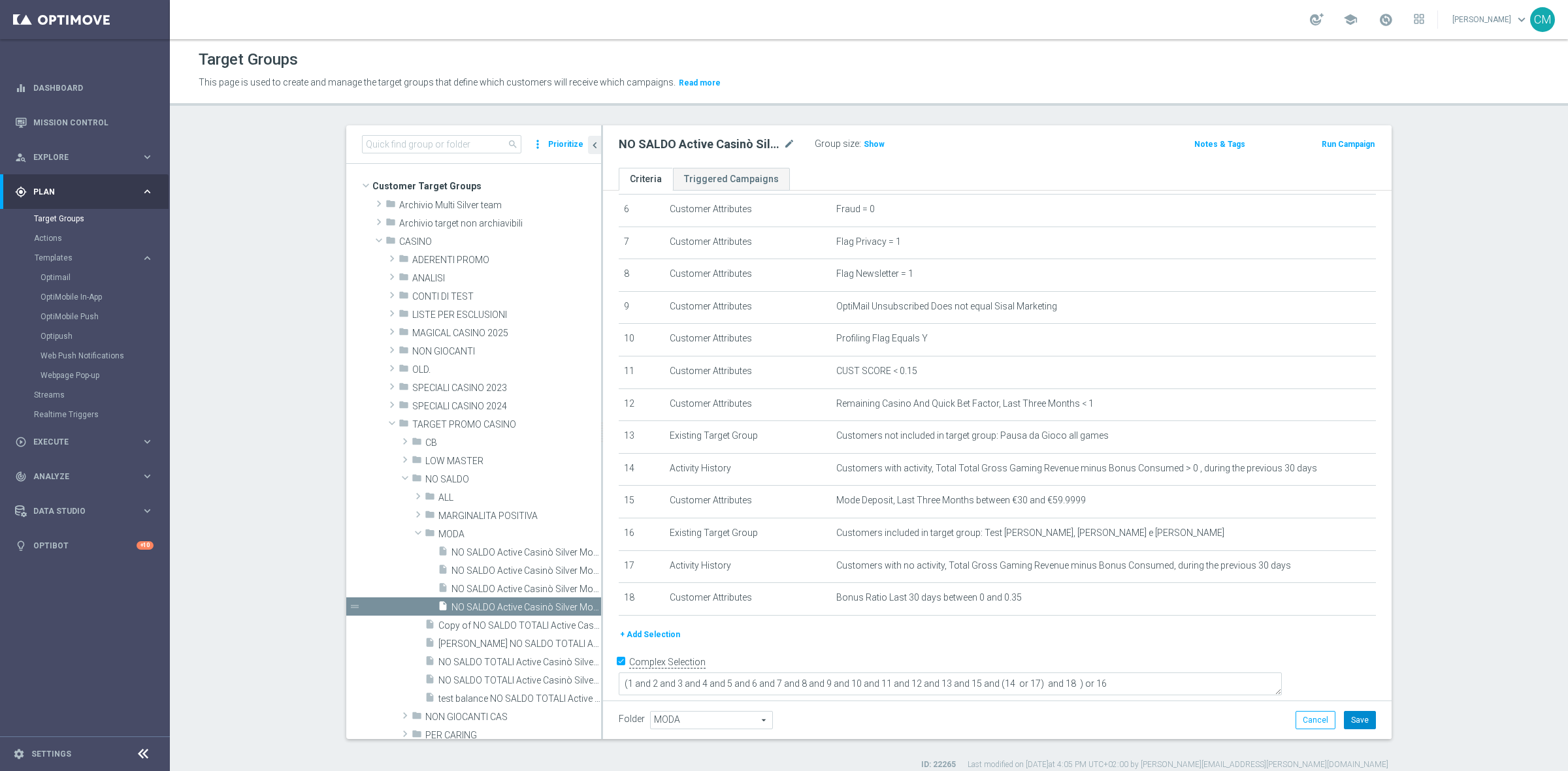
click at [1352, 715] on button "Save" at bounding box center [1359, 720] width 32 height 18
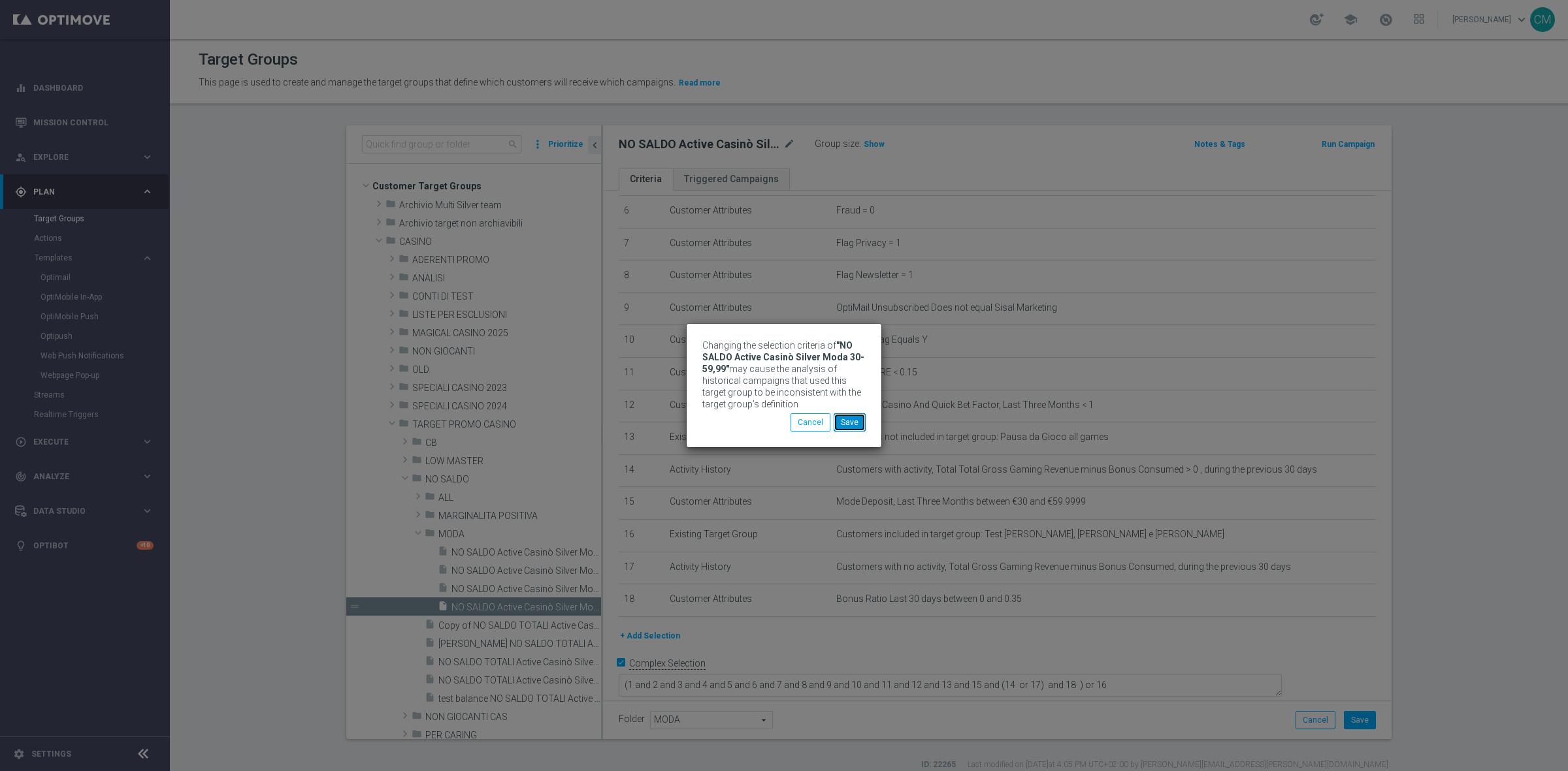
click at [849, 418] on button "Save" at bounding box center [849, 422] width 32 height 18
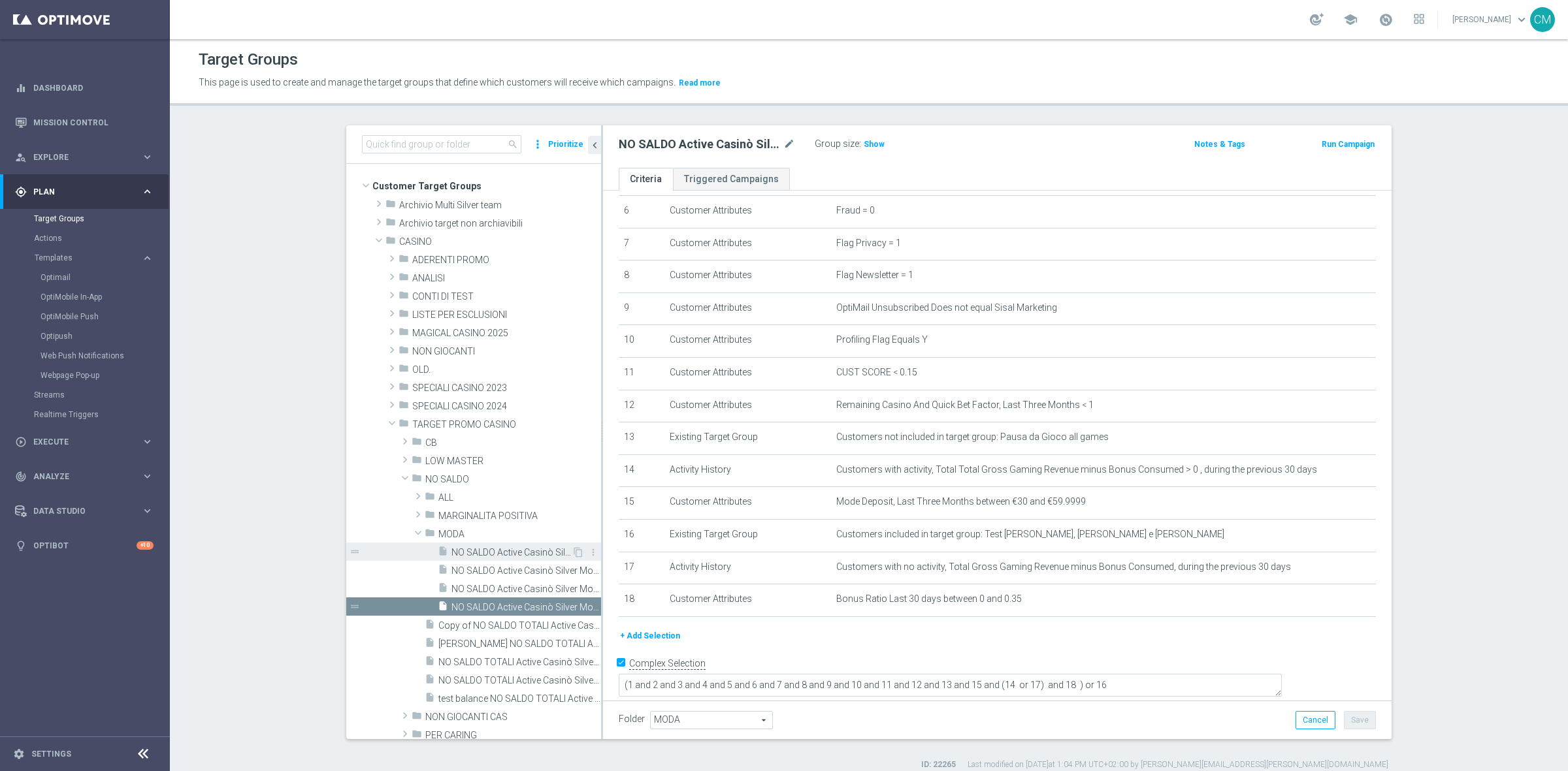
click at [514, 556] on span "NO SALDO Active Casinò Silver Moda >60" at bounding box center [511, 553] width 120 height 11
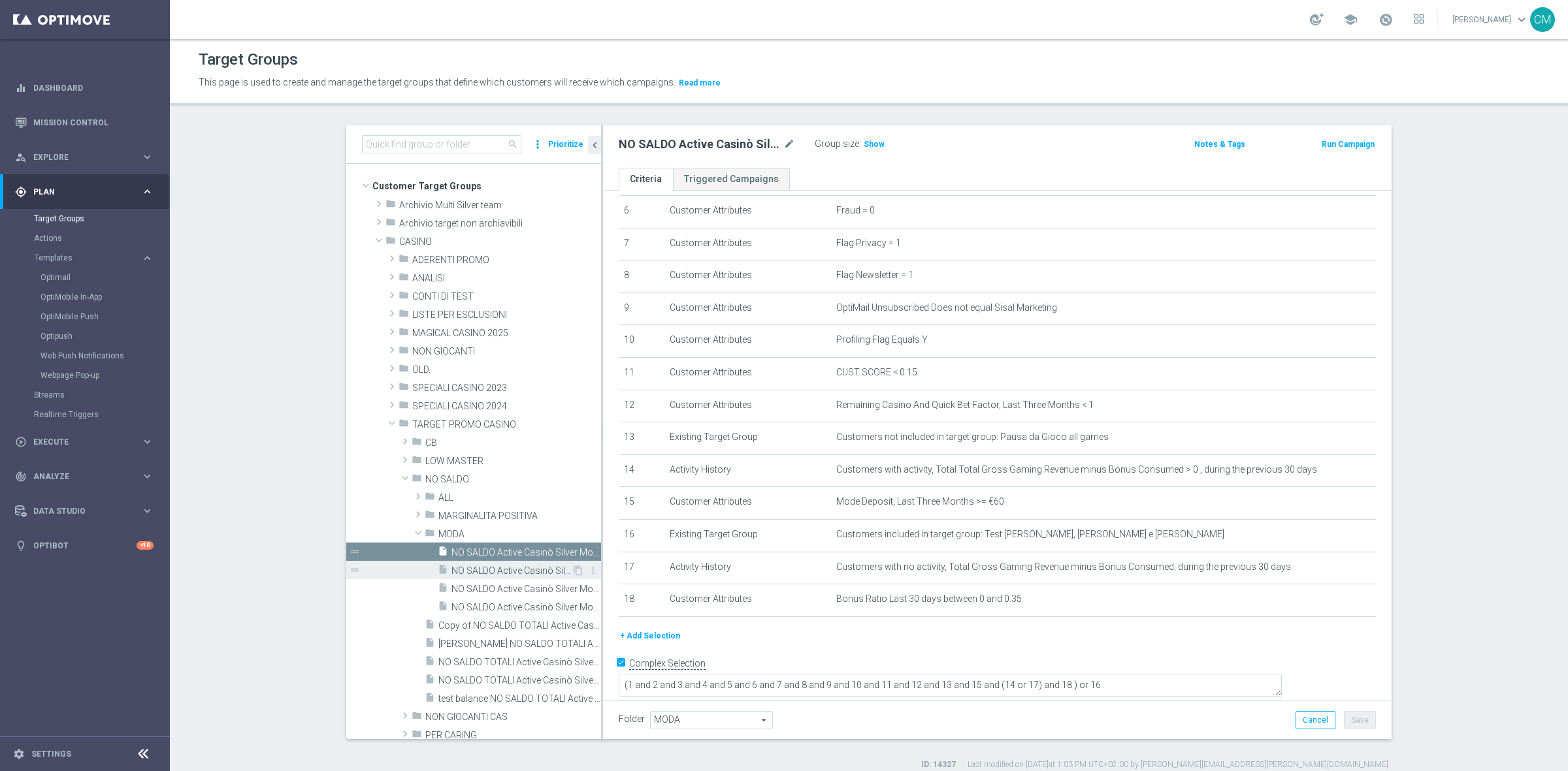
click at [521, 567] on span "NO SALDO Active Casinò Silver Moda 0-15€" at bounding box center [511, 571] width 120 height 11
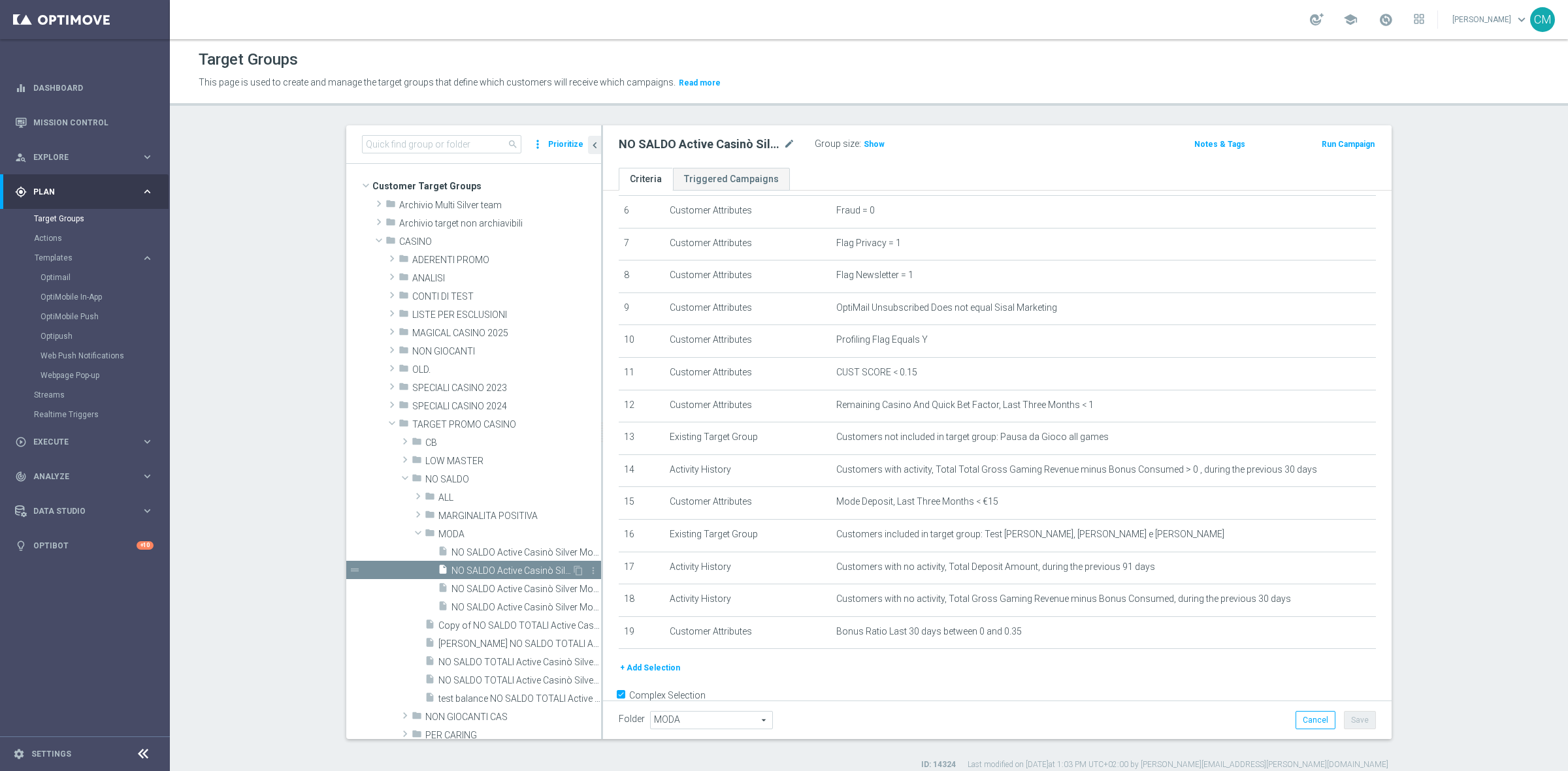
click at [519, 572] on span "NO SALDO Active Casinò Silver Moda 0-15€" at bounding box center [511, 571] width 120 height 11
click at [518, 593] on span "NO SALDO Active Casinò Silver Moda 15-29,99" at bounding box center [511, 589] width 120 height 11
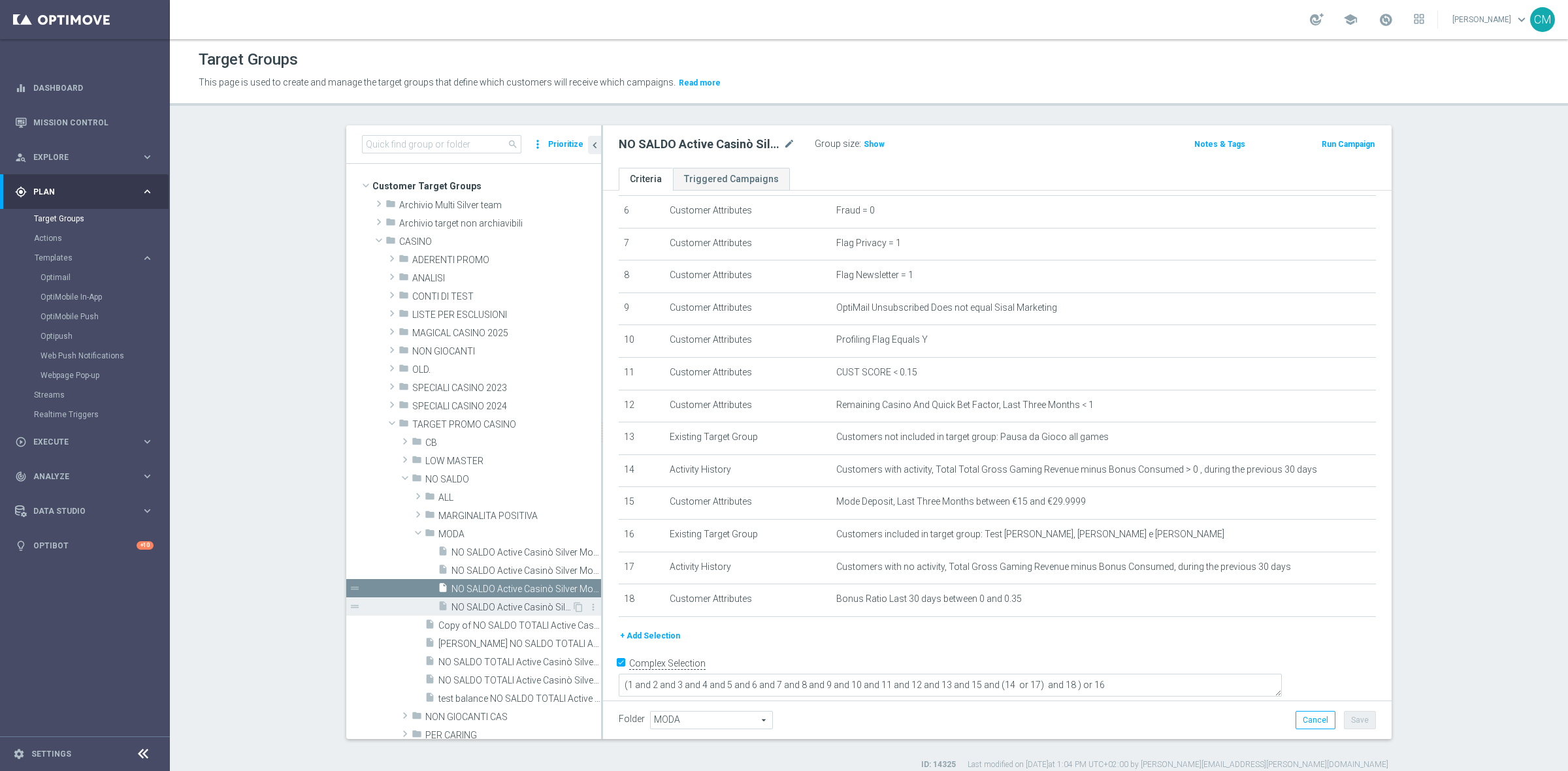
click at [518, 602] on span "NO SALDO Active Casinò Silver Moda 30-59,99" at bounding box center [511, 608] width 120 height 11
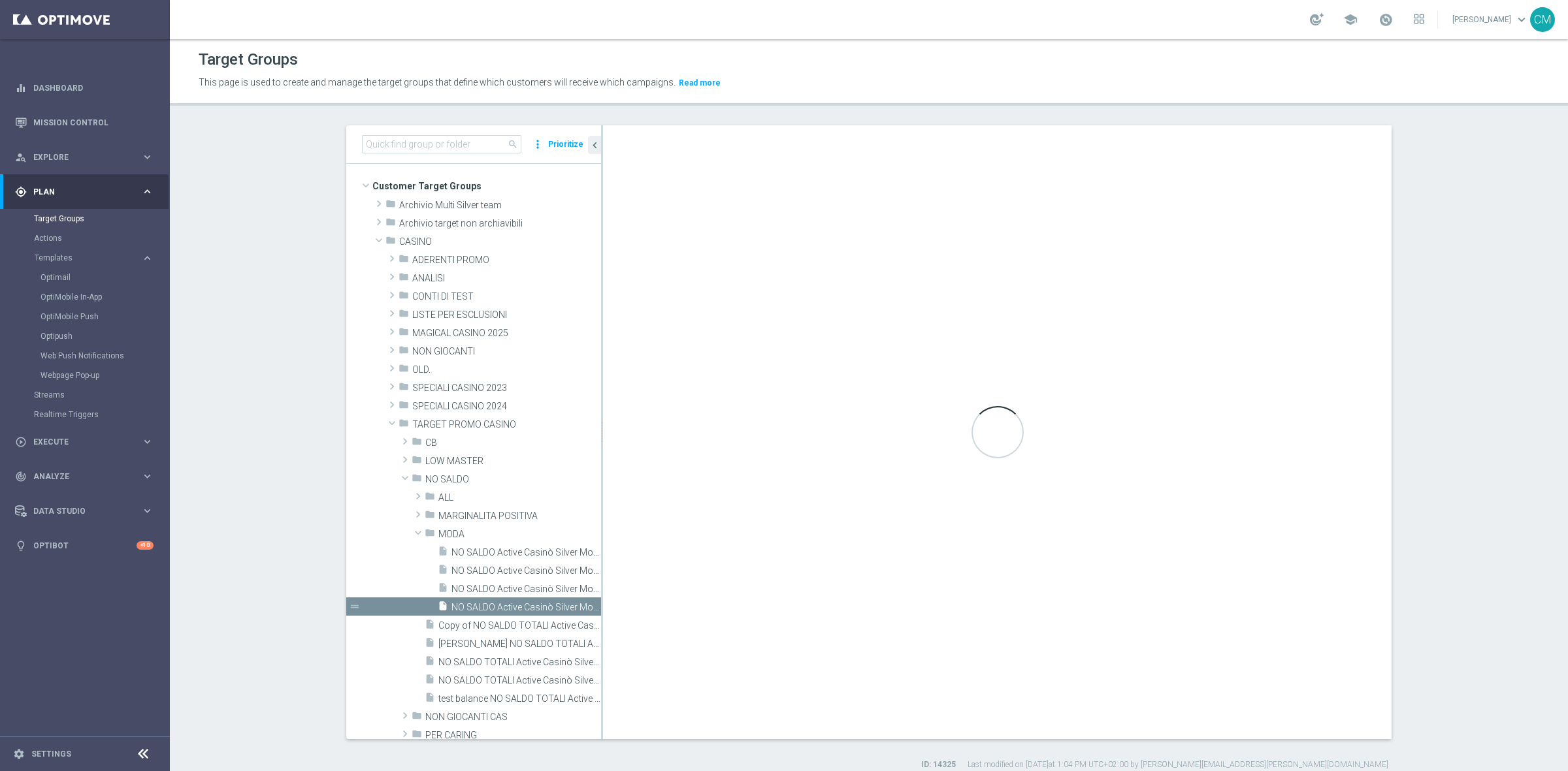
type textarea "(1 and 2 and 3 and 4 and 5 and 6 and 7 and 8 and 9 and 10 and 11 and 12 and 13 …"
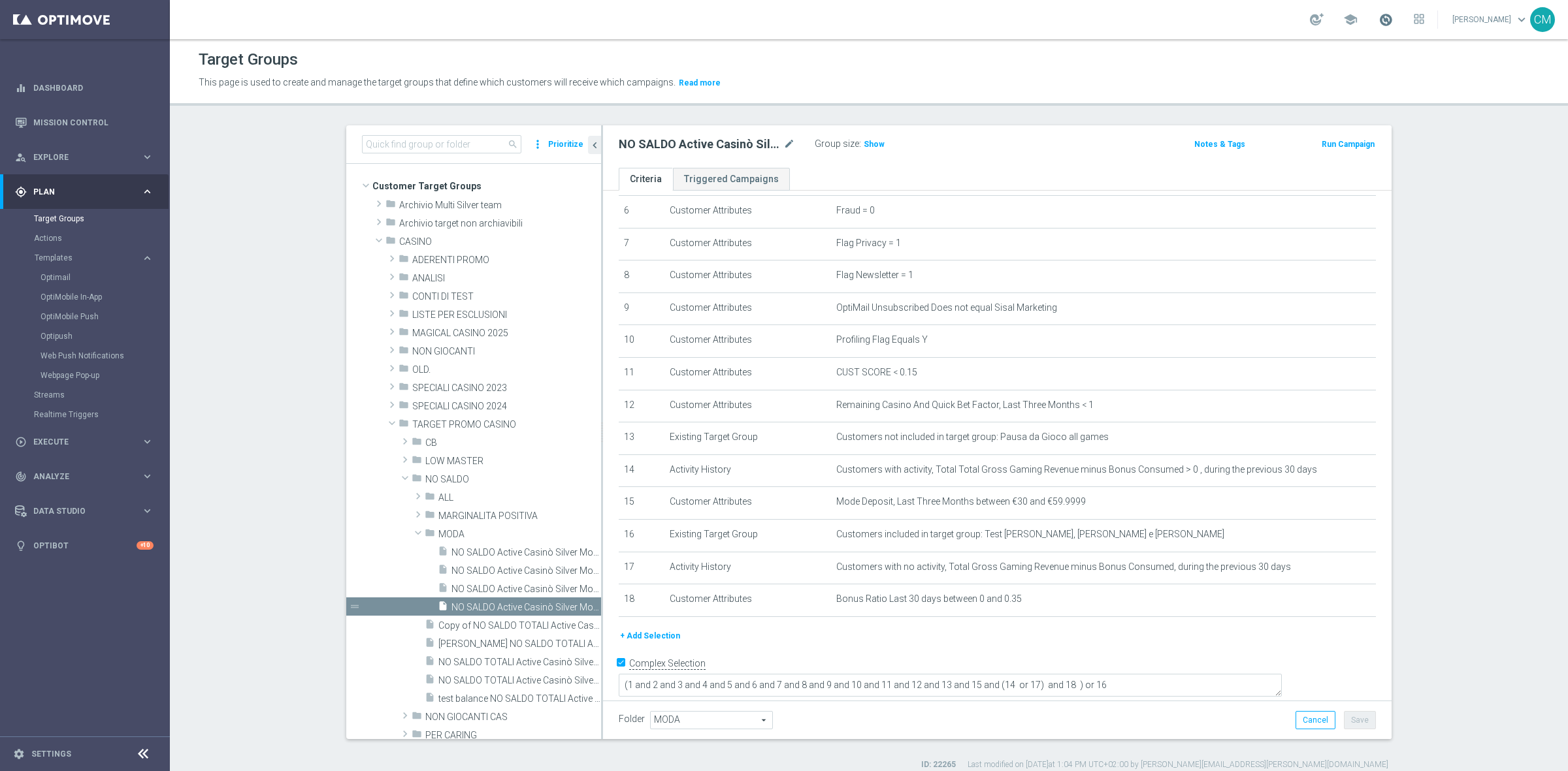
click at [1391, 21] on span at bounding box center [1386, 20] width 14 height 14
click at [439, 277] on span "ANALISI" at bounding box center [476, 279] width 127 height 11
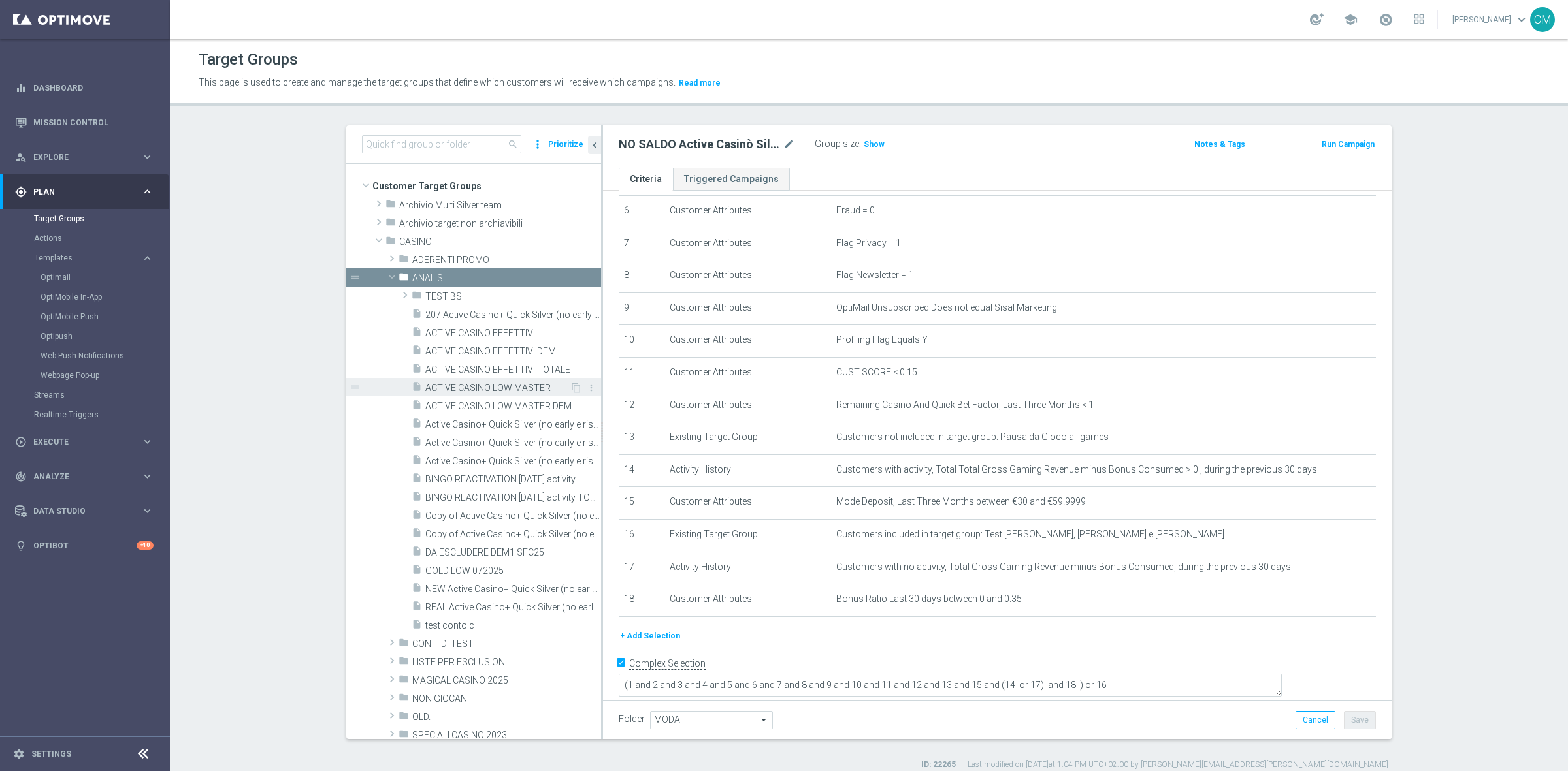
click at [503, 387] on span "ACTIVE CASINO LOW MASTER" at bounding box center [497, 388] width 145 height 11
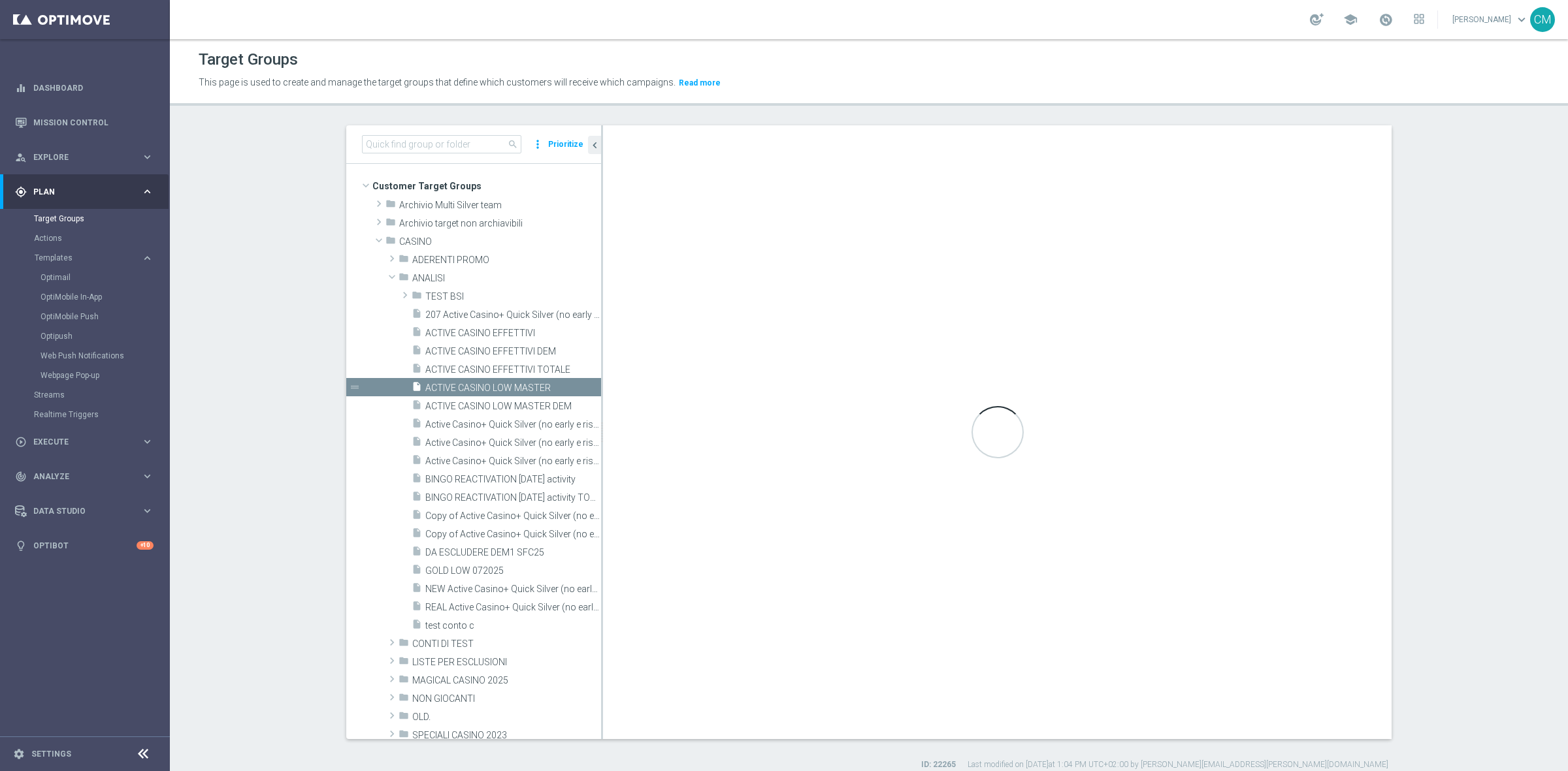
checkbox input "false"
type input "ANALISI"
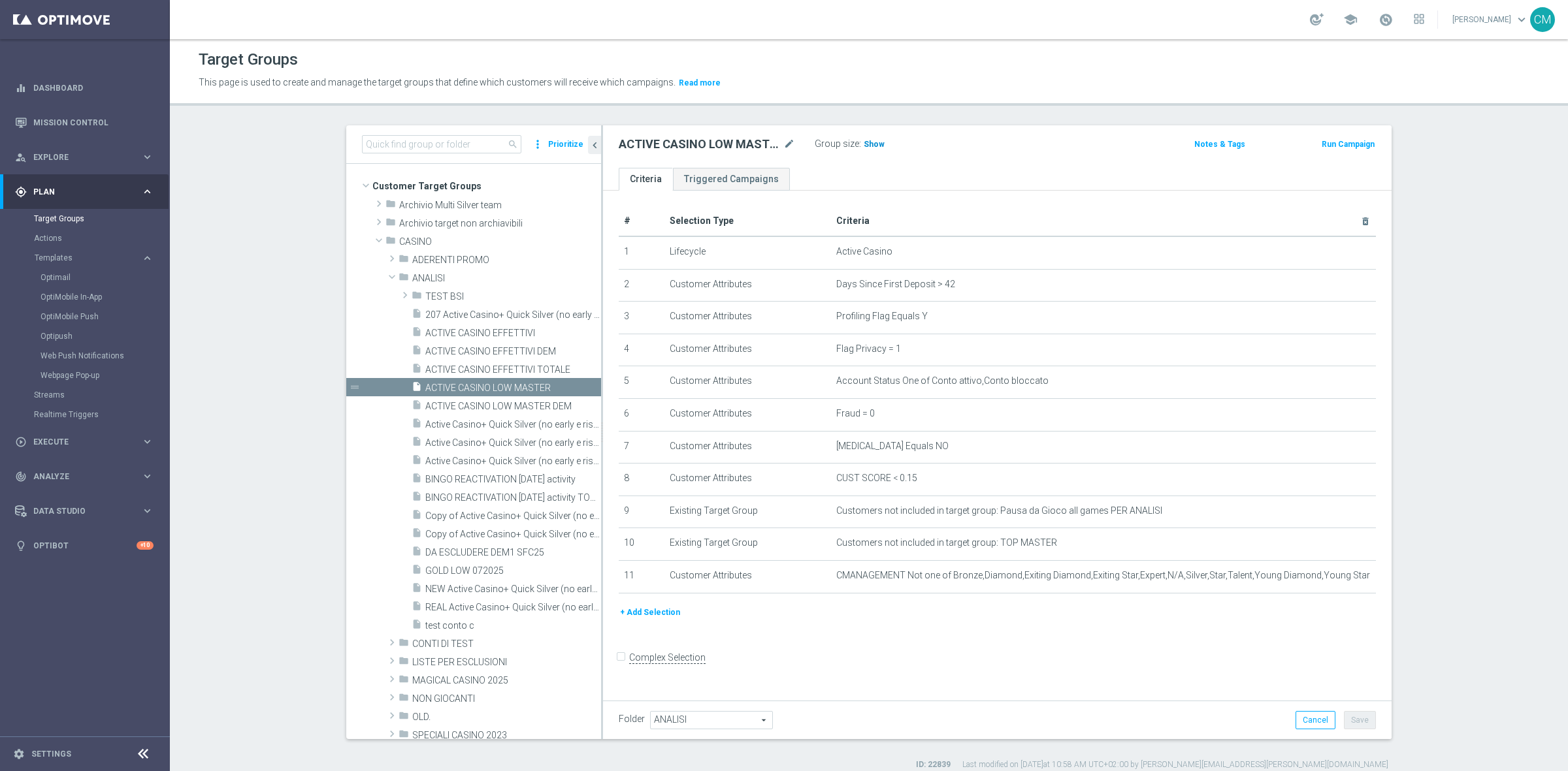
click at [863, 144] on span "Show" at bounding box center [874, 144] width 21 height 9
drag, startPoint x: 1095, startPoint y: 199, endPoint x: 877, endPoint y: 138, distance: 226.4
click at [877, 138] on div "ACTIVE CASINO LOW MASTER mode_edit Group size : 16,030 Notes & Tags Run Campaig…" at bounding box center [997, 433] width 789 height 614
click at [874, 145] on span "16,030" at bounding box center [877, 146] width 27 height 13
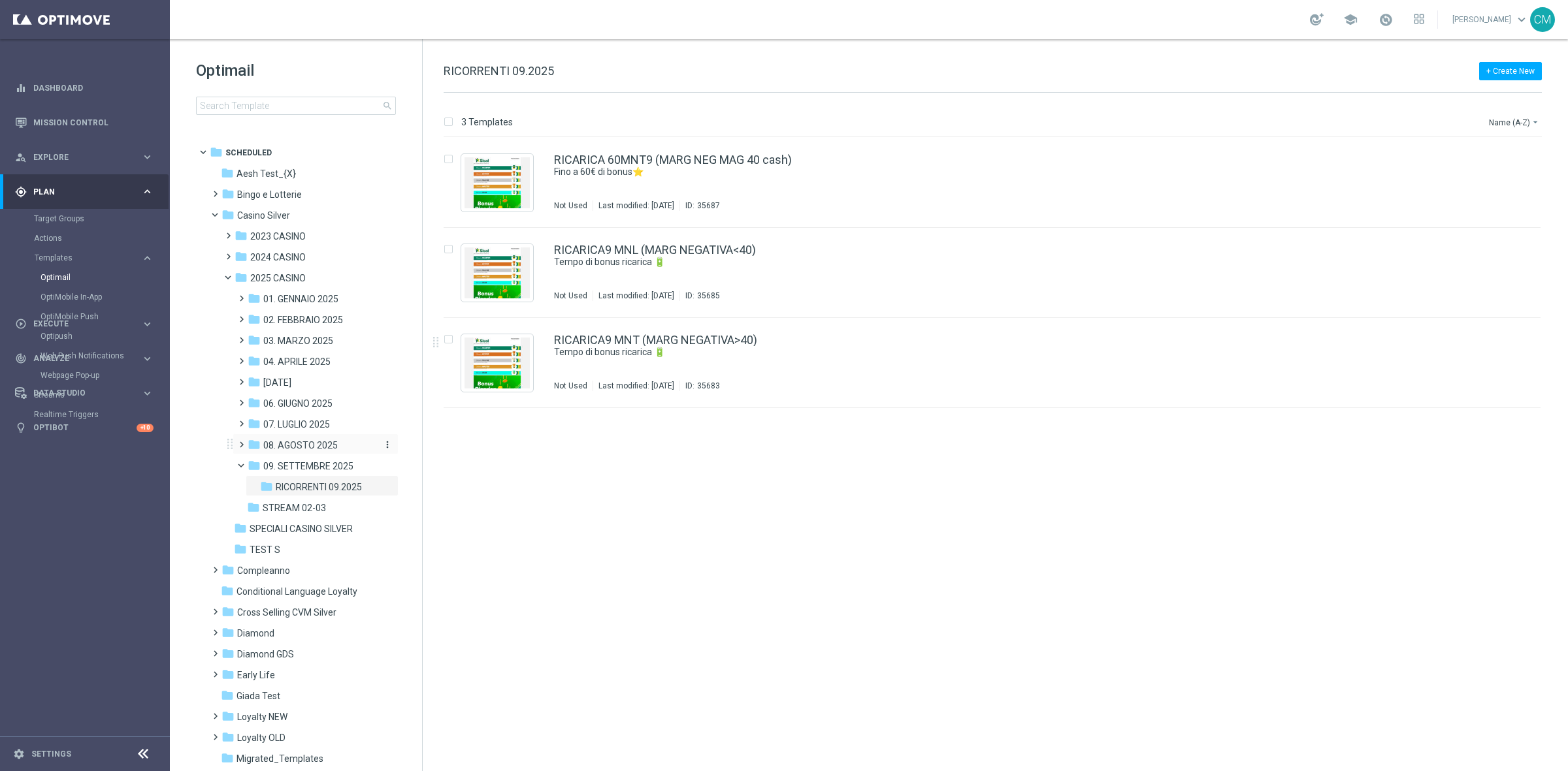
click at [314, 444] on span "08. AGOSTO 2025" at bounding box center [300, 445] width 75 height 12
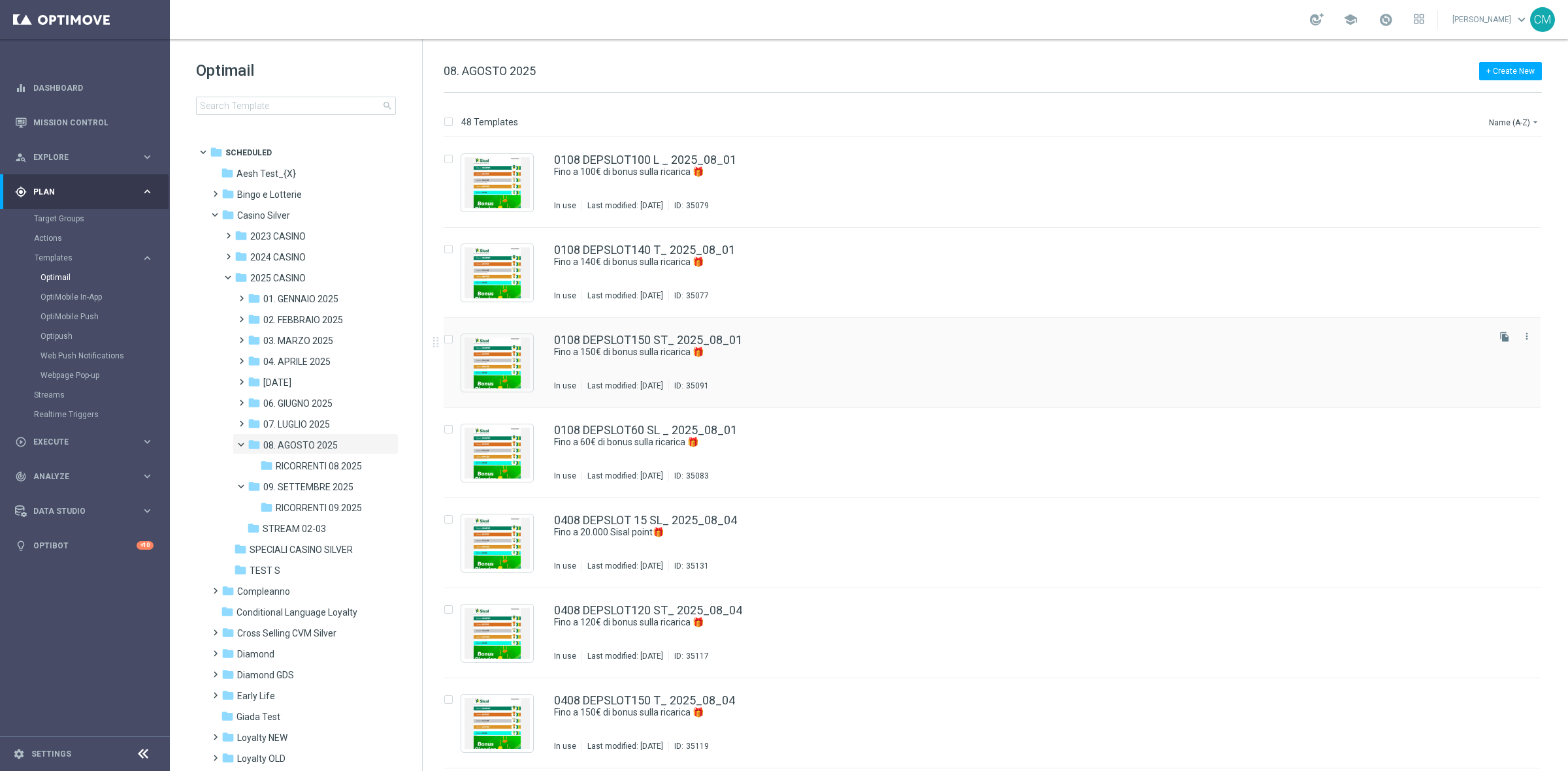
click at [678, 370] on div "0108 DEPSLOT150 ST_ 2025_08_01 Fino a 150€ di bonus sulla ricarica 🎁 In use Las…" at bounding box center [1020, 363] width 932 height 57
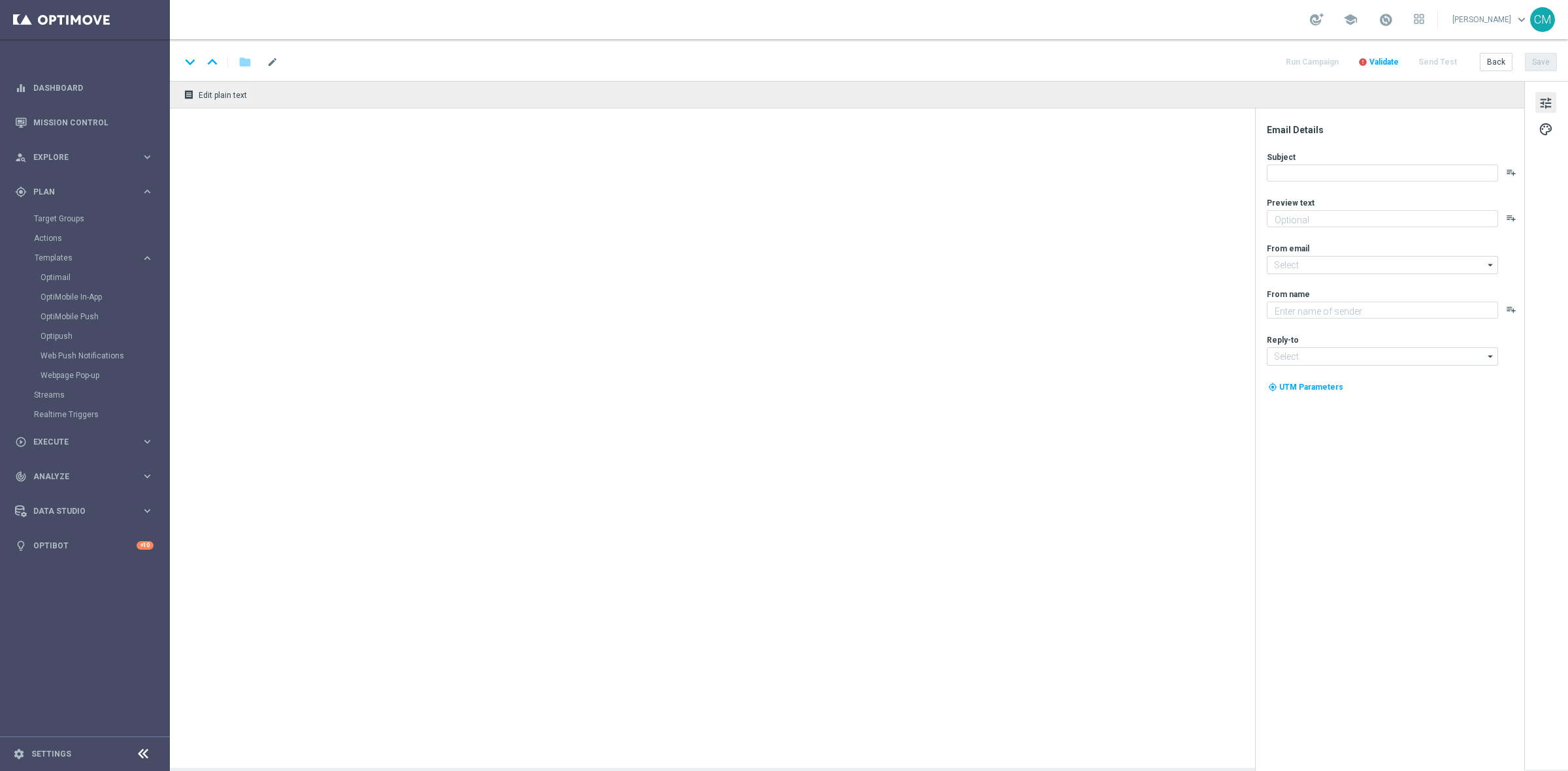
type textarea "Scopri la promozione che ti abbiamo riservato"
type input "[EMAIL_ADDRESS][DOMAIN_NAME]"
type textarea "Sisal"
type input "[EMAIL_ADDRESS][DOMAIN_NAME]"
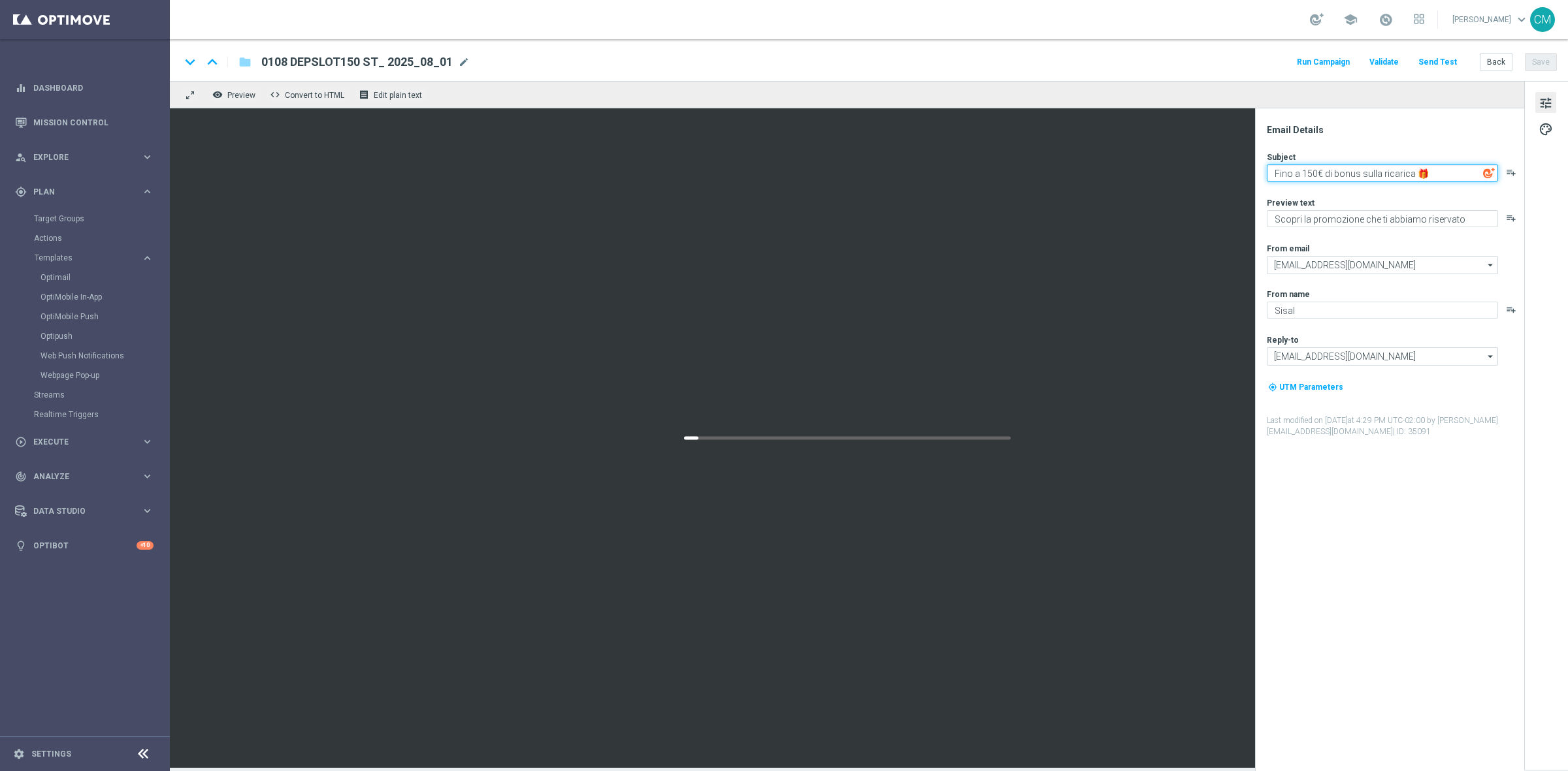
drag, startPoint x: 1434, startPoint y: 170, endPoint x: 1252, endPoint y: 180, distance: 182.3
click at [1252, 180] on div "remove_red_eye Preview code Convert to HTML receipt Edit plain text Email Detai…" at bounding box center [868, 424] width 1398 height 687
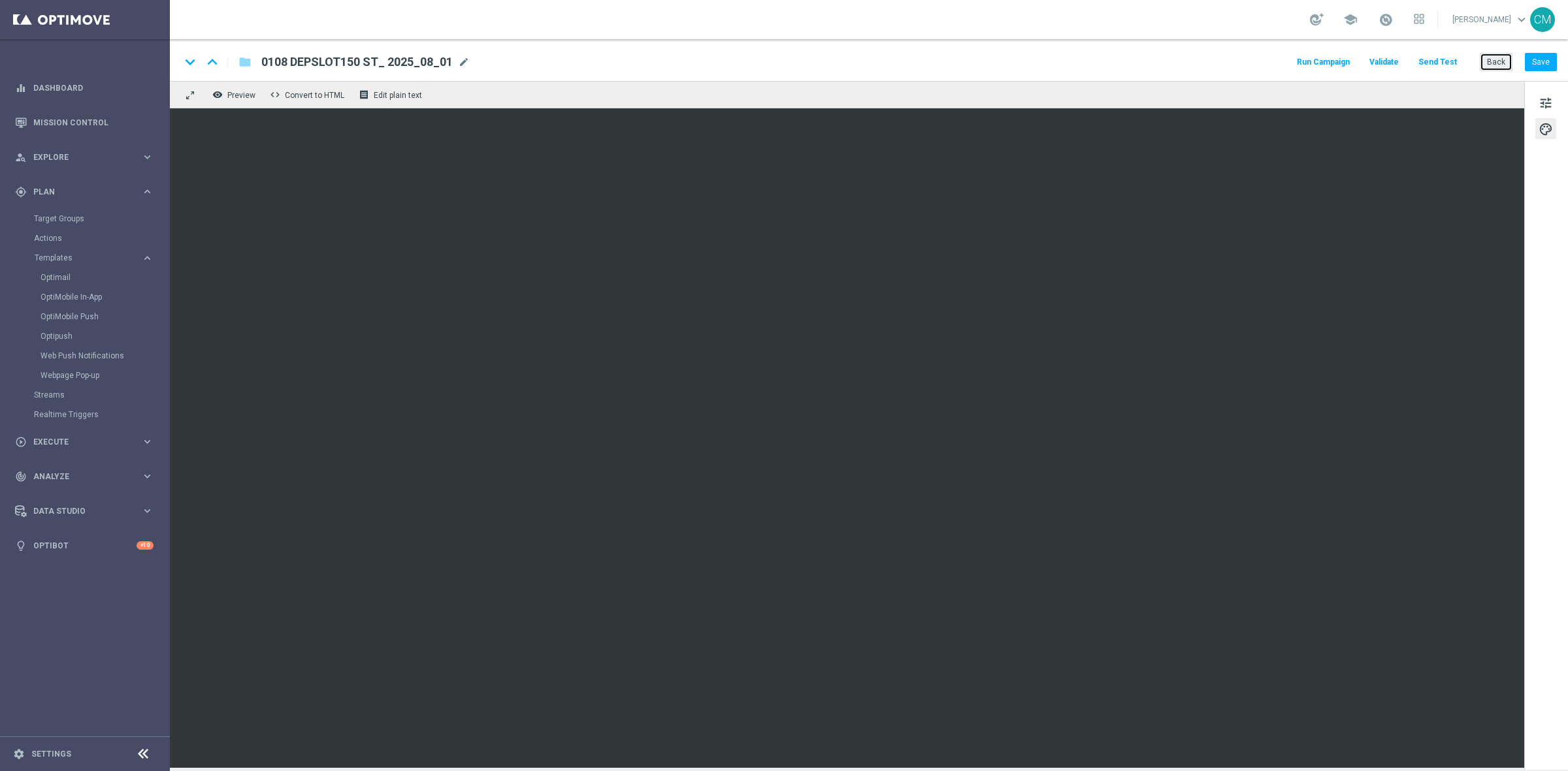
click at [1502, 53] on button "Back" at bounding box center [1496, 61] width 33 height 18
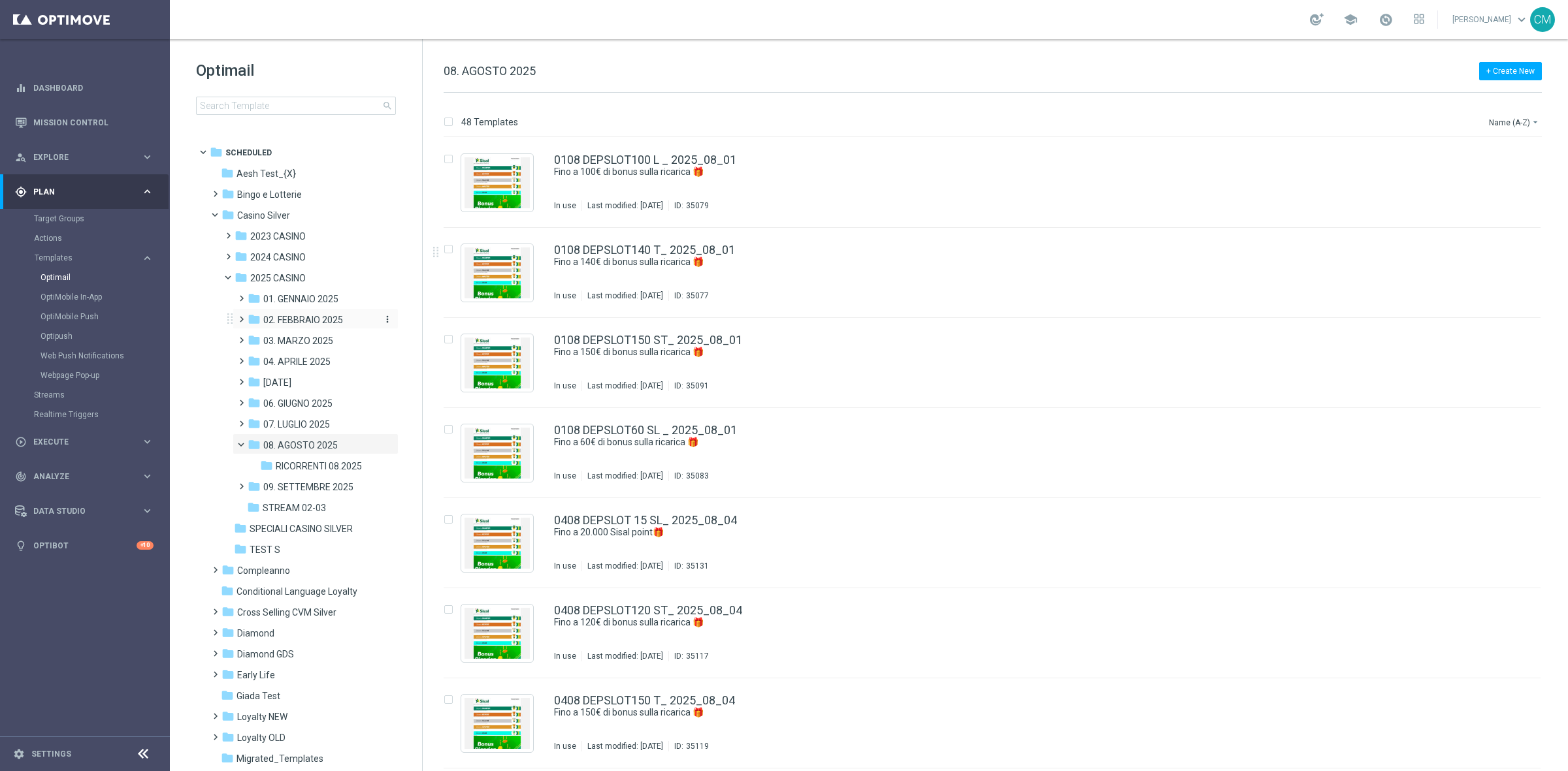
click at [341, 316] on span "02. FEBBRAIO 2025" at bounding box center [302, 320] width 79 height 12
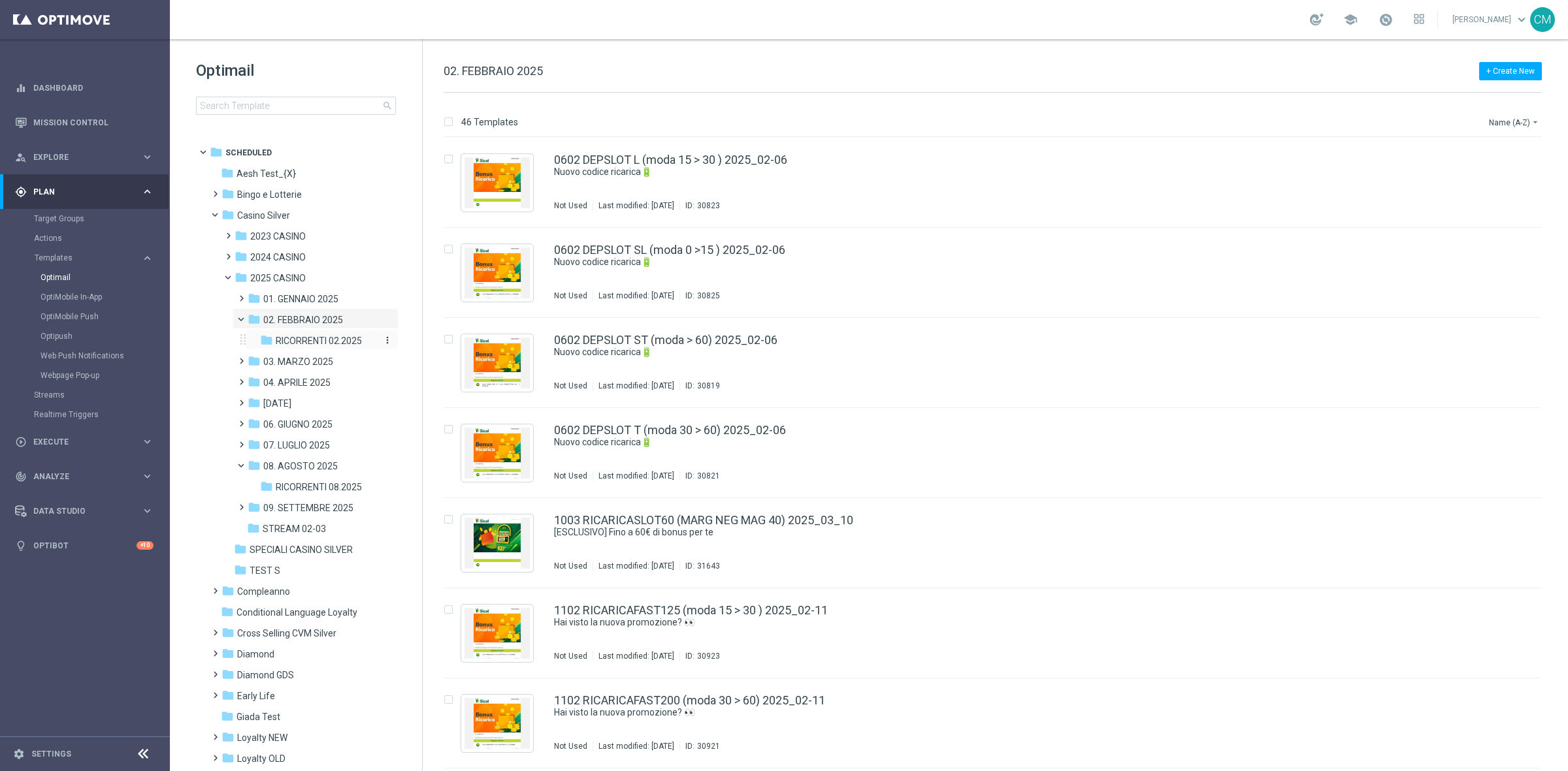
click at [324, 343] on span "RICORRENTI 02.2025" at bounding box center [319, 341] width 86 height 12
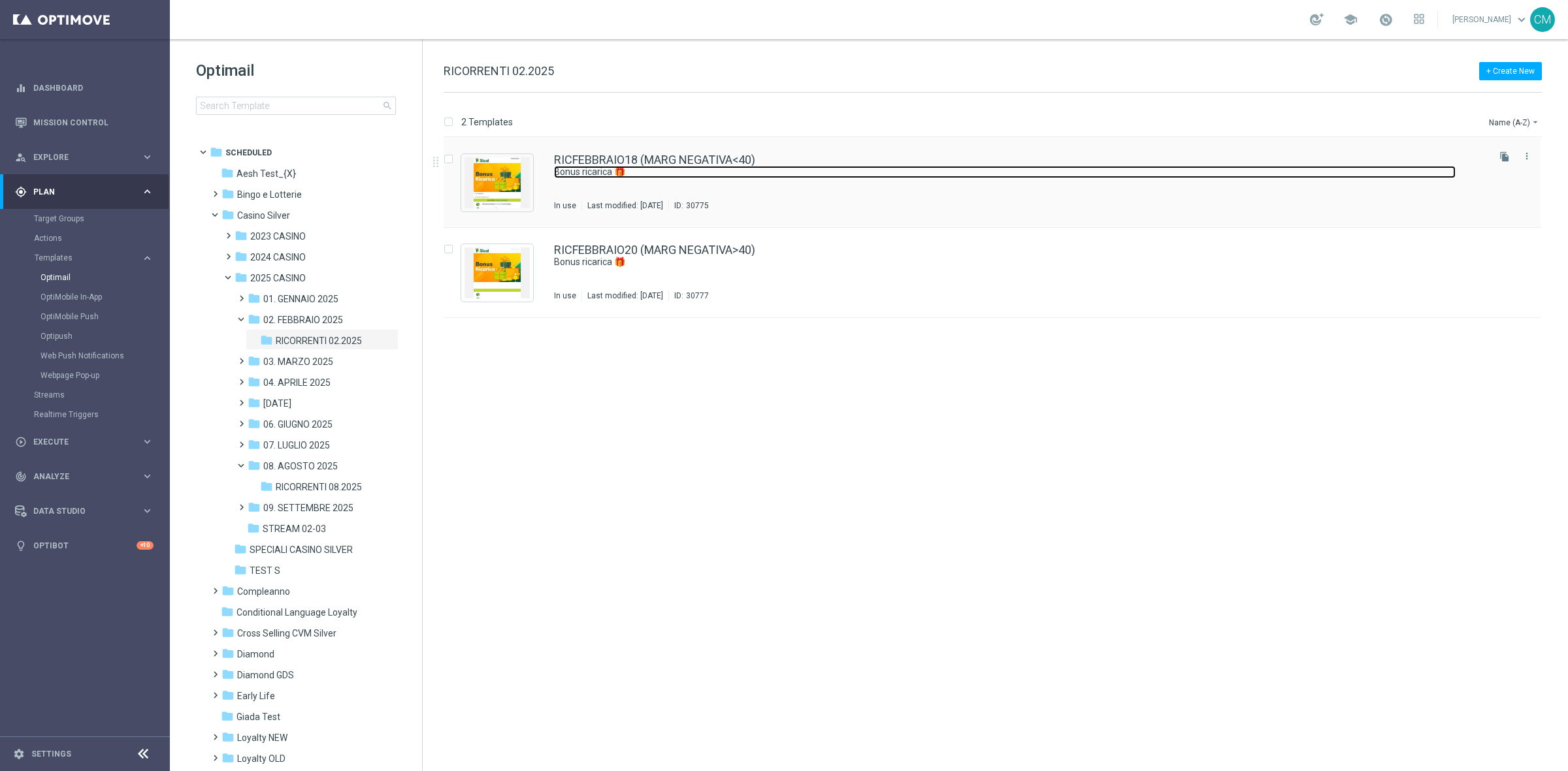
click at [773, 177] on link "Bonus ricarica 🎁" at bounding box center [1004, 172] width 901 height 13
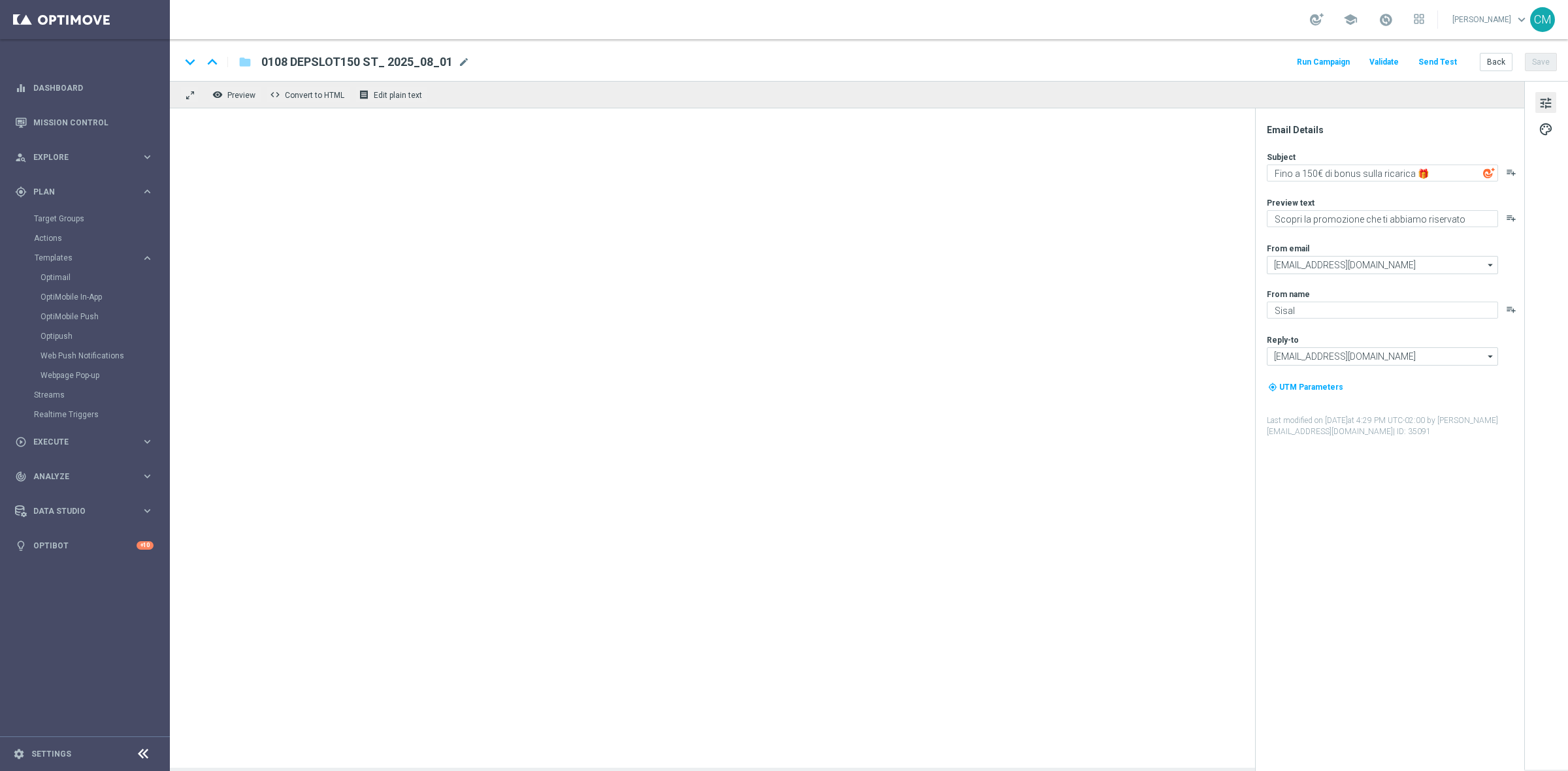
type textarea "Bonus ricarica 🎁"
type textarea "Per te fino a 18.000 Sisal point"
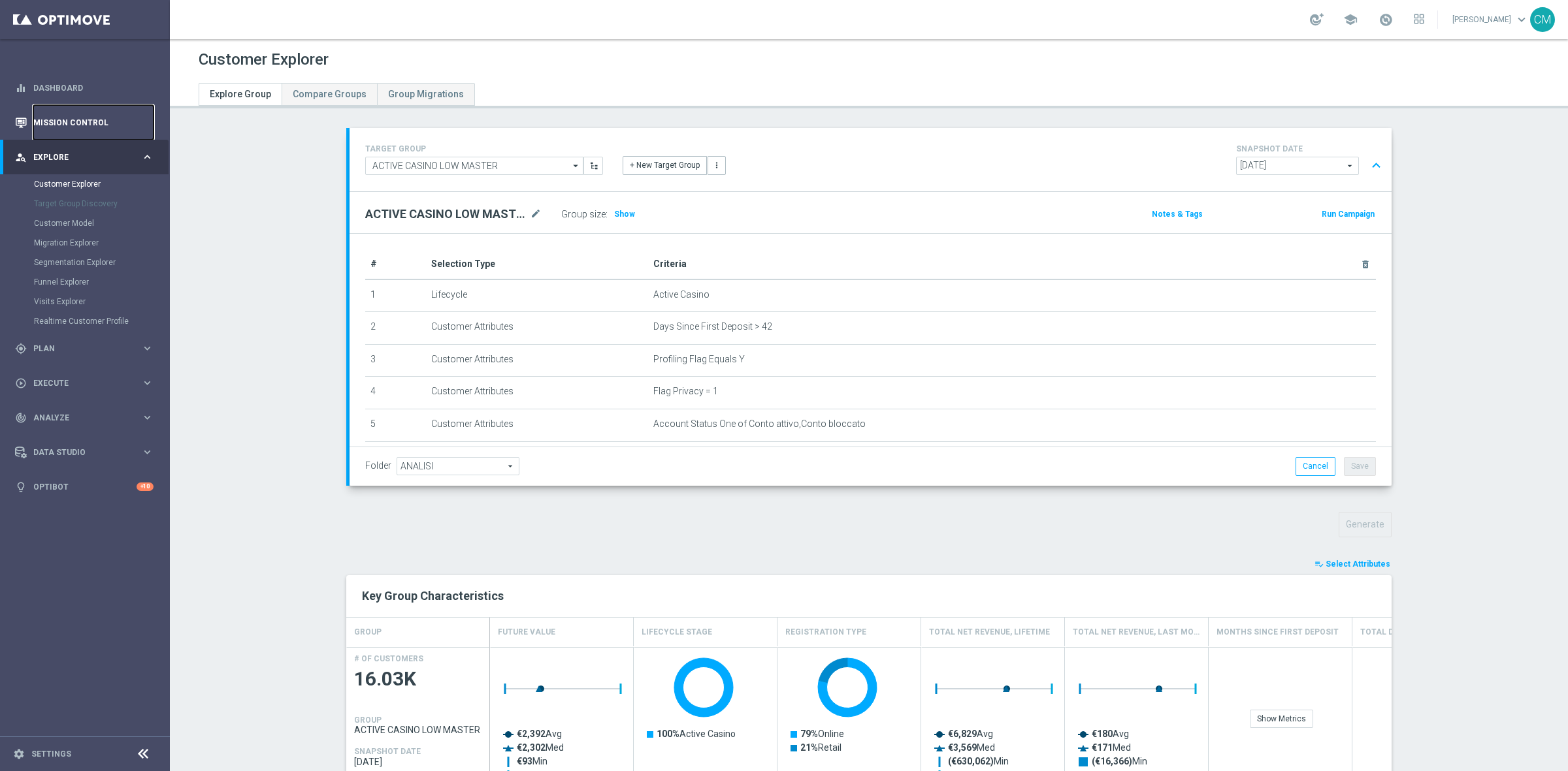
click at [86, 115] on link "Mission Control" at bounding box center [93, 122] width 120 height 35
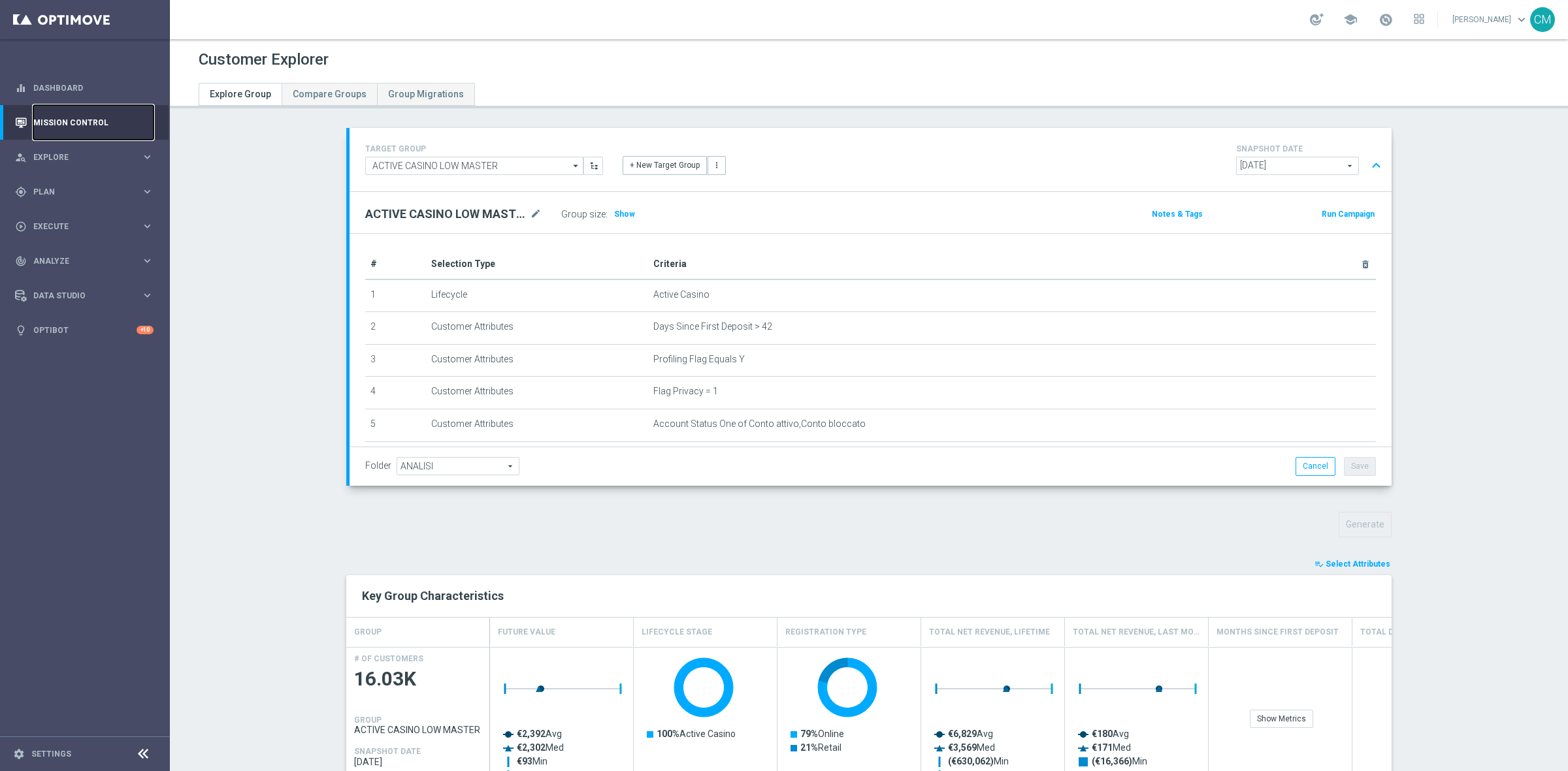
click at [86, 115] on link "Mission Control" at bounding box center [93, 122] width 120 height 35
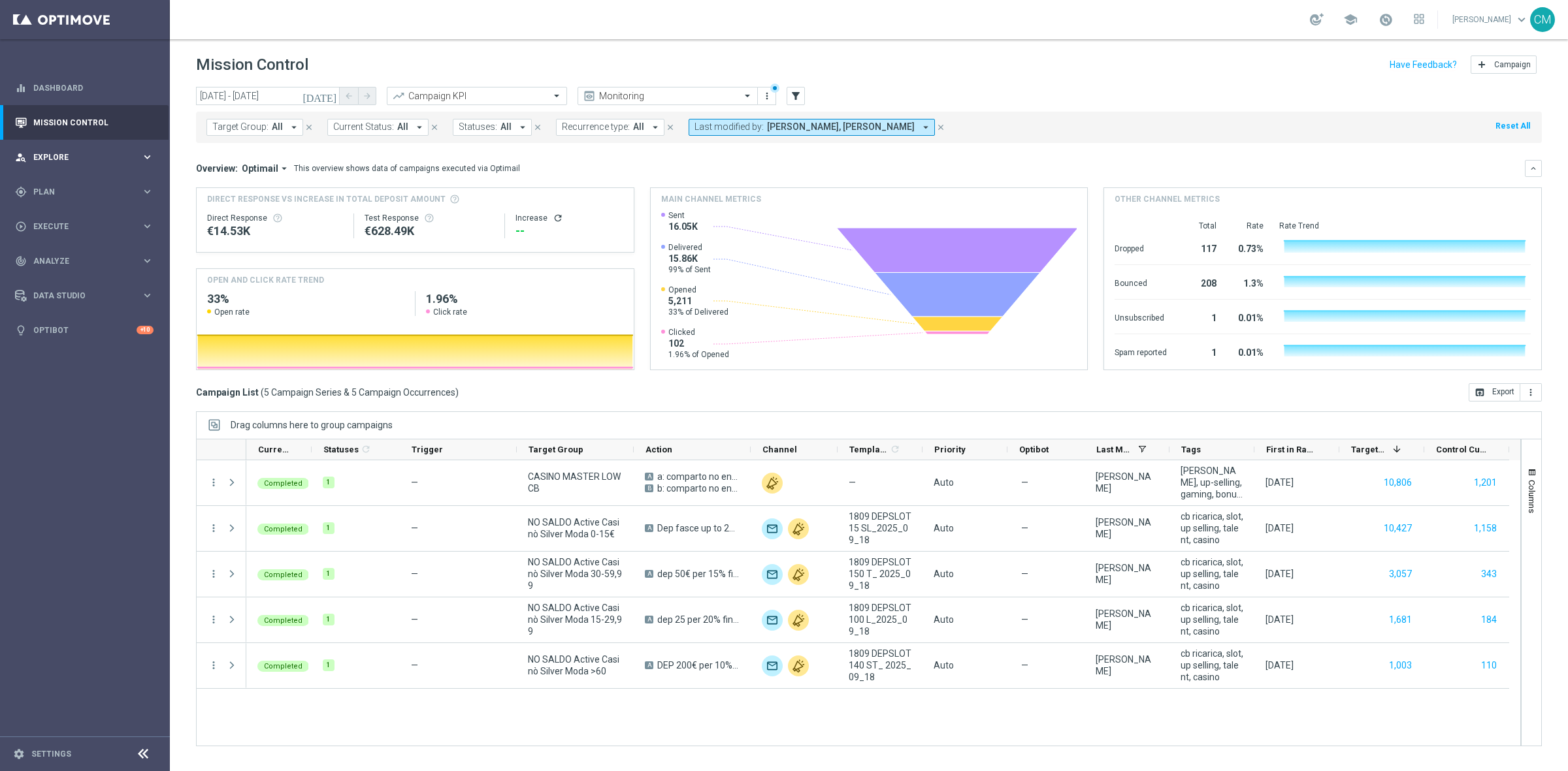
click at [72, 154] on span "Explore" at bounding box center [86, 157] width 108 height 8
click at [334, 93] on icon "today" at bounding box center [320, 96] width 35 height 12
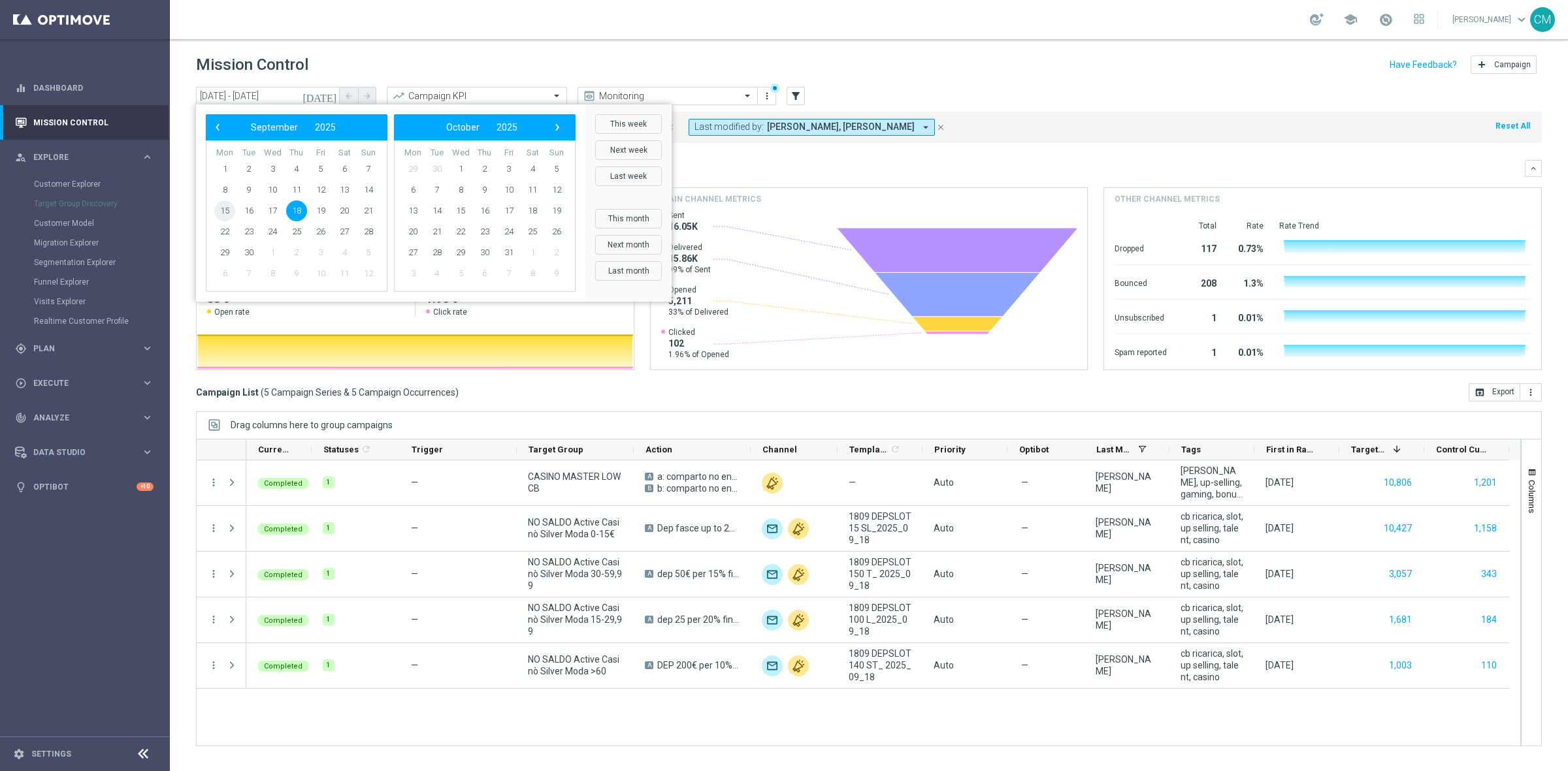
click at [233, 210] on span "15" at bounding box center [225, 210] width 21 height 21
type input "15 Sep 2025 - 15 Sep 2025"
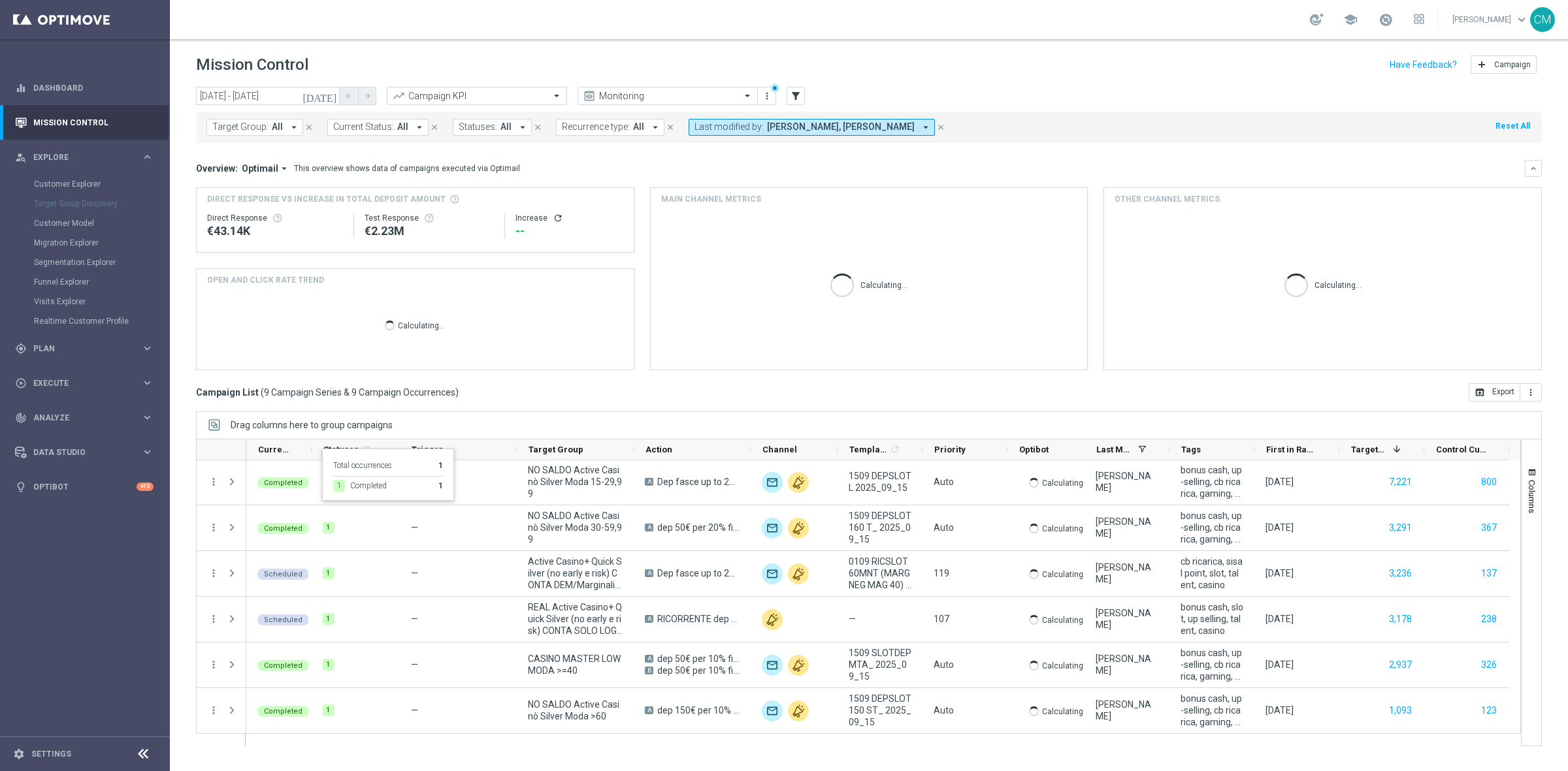
scroll to position [138, 0]
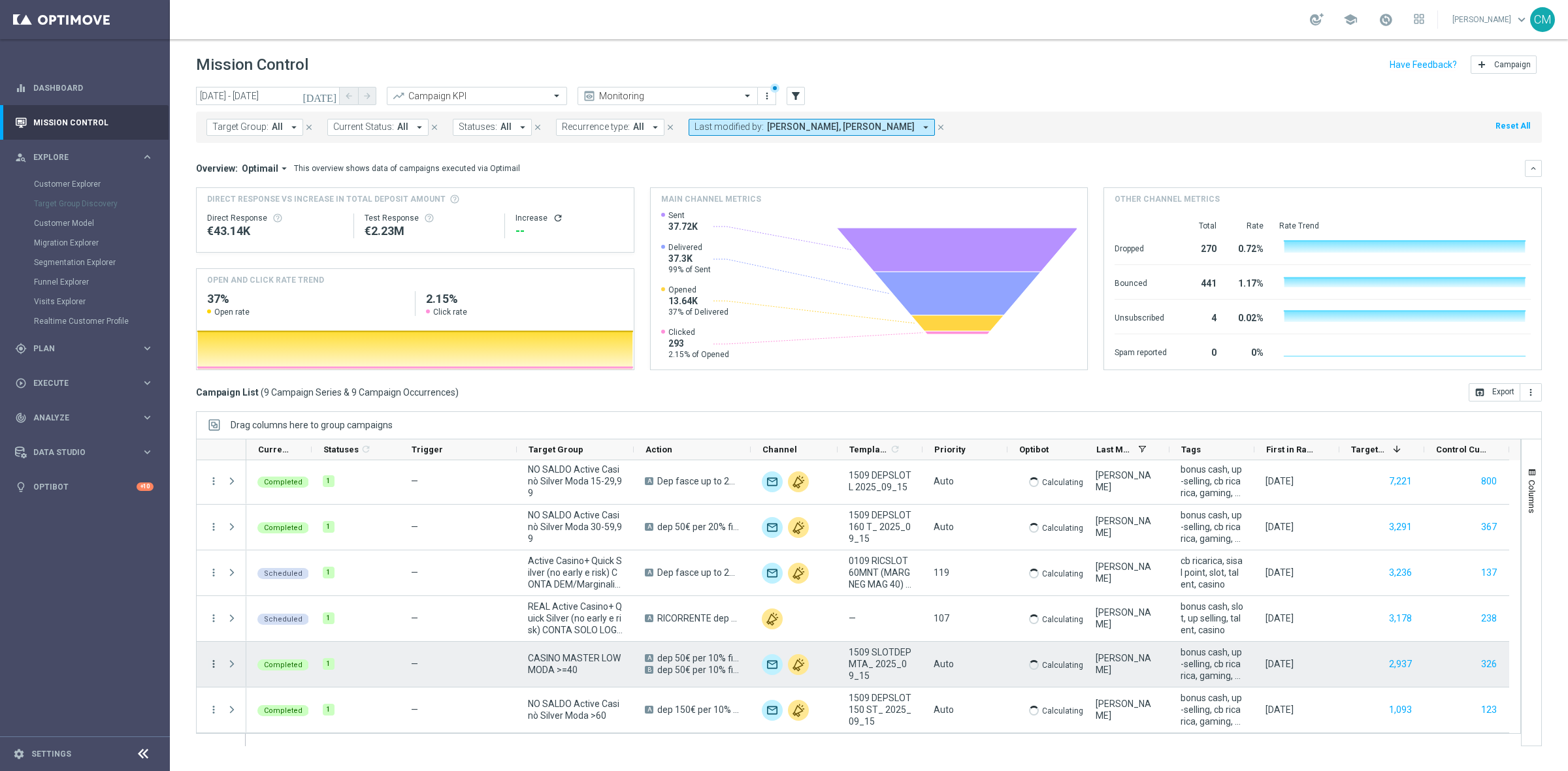
click at [211, 660] on icon "more_vert" at bounding box center [213, 663] width 12 height 12
click at [289, 585] on span "Go to Campaign Analysis" at bounding box center [285, 583] width 93 height 9
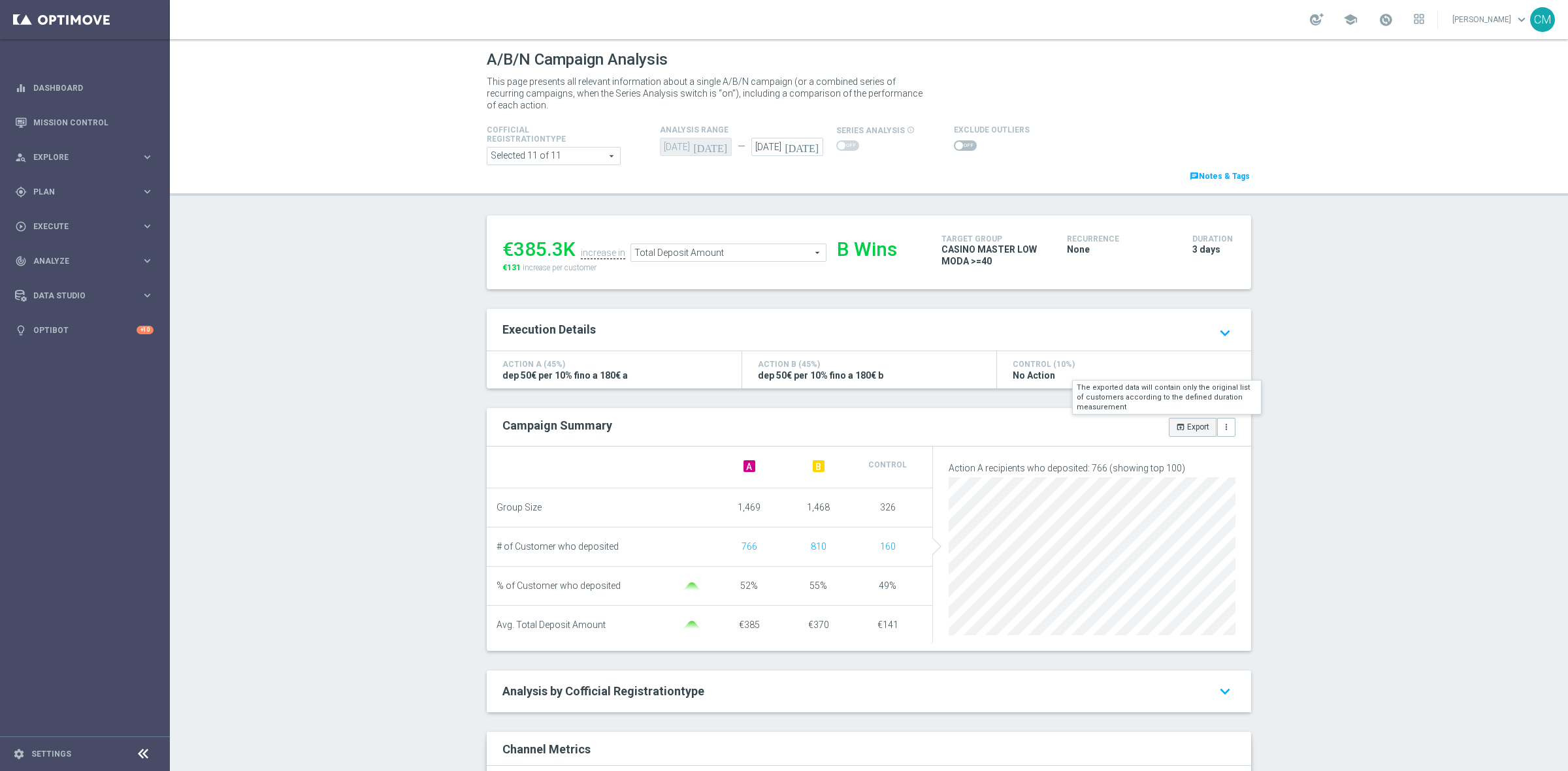
click at [1176, 429] on icon "open_in_browser" at bounding box center [1181, 427] width 9 height 9
